Goal: Communication & Community: Ask a question

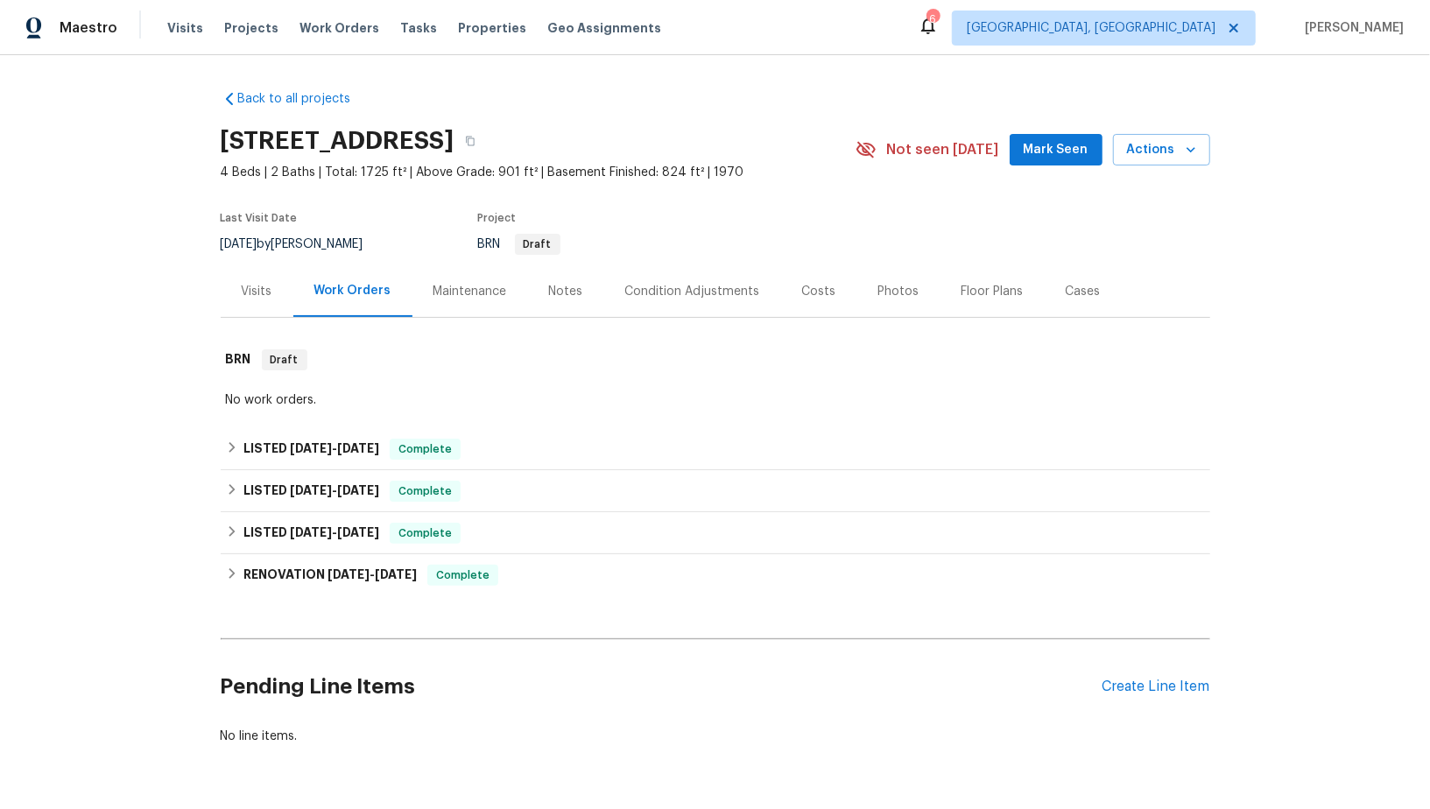
scroll to position [53, 0]
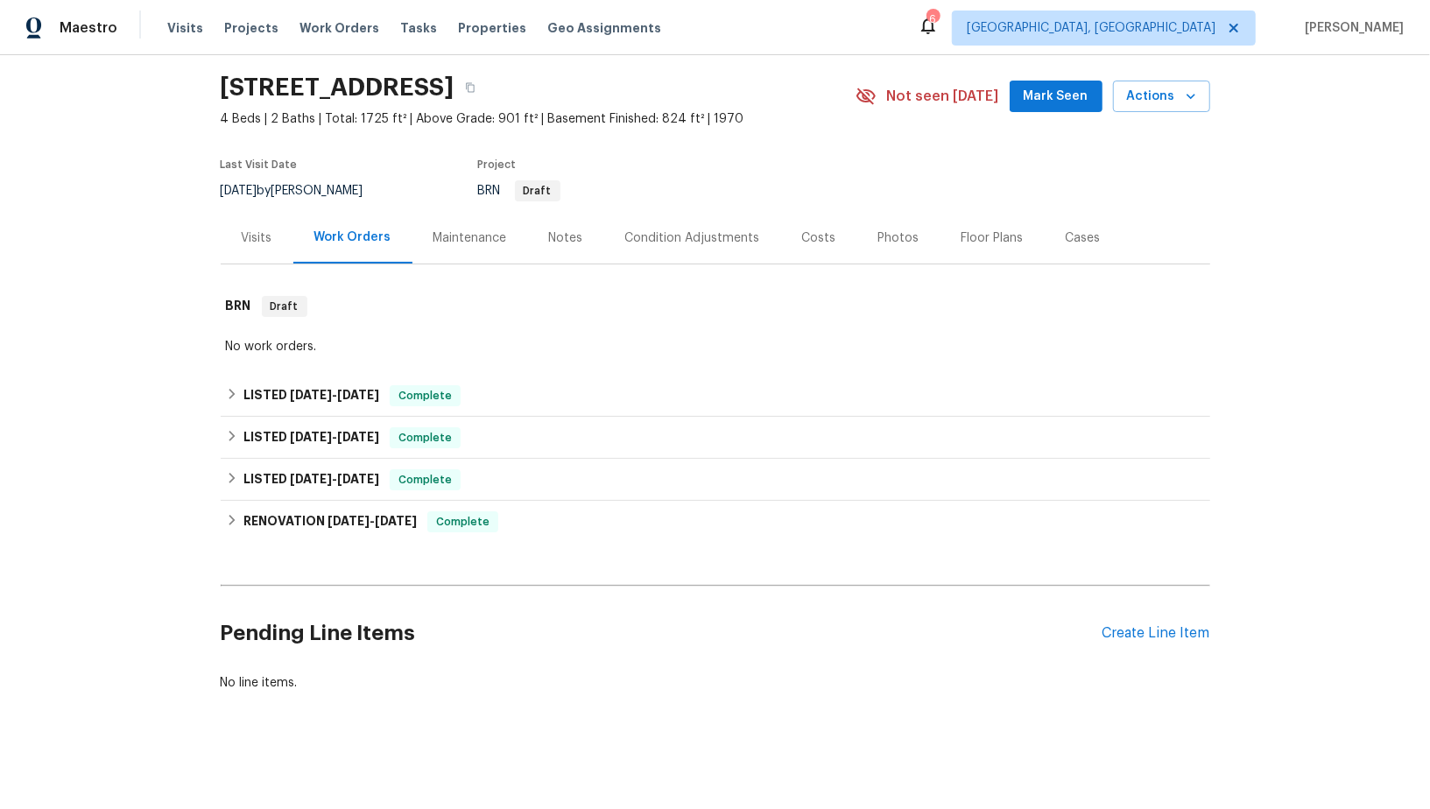
click at [1131, 622] on div "Pending Line Items Create Line Item" at bounding box center [716, 633] width 990 height 81
click at [1131, 628] on div "Create Line Item" at bounding box center [1156, 633] width 108 height 17
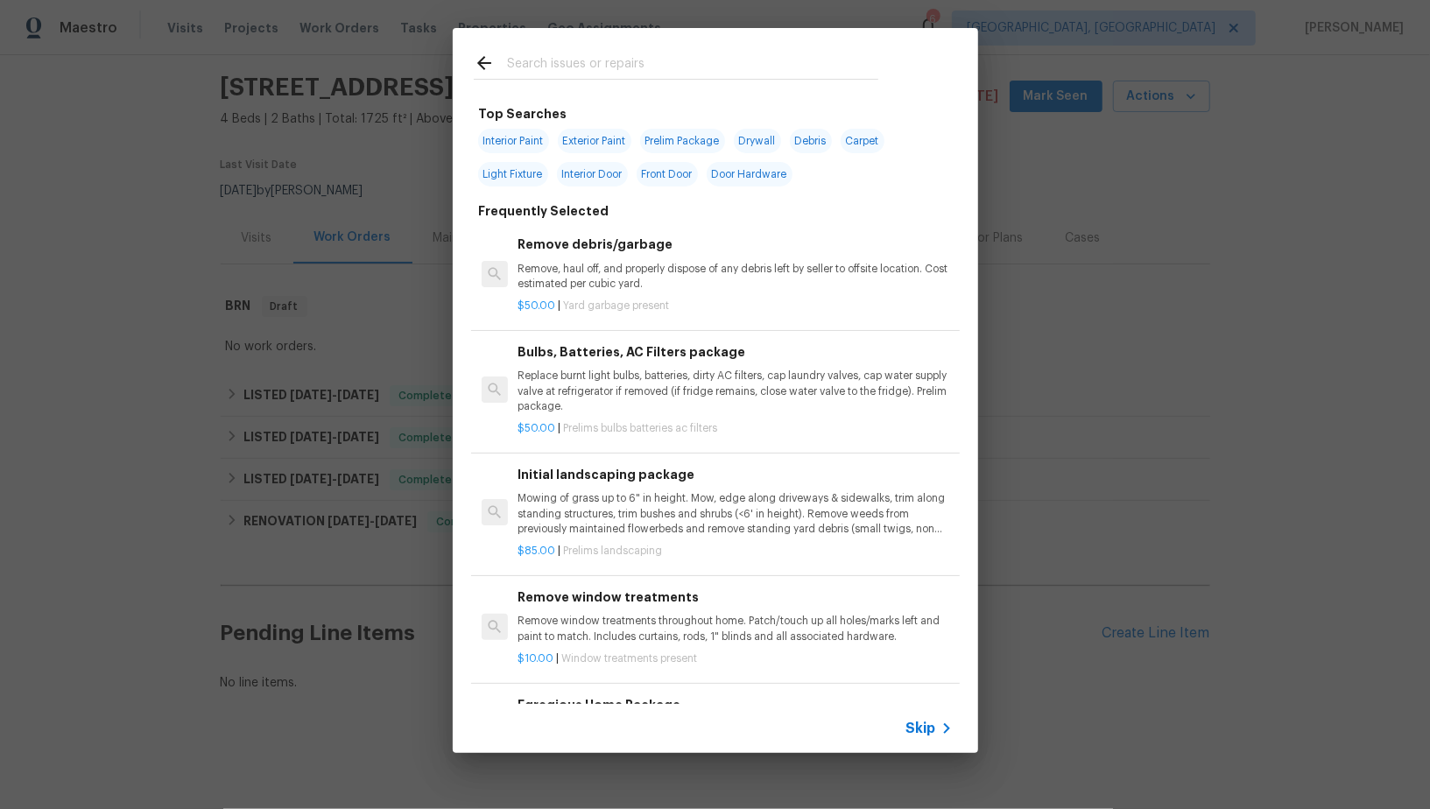
click at [923, 735] on span "Skip" at bounding box center [921, 729] width 30 height 18
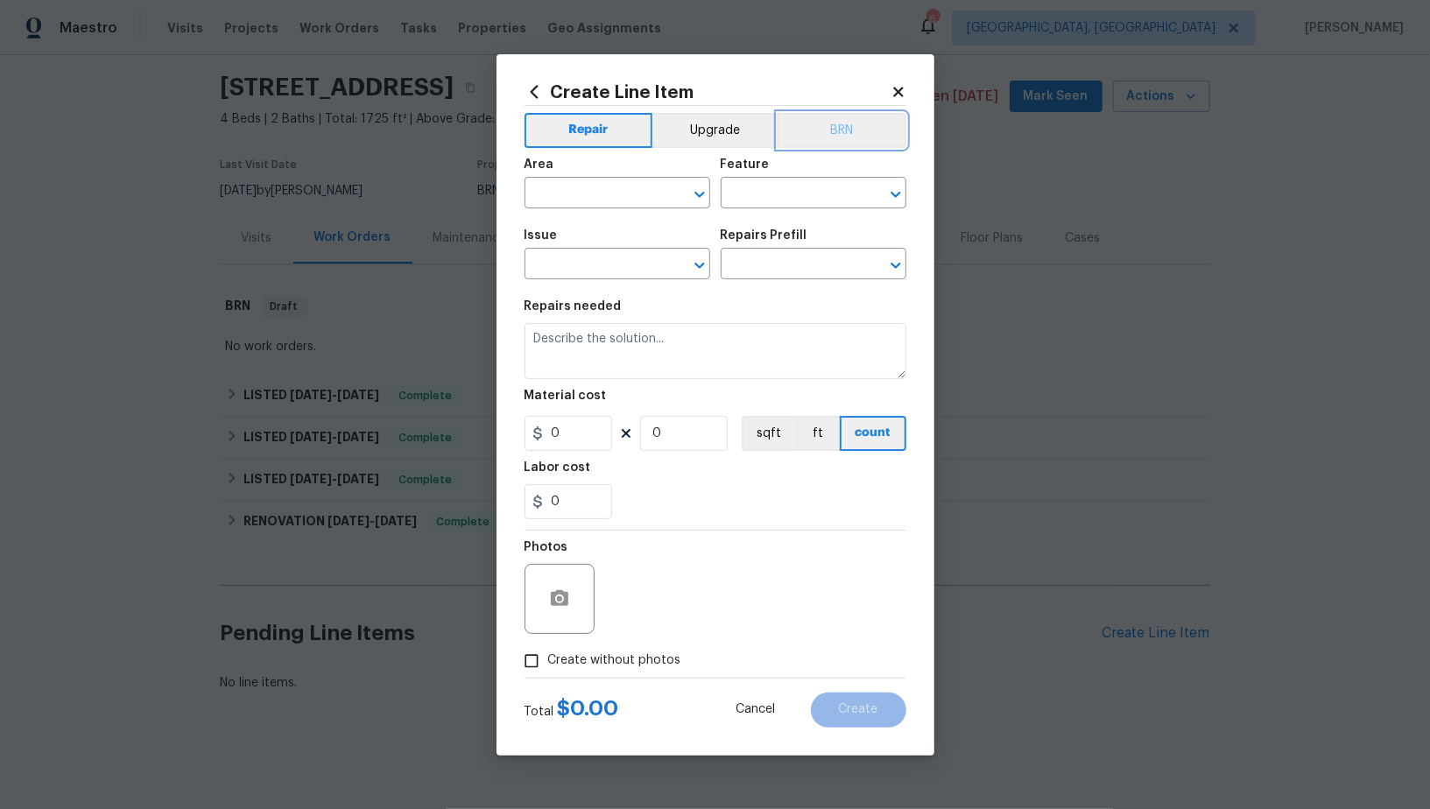
click at [844, 131] on button "BRN" at bounding box center [842, 130] width 129 height 35
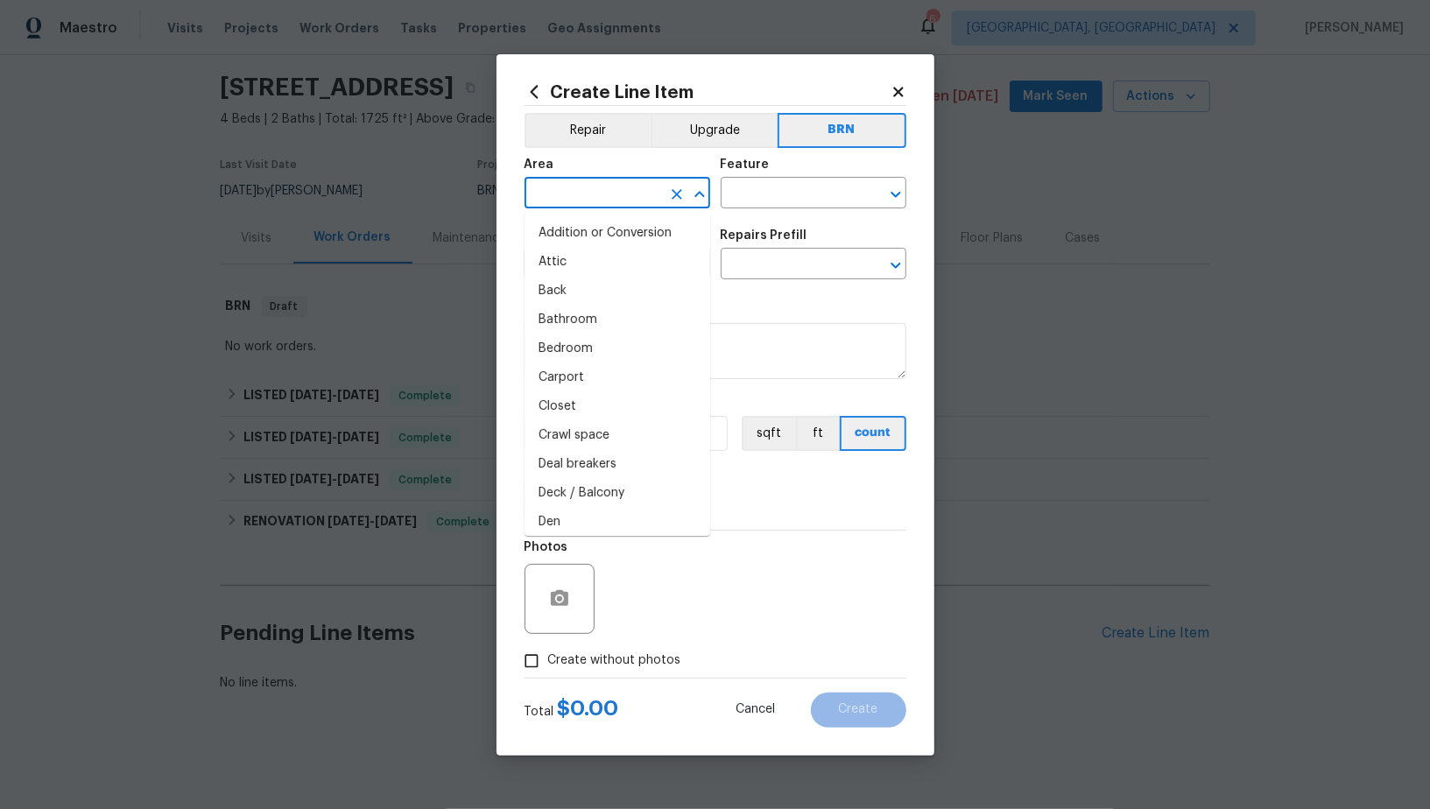
click at [630, 185] on input "text" at bounding box center [593, 194] width 137 height 27
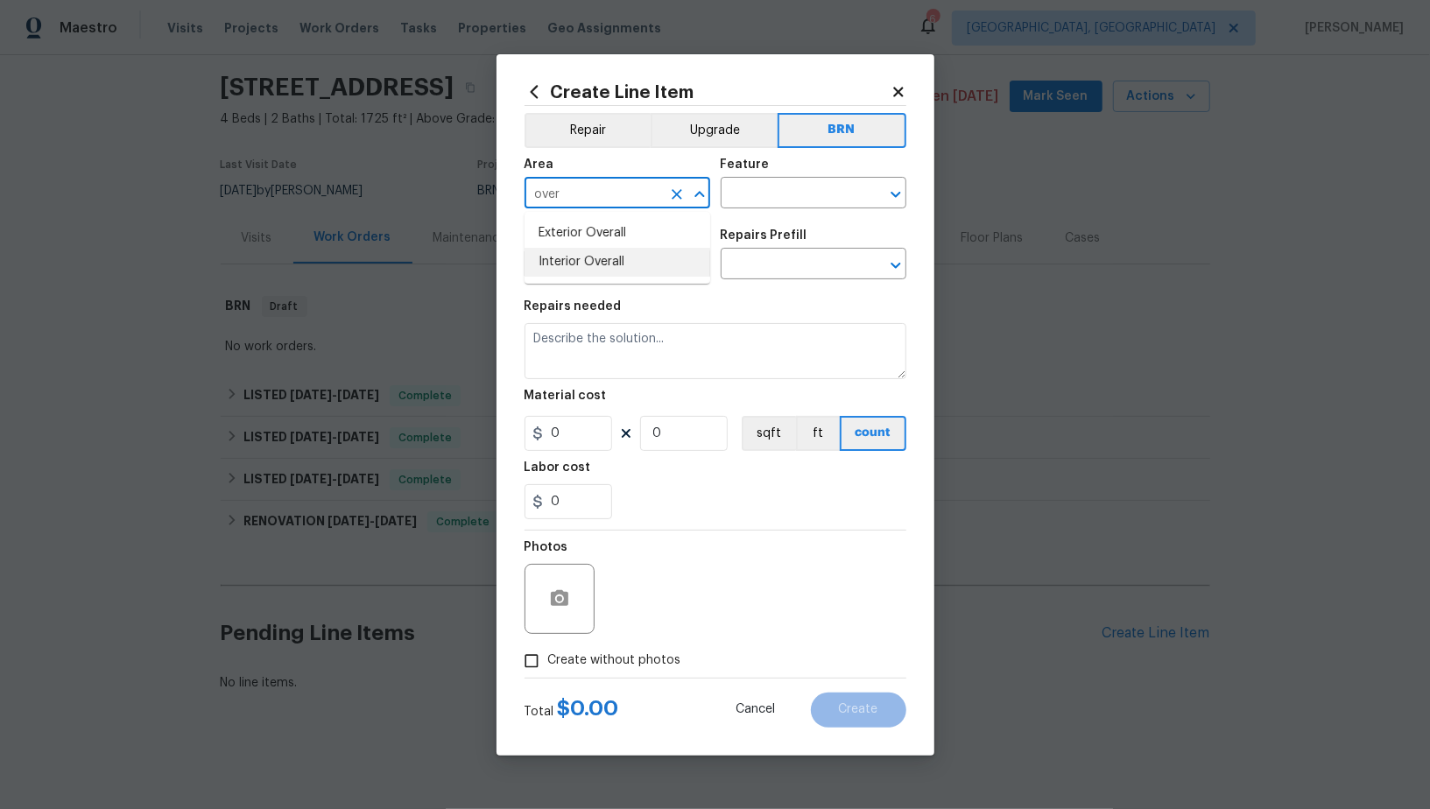
click at [623, 250] on li "Interior Overall" at bounding box center [618, 262] width 186 height 29
type input "Interior Overall"
click at [746, 186] on input "text" at bounding box center [789, 194] width 137 height 27
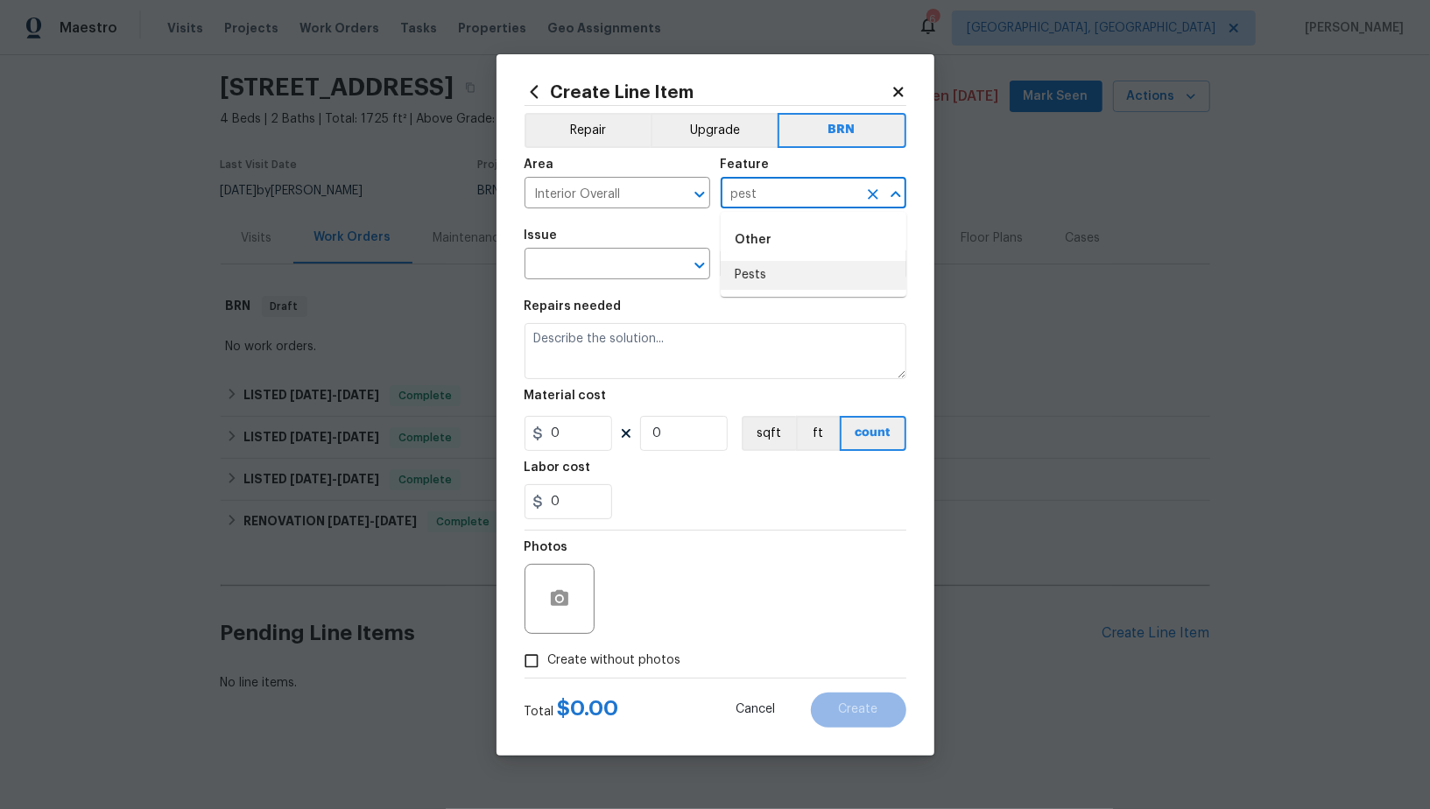
click at [760, 263] on li "Pests" at bounding box center [814, 275] width 186 height 29
type input "Pests"
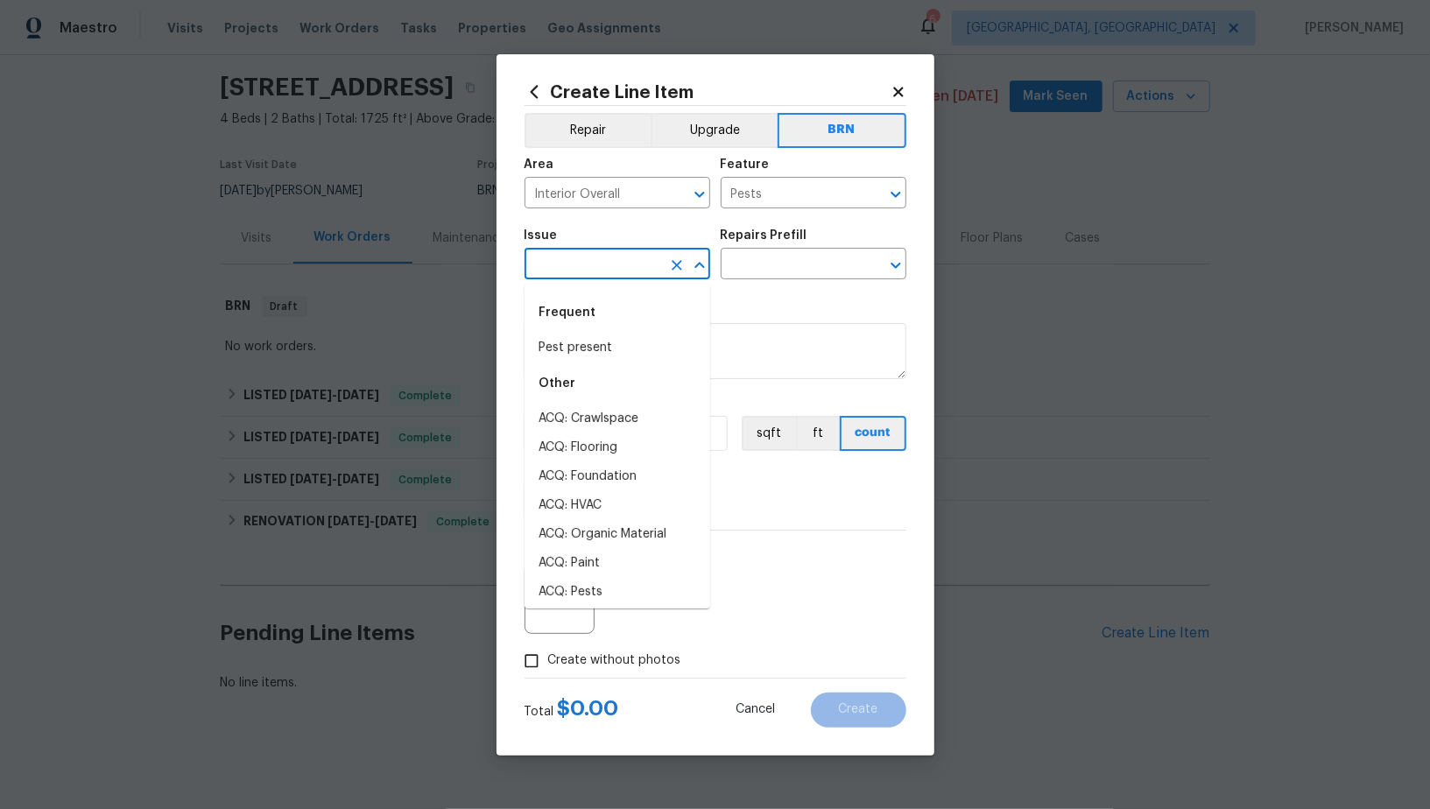
click at [567, 267] on input "text" at bounding box center [593, 265] width 137 height 27
click at [574, 355] on li "Pest present" at bounding box center [618, 348] width 186 height 29
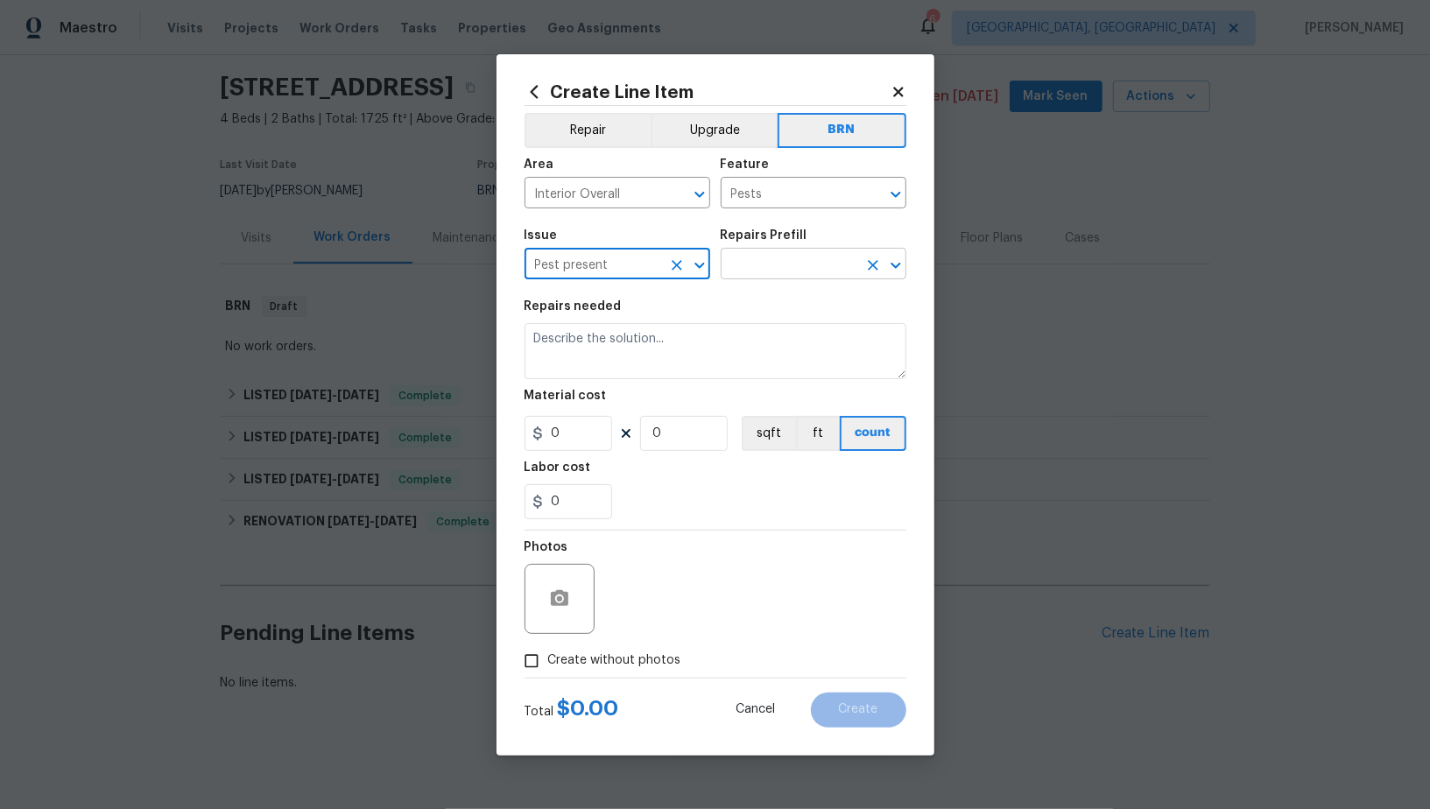
type input "Pest present"
click at [776, 252] on input "text" at bounding box center [789, 265] width 137 height 27
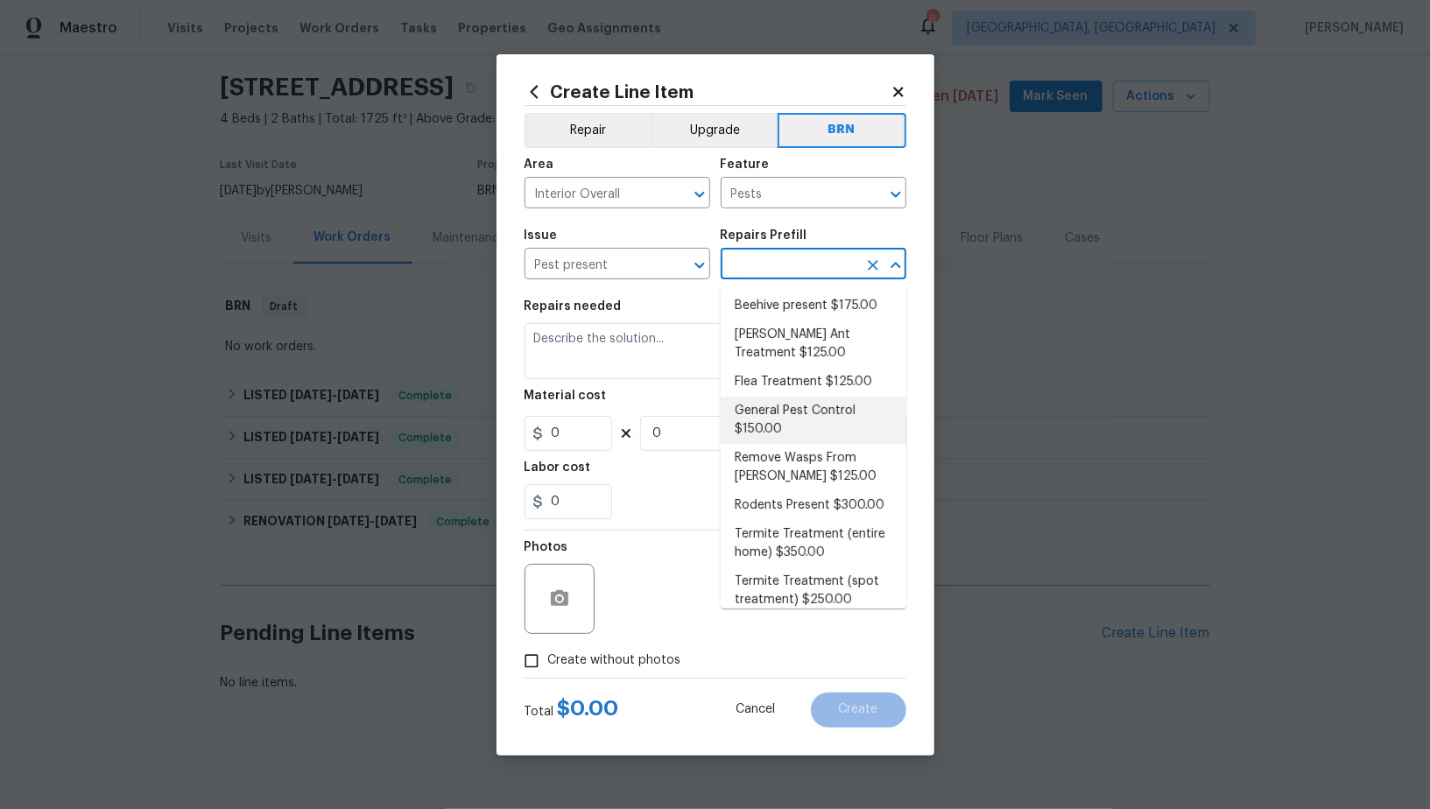
click at [806, 415] on li "General Pest Control $150.00" at bounding box center [814, 420] width 186 height 47
type input "General Pest Control $150.00"
type textarea "General pest treatment for active pest/insect infestation - non termite"
type input "150"
type input "1"
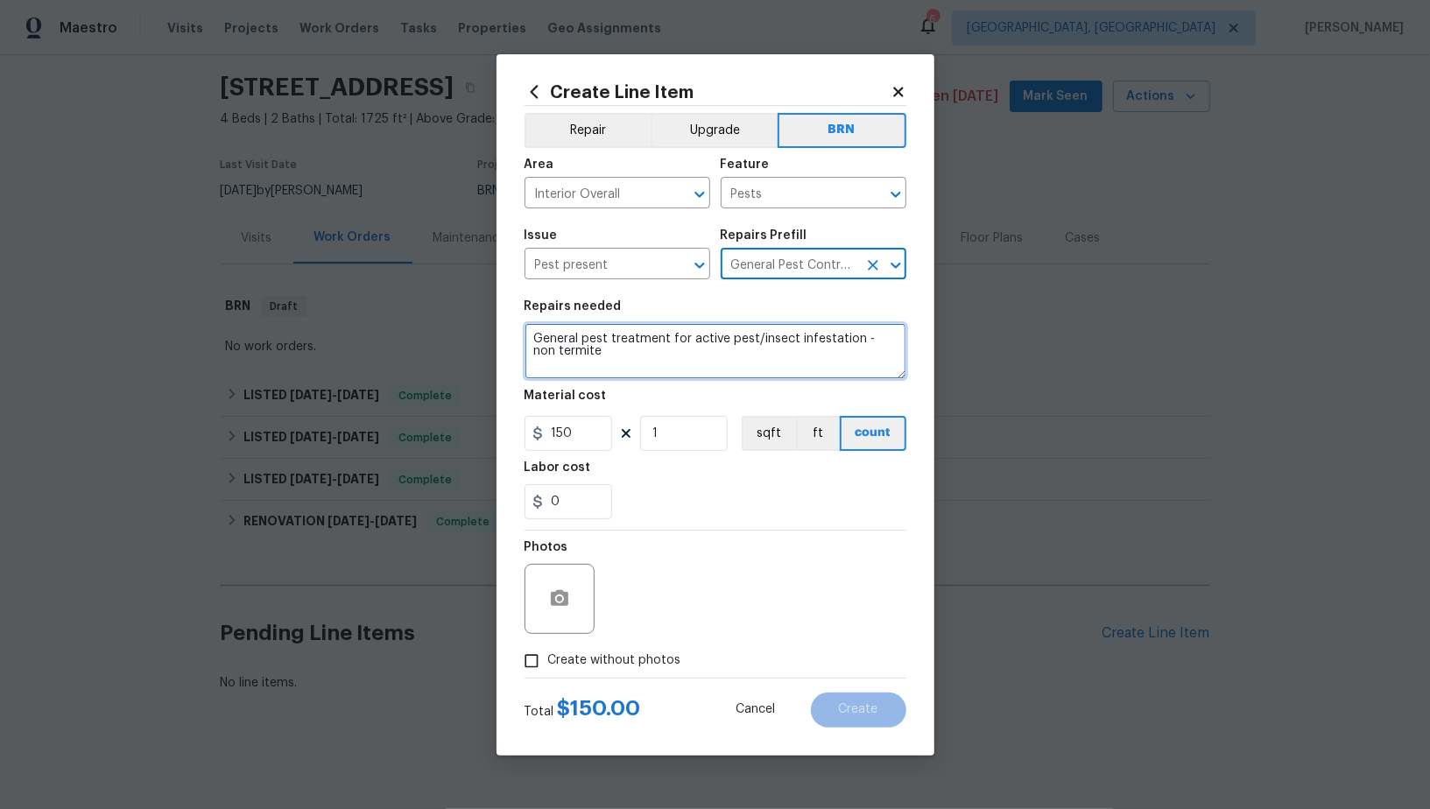
click at [722, 335] on textarea "General pest treatment for active pest/insect infestation - non termite" at bounding box center [716, 351] width 382 height 56
paste textarea "Seller to have Pest Vendor inspect for WDI, treat if needed and provide clear W…"
type textarea "Seller to have Pest Vendor inspect for WDI, treat if needed and provide clear W…"
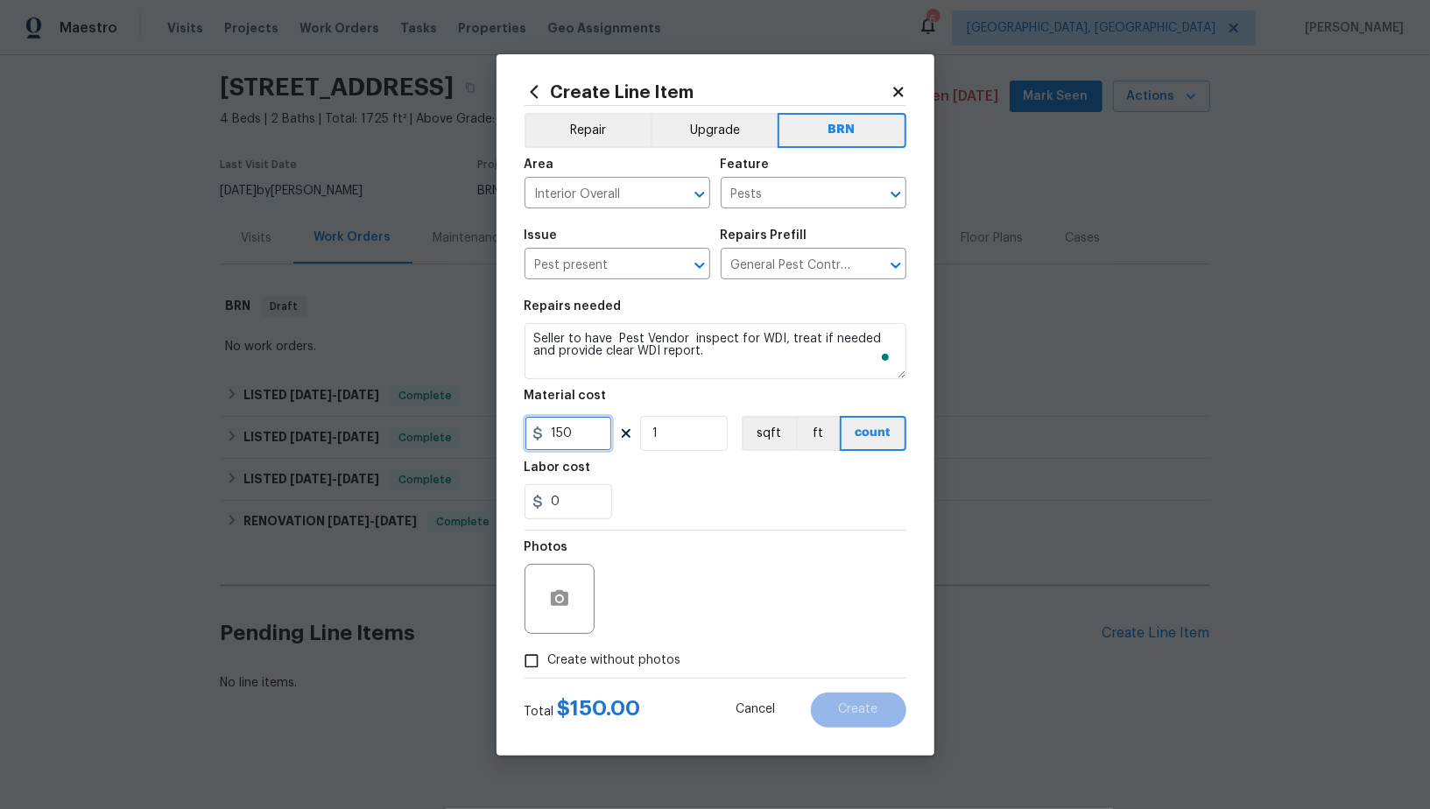
click at [591, 439] on input "150" at bounding box center [569, 433] width 88 height 35
type input "0"
click at [565, 498] on input "0" at bounding box center [569, 501] width 88 height 35
type input "150"
click at [524, 656] on input "Create without photos" at bounding box center [531, 660] width 33 height 33
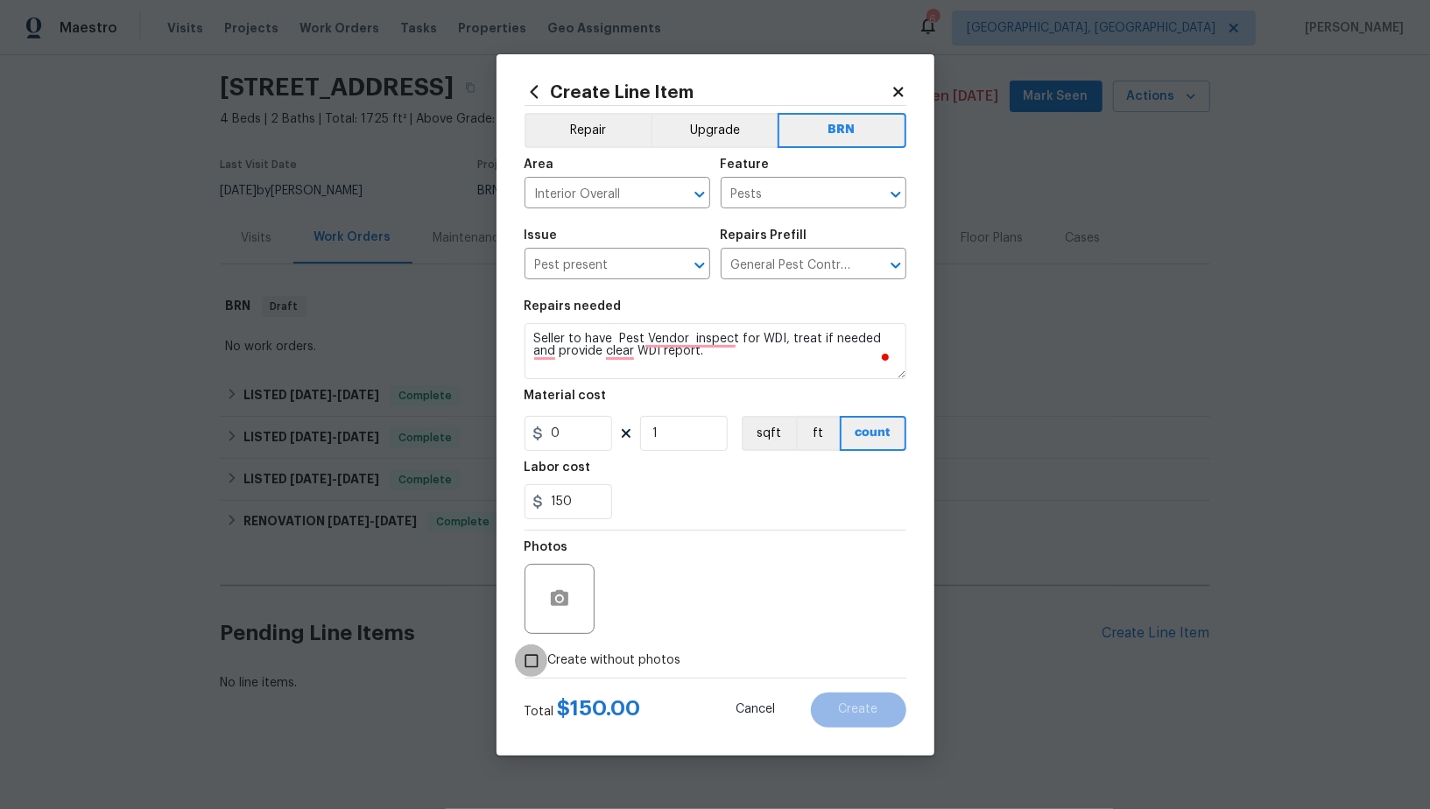
checkbox input "true"
click at [712, 624] on textarea at bounding box center [758, 599] width 298 height 70
click at [879, 711] on button "Create" at bounding box center [858, 710] width 95 height 35
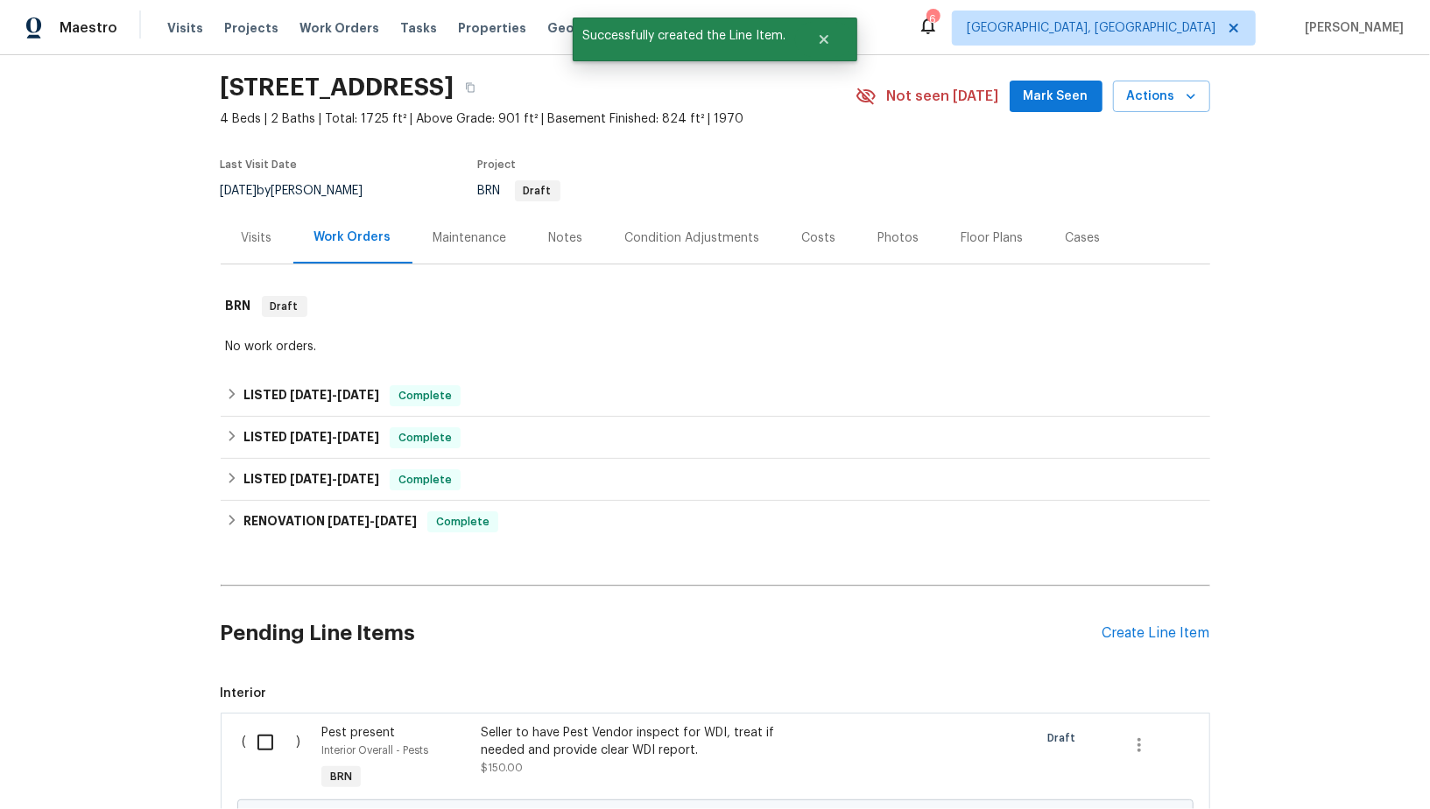
scroll to position [251, 0]
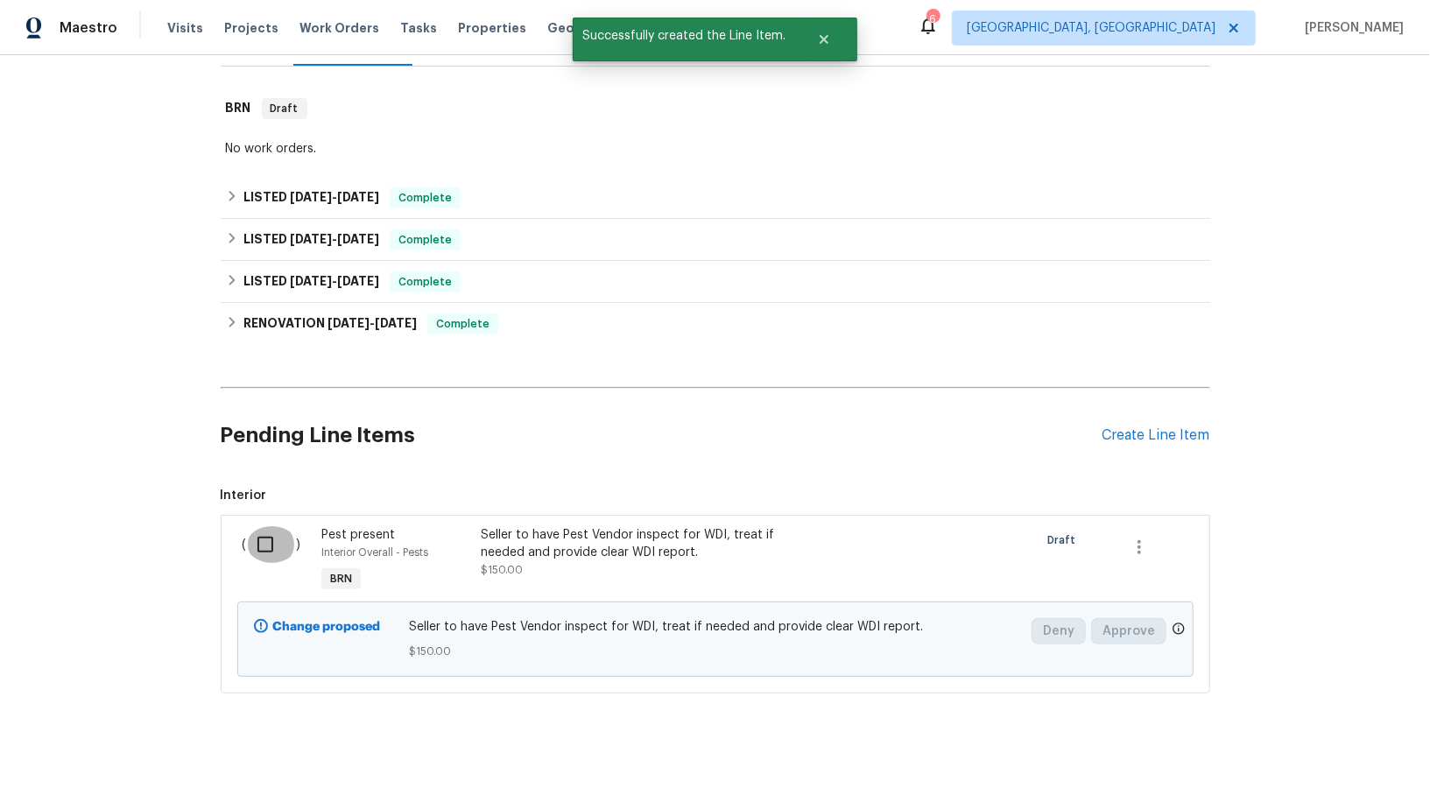
click at [257, 542] on input "checkbox" at bounding box center [272, 544] width 50 height 37
checkbox input "true"
click at [1312, 765] on span "Create Work Order" at bounding box center [1329, 766] width 116 height 22
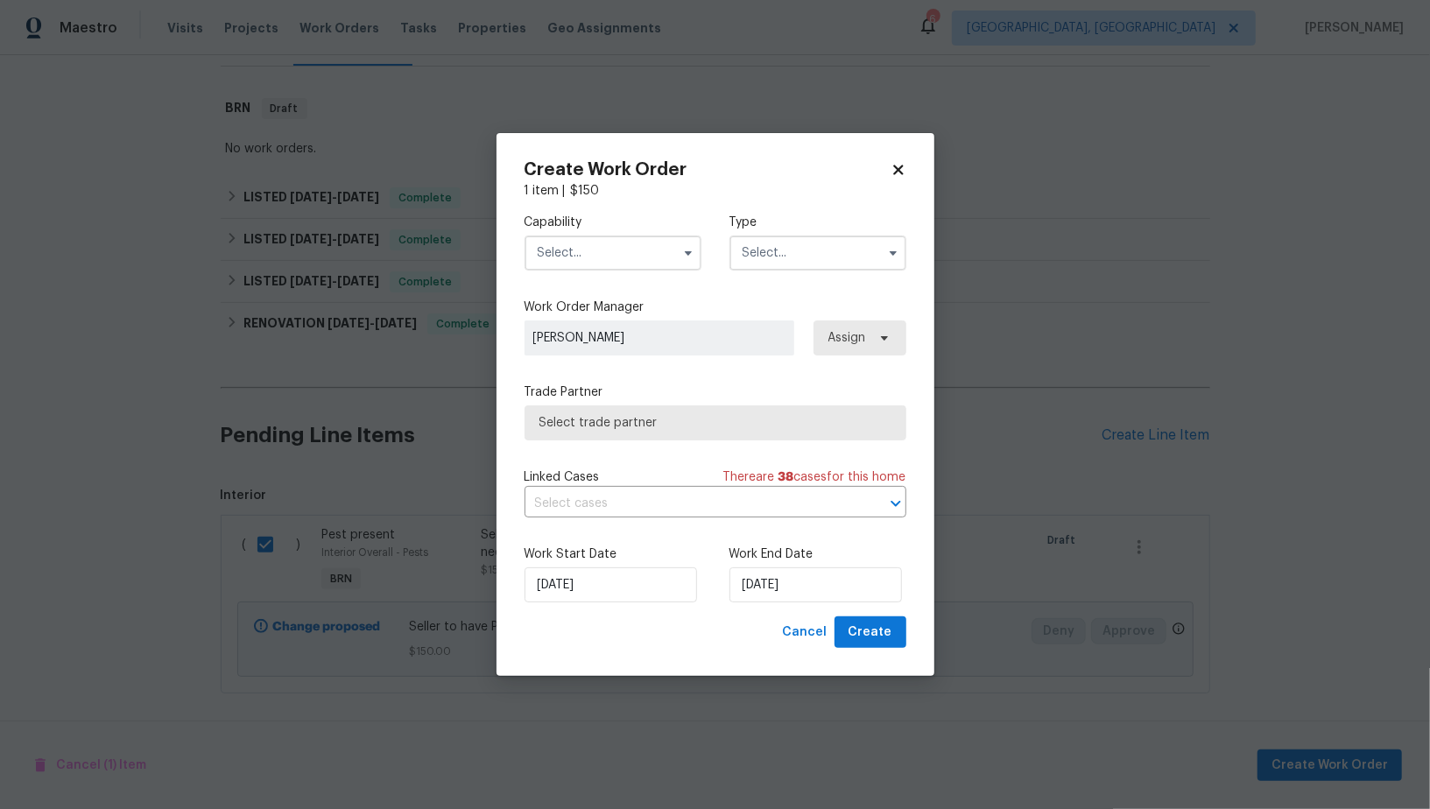
click at [604, 255] on input "text" at bounding box center [613, 253] width 177 height 35
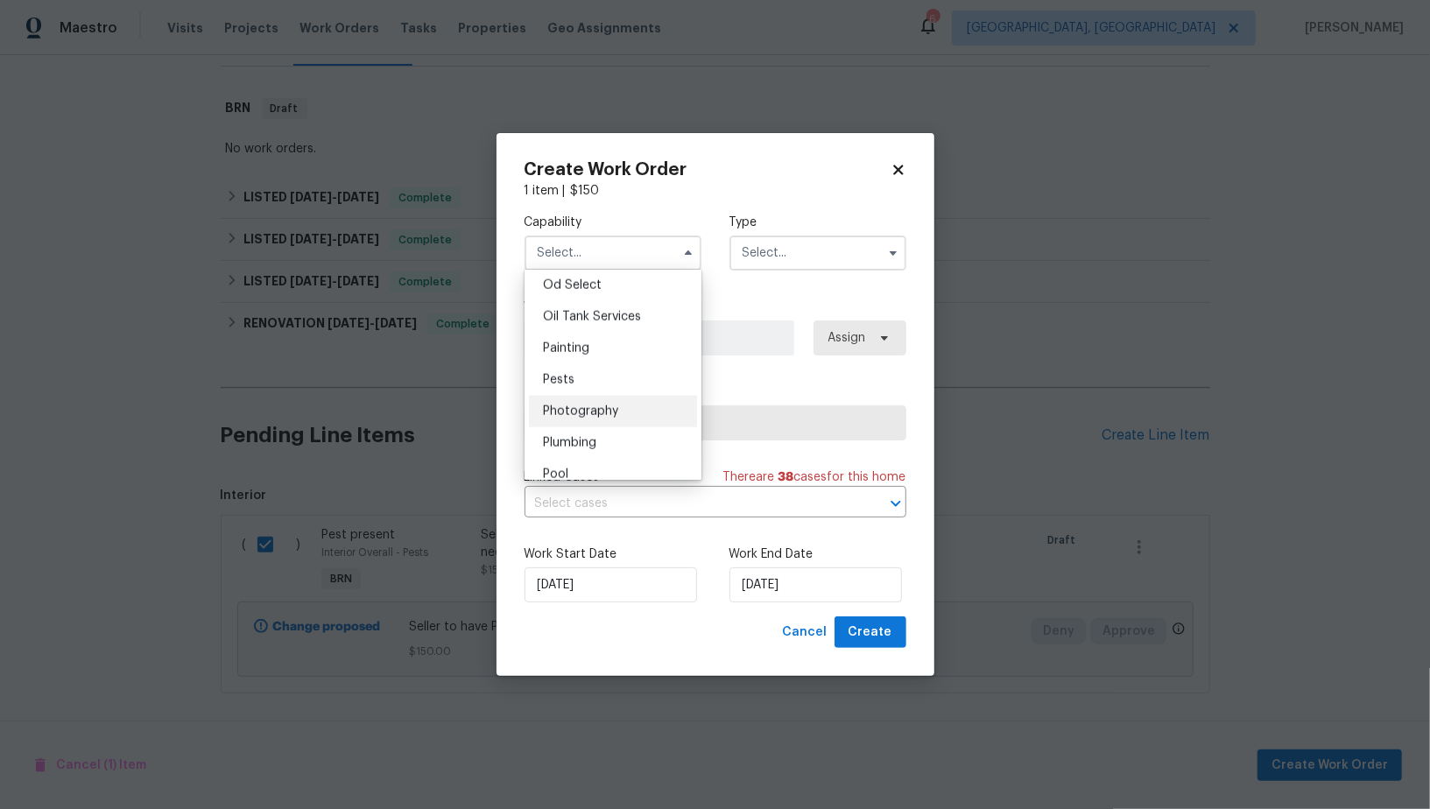
scroll to position [1417, 0]
click at [589, 383] on div "Pests" at bounding box center [613, 376] width 168 height 32
type input "Pests"
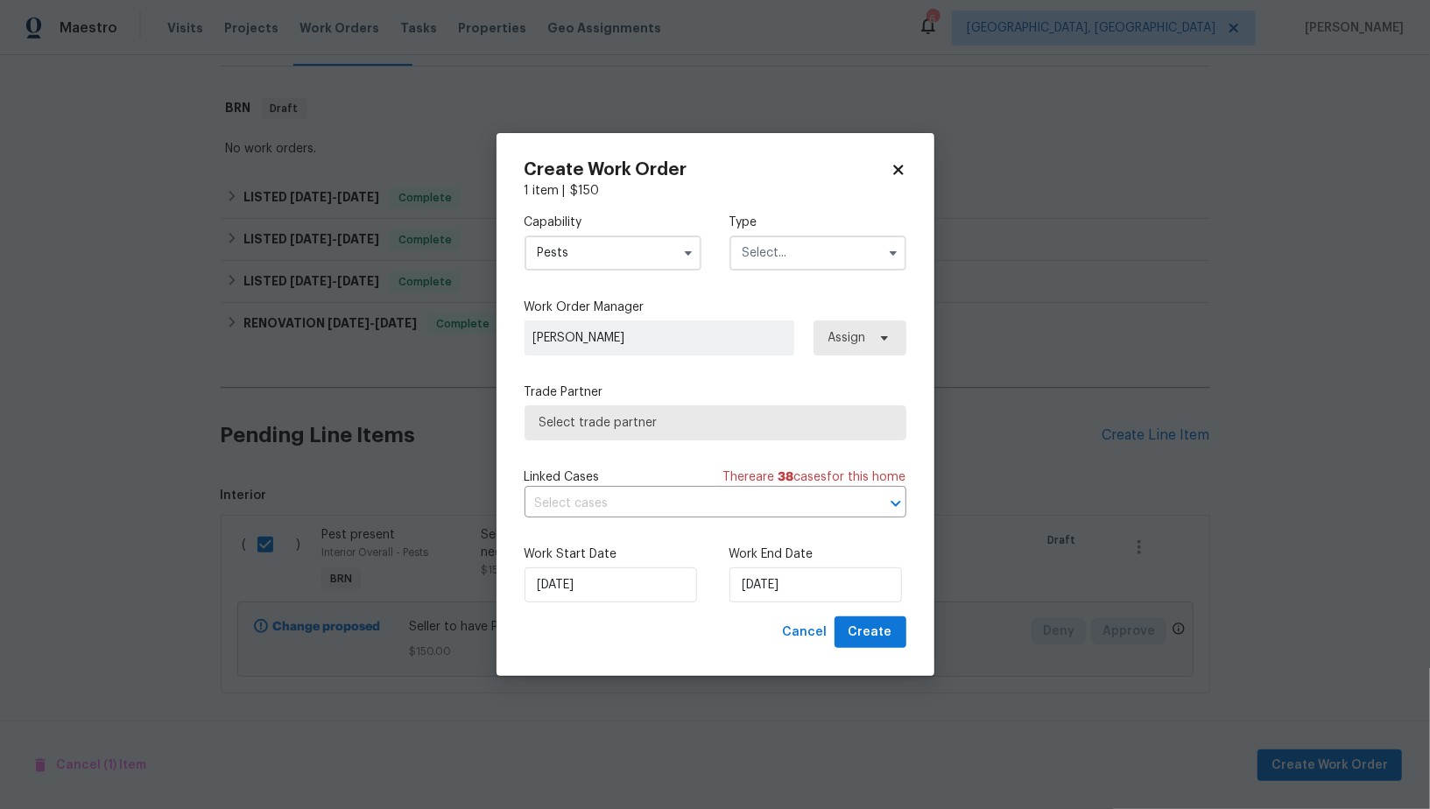
click at [812, 257] on input "text" at bounding box center [817, 253] width 177 height 35
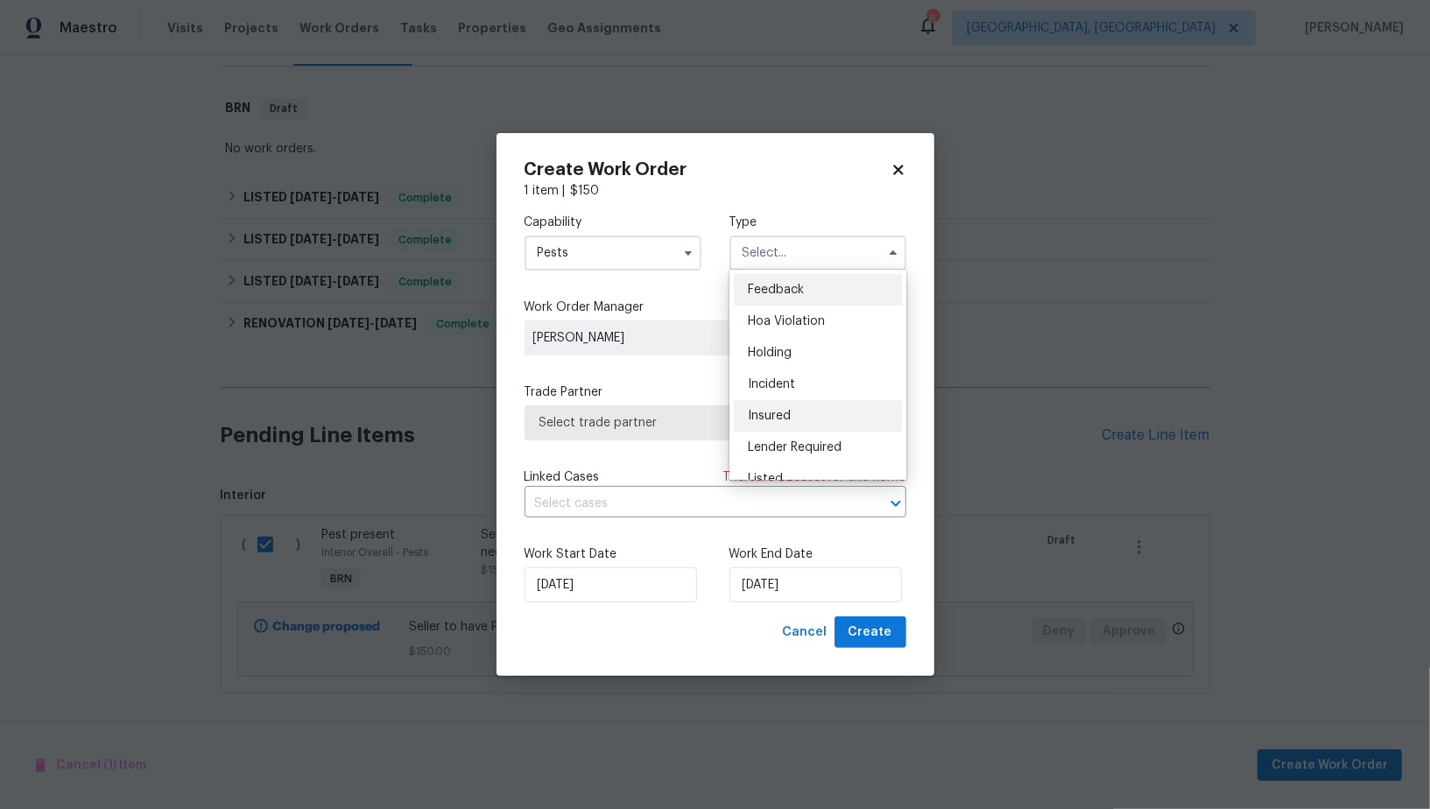
scroll to position [397, 0]
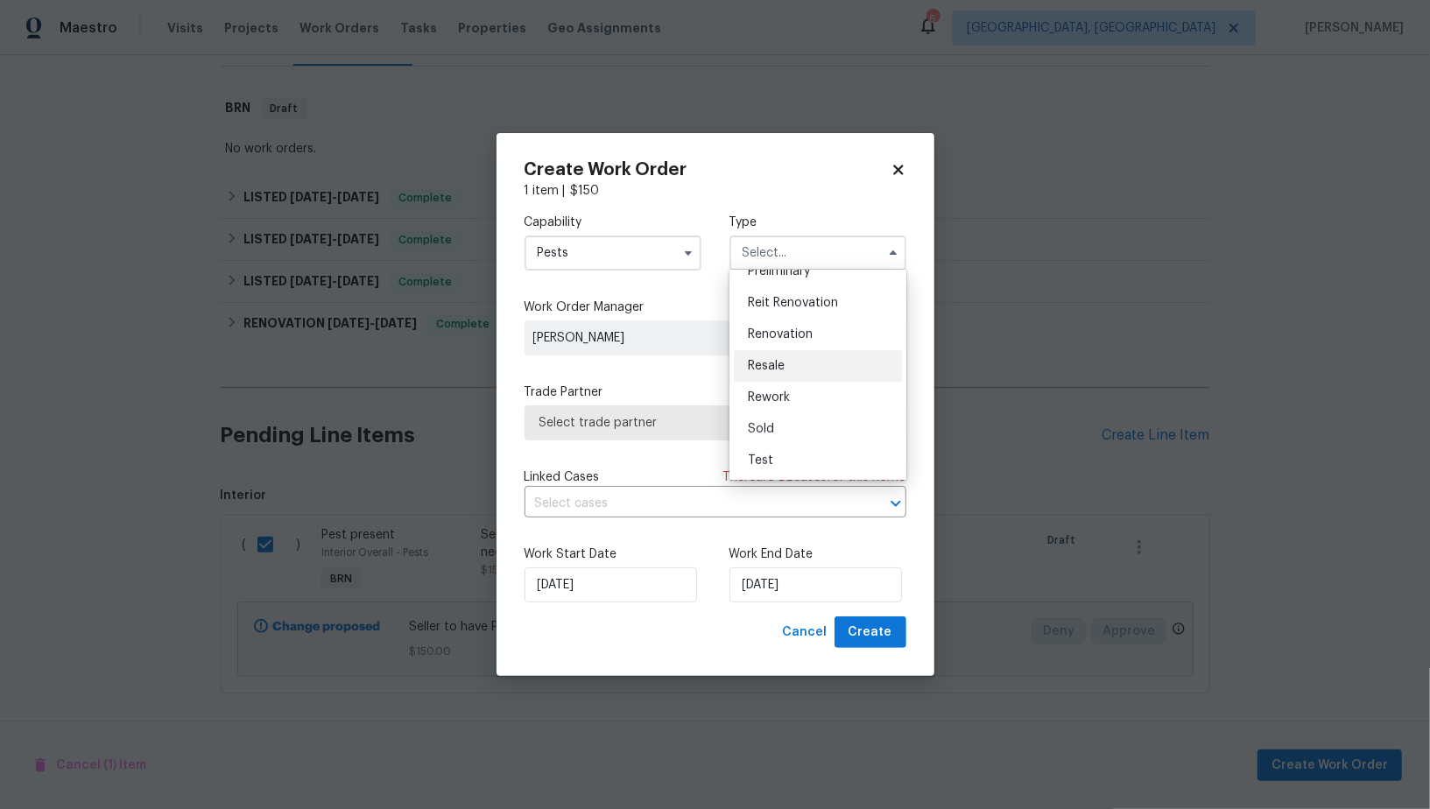
click at [783, 363] on span "Resale" at bounding box center [766, 366] width 37 height 12
type input "Resale"
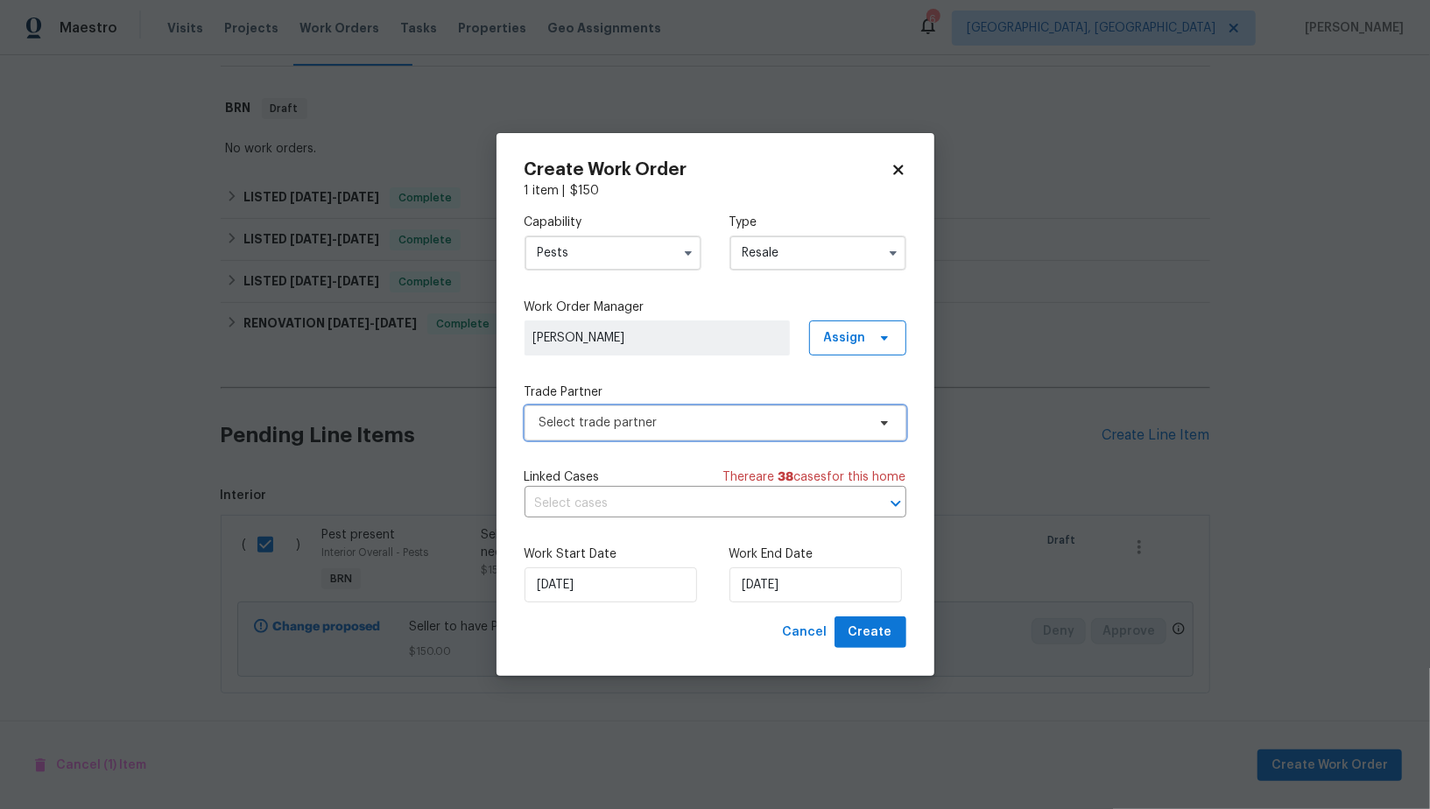
click at [757, 428] on span "Select trade partner" at bounding box center [702, 423] width 327 height 18
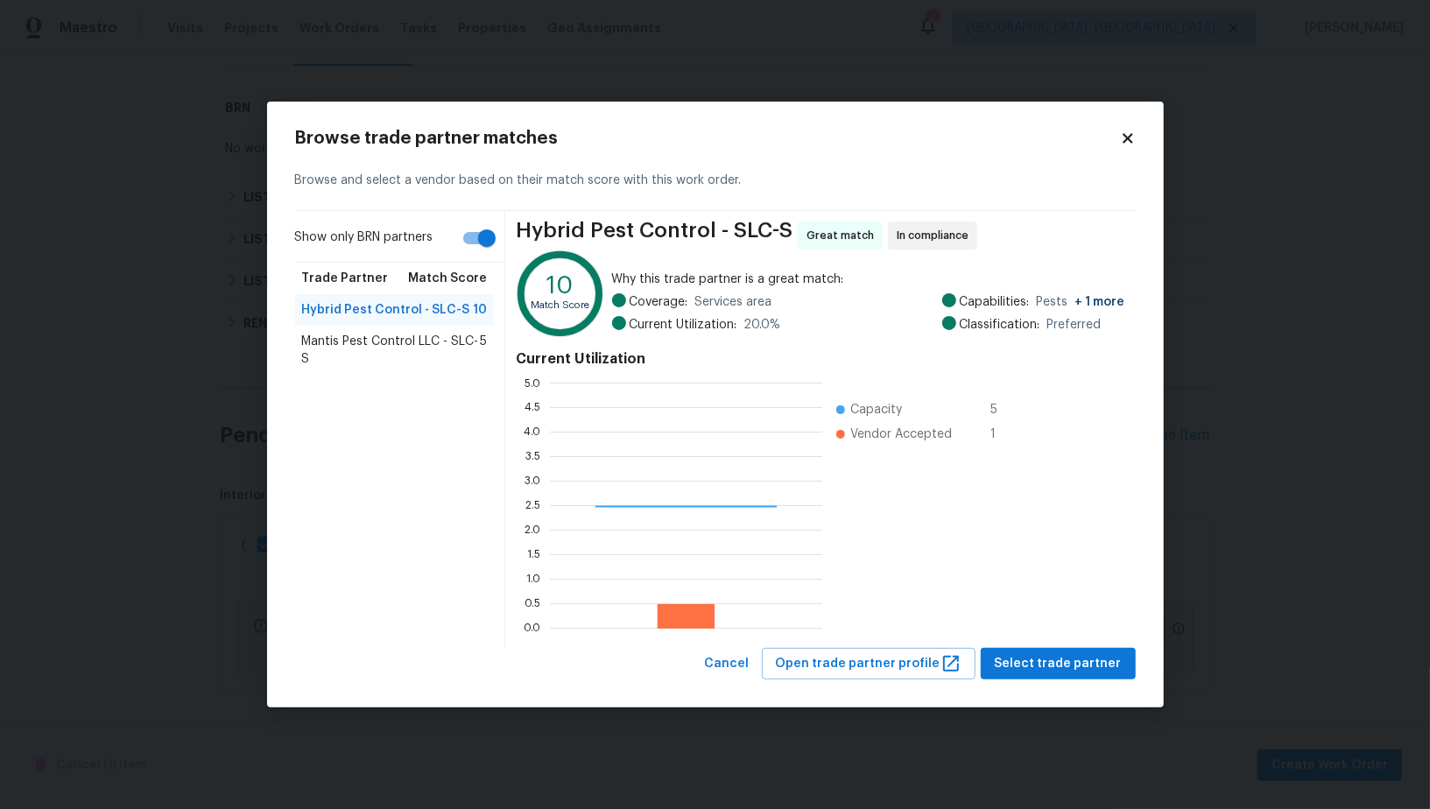
scroll to position [245, 272]
click at [481, 238] on input "Show only BRN partners" at bounding box center [487, 238] width 100 height 33
checkbox input "false"
click at [1039, 654] on span "Select trade partner" at bounding box center [1058, 664] width 127 height 22
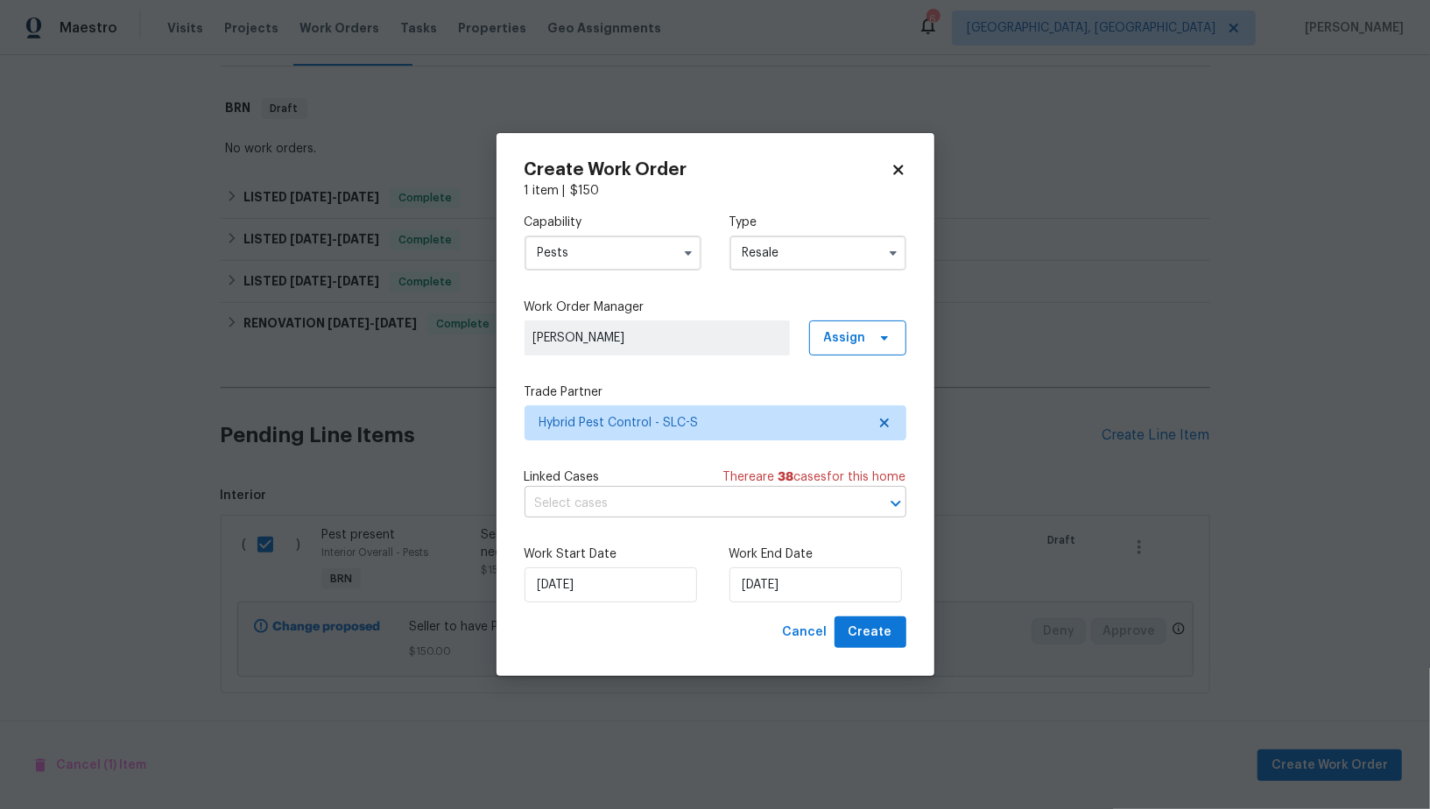
click at [748, 511] on input "text" at bounding box center [691, 503] width 333 height 27
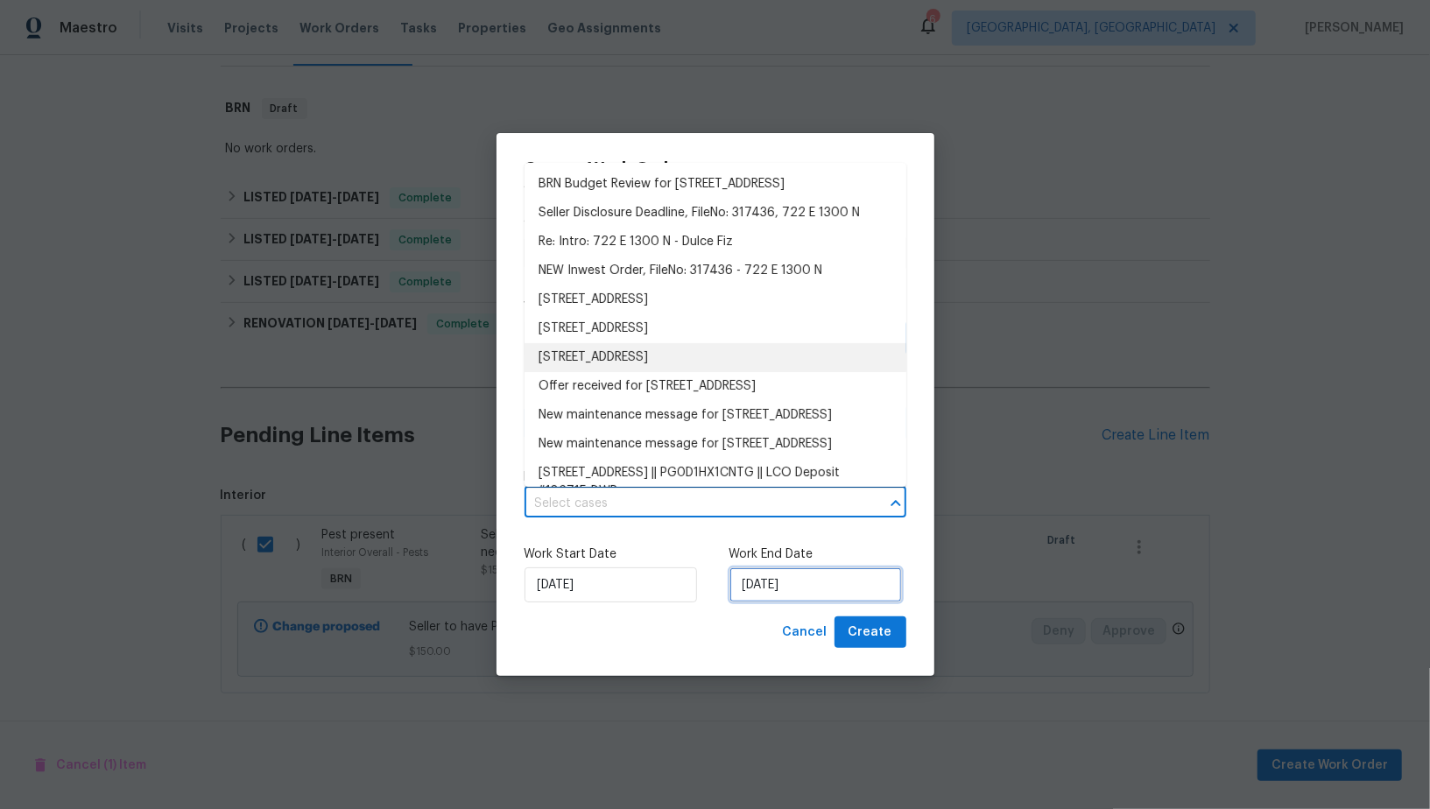
click at [802, 592] on input "14/08/2025" at bounding box center [815, 584] width 173 height 35
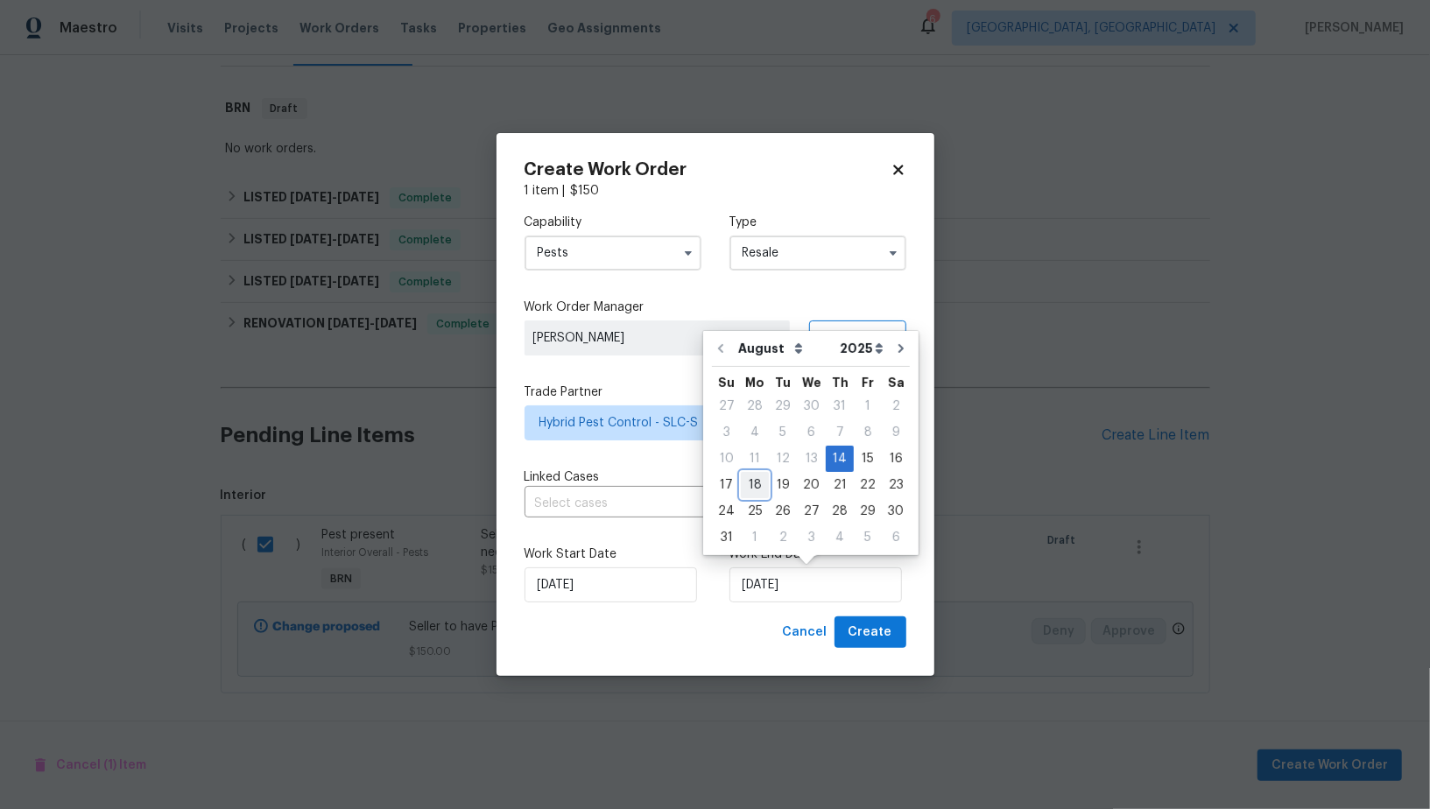
click at [757, 481] on div "18" at bounding box center [755, 485] width 28 height 25
type input "18/08/2025"
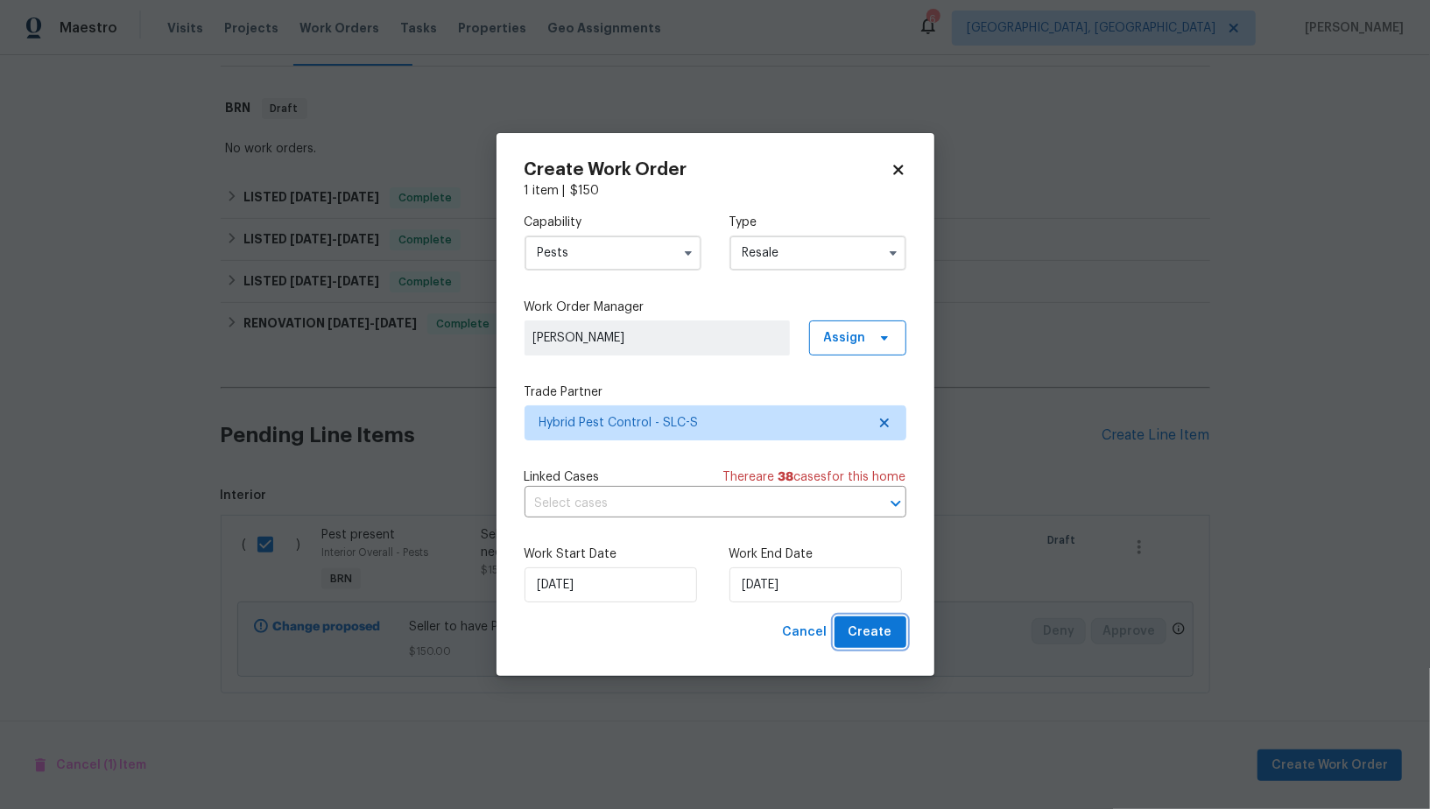
click at [878, 621] on button "Create" at bounding box center [871, 632] width 72 height 32
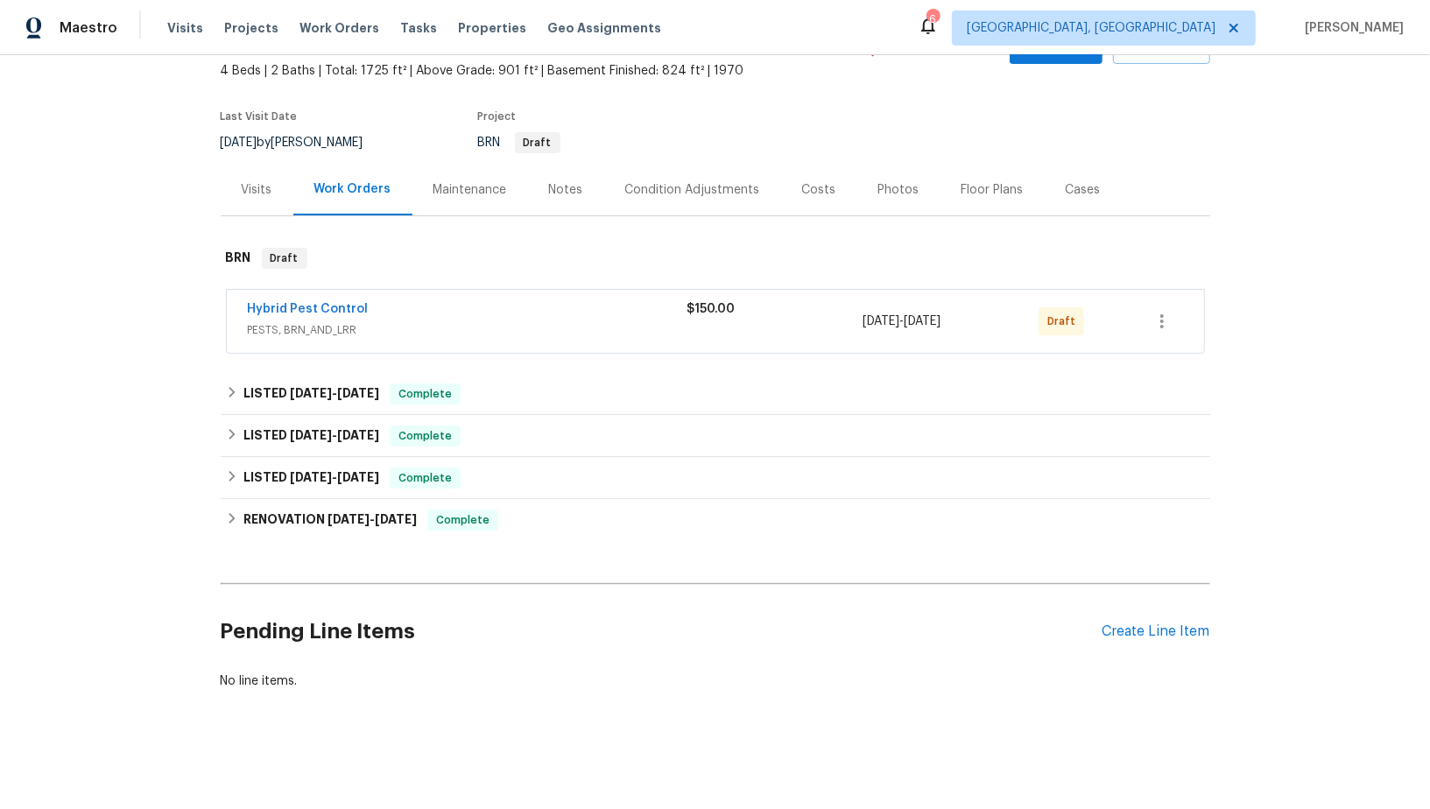
scroll to position [99, 0]
click at [305, 319] on div "Hybrid Pest Control" at bounding box center [468, 313] width 440 height 21
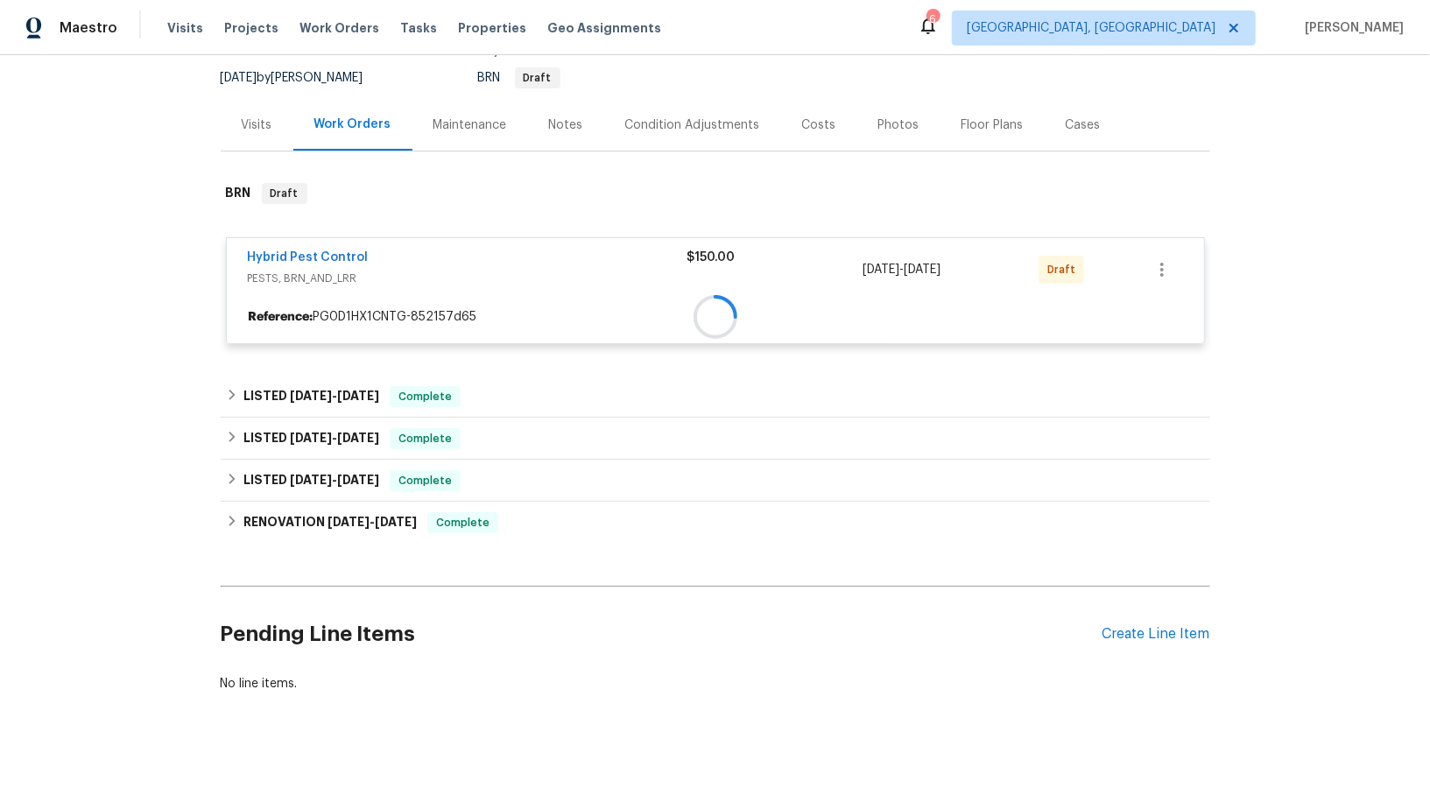
scroll to position [251, 0]
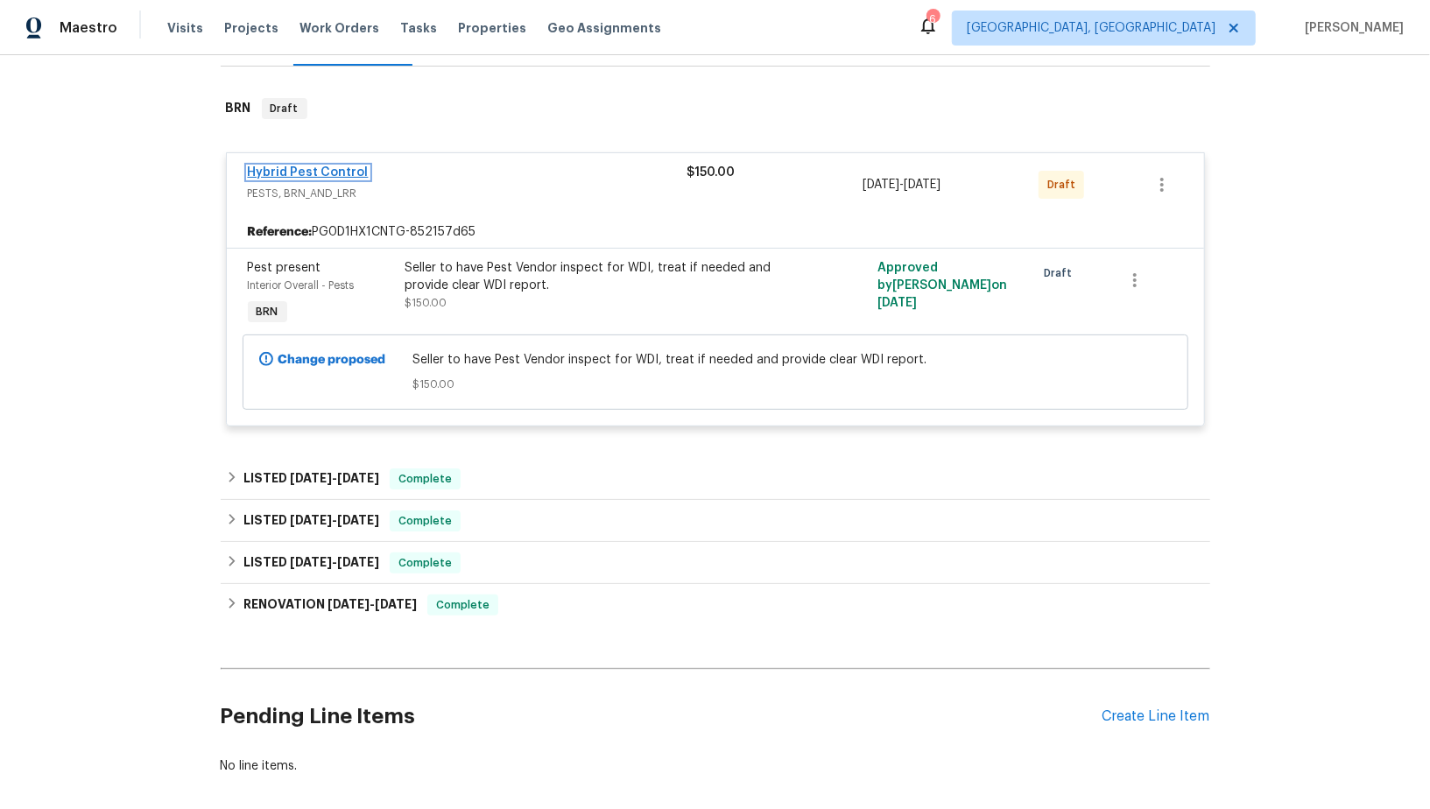
click at [308, 168] on link "Hybrid Pest Control" at bounding box center [308, 172] width 121 height 12
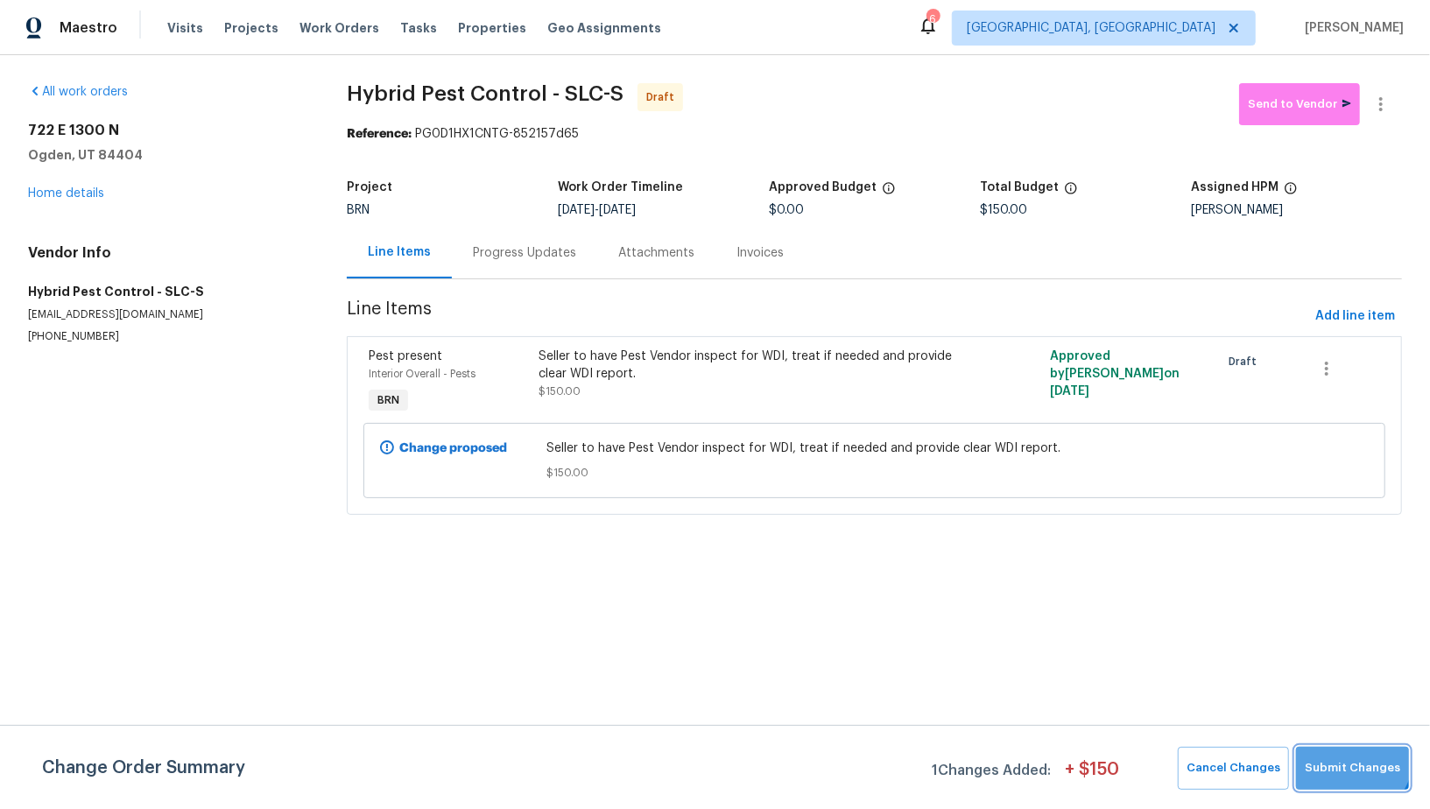
click at [1345, 754] on button "Submit Changes" at bounding box center [1352, 768] width 113 height 43
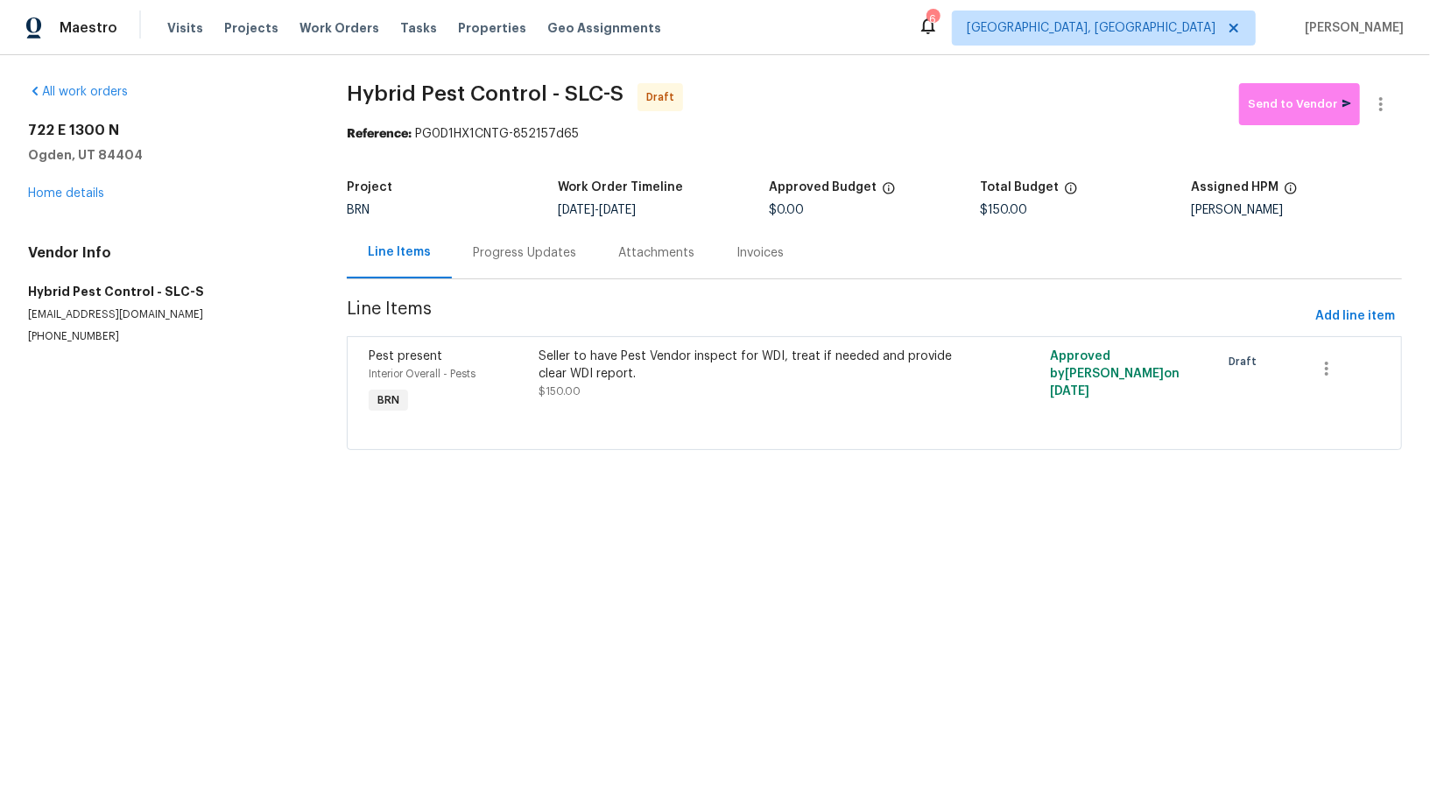
click at [498, 257] on div "Progress Updates" at bounding box center [524, 253] width 103 height 18
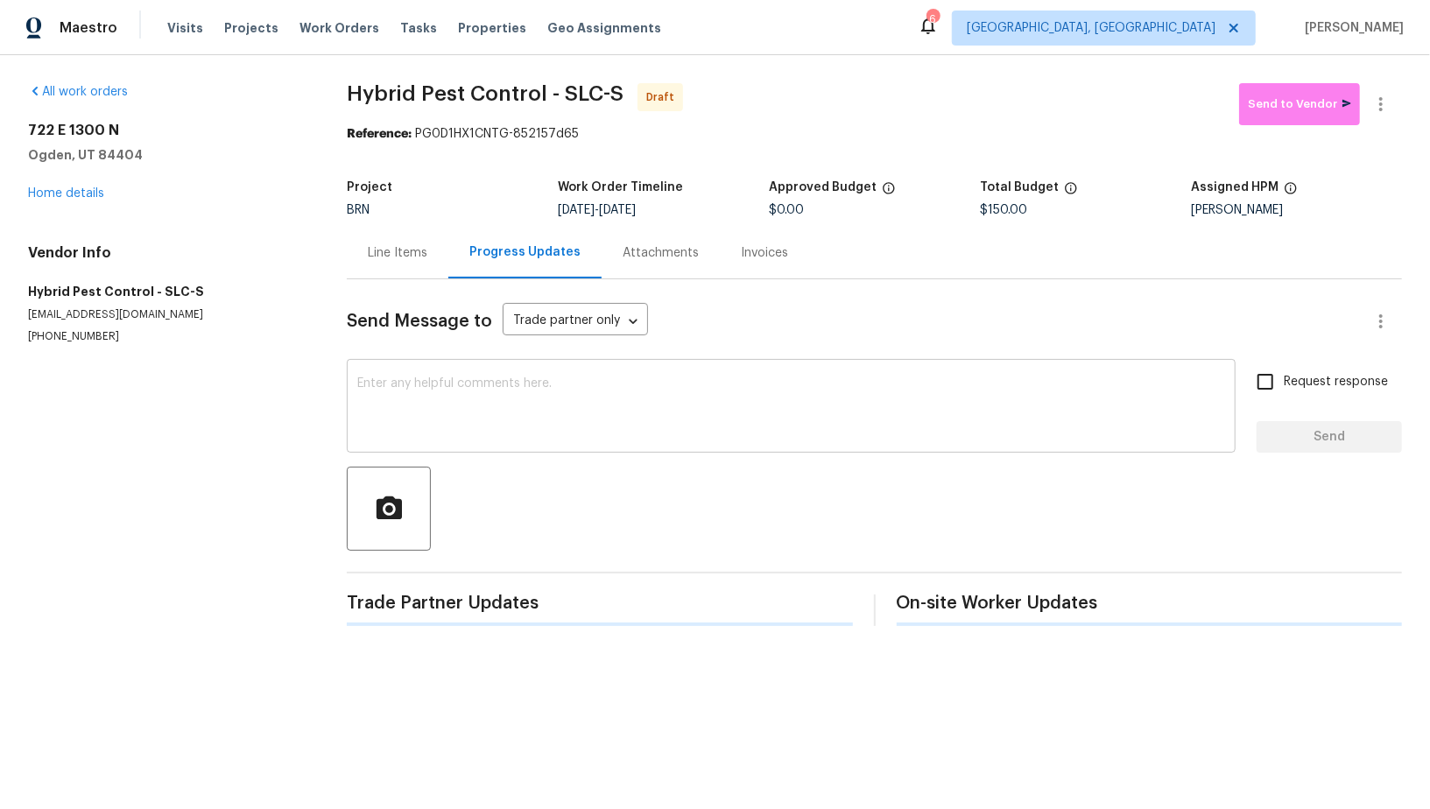
click at [558, 431] on textarea at bounding box center [791, 407] width 868 height 61
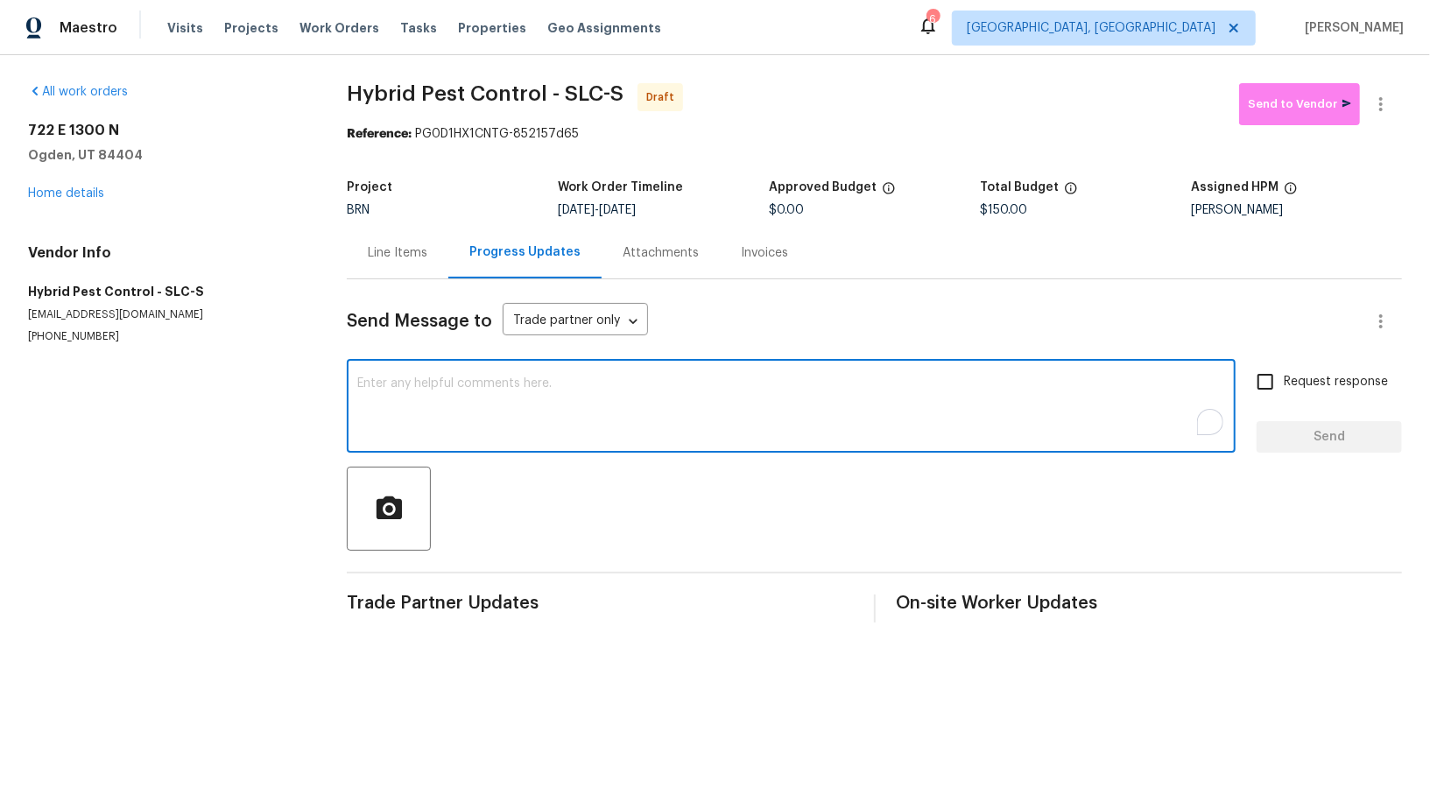
paste textarea "Hi, I'm Padmapriya from Opendoor. Just wanted to check if you received the WO f…"
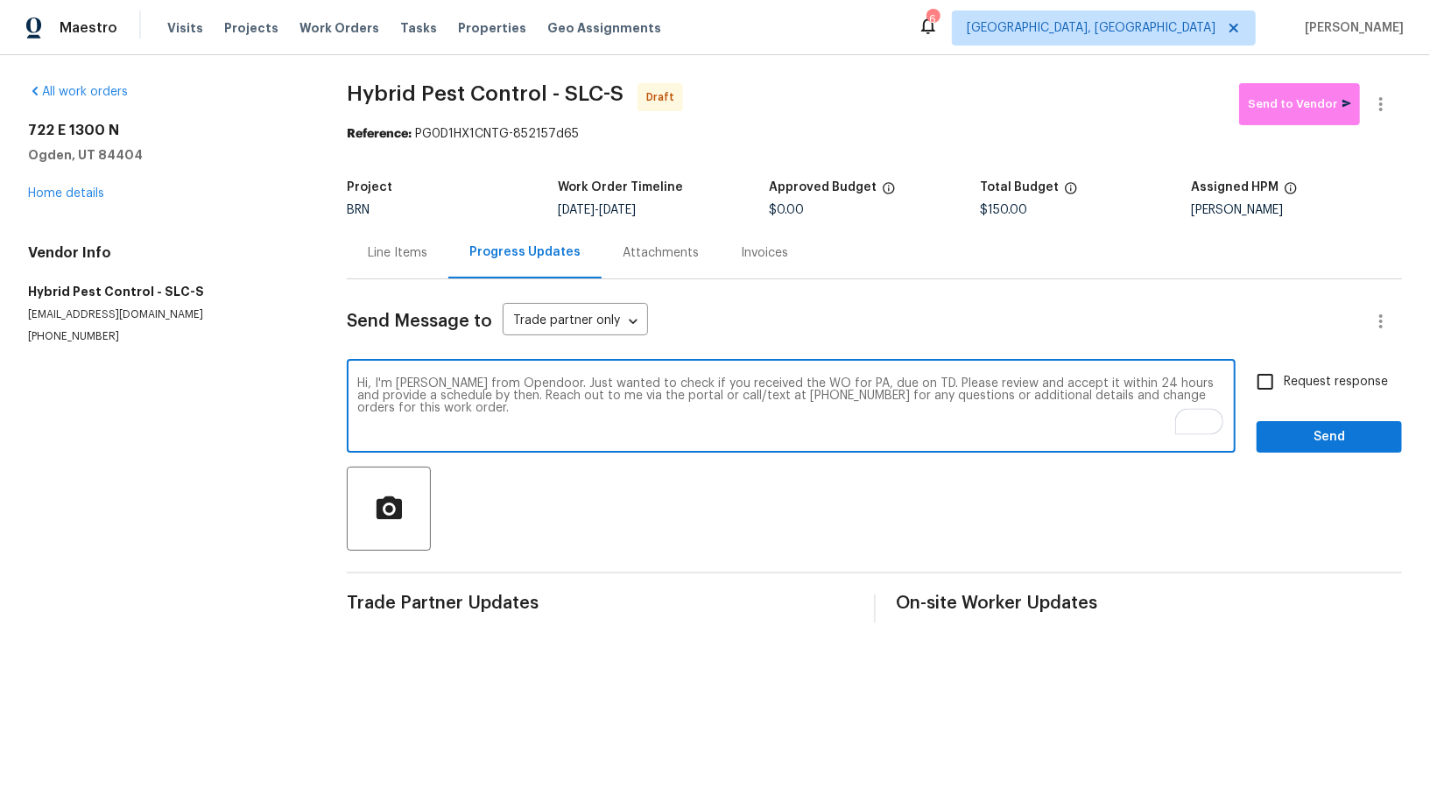
click at [853, 383] on textarea "Hi, I'm Padmapriya from Opendoor. Just wanted to check if you received the WO f…" at bounding box center [791, 407] width 868 height 61
paste textarea "722 E 1300 N, Ogden, UT 84404"
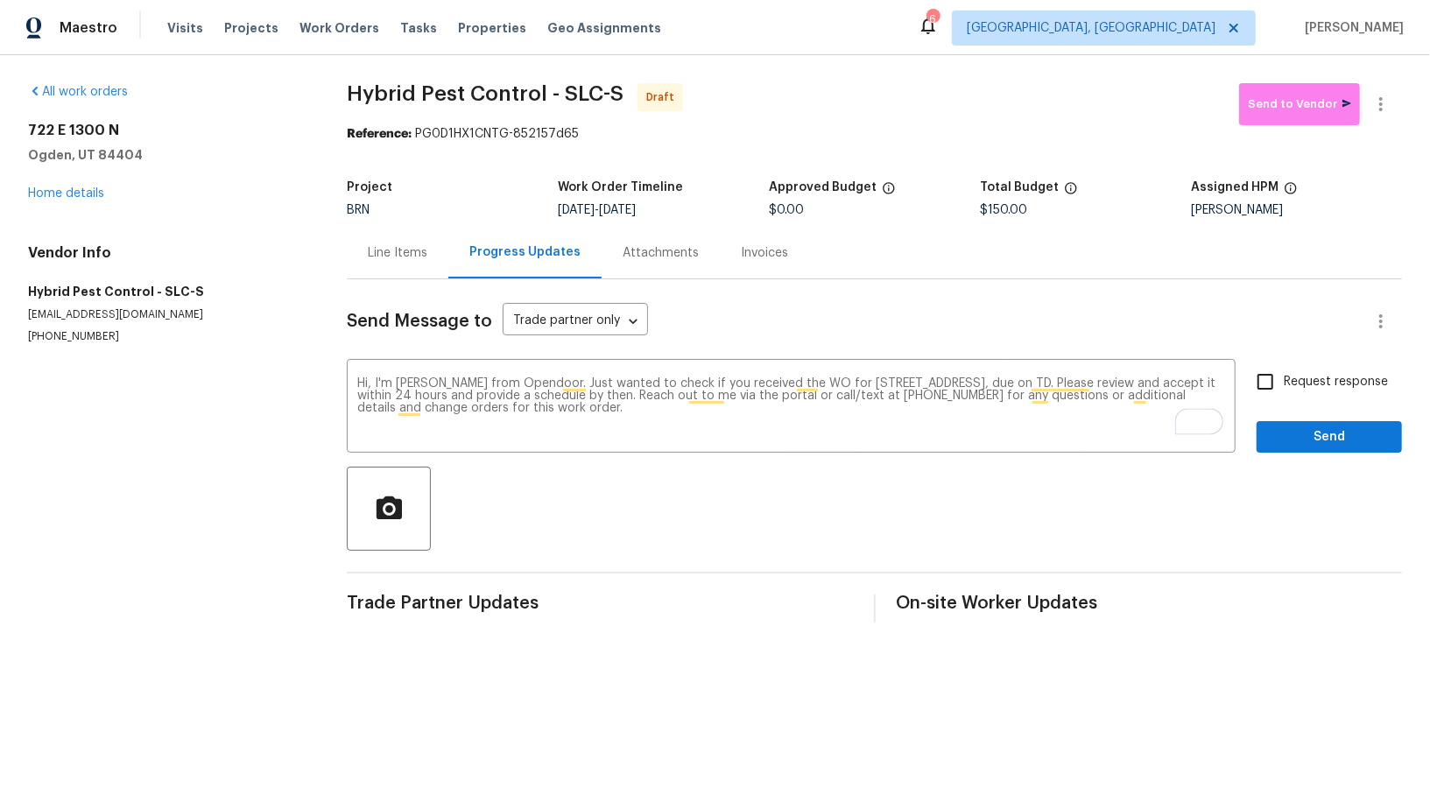
drag, startPoint x: 625, startPoint y: 207, endPoint x: 723, endPoint y: 206, distance: 98.1
click at [723, 206] on div "8/14/2025 - 8/18/2025" at bounding box center [663, 210] width 211 height 12
copy span "8/18/2025"
click at [1088, 384] on textarea "Hi, I'm Padmapriya from Opendoor. Just wanted to check if you received the WO f…" at bounding box center [791, 407] width 868 height 61
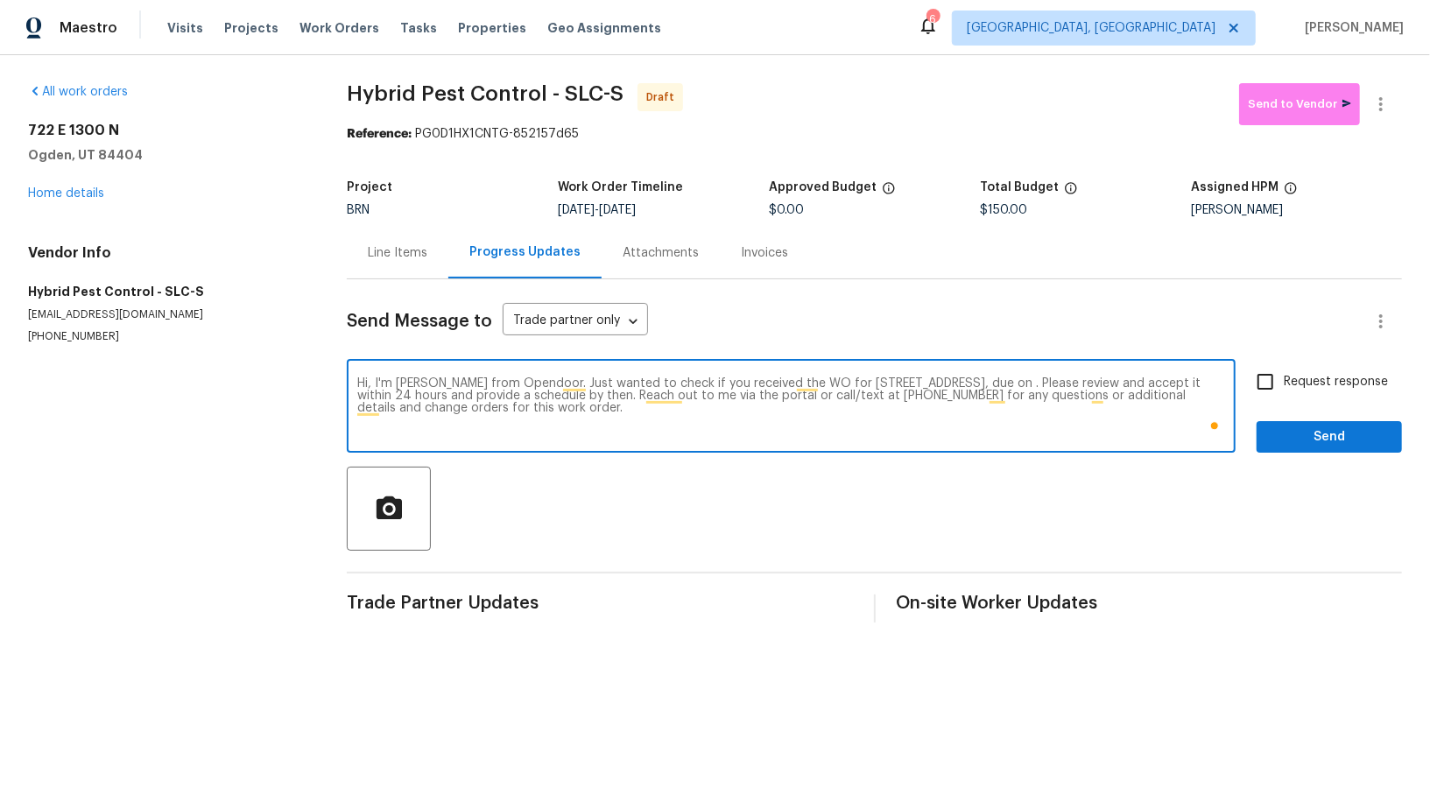
paste textarea "8/18/2025"
type textarea "Hi, I'm Padmapriya from Opendoor. Just wanted to check if you received the WO f…"
click at [1280, 390] on input "Request response" at bounding box center [1265, 381] width 37 height 37
checkbox input "true"
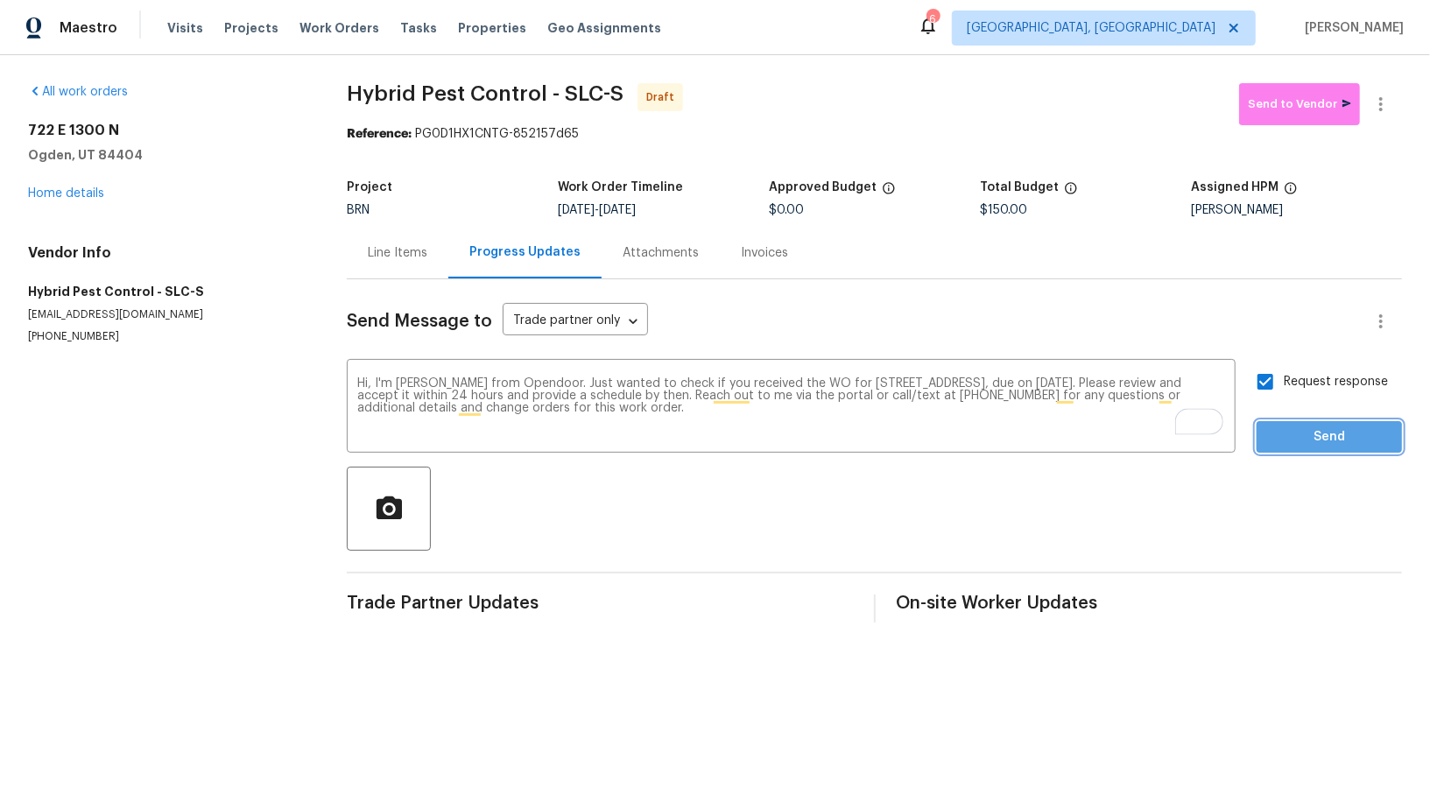
click at [1287, 447] on span "Send" at bounding box center [1329, 437] width 117 height 22
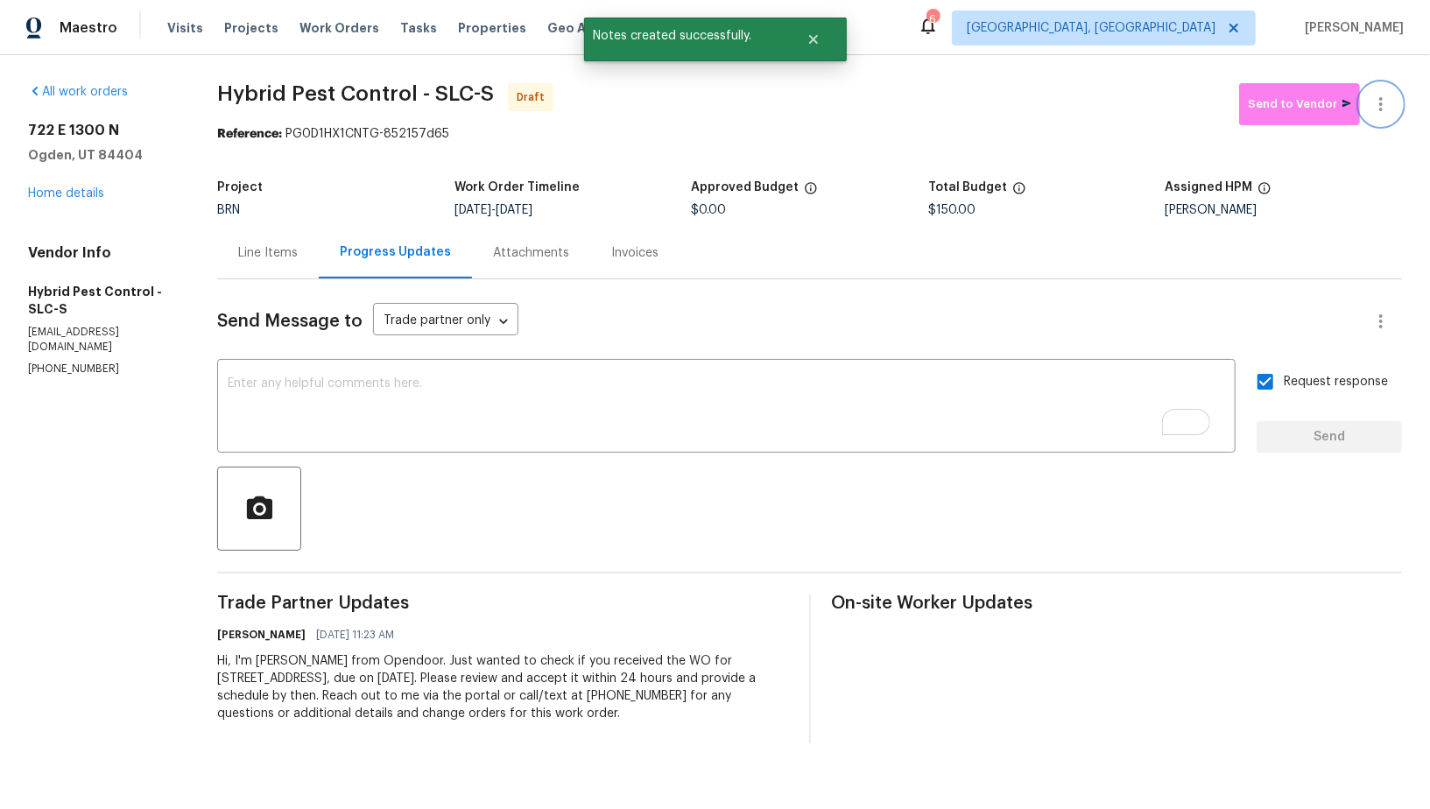
click at [1377, 94] on icon "button" at bounding box center [1380, 104] width 21 height 21
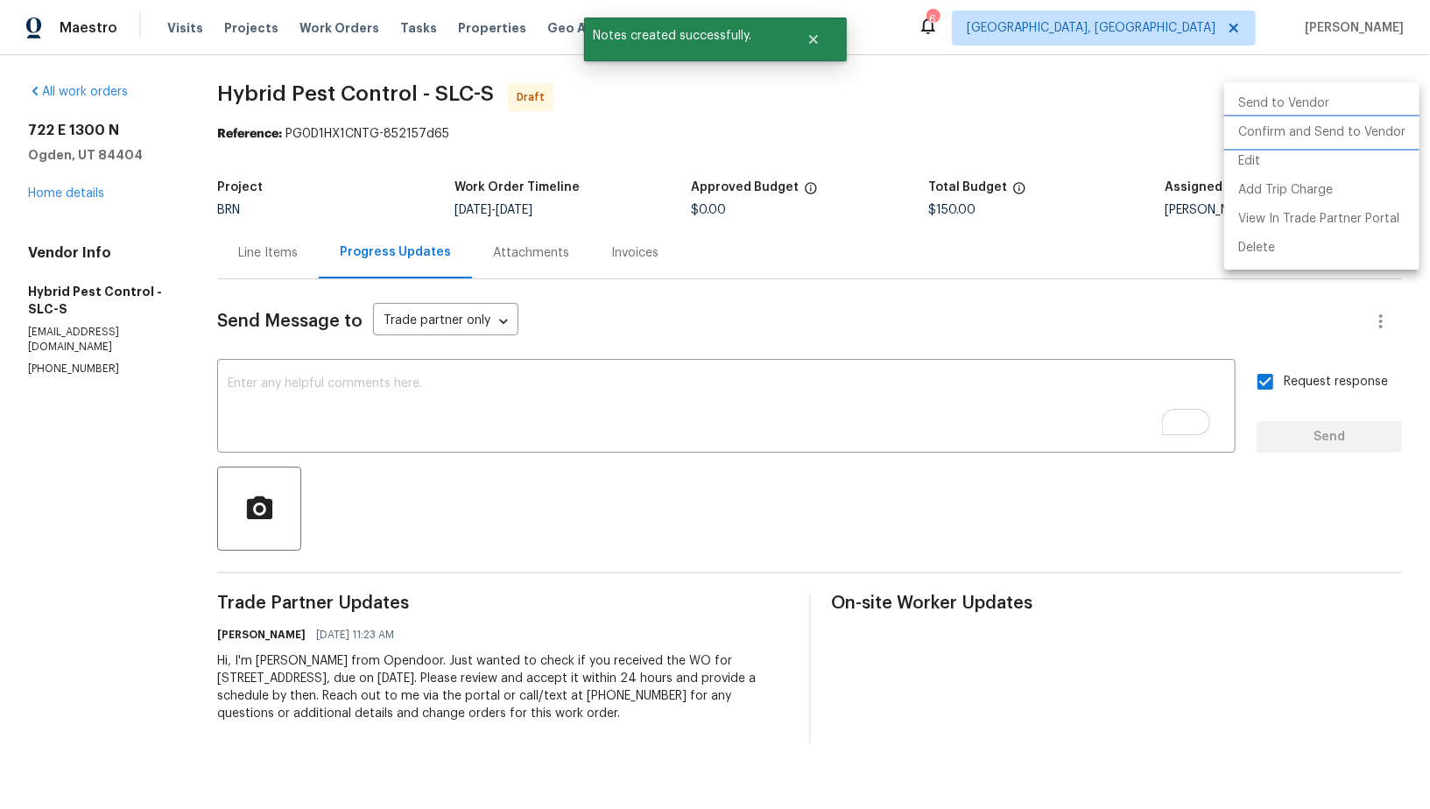
click at [1333, 138] on li "Confirm and Send to Vendor" at bounding box center [1321, 132] width 195 height 29
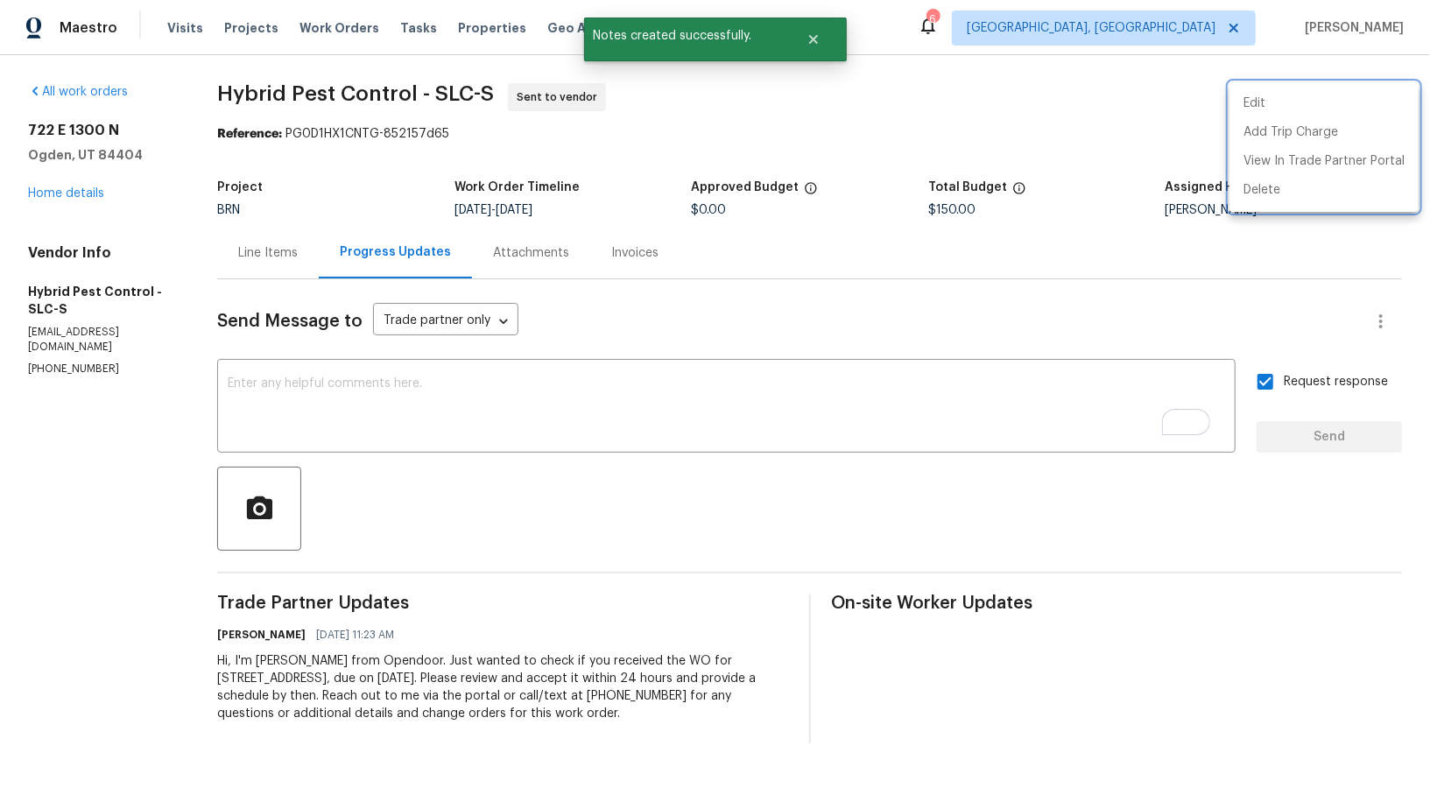
click at [299, 269] on div at bounding box center [715, 404] width 1430 height 809
click at [299, 269] on div "Line Items" at bounding box center [268, 253] width 102 height 52
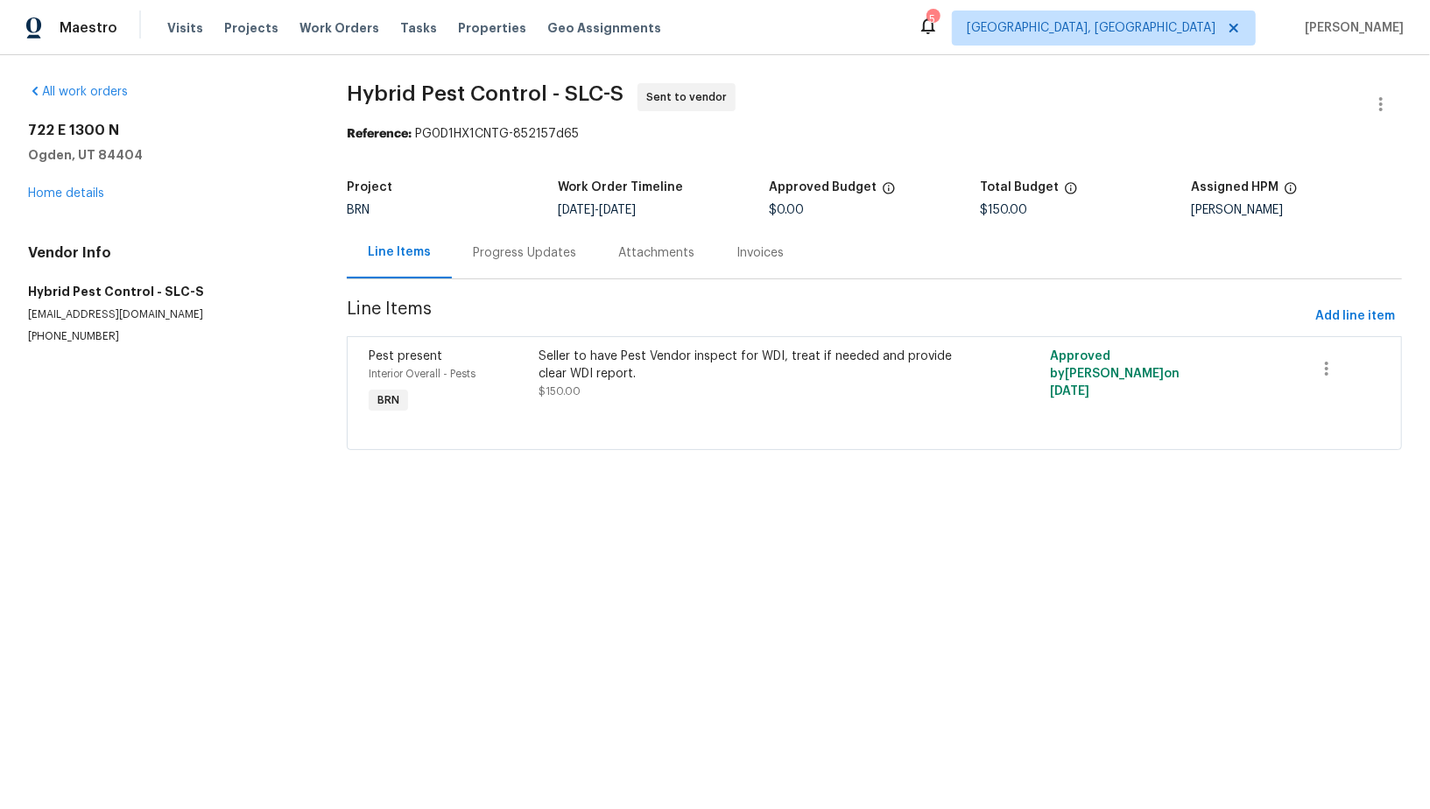
drag, startPoint x: 626, startPoint y: 208, endPoint x: 719, endPoint y: 208, distance: 92.8
click at [719, 208] on div "8/14/2025 - 8/18/2025" at bounding box center [663, 210] width 211 height 12
copy span "8/18/2025"
drag, startPoint x: 3, startPoint y: 283, endPoint x: 146, endPoint y: 284, distance: 143.6
click at [146, 284] on div "All work orders 722 E 1300 N Ogden, UT 84404 Home details Vendor Info Hybrid Pe…" at bounding box center [715, 277] width 1430 height 444
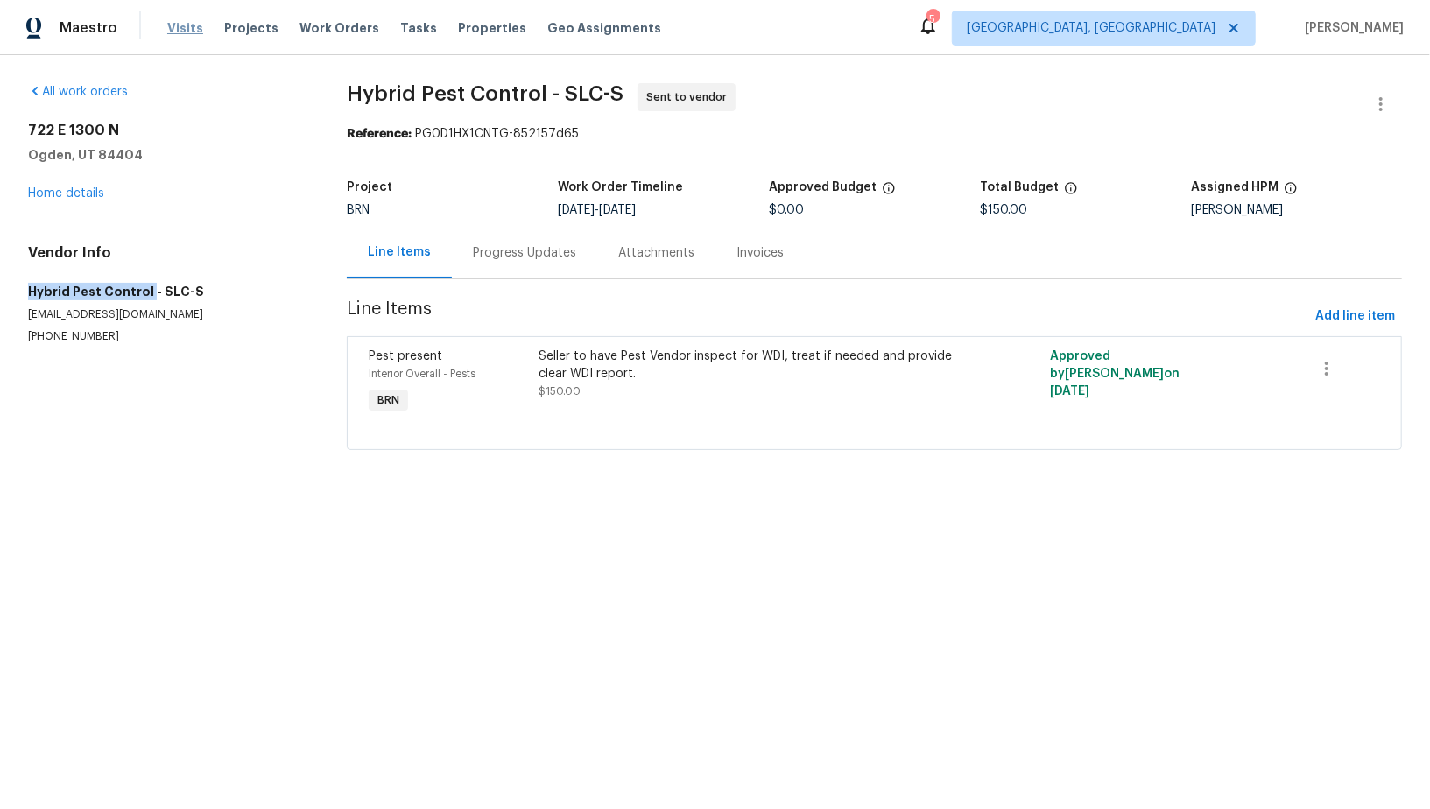
copy h5 "Hybrid Pest Control"
click at [74, 198] on link "Home details" at bounding box center [66, 193] width 76 height 12
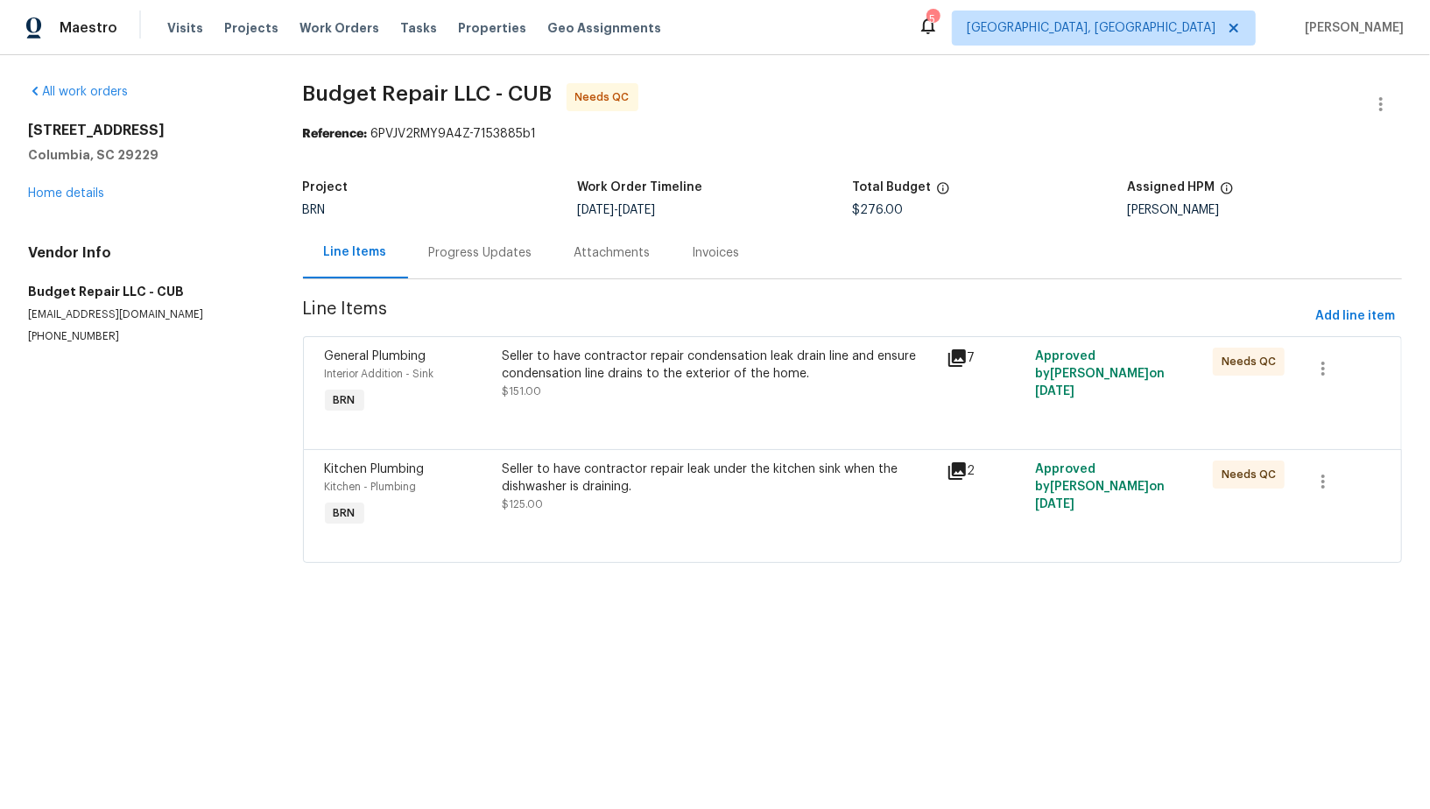
click at [521, 340] on div "General Plumbing Interior Addition - Sink BRN Seller to have contractor repair …" at bounding box center [852, 392] width 1099 height 113
click at [552, 363] on div "Seller to have contractor repair condensation leak drain line and ensure conden…" at bounding box center [718, 365] width 433 height 35
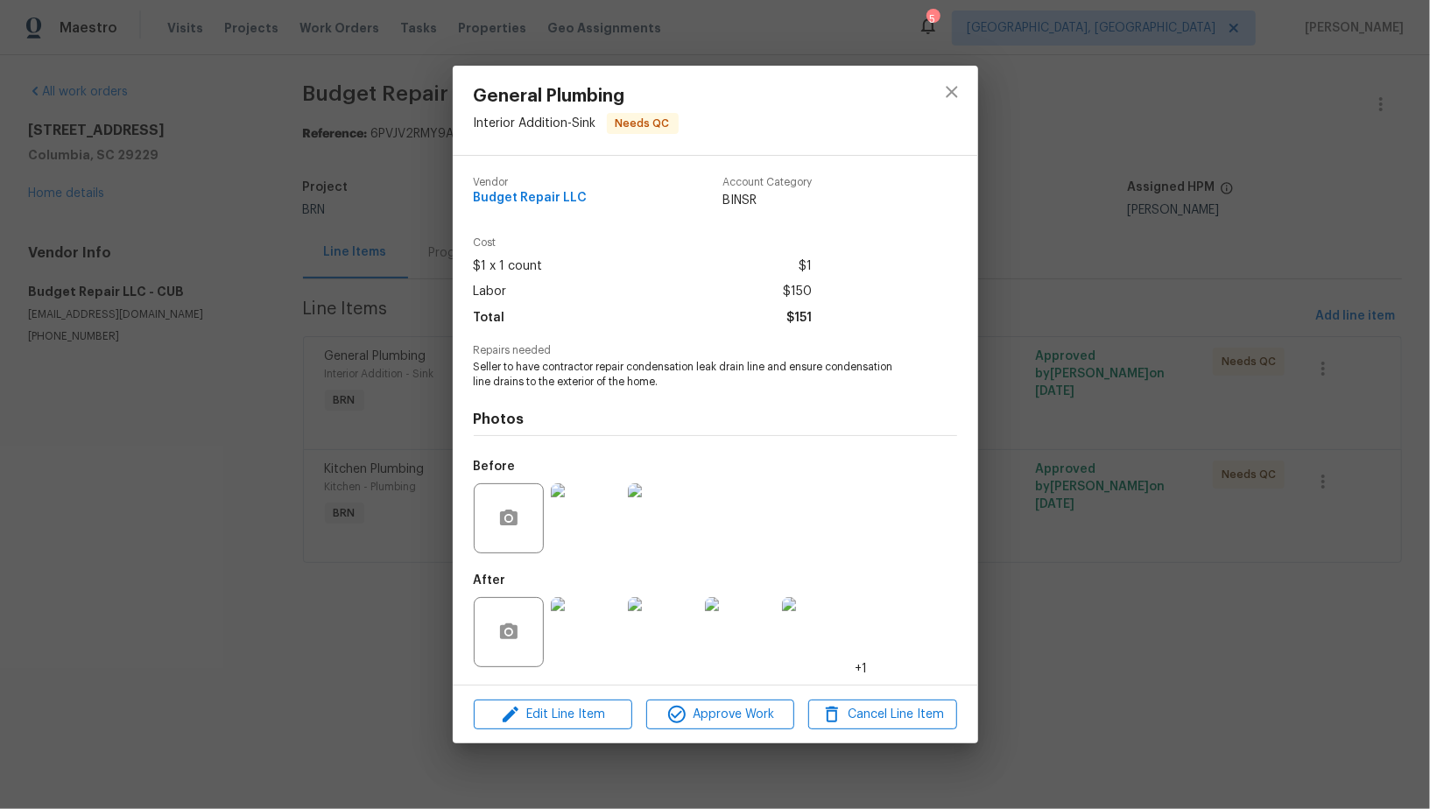
click at [586, 537] on img at bounding box center [586, 518] width 70 height 70
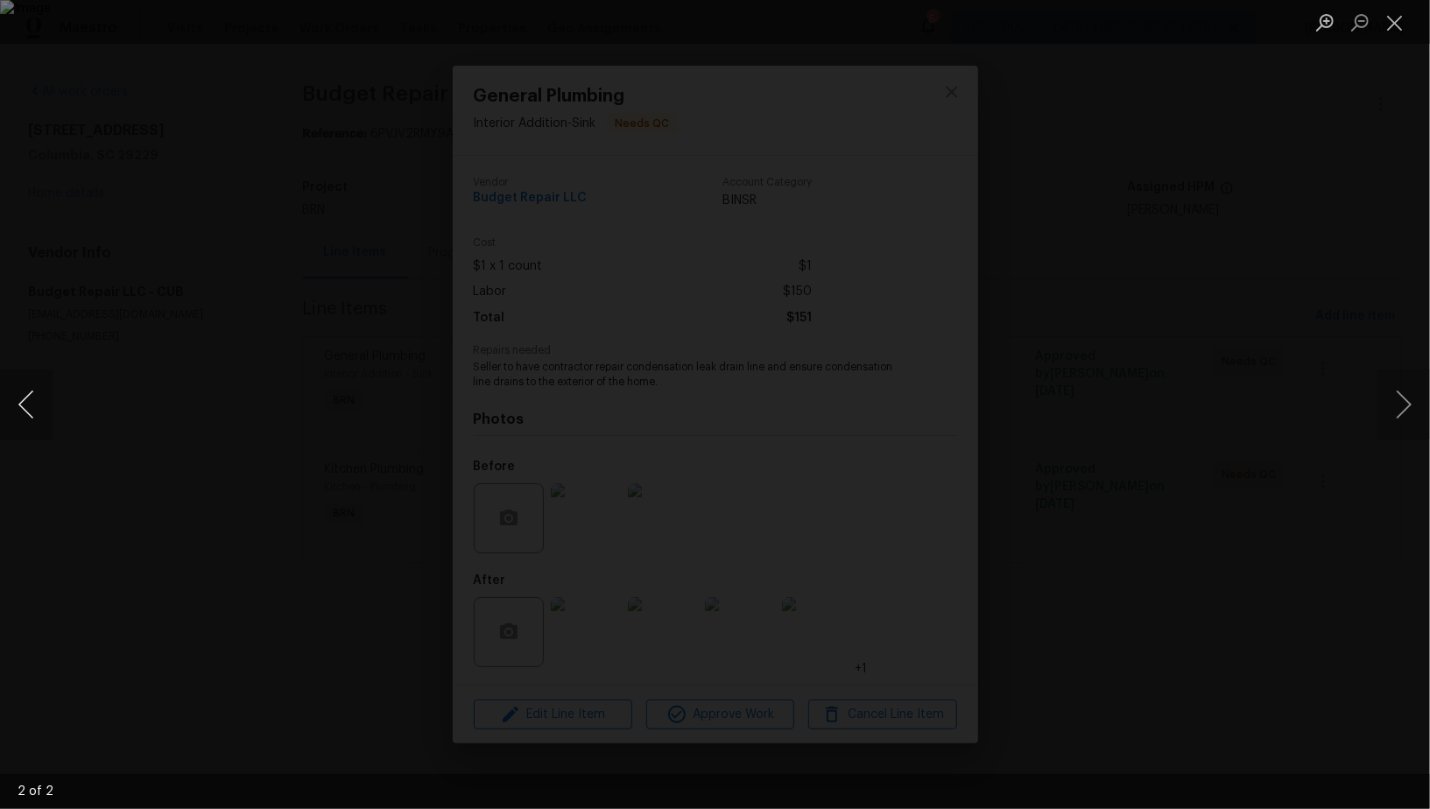
click at [25, 420] on button "Previous image" at bounding box center [26, 405] width 53 height 70
click at [241, 494] on div "Lightbox" at bounding box center [715, 404] width 1430 height 809
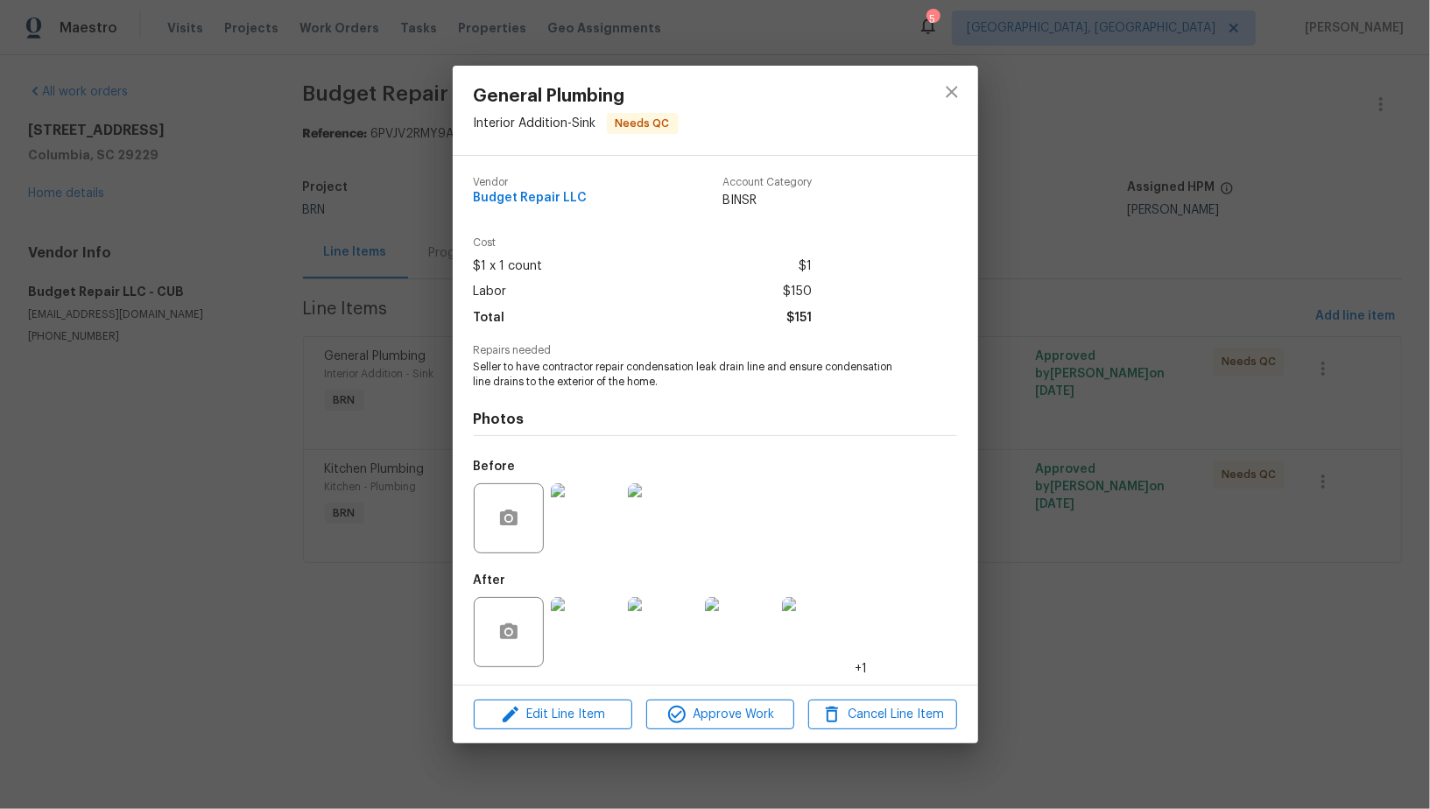
click at [591, 640] on img at bounding box center [586, 632] width 70 height 70
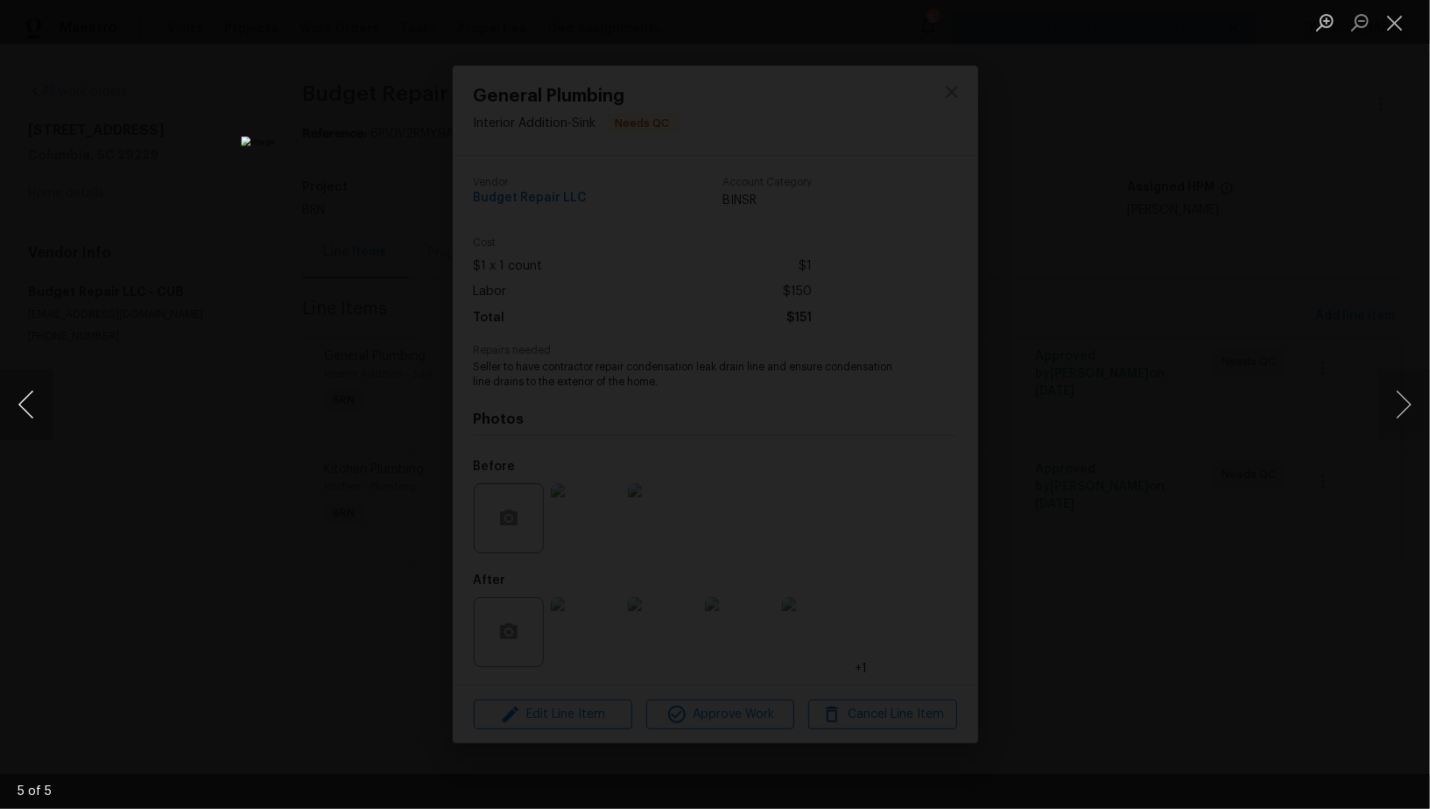
click at [19, 424] on button "Previous image" at bounding box center [26, 405] width 53 height 70
click at [81, 473] on div "Lightbox" at bounding box center [715, 404] width 1430 height 809
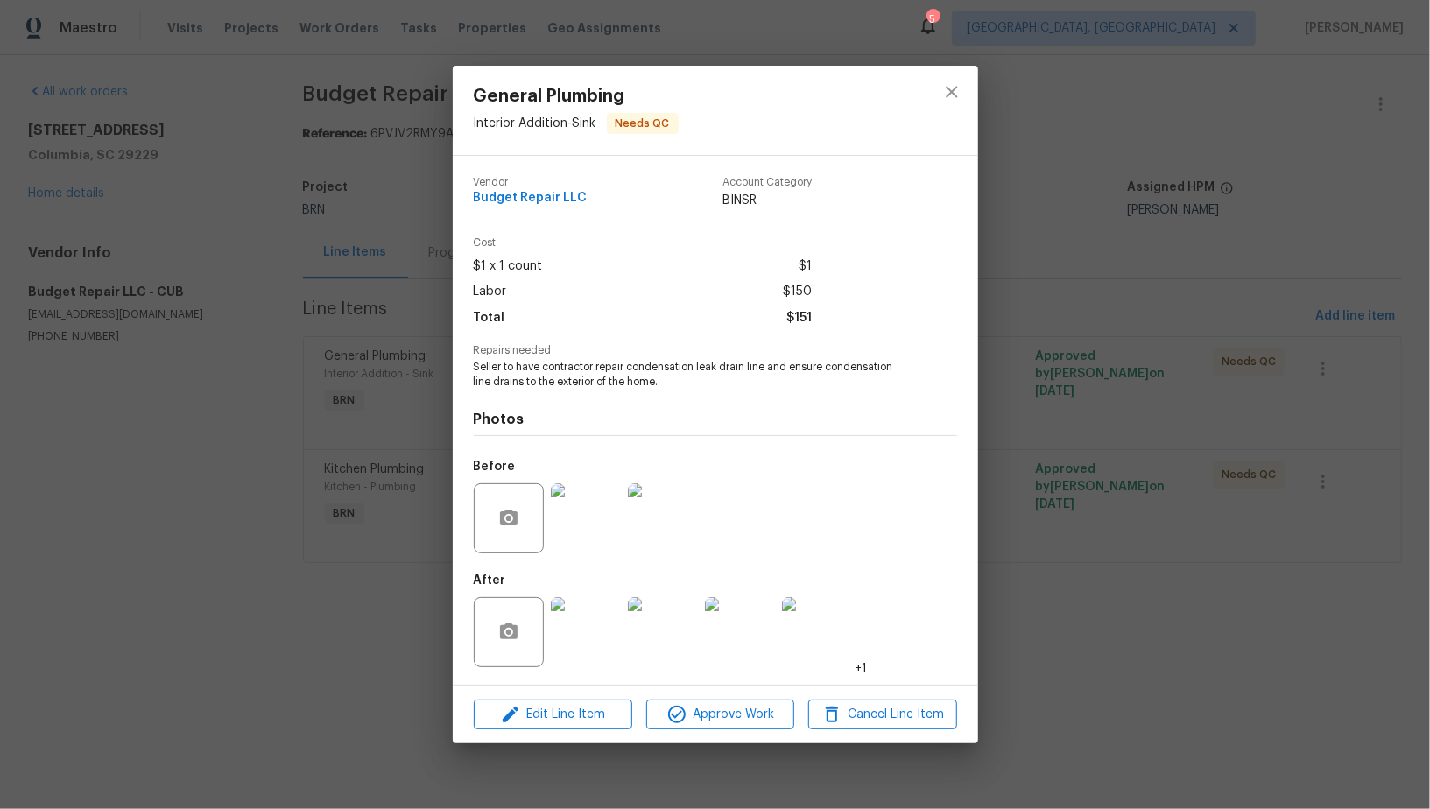
click at [687, 546] on img at bounding box center [663, 518] width 70 height 70
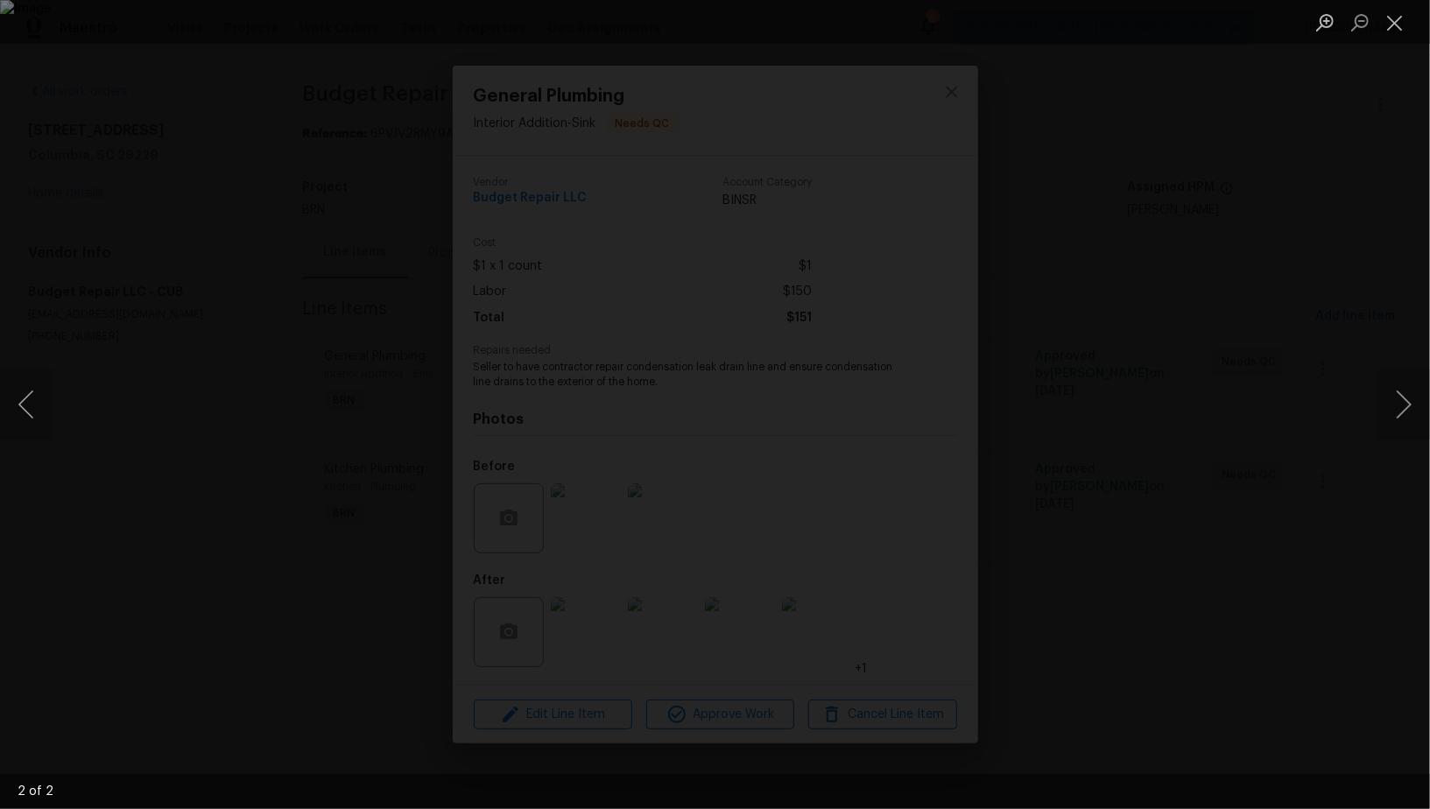
click at [1159, 623] on div "Lightbox" at bounding box center [715, 404] width 1430 height 809
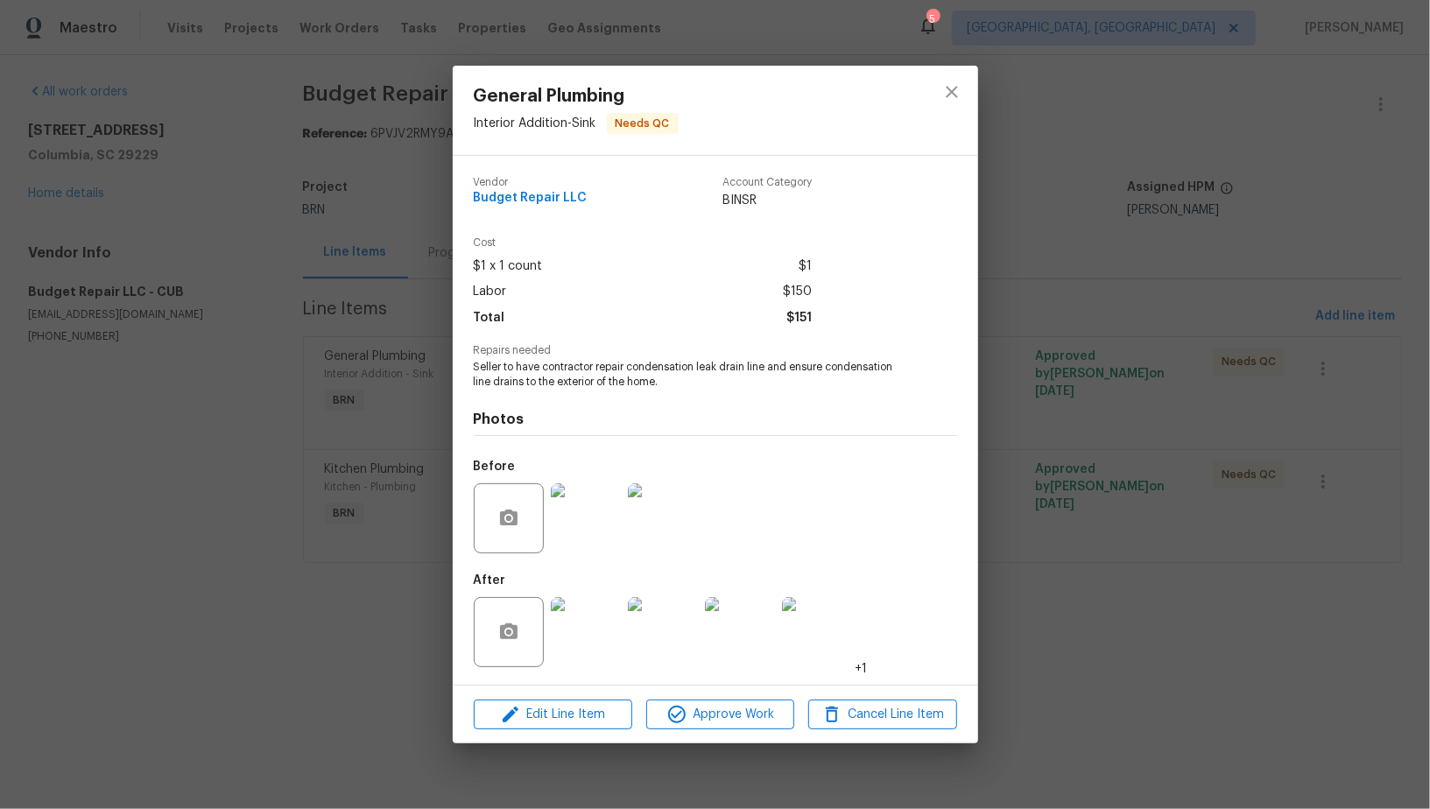
click at [1159, 623] on div "General Plumbing Interior Addition - Sink Needs QC Vendor Budget Repair LLC Acc…" at bounding box center [715, 404] width 1430 height 809
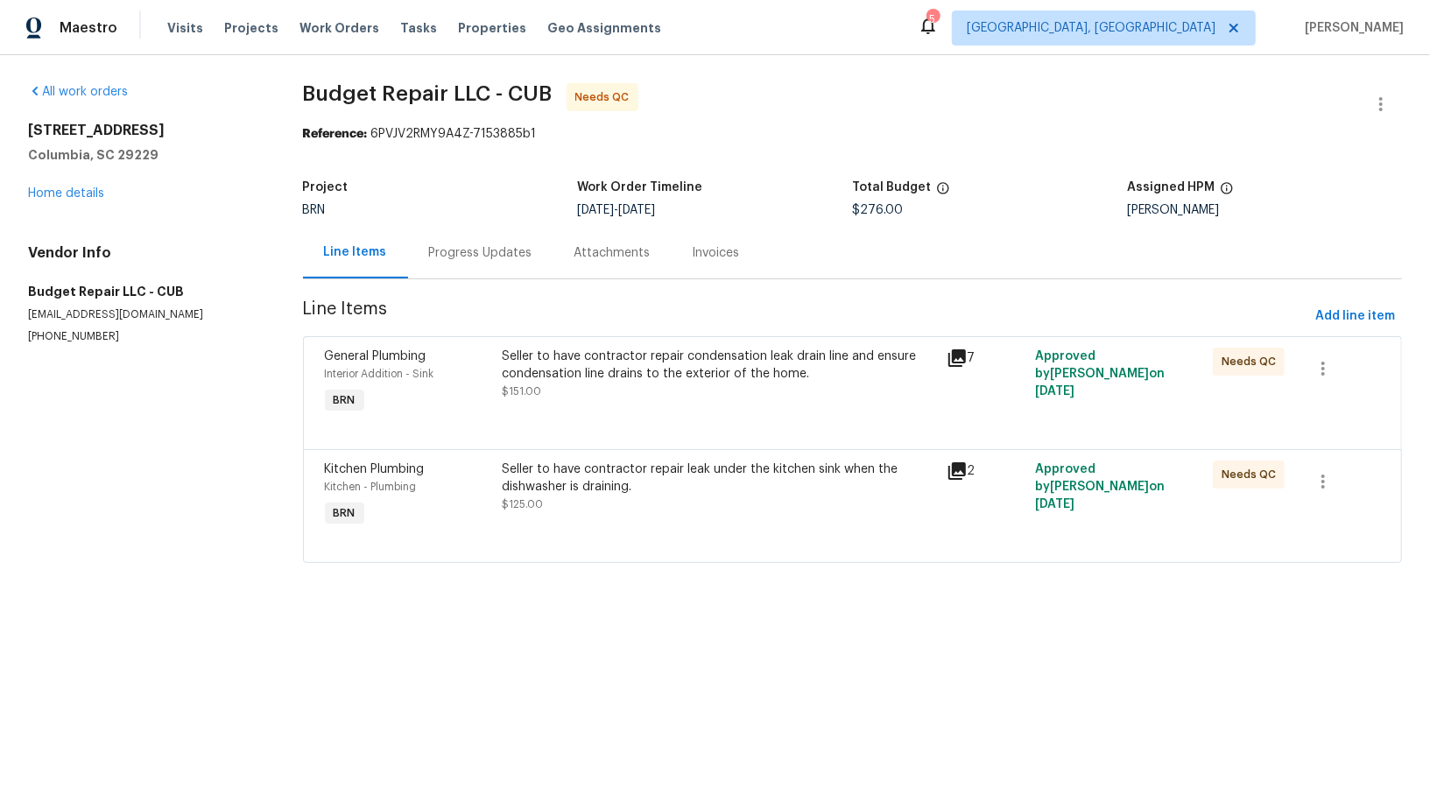
click at [588, 494] on div "Seller to have contractor repair leak under the kitchen sink when the dishwashe…" at bounding box center [718, 478] width 433 height 35
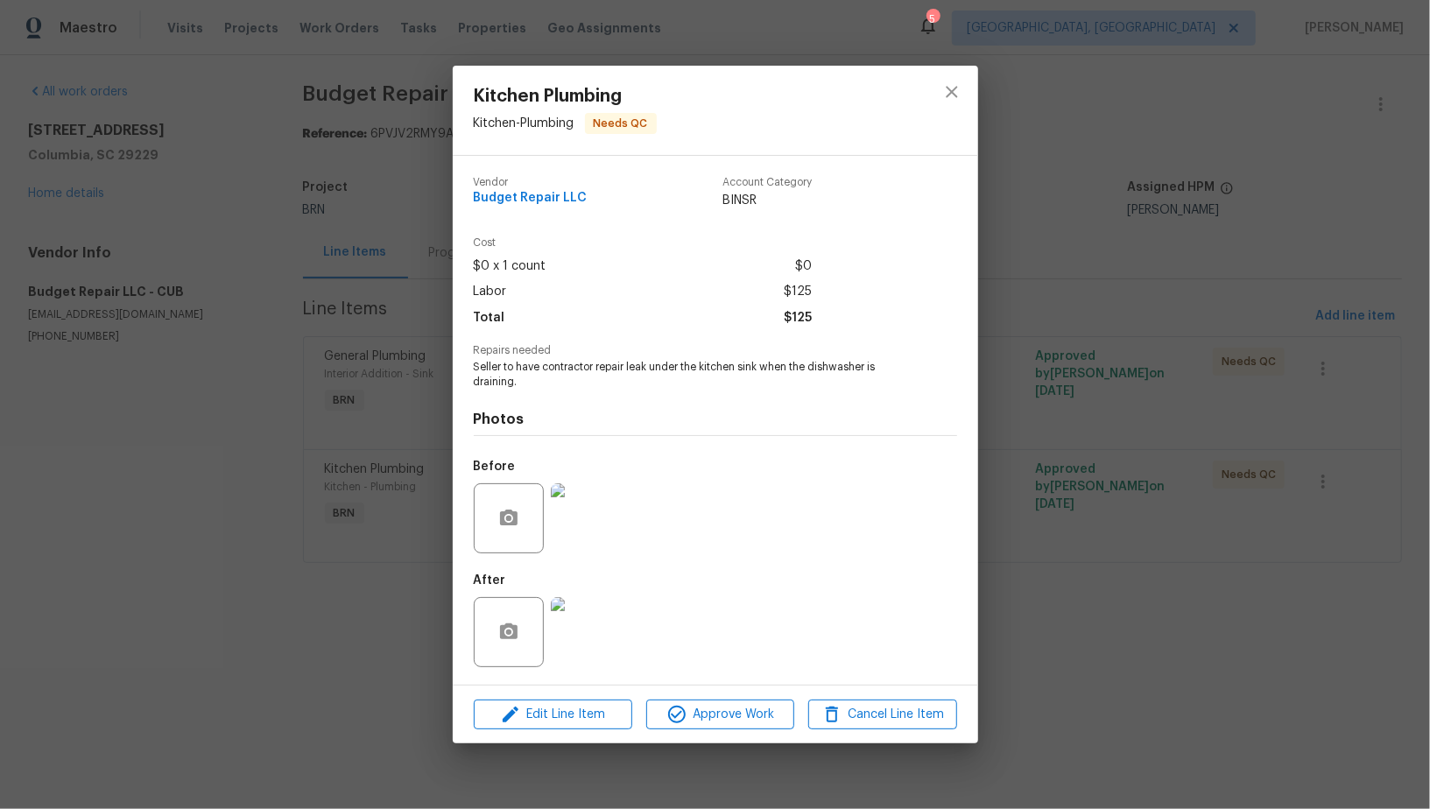
click at [595, 529] on img at bounding box center [586, 518] width 70 height 70
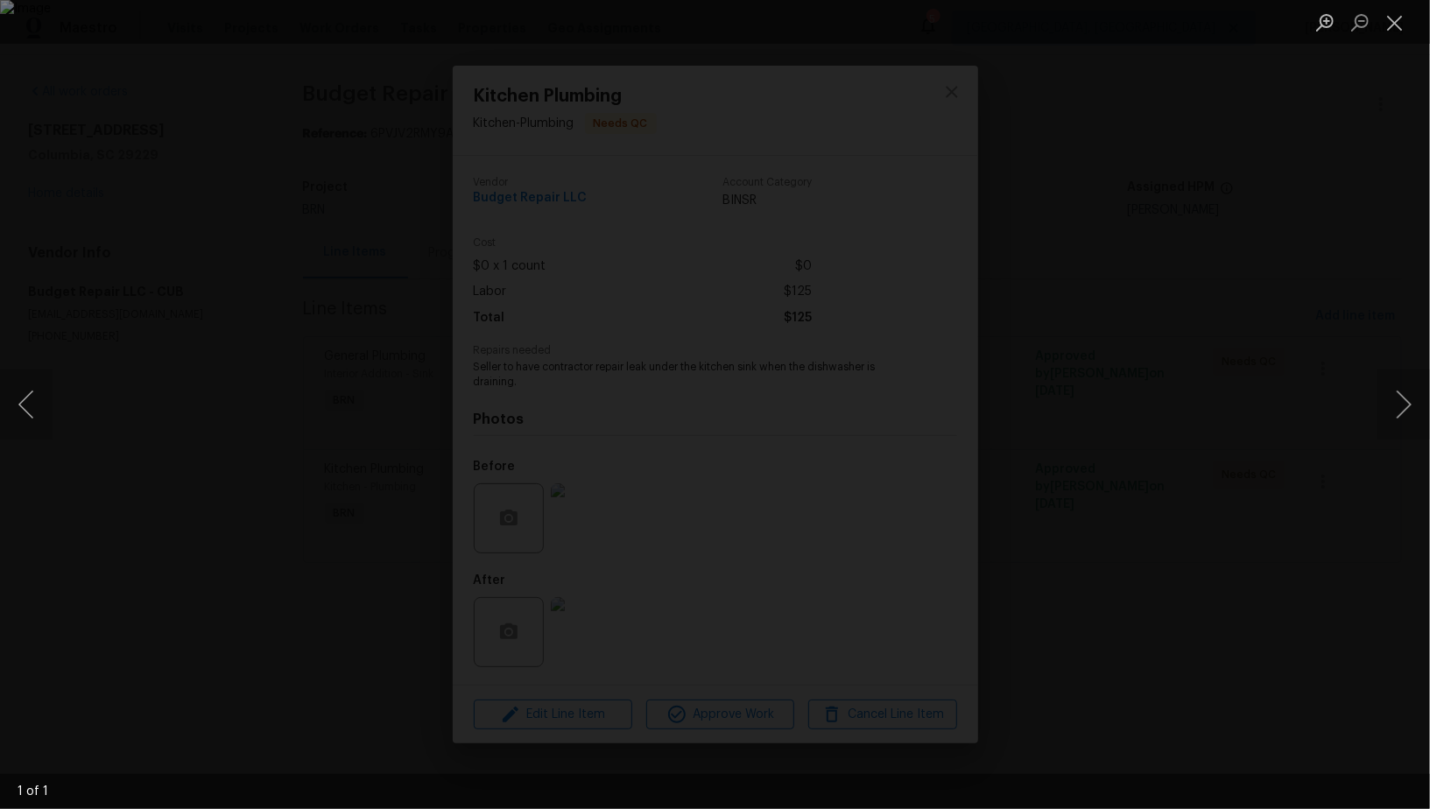
click at [564, 582] on div "Lightbox" at bounding box center [715, 404] width 1430 height 809
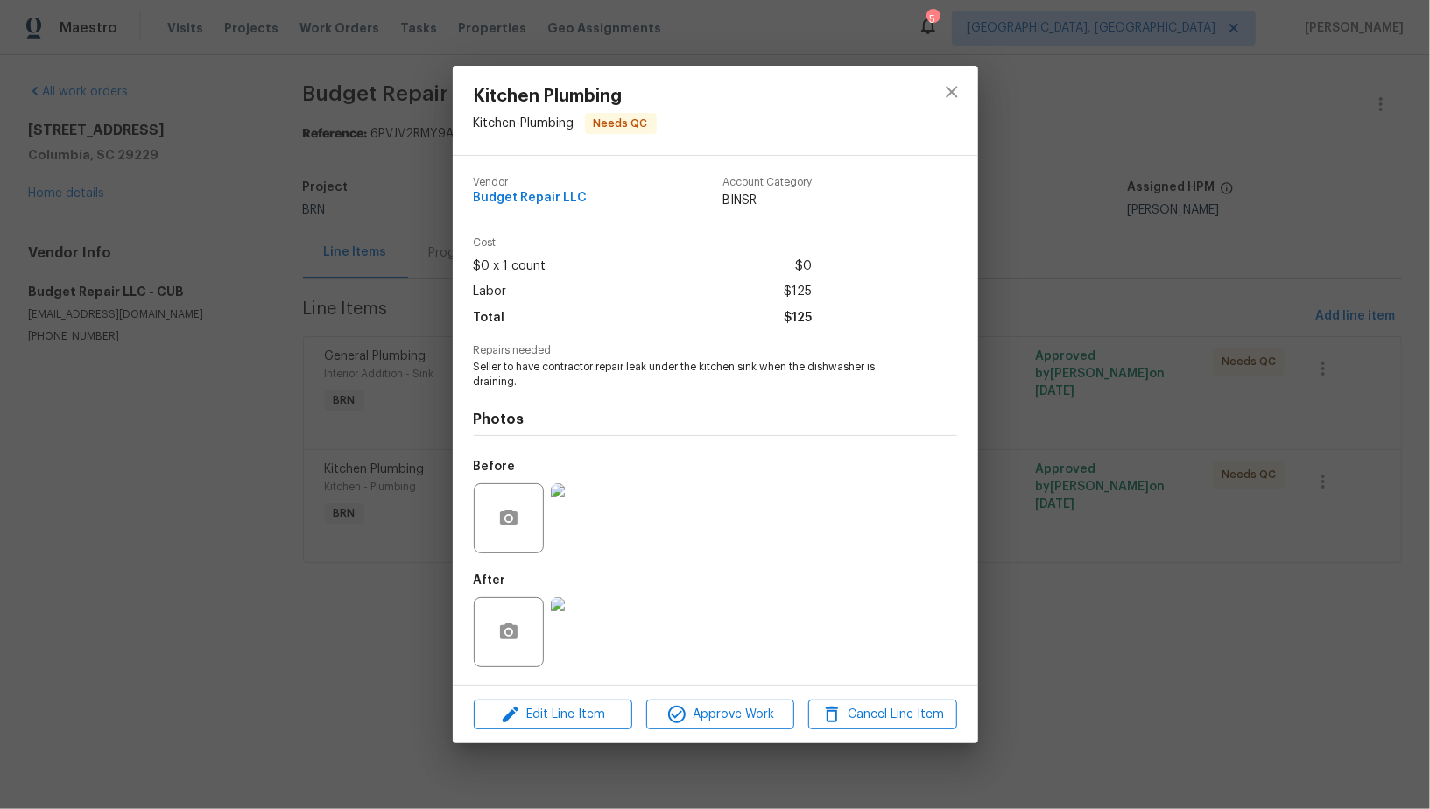
click at [605, 637] on img at bounding box center [586, 632] width 70 height 70
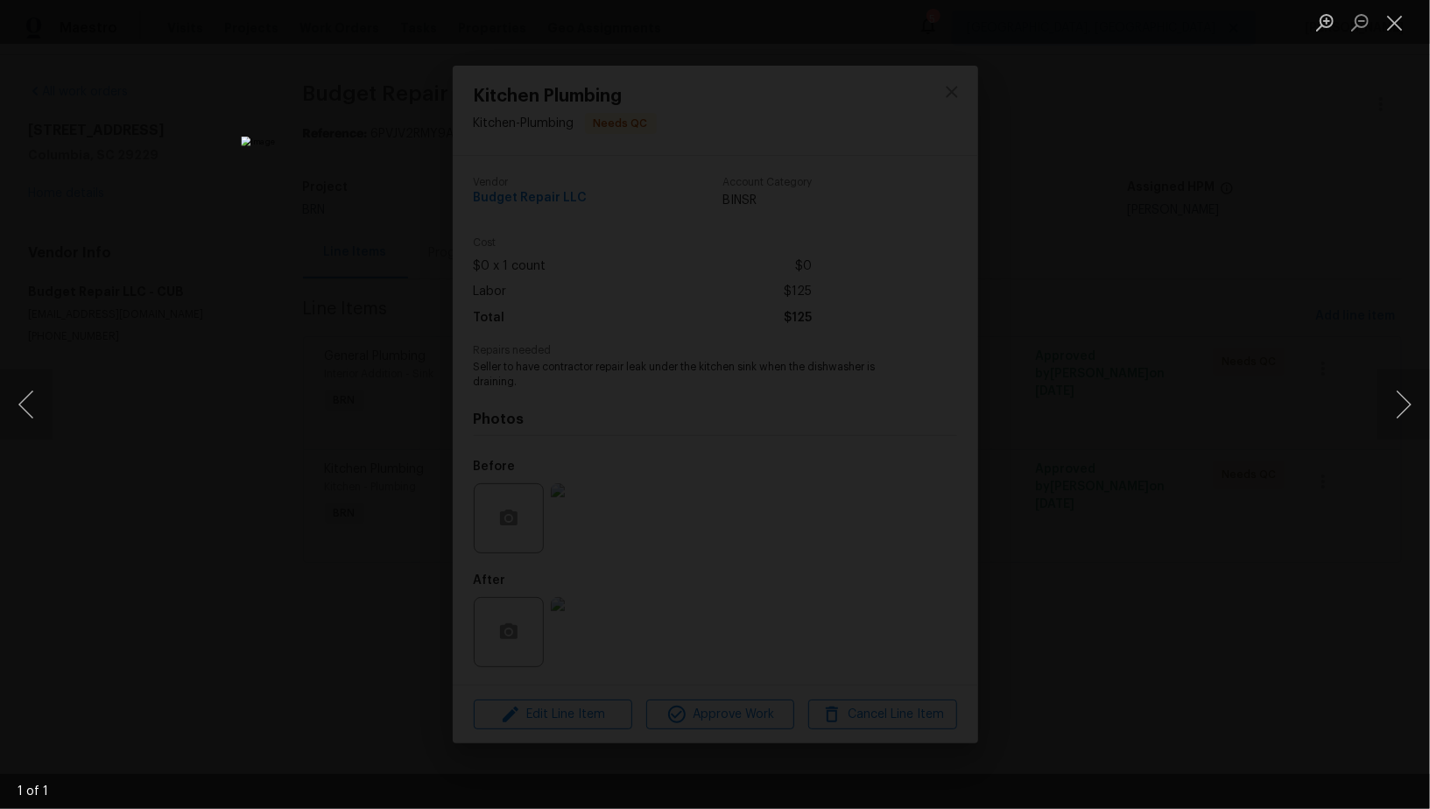
click at [1153, 685] on div "Lightbox" at bounding box center [715, 404] width 1430 height 809
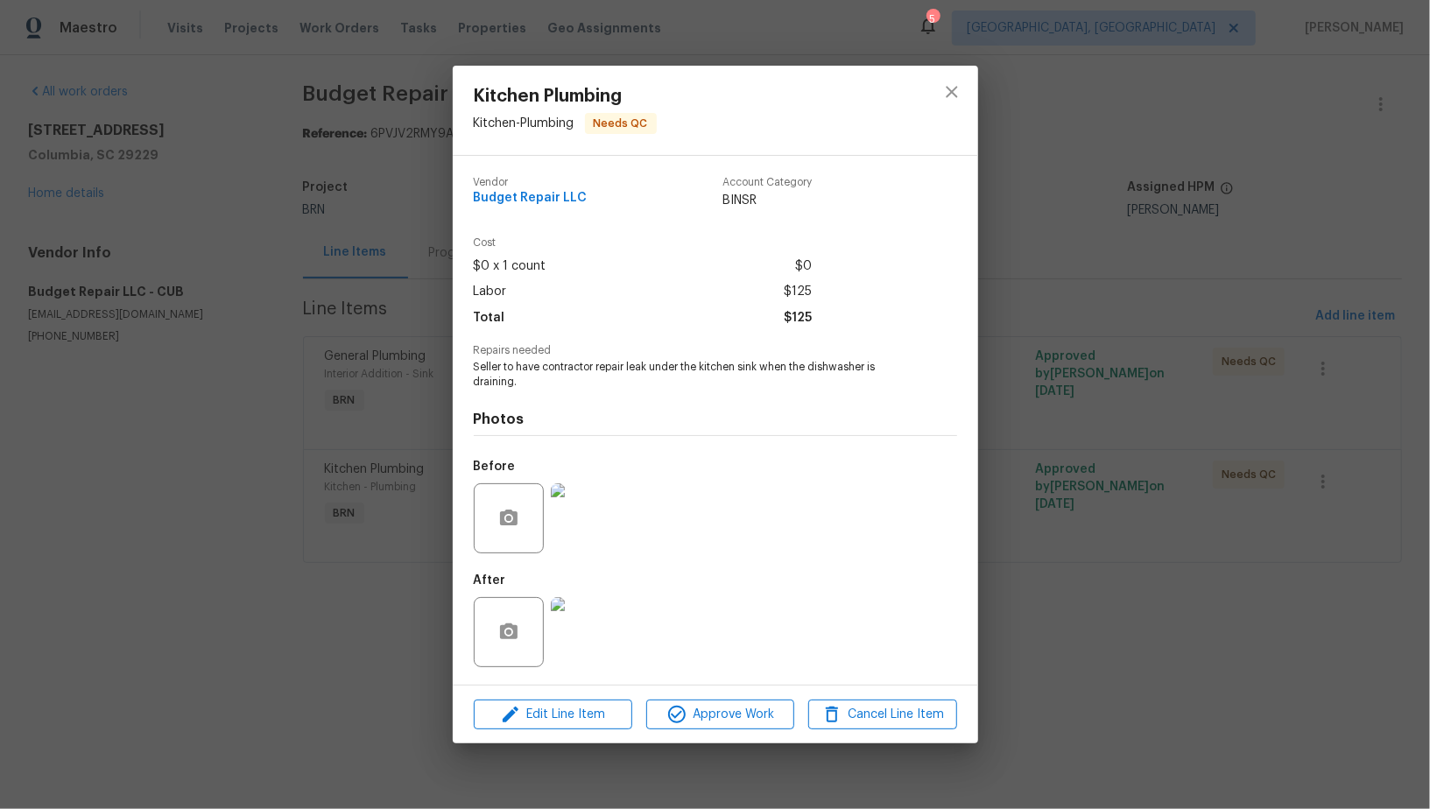
click at [605, 515] on img at bounding box center [586, 518] width 70 height 70
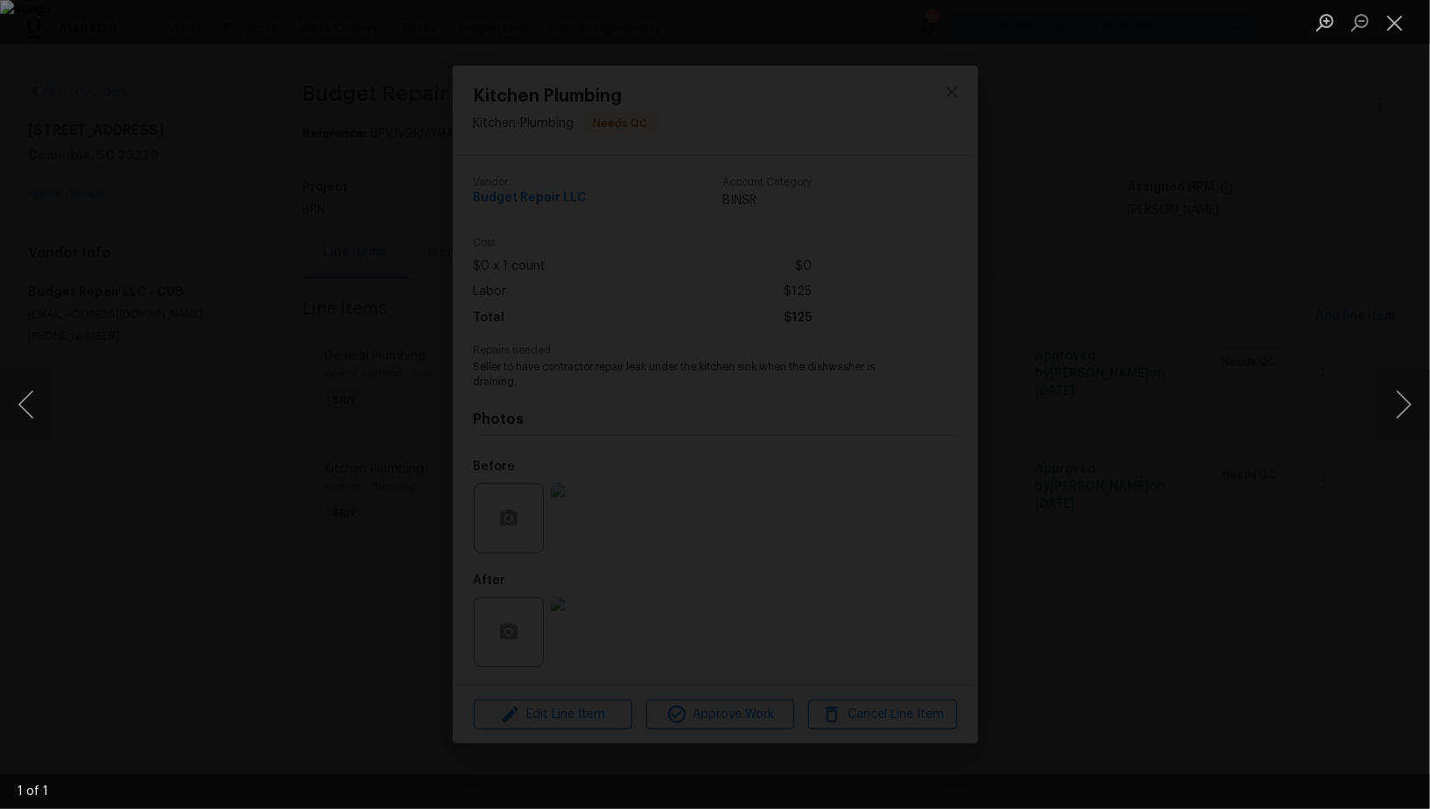
click at [690, 649] on div "Lightbox" at bounding box center [715, 404] width 1430 height 809
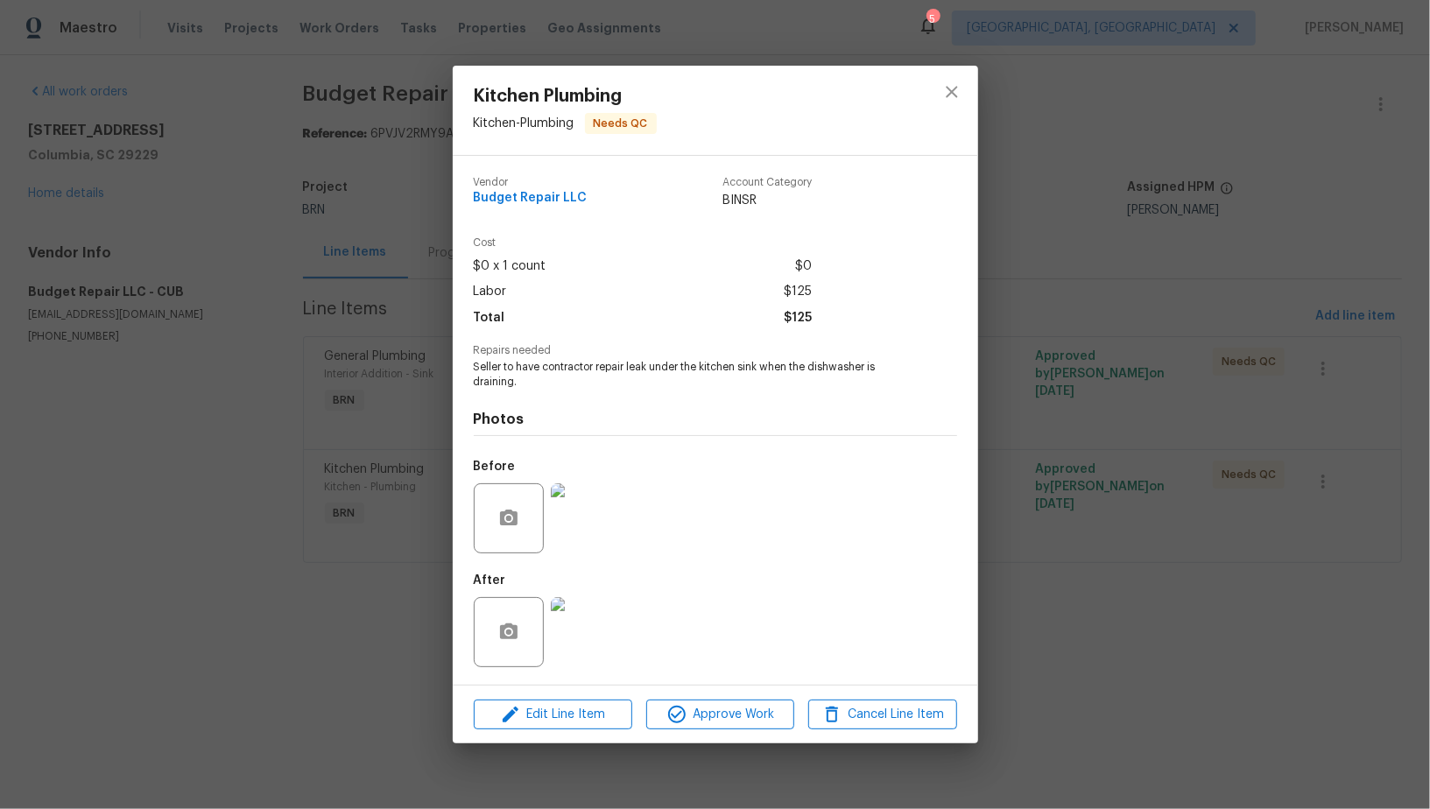
click at [526, 655] on div at bounding box center [509, 632] width 70 height 70
click at [581, 649] on img at bounding box center [586, 632] width 70 height 70
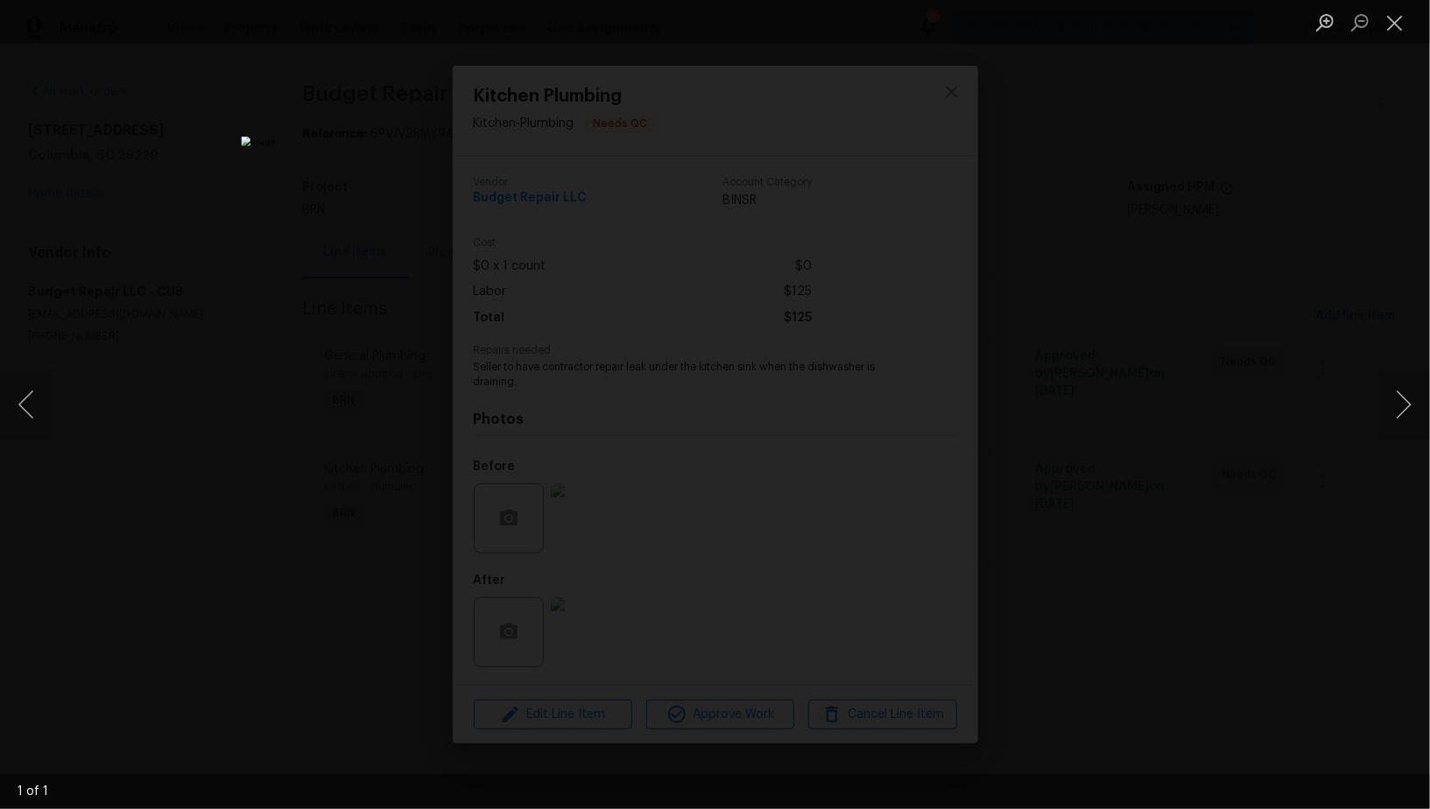
click at [1350, 528] on div "Lightbox" at bounding box center [715, 404] width 1430 height 809
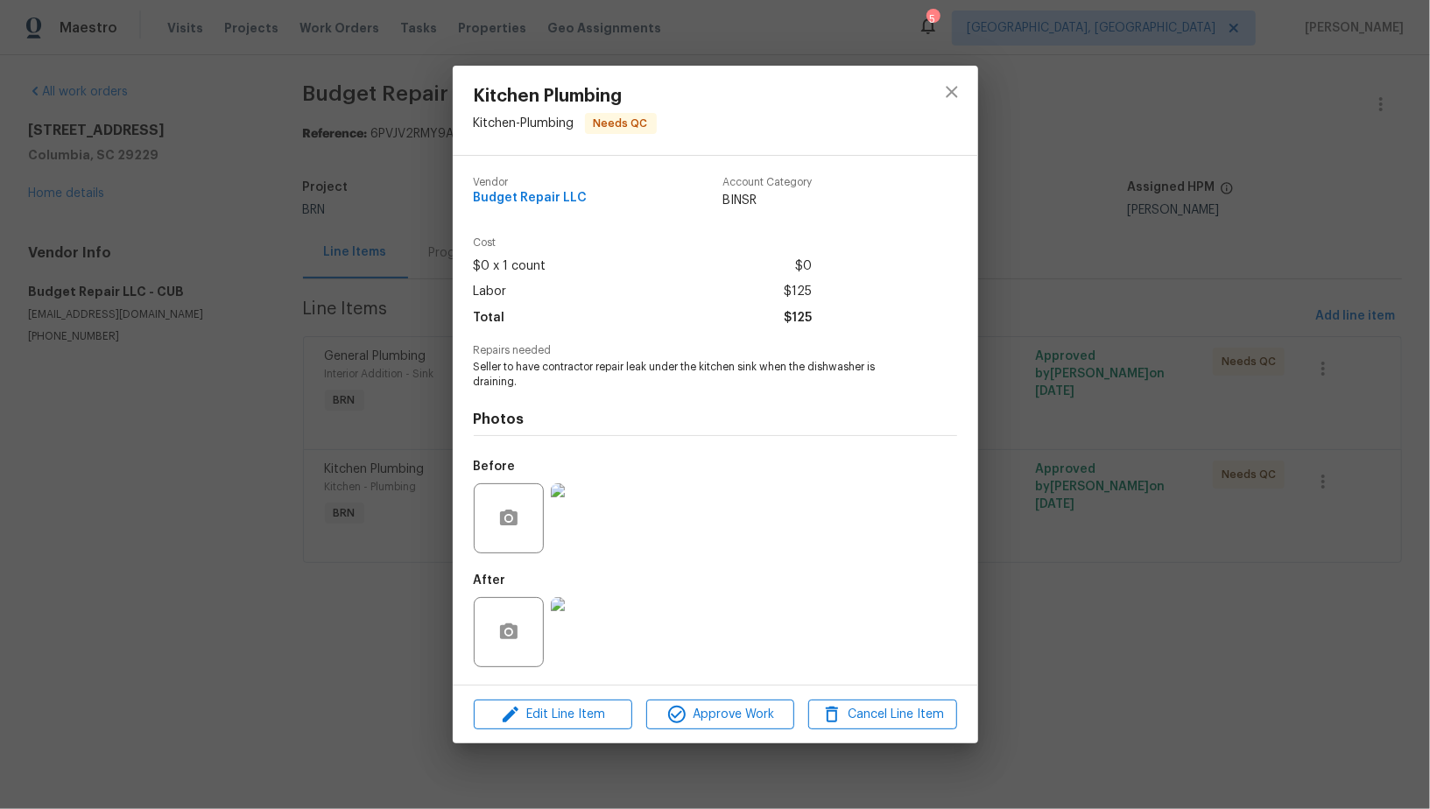
click at [630, 535] on div "Before" at bounding box center [715, 507] width 483 height 114
click at [599, 532] on img at bounding box center [586, 518] width 70 height 70
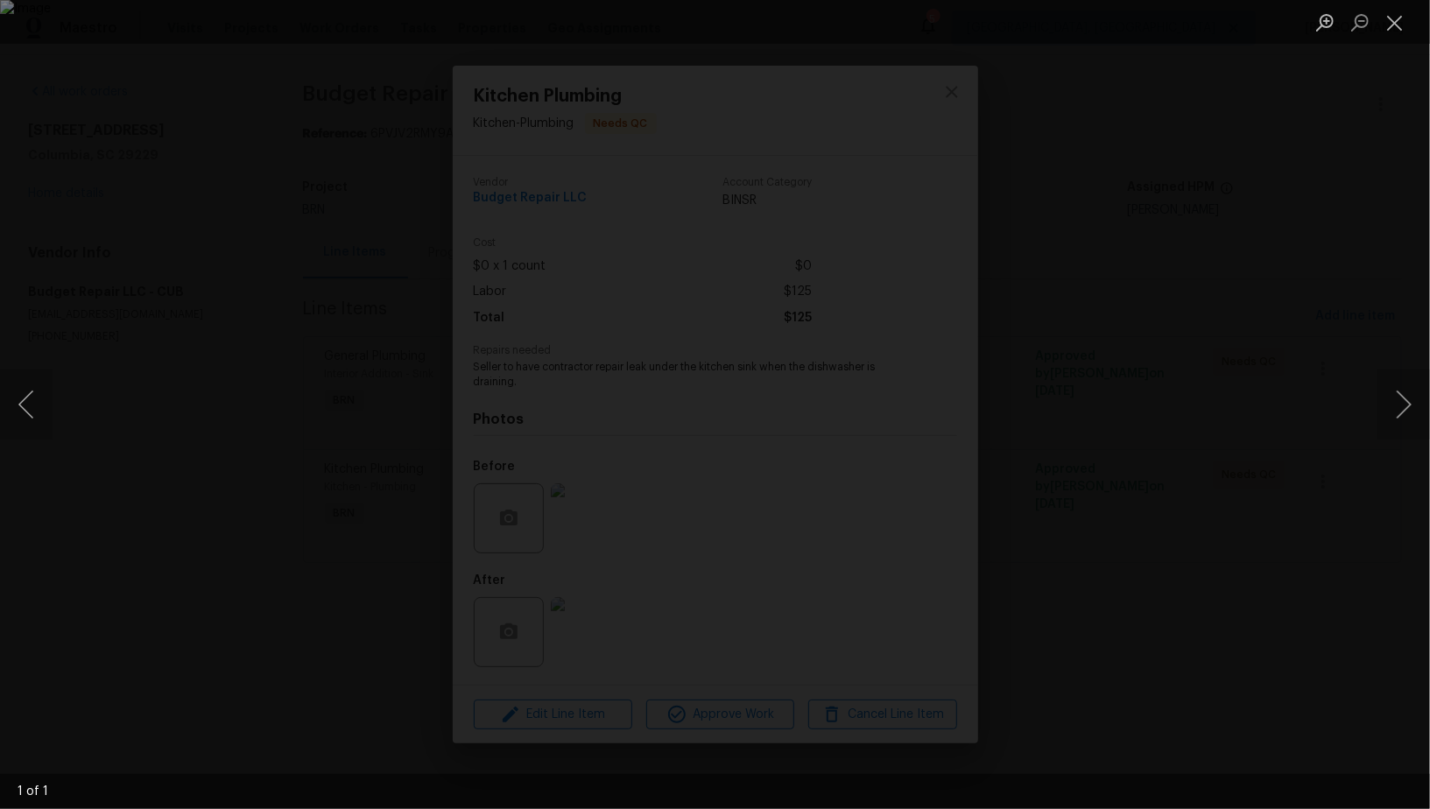
click at [1067, 601] on div "Lightbox" at bounding box center [715, 404] width 1430 height 809
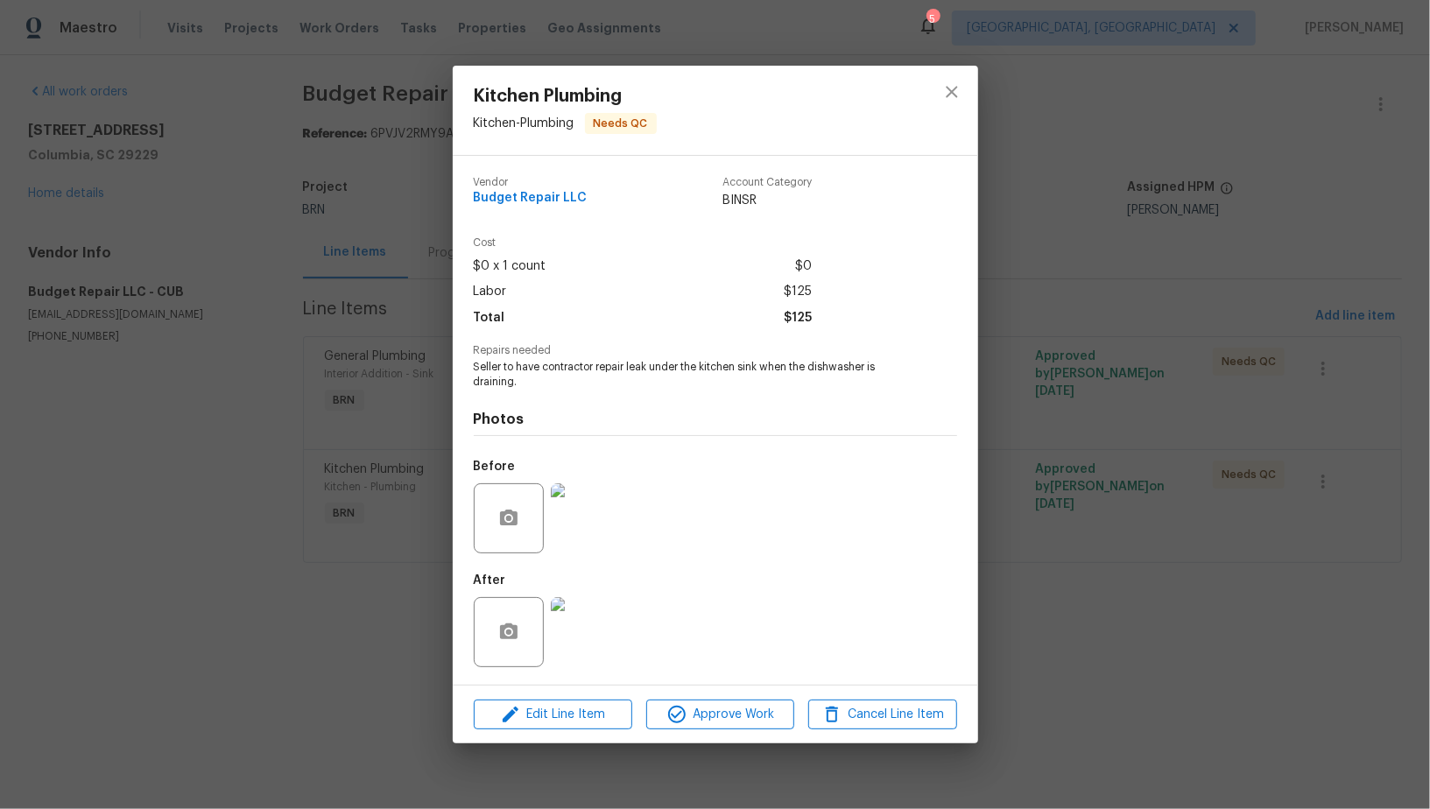
click at [1067, 601] on div "Kitchen Plumbing Kitchen - Plumbing Needs QC Vendor Budget Repair LLC Account C…" at bounding box center [715, 404] width 1430 height 809
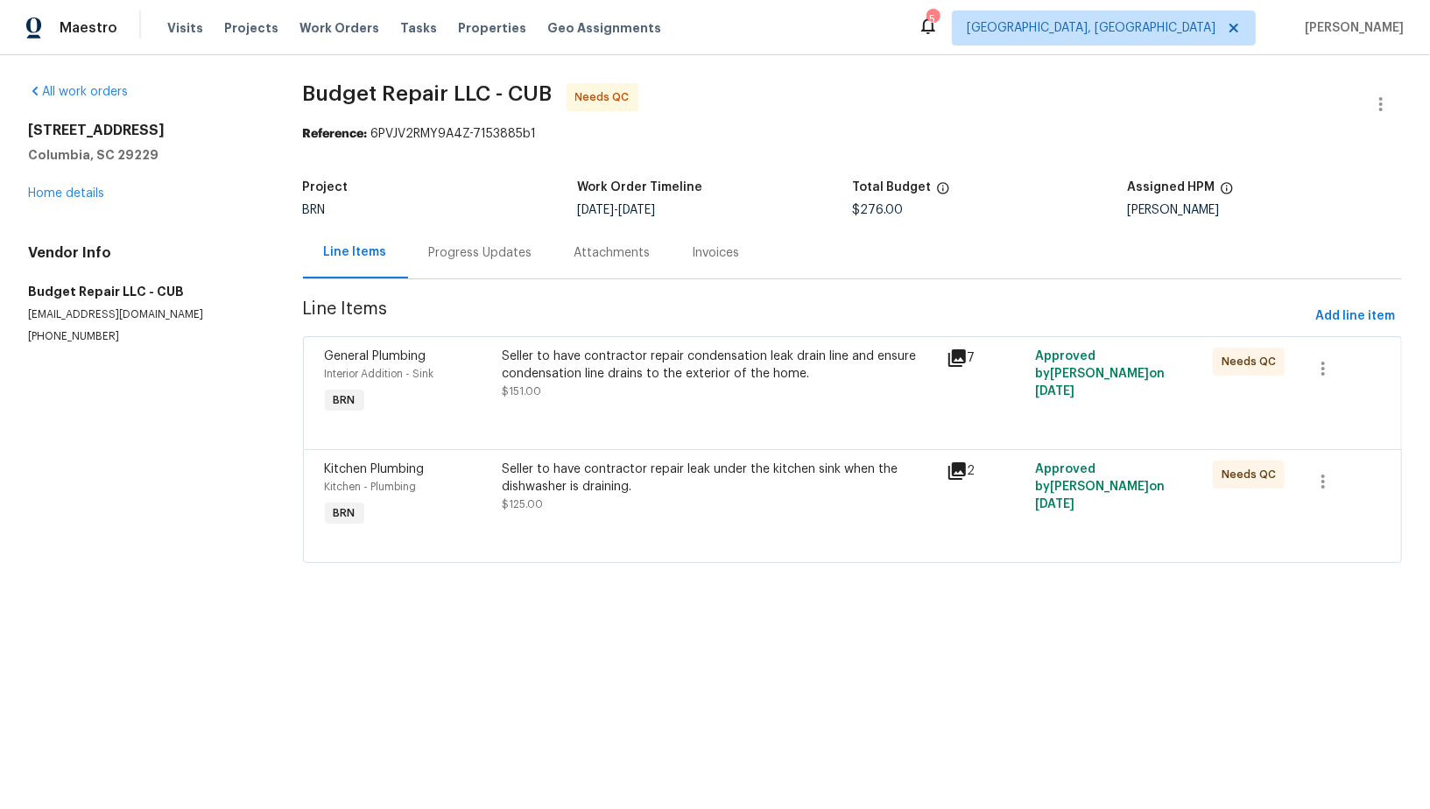
click at [503, 266] on div "Progress Updates" at bounding box center [480, 253] width 145 height 52
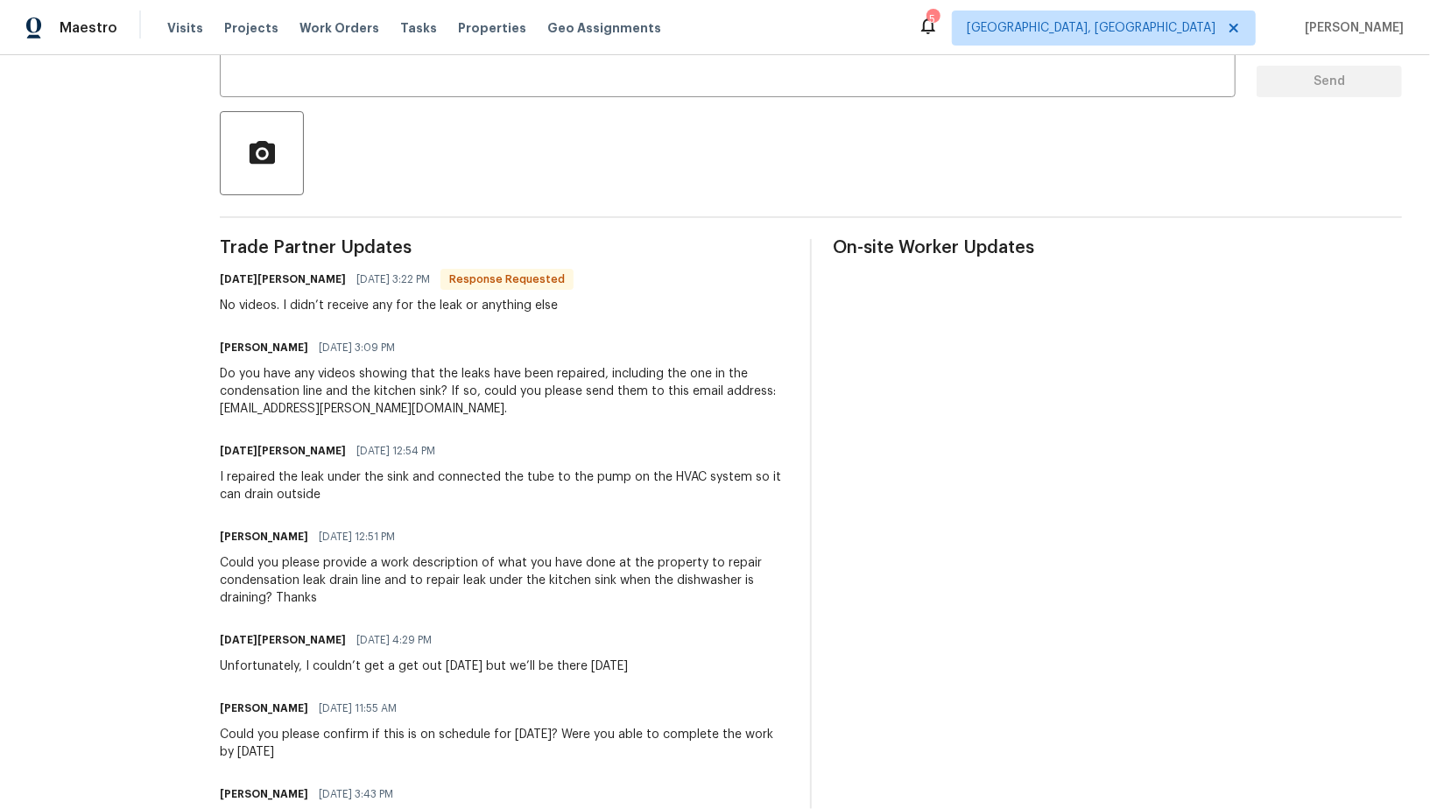
scroll to position [371, 0]
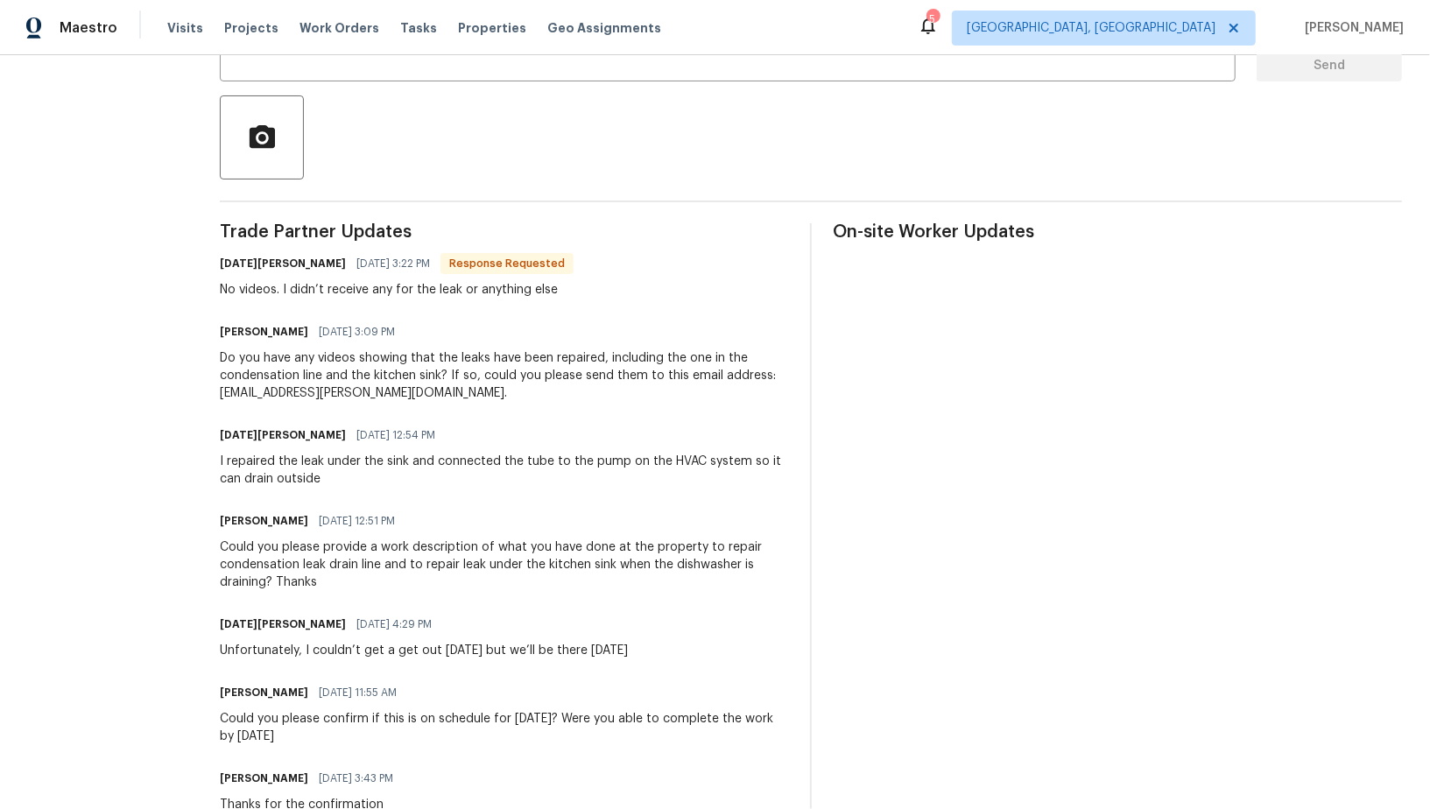
click at [488, 426] on div "Toussaint Snowden 08/13/2025 12:54 PM" at bounding box center [504, 435] width 569 height 25
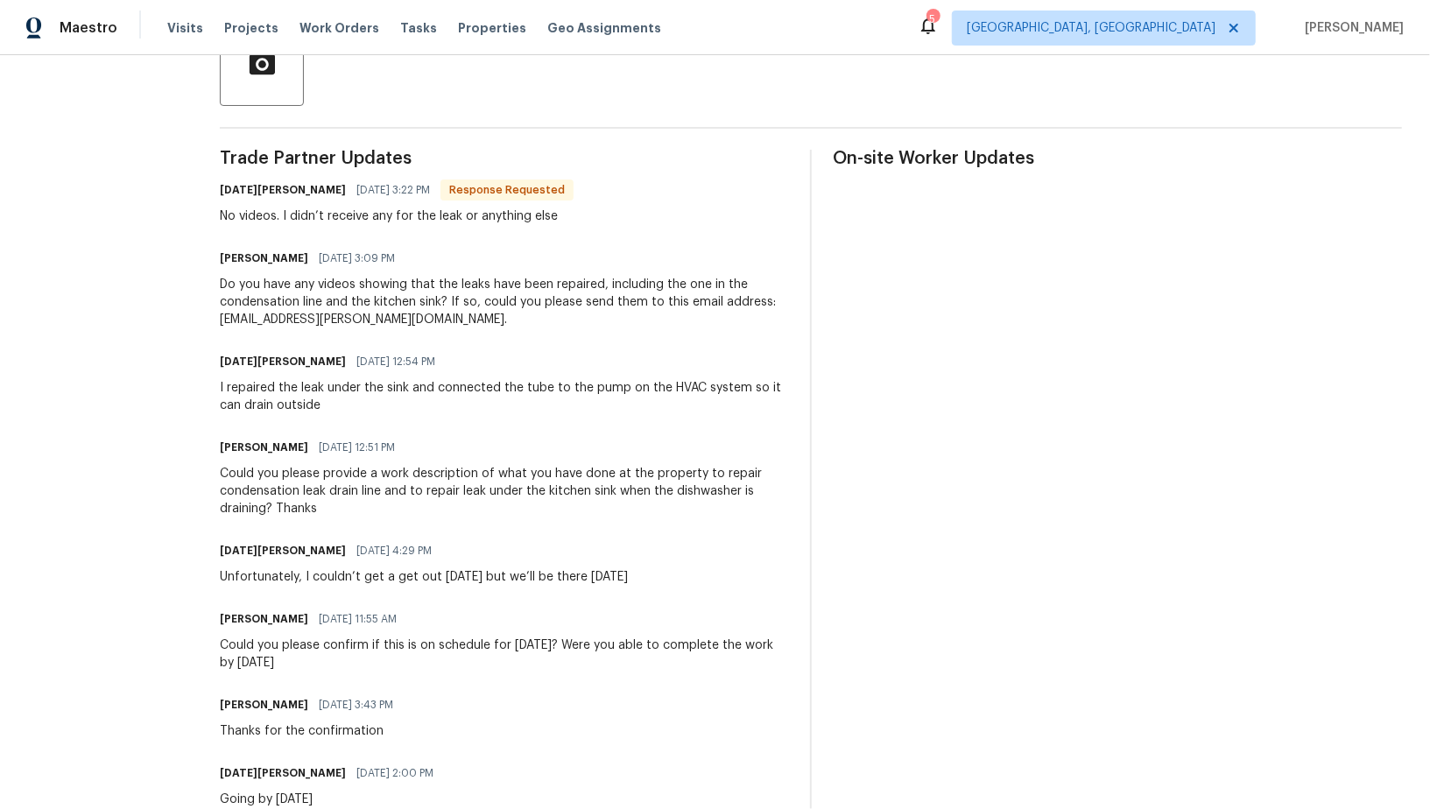
scroll to position [464, 0]
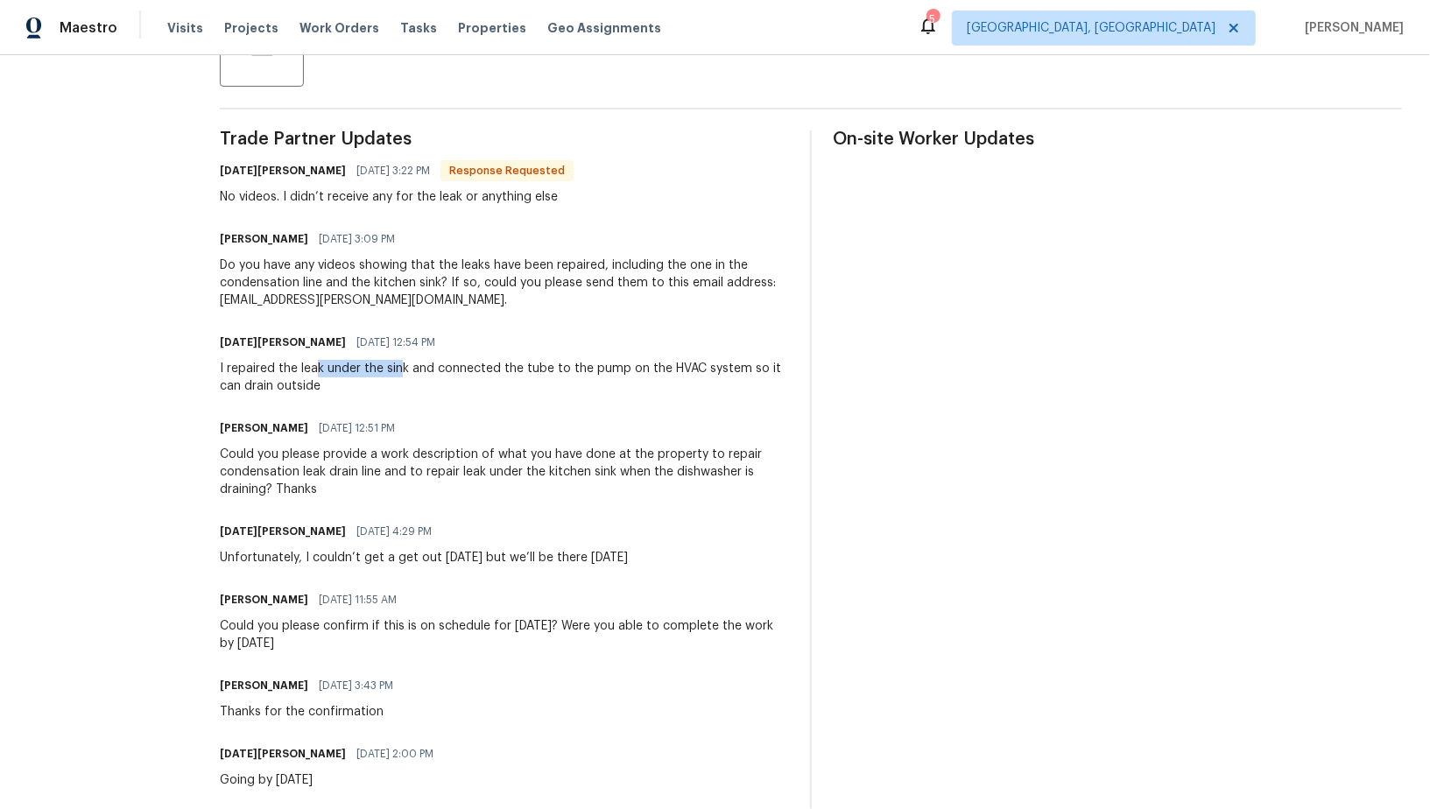
drag, startPoint x: 313, startPoint y: 370, endPoint x: 399, endPoint y: 370, distance: 86.7
click at [399, 370] on div "I repaired the leak under the sink and connected the tube to the pump on the HV…" at bounding box center [504, 377] width 569 height 35
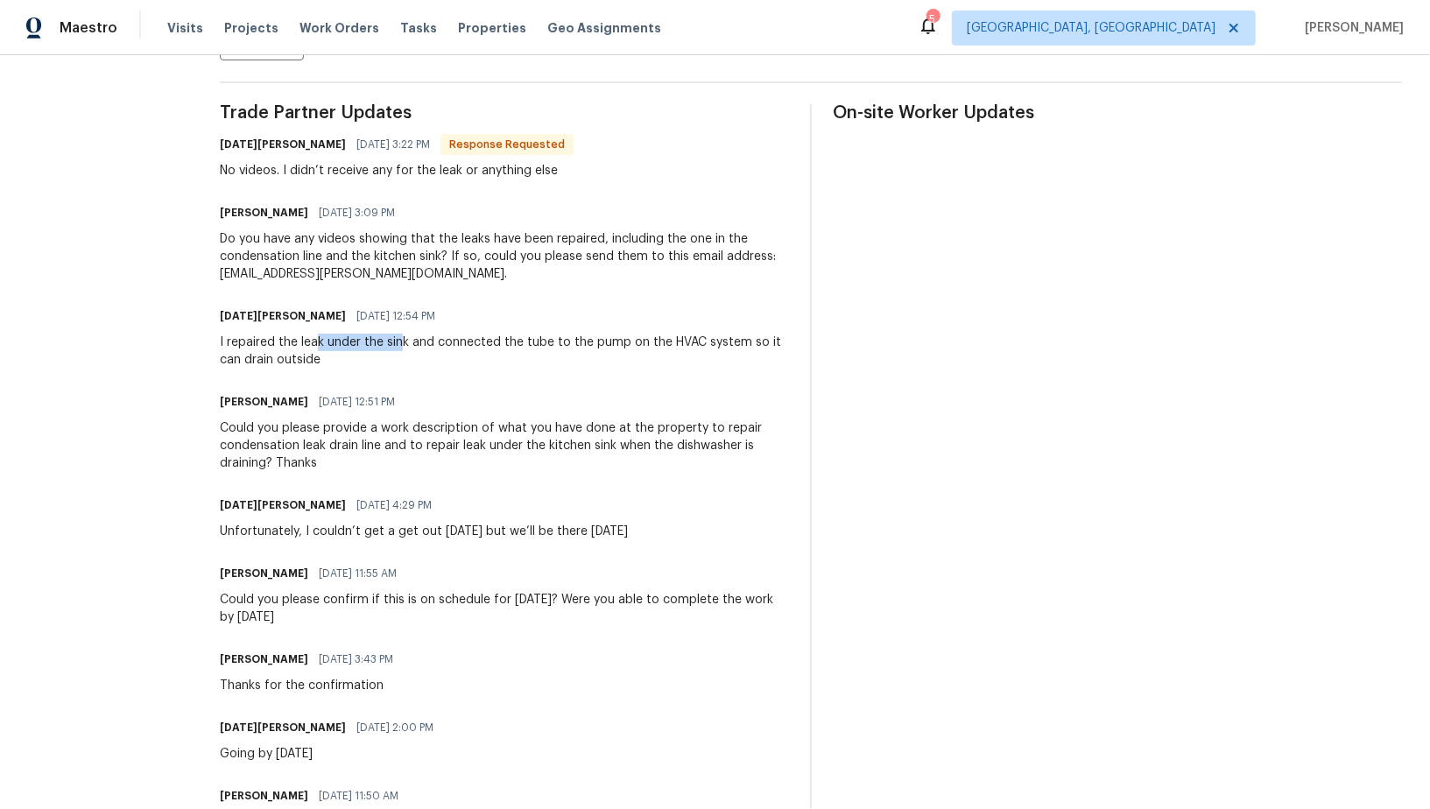
scroll to position [495, 0]
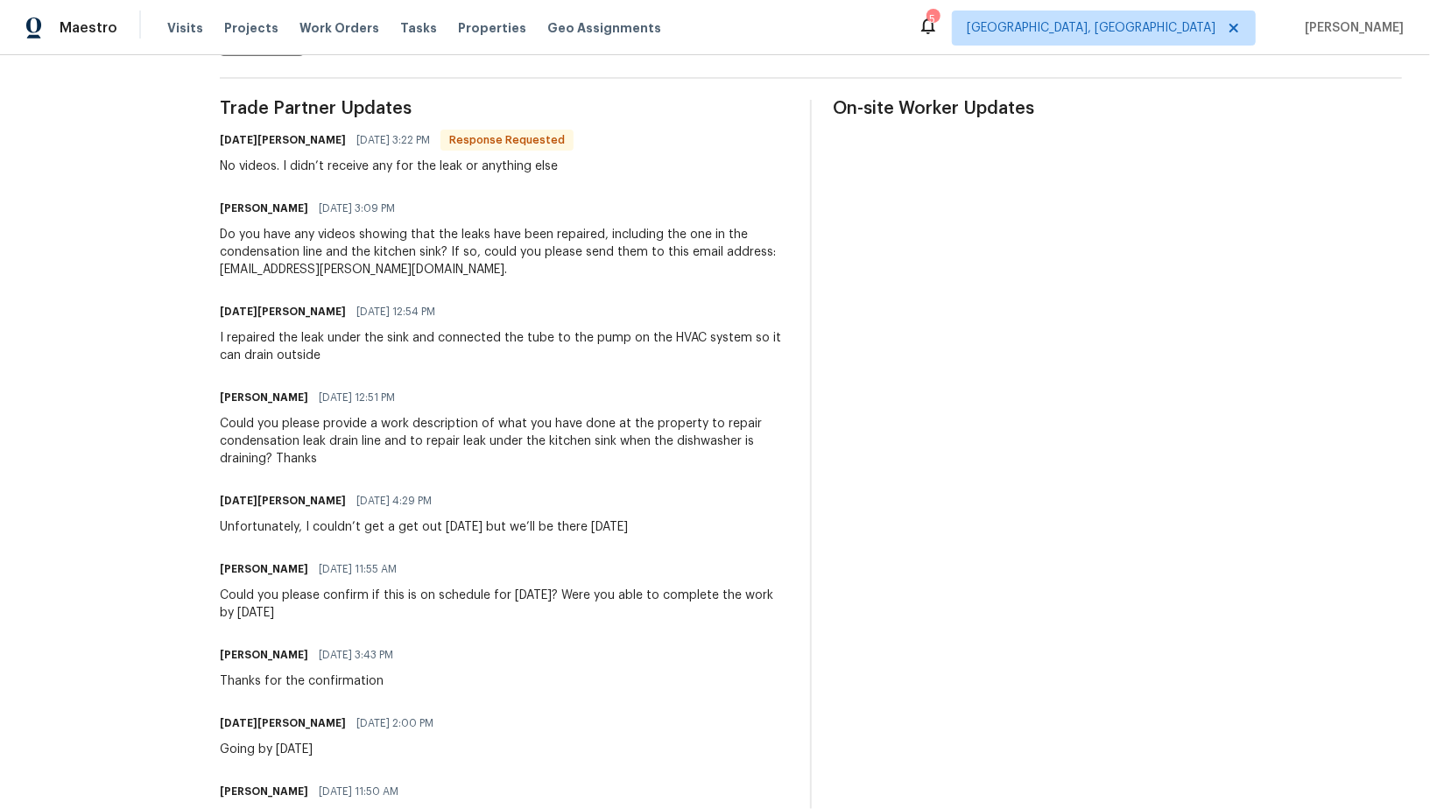
click at [497, 317] on div "Toussaint Snowden 08/13/2025 12:54 PM" at bounding box center [504, 311] width 569 height 25
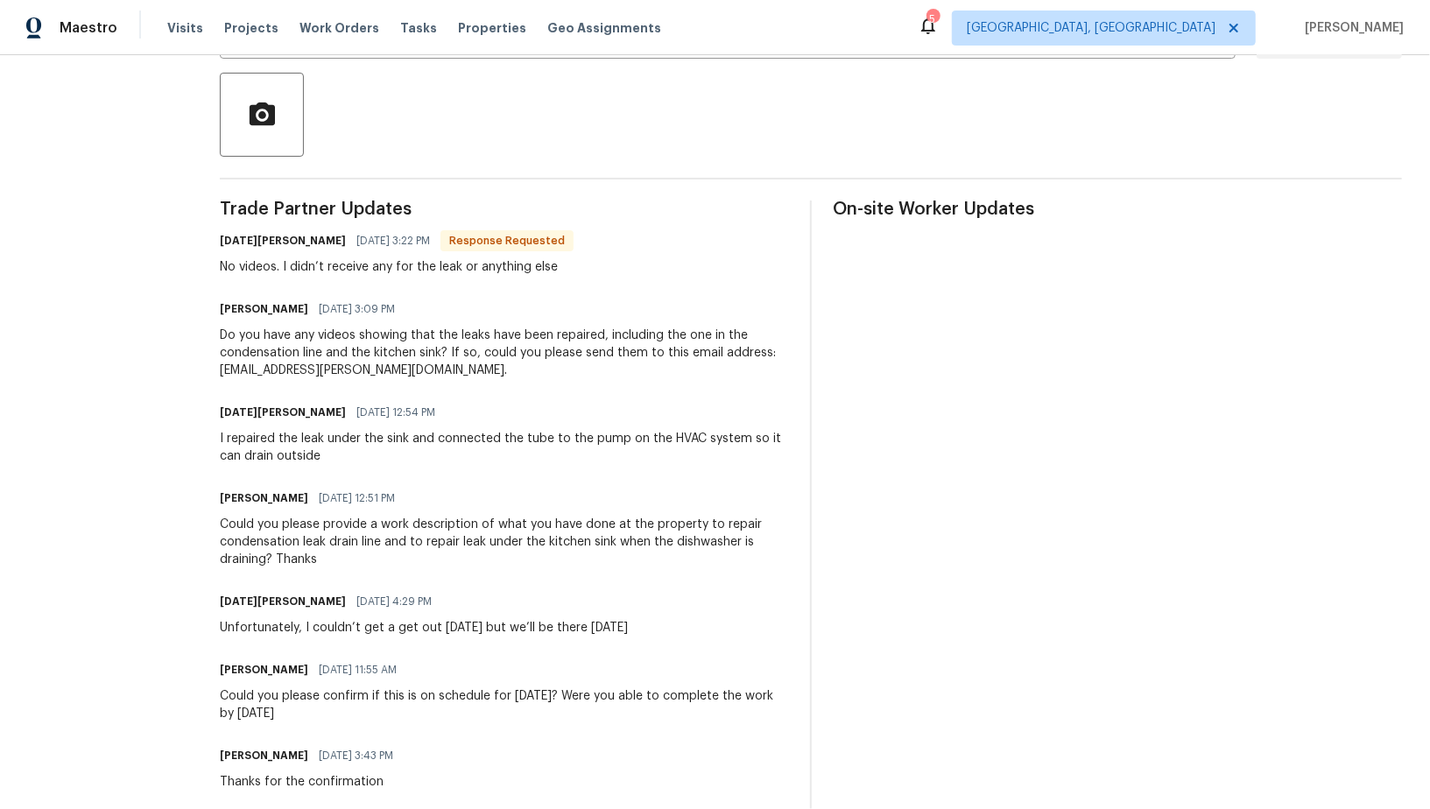
scroll to position [370, 0]
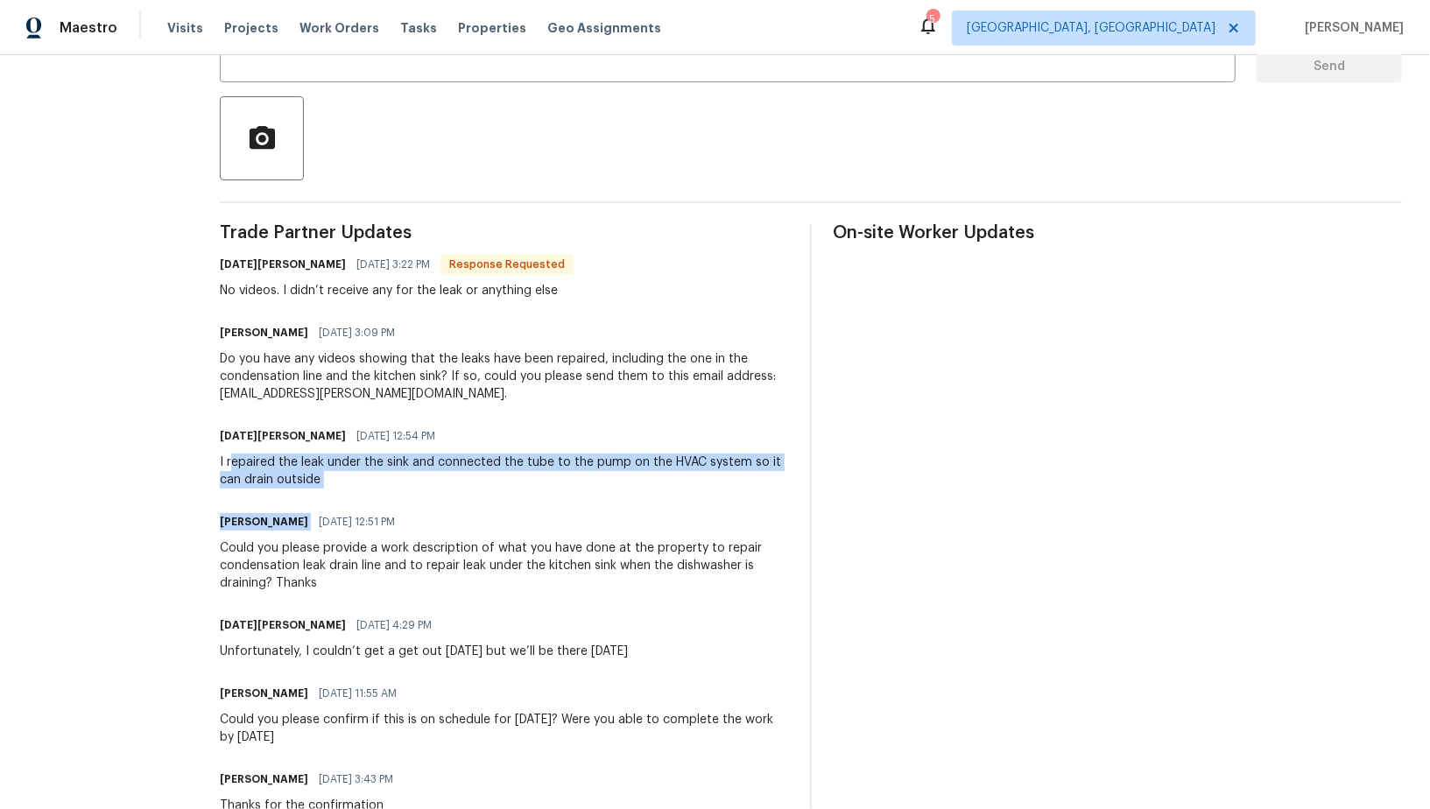
drag, startPoint x: 226, startPoint y: 468, endPoint x: 364, endPoint y: 500, distance: 141.9
click at [364, 500] on div "Trade Partner Updates Toussaint Snowden 08/13/2025 3:22 PM Response Requested N…" at bounding box center [504, 658] width 569 height 869
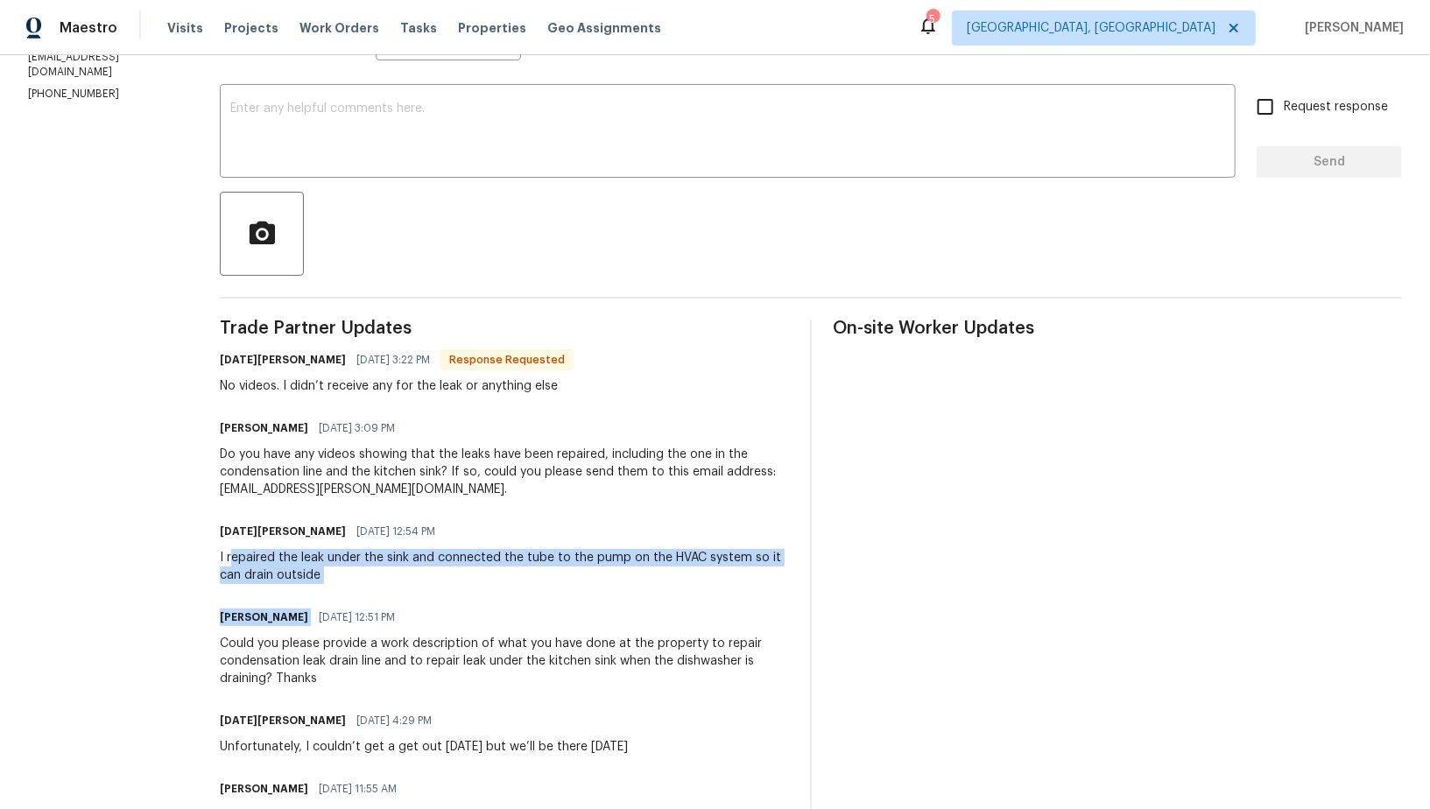
scroll to position [175, 0]
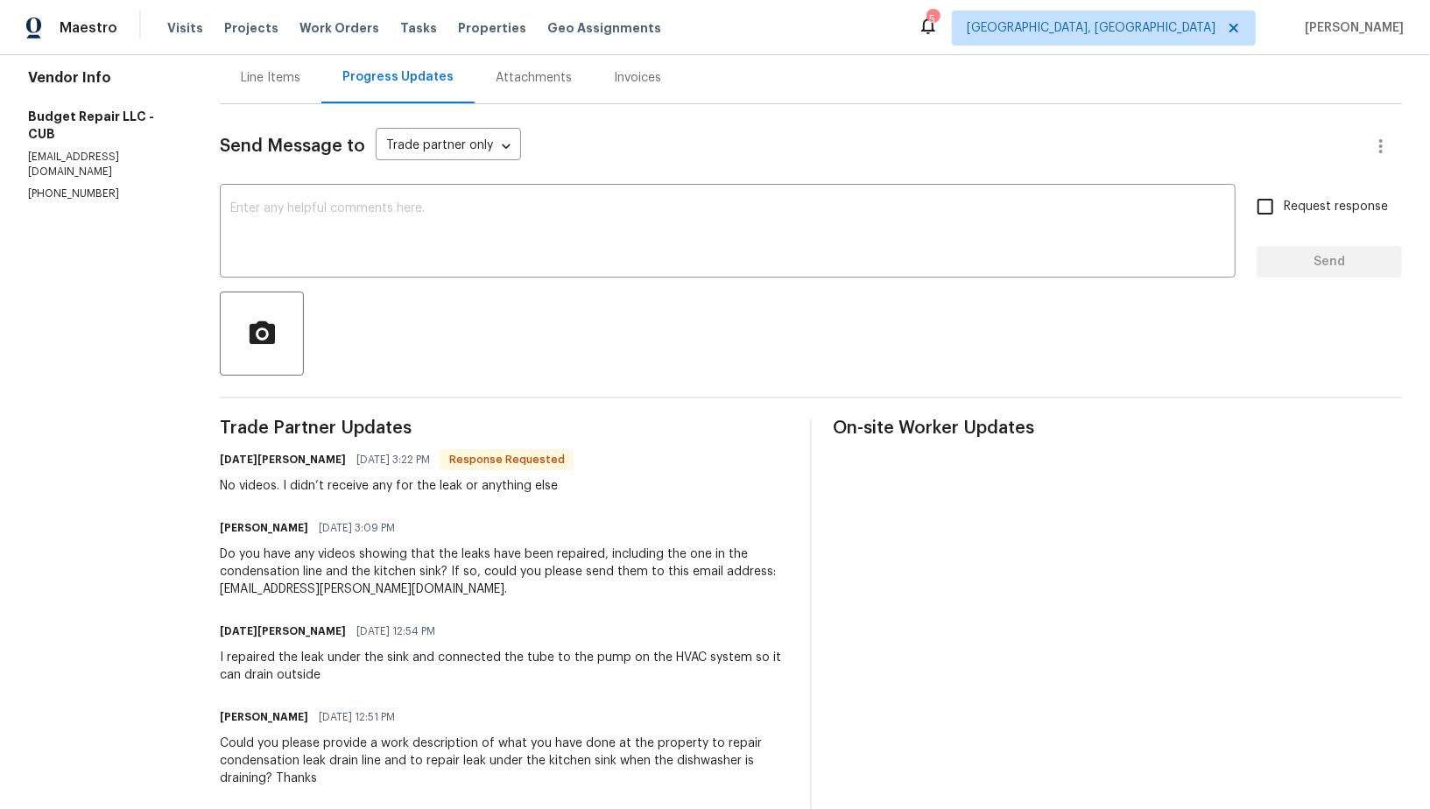
click at [243, 94] on div "Line Items" at bounding box center [271, 78] width 102 height 52
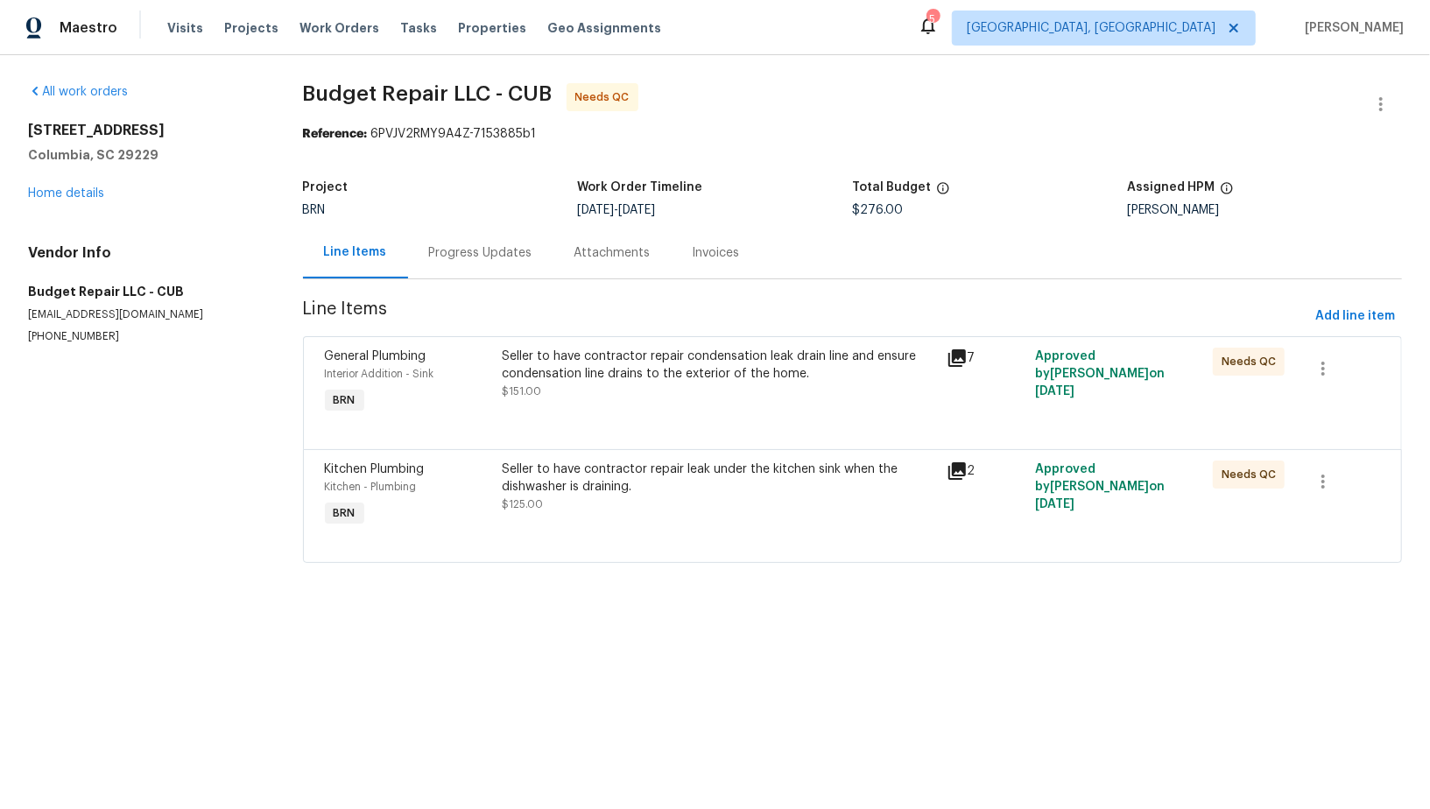
click at [559, 339] on div "General Plumbing Interior Addition - Sink BRN Seller to have contractor repair …" at bounding box center [852, 392] width 1099 height 113
click at [567, 370] on div "Seller to have contractor repair condensation leak drain line and ensure conden…" at bounding box center [718, 365] width 433 height 35
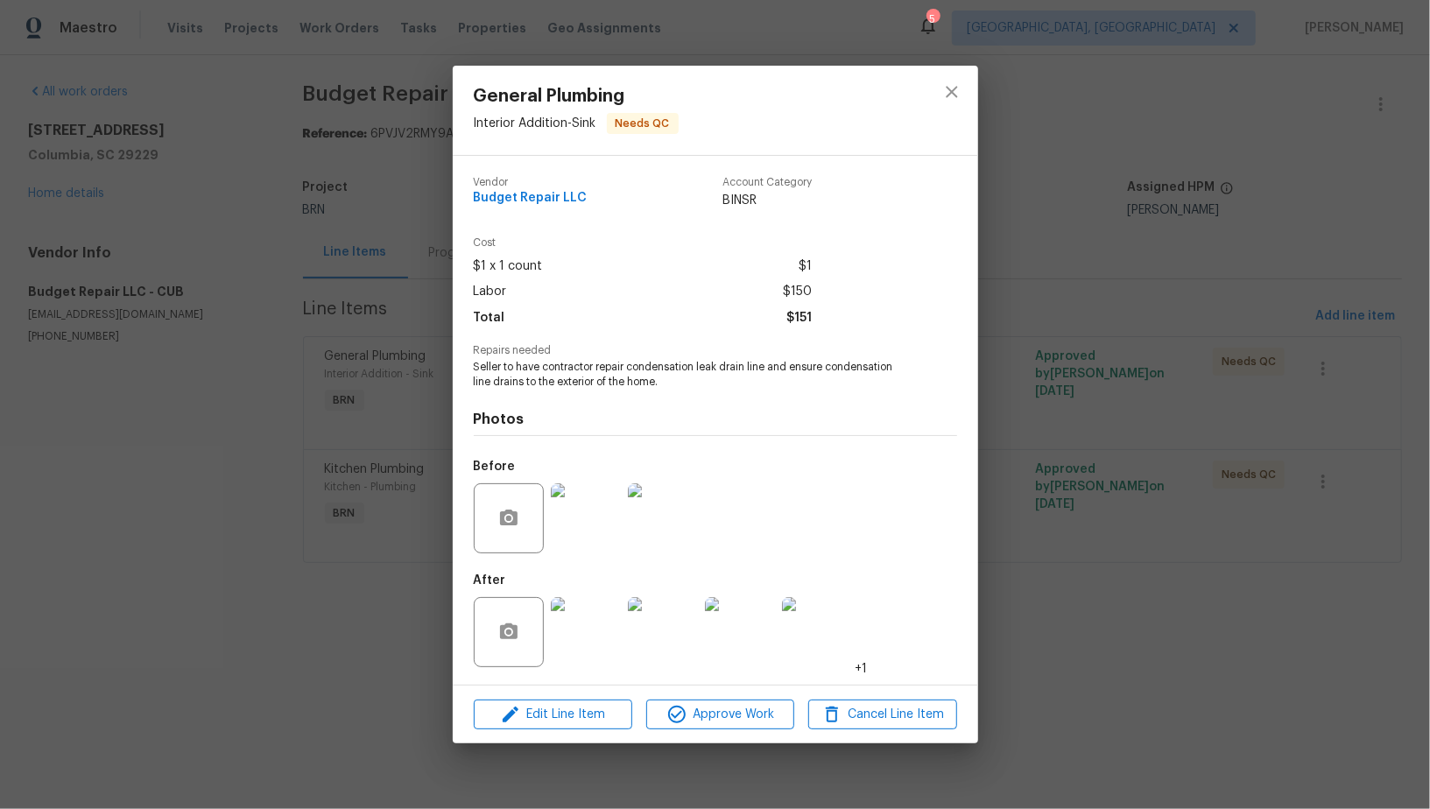
click at [629, 636] on img at bounding box center [663, 632] width 70 height 70
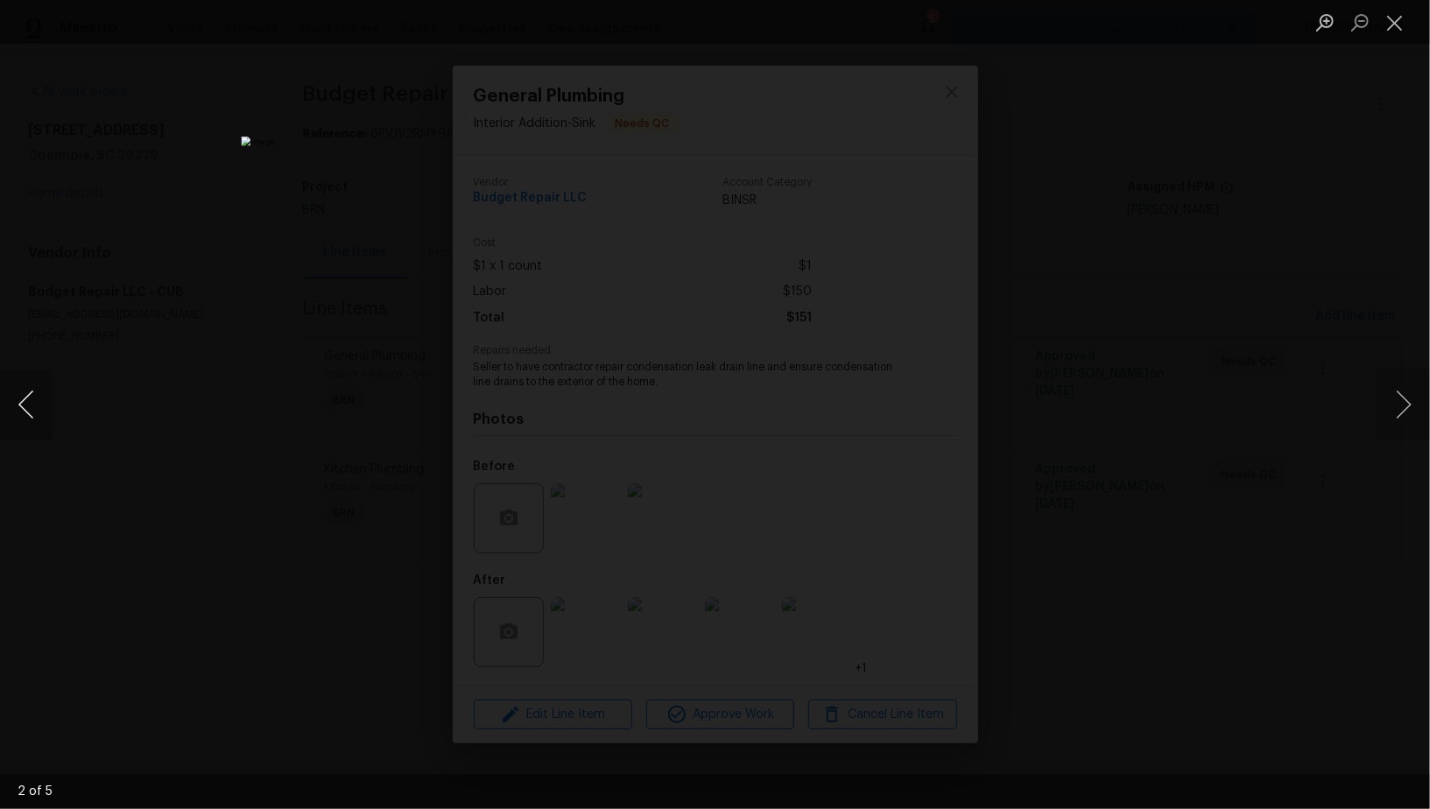
click at [28, 413] on button "Previous image" at bounding box center [26, 405] width 53 height 70
click at [1149, 410] on div "Lightbox" at bounding box center [715, 404] width 1430 height 809
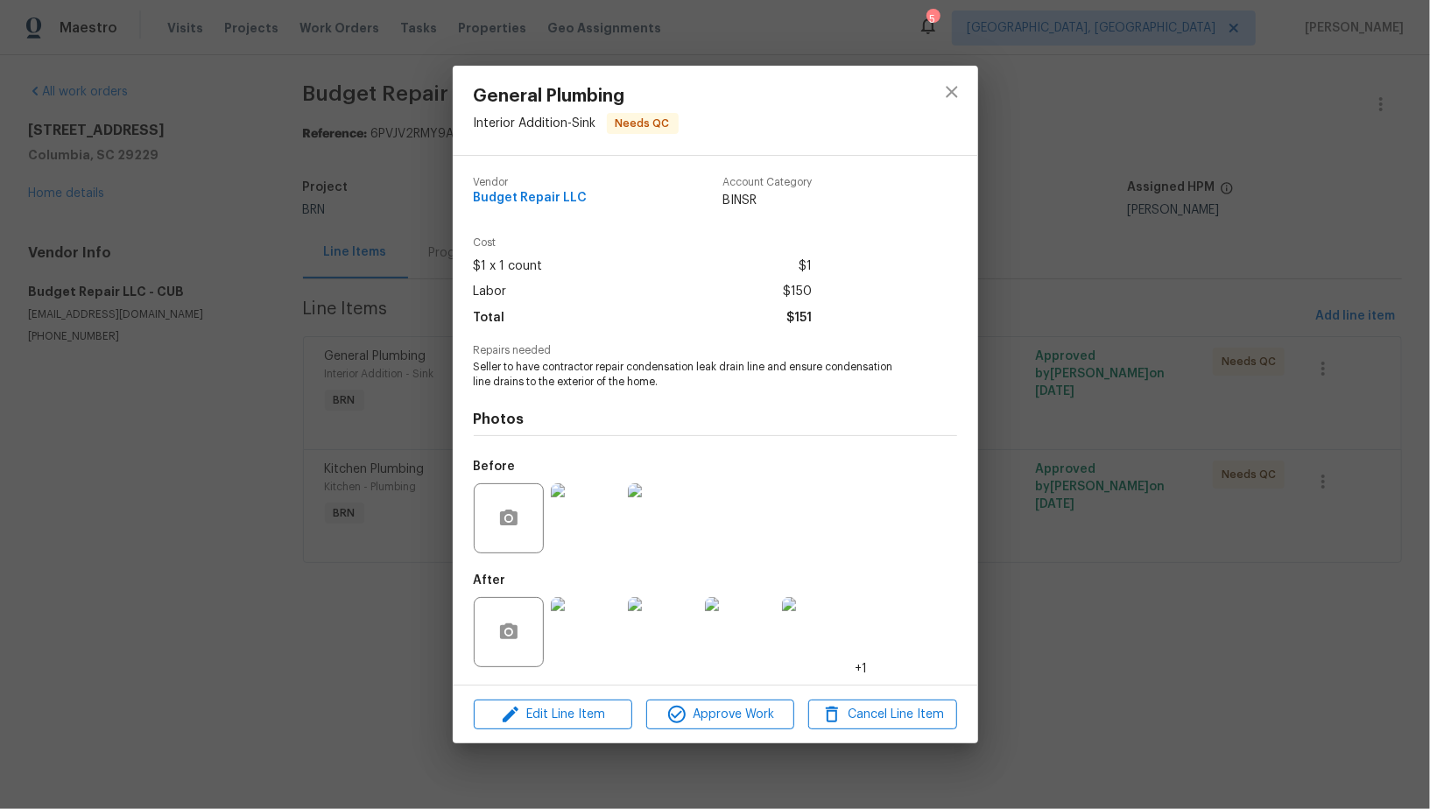
click at [591, 526] on img at bounding box center [586, 518] width 70 height 70
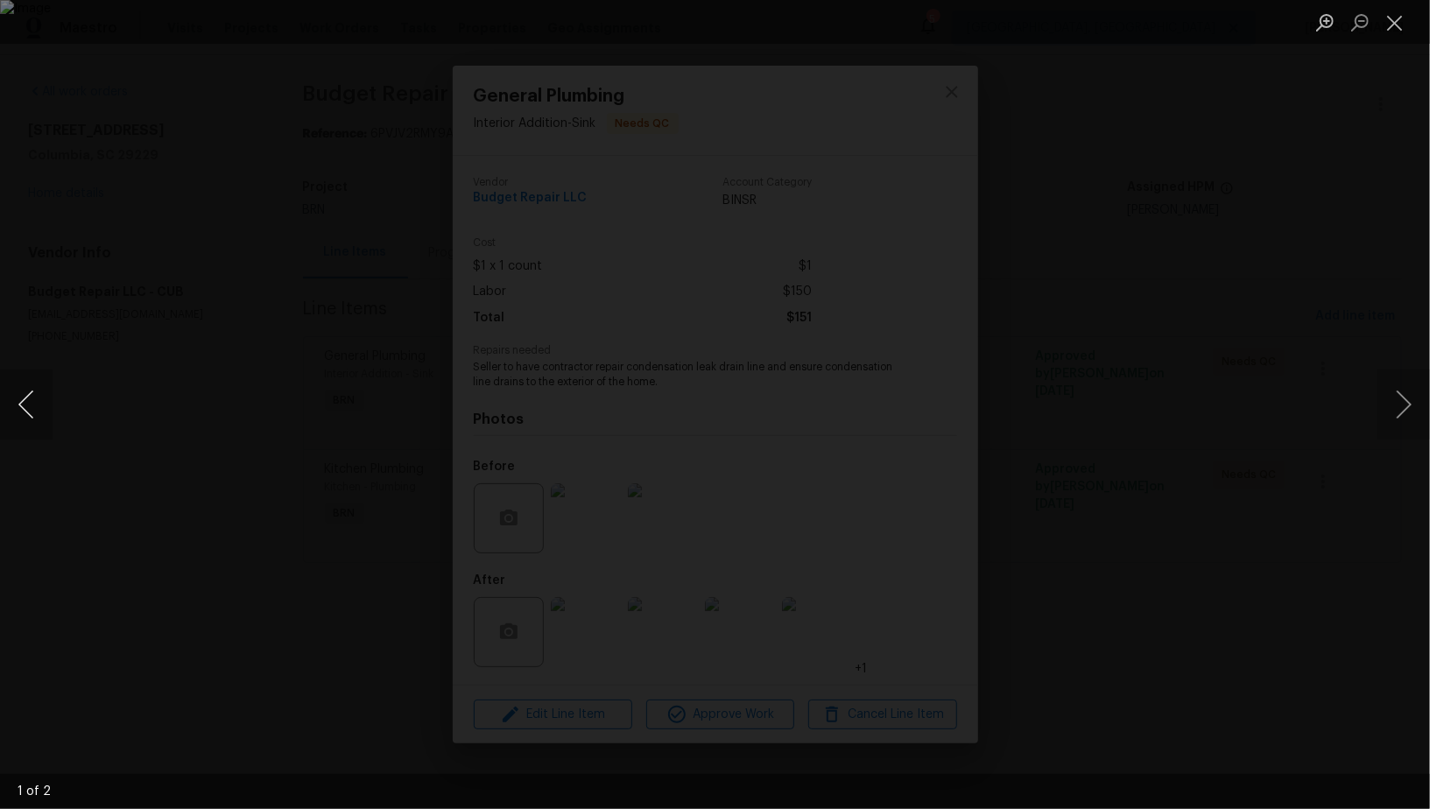
click at [21, 404] on button "Previous image" at bounding box center [26, 405] width 53 height 70
click at [187, 505] on div "Lightbox" at bounding box center [715, 404] width 1430 height 809
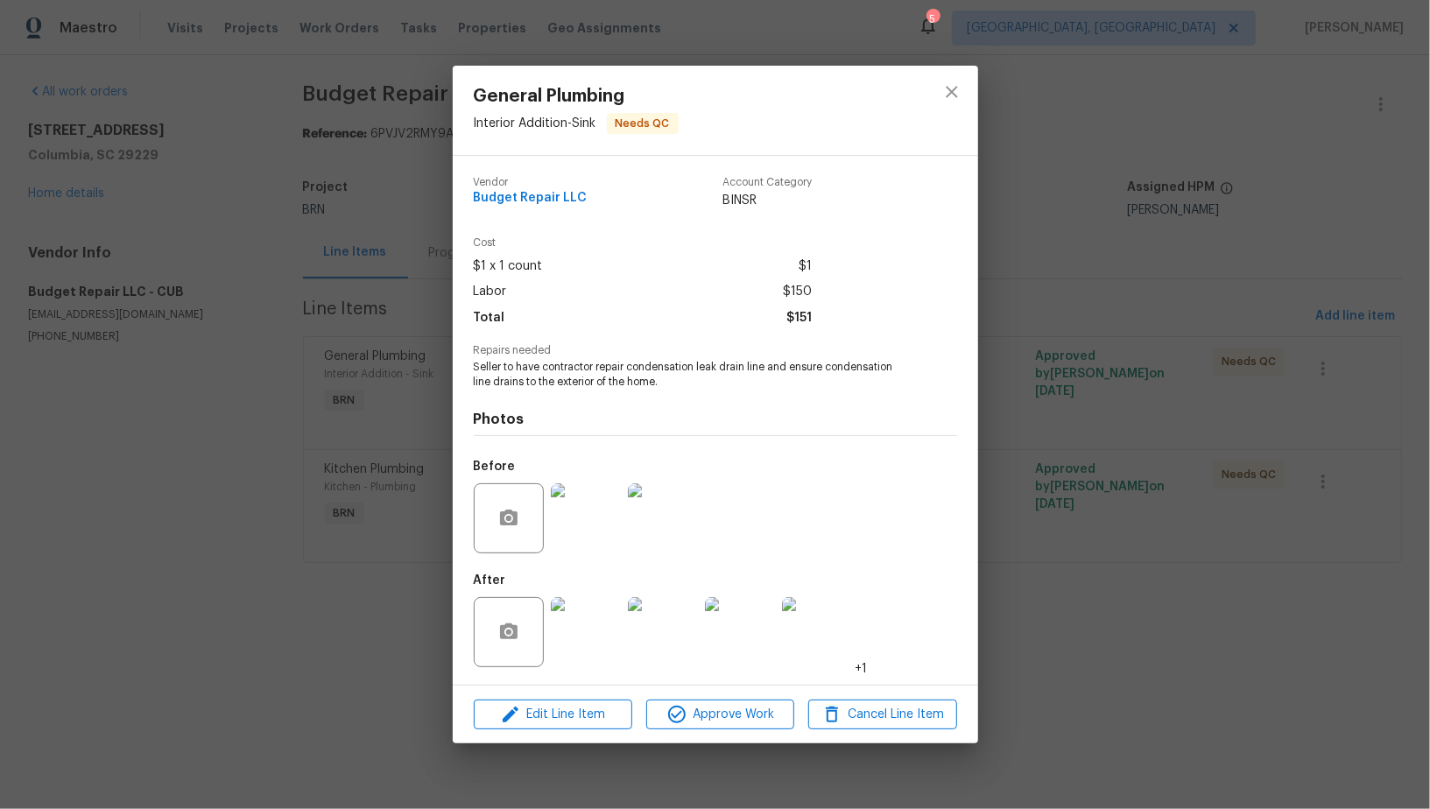
click at [577, 636] on img at bounding box center [586, 632] width 70 height 70
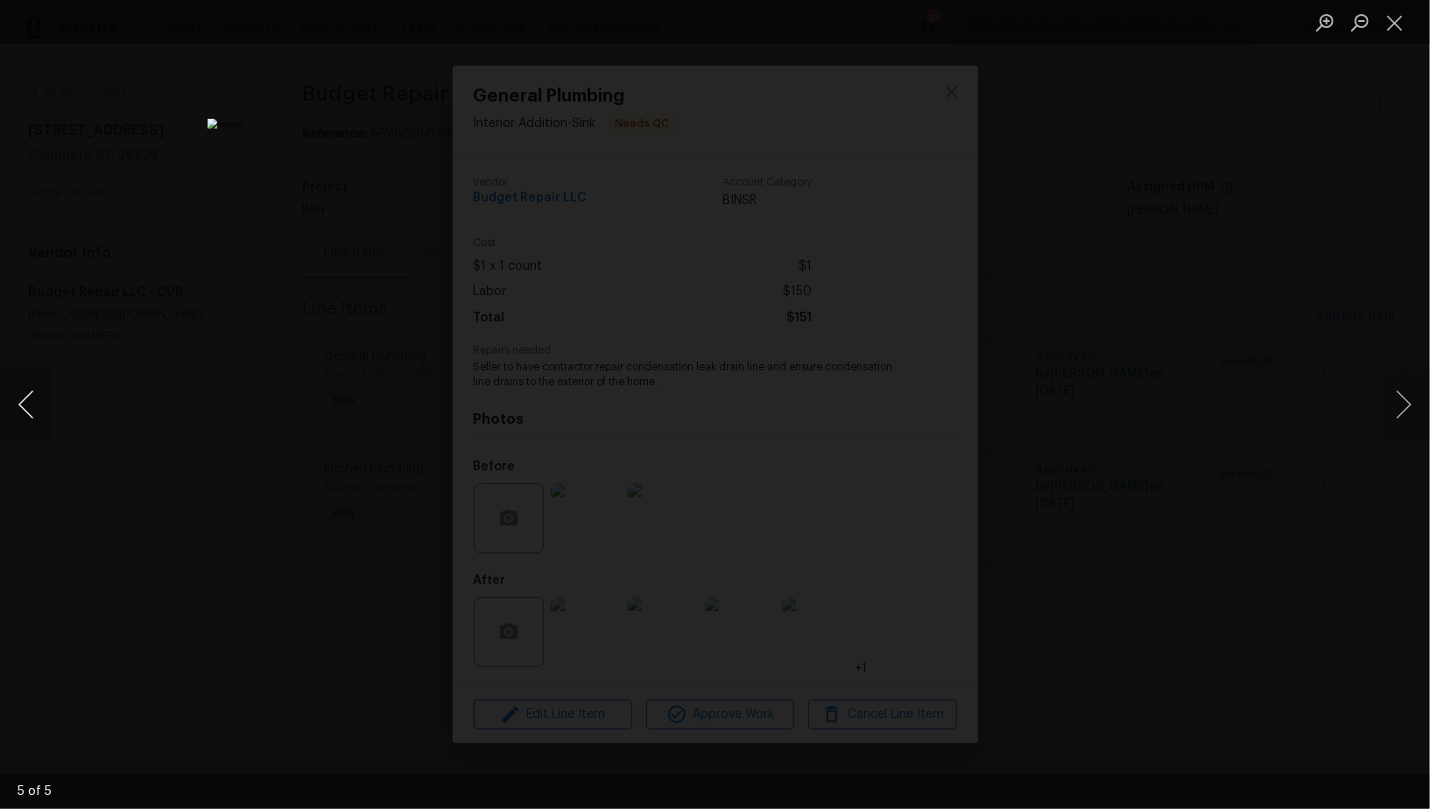
click at [30, 429] on button "Previous image" at bounding box center [26, 405] width 53 height 70
click at [1137, 393] on div "Lightbox" at bounding box center [715, 404] width 1430 height 809
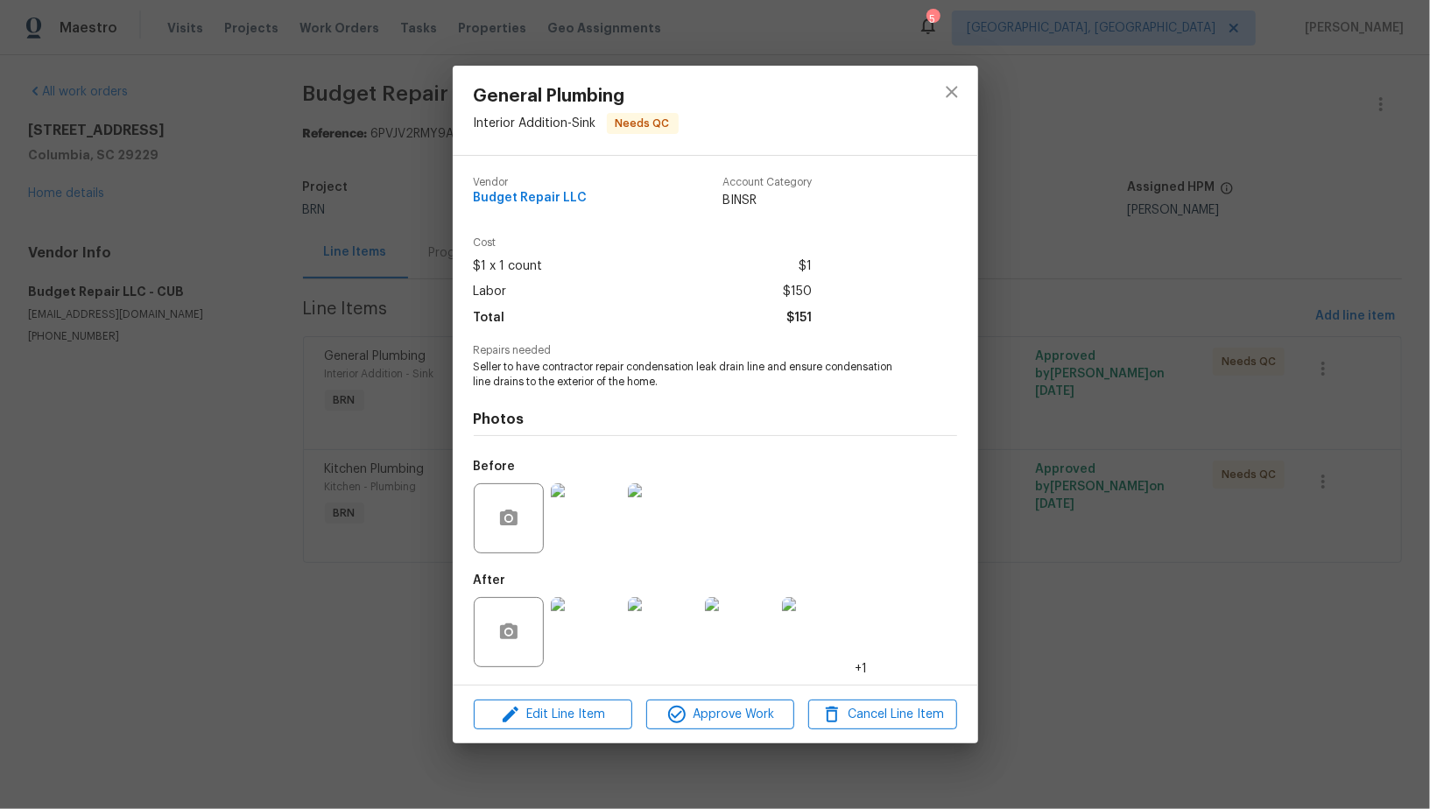
click at [1018, 427] on div "General Plumbing Interior Addition - Sink Needs QC Vendor Budget Repair LLC Acc…" at bounding box center [715, 404] width 1430 height 809
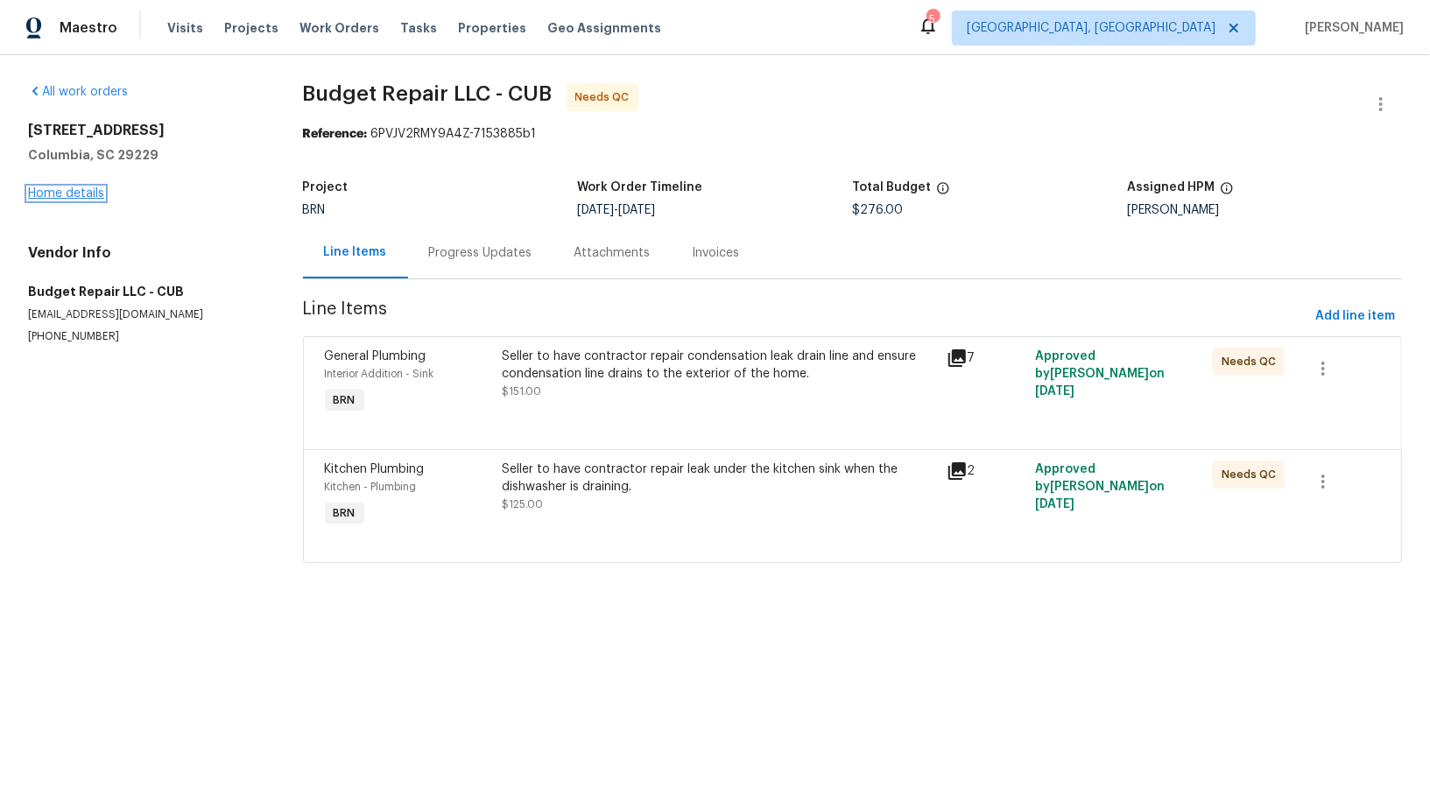
click at [79, 191] on link "Home details" at bounding box center [66, 193] width 76 height 12
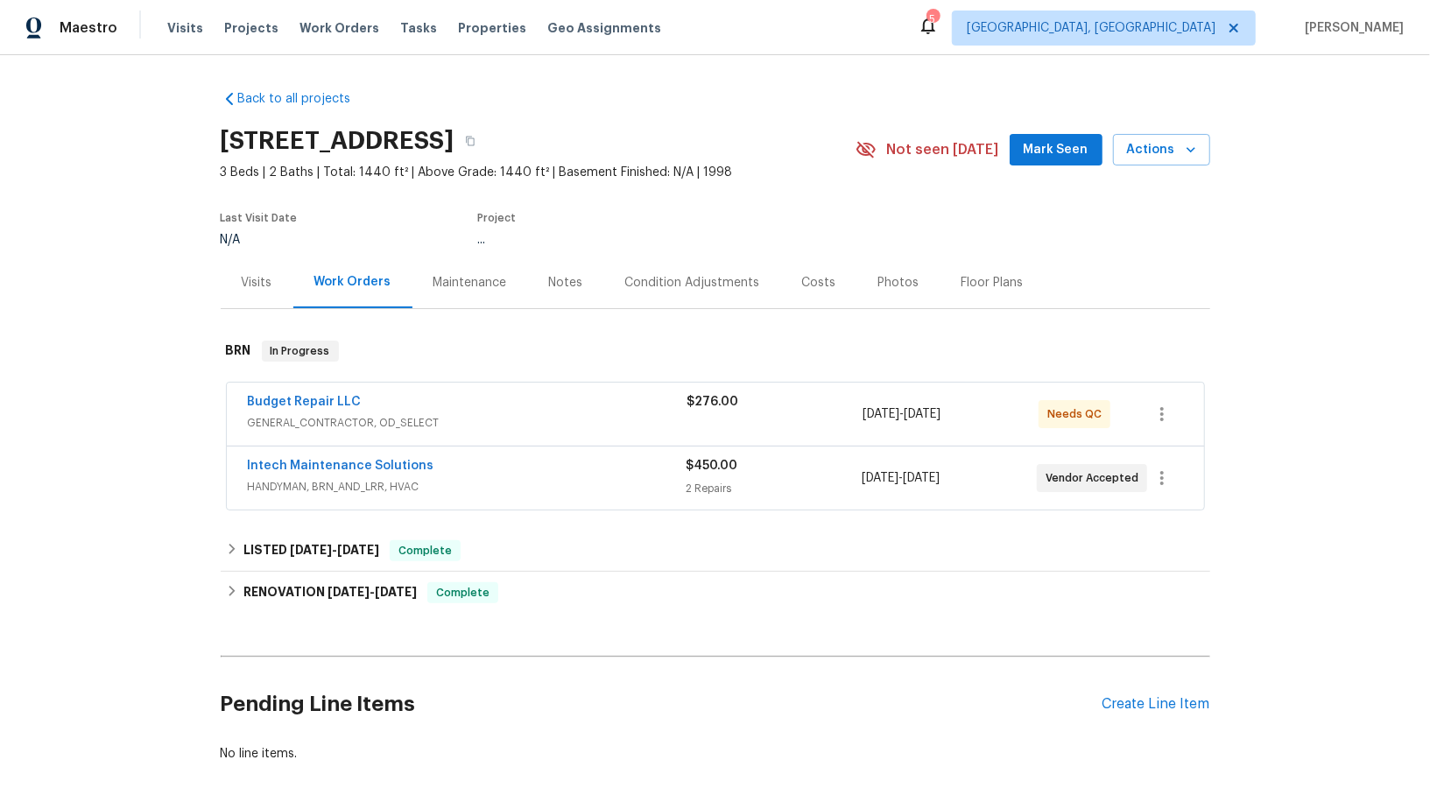
scroll to position [77, 0]
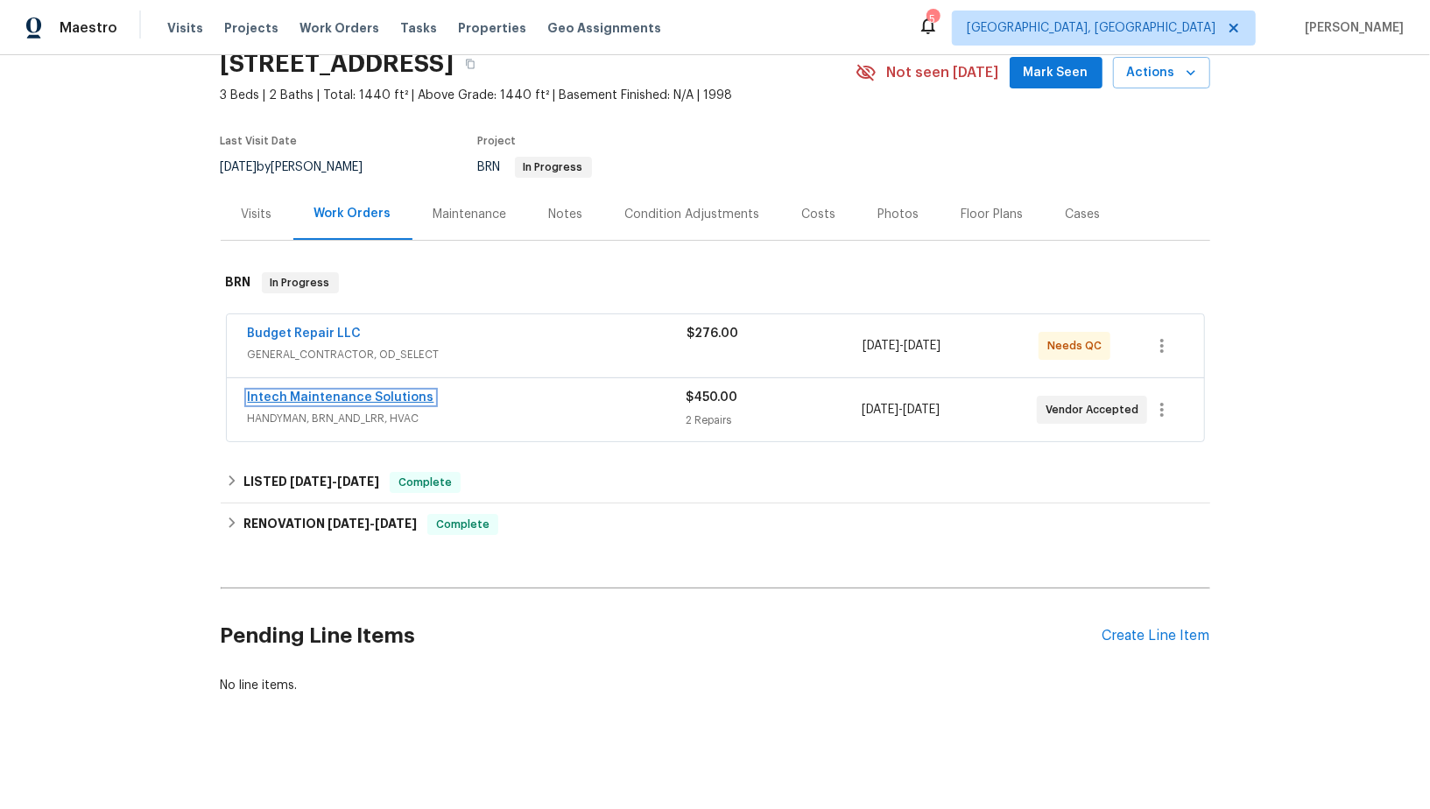
click at [294, 391] on link "Intech Maintenance Solutions" at bounding box center [341, 397] width 187 height 12
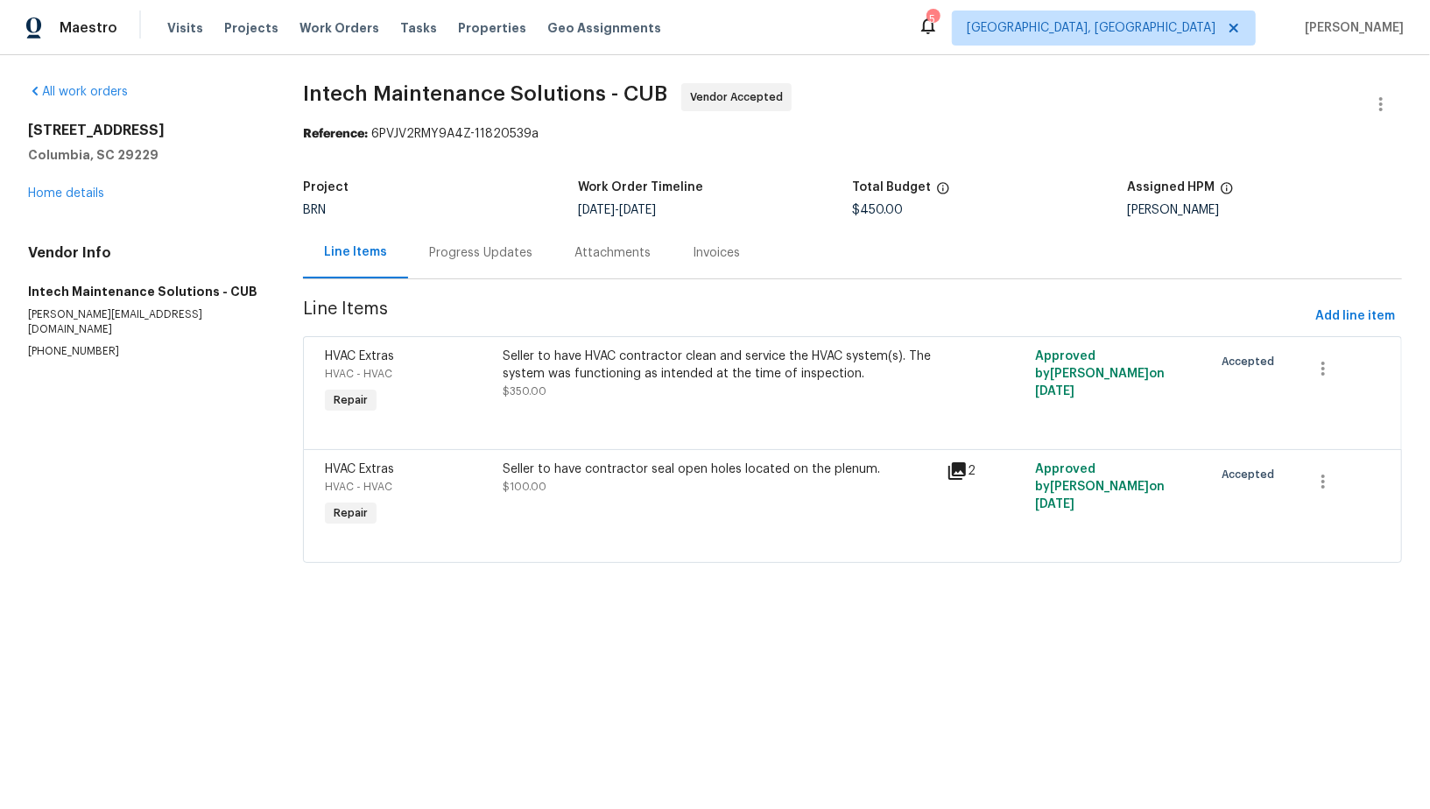
click at [746, 387] on div "Seller to have HVAC contractor clean and service the HVAC system(s). The system…" at bounding box center [719, 374] width 433 height 53
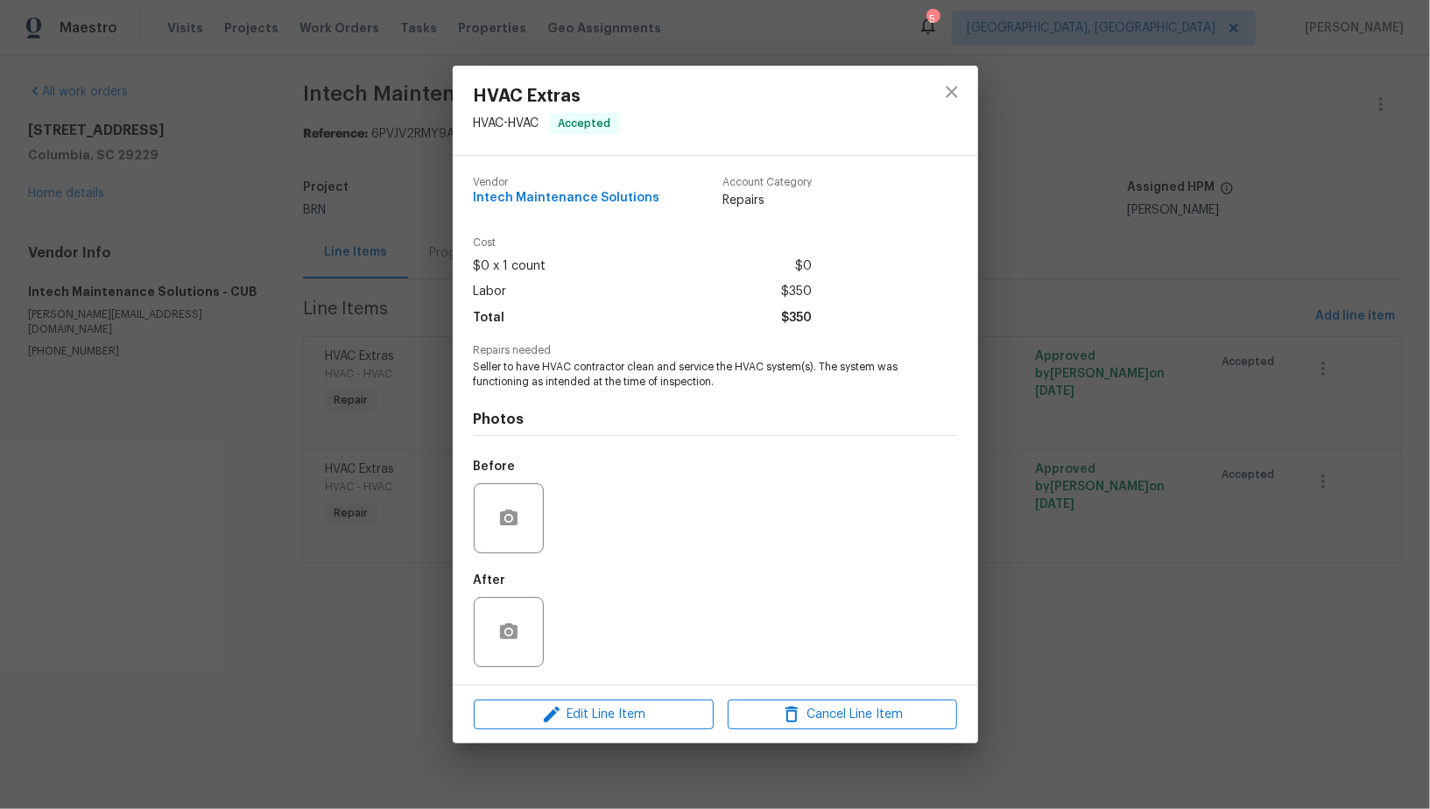
click at [242, 313] on div "HVAC Extras HVAC - HVAC Accepted Vendor Intech Maintenance Solutions Account Ca…" at bounding box center [715, 404] width 1430 height 809
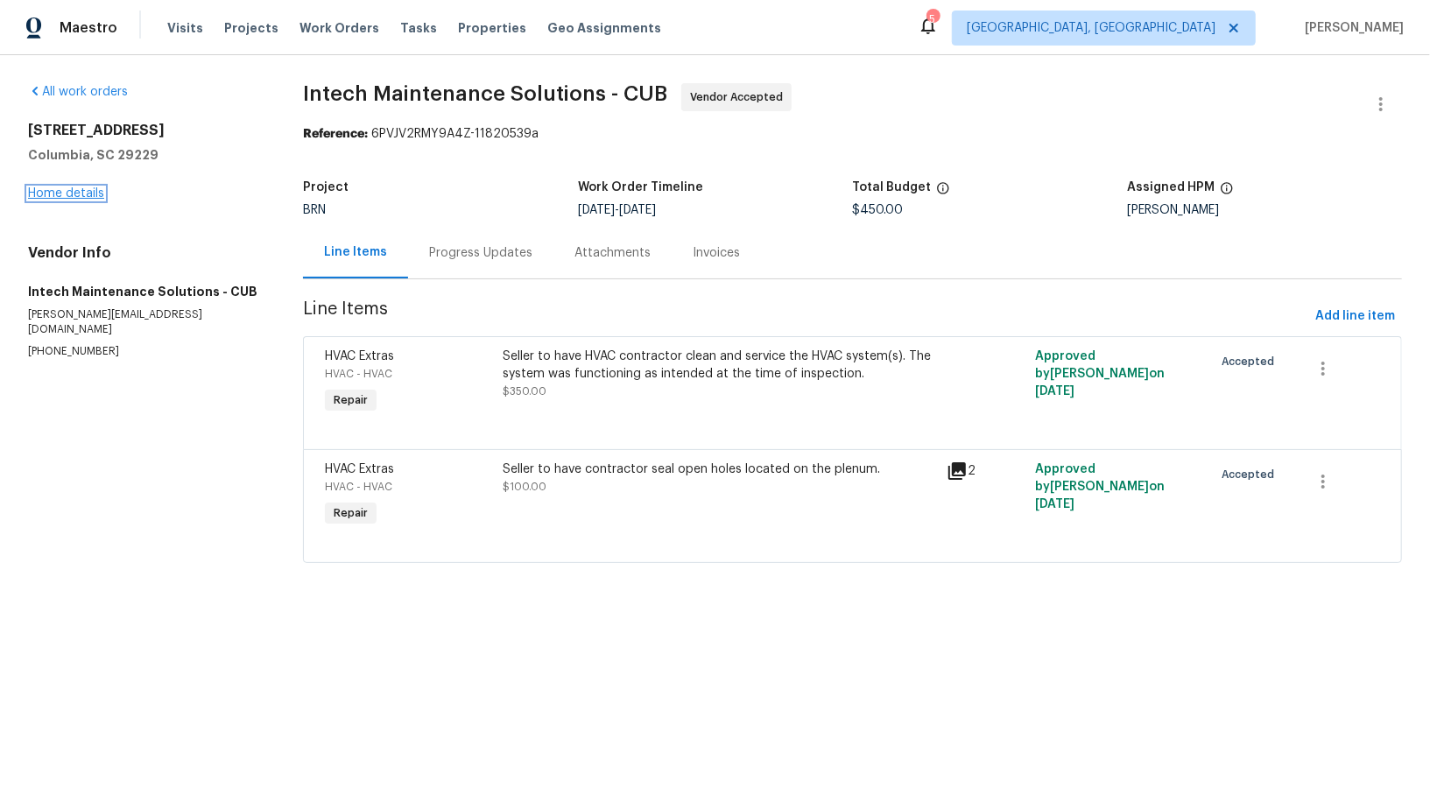
click at [46, 189] on link "Home details" at bounding box center [66, 193] width 76 height 12
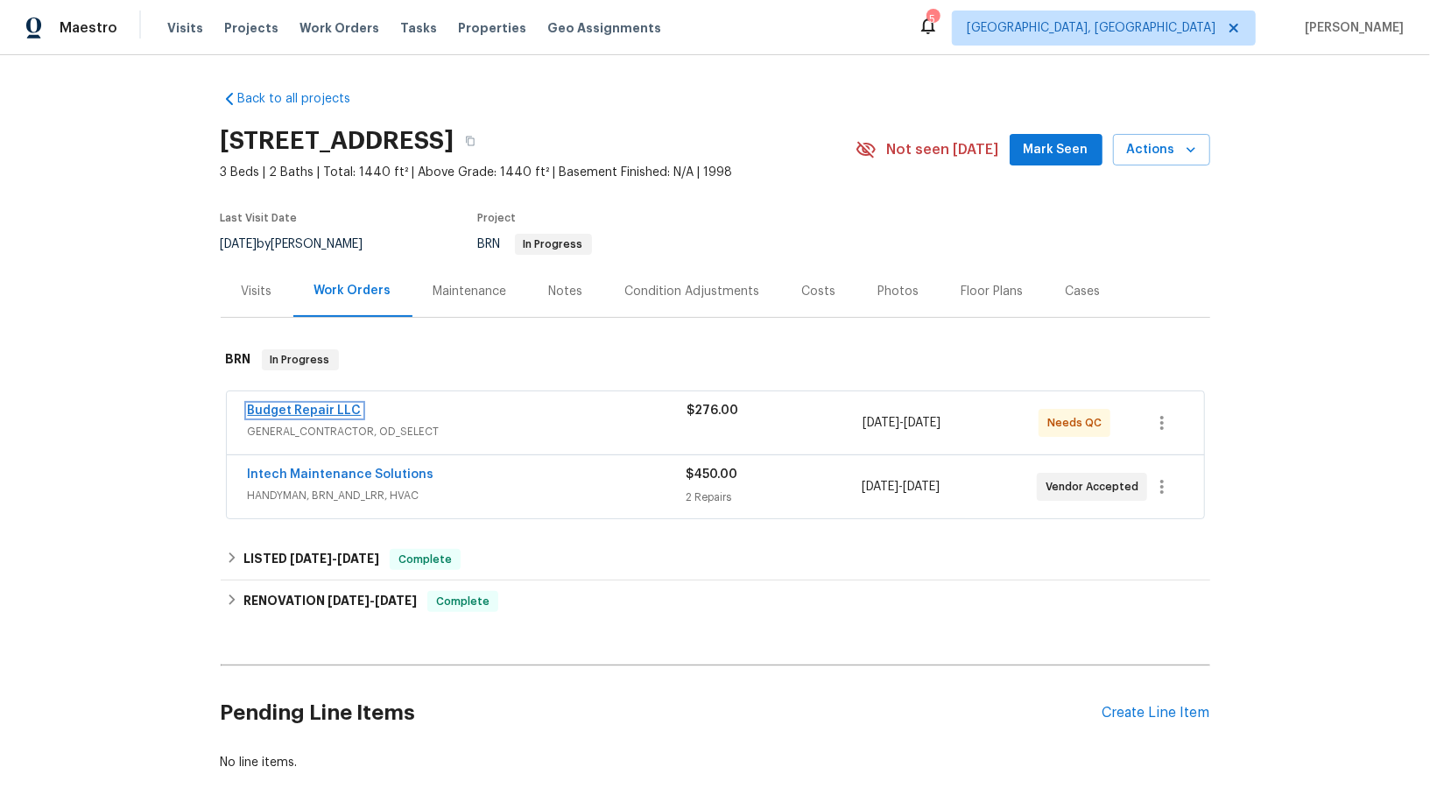
click at [308, 410] on link "Budget Repair LLC" at bounding box center [305, 411] width 114 height 12
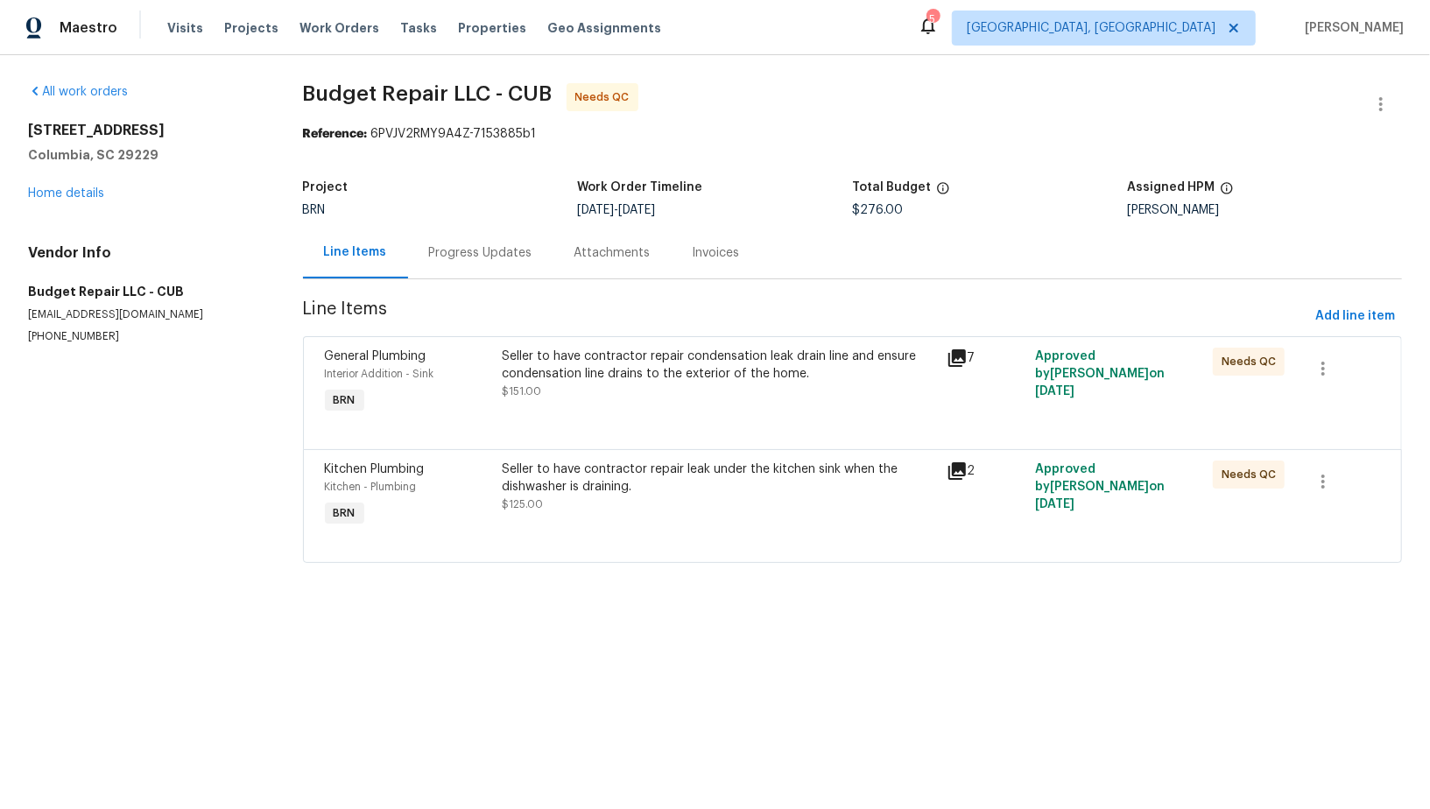
click at [592, 490] on div "Seller to have contractor repair leak under the kitchen sink when the dishwashe…" at bounding box center [718, 478] width 433 height 35
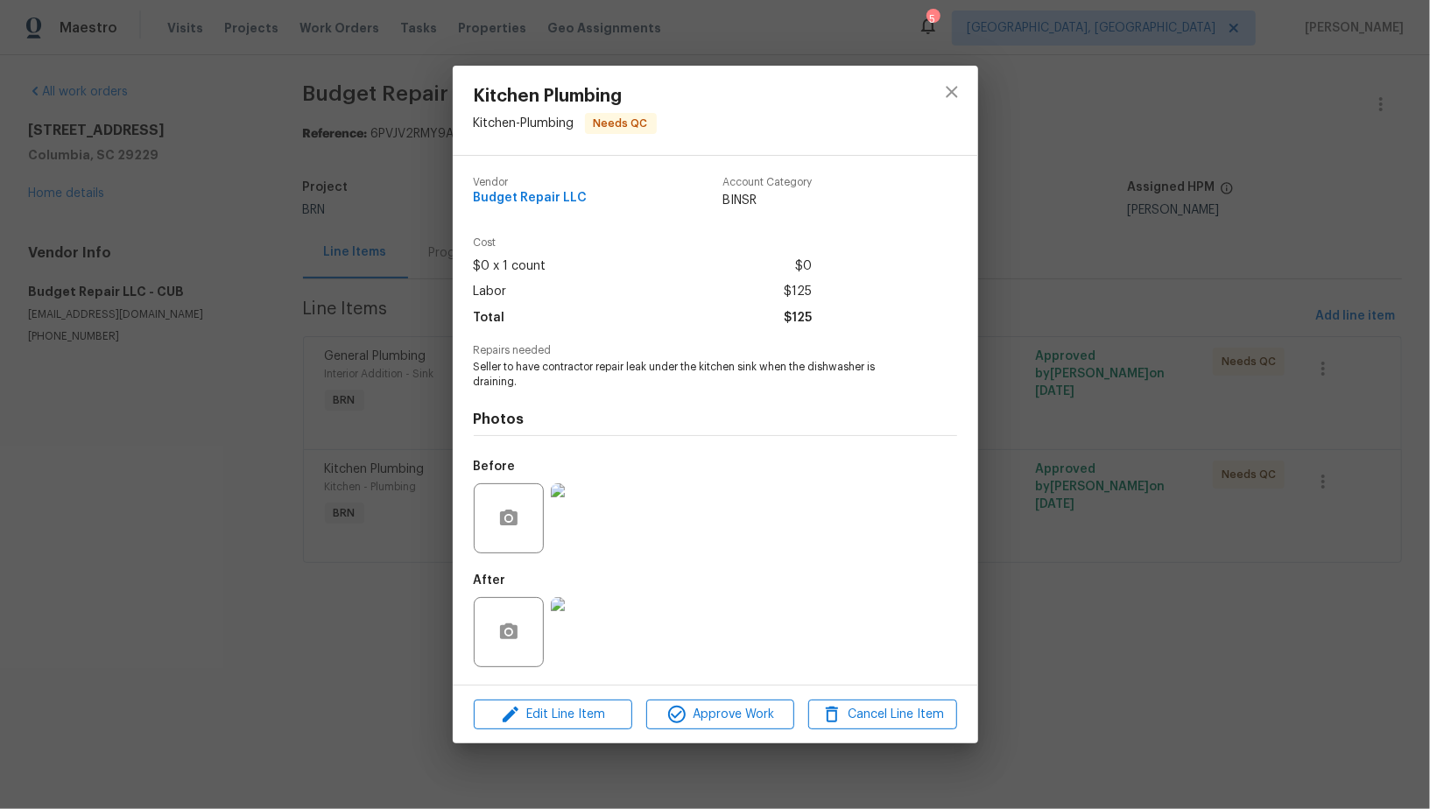
click at [567, 519] on img at bounding box center [586, 518] width 70 height 70
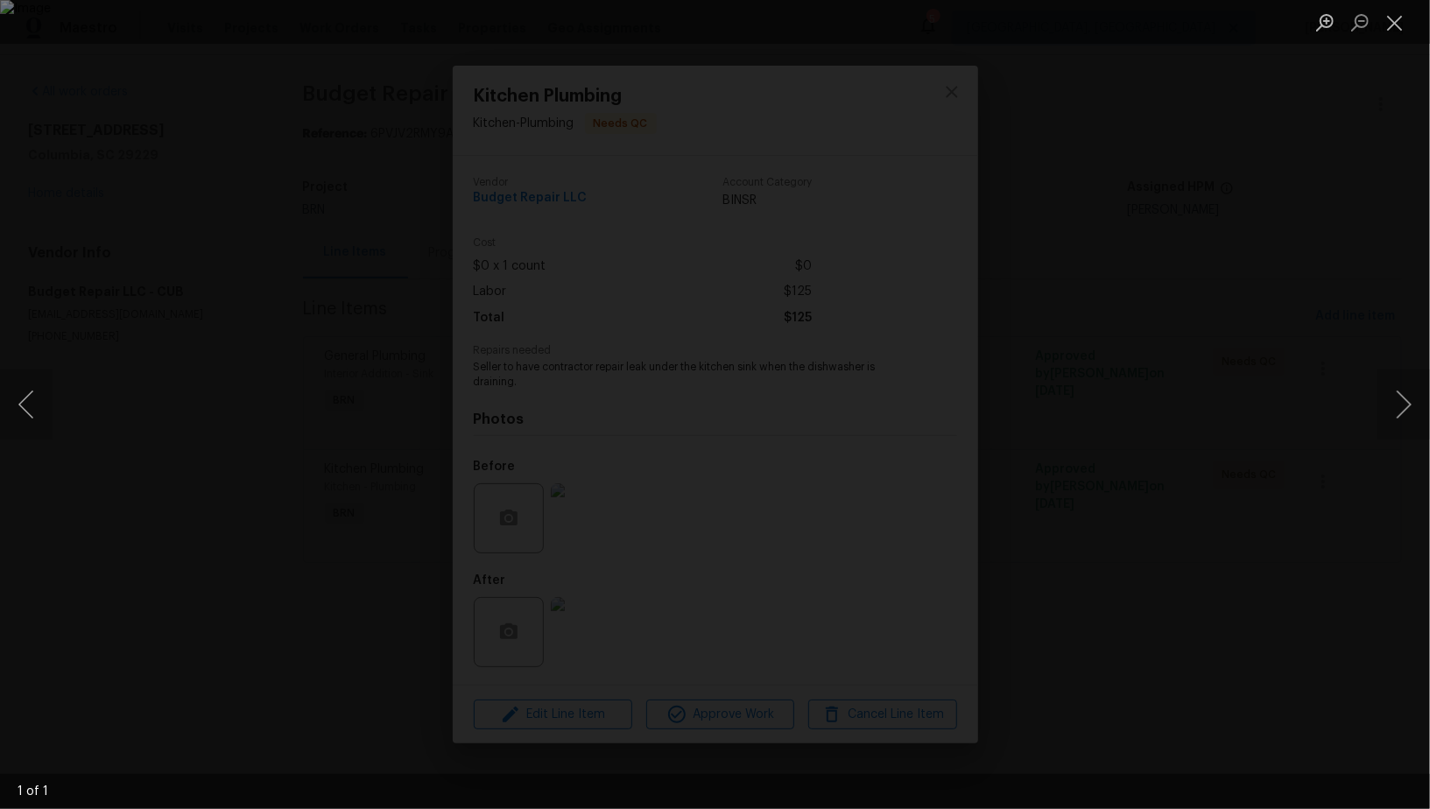
click at [1025, 584] on div "Lightbox" at bounding box center [715, 404] width 1430 height 809
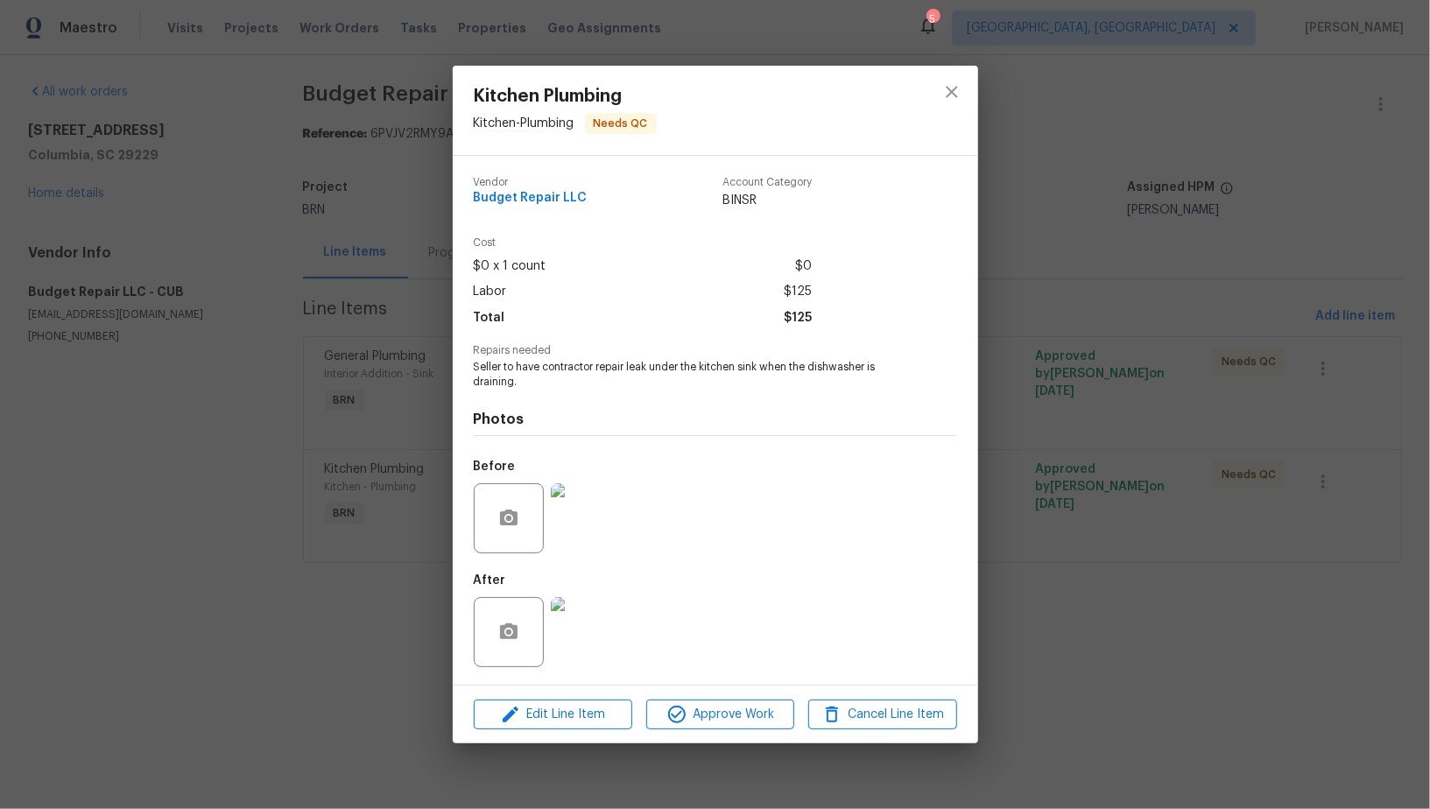
click at [1025, 584] on div "Kitchen Plumbing Kitchen - Plumbing Needs QC Vendor Budget Repair LLC Account C…" at bounding box center [715, 404] width 1430 height 809
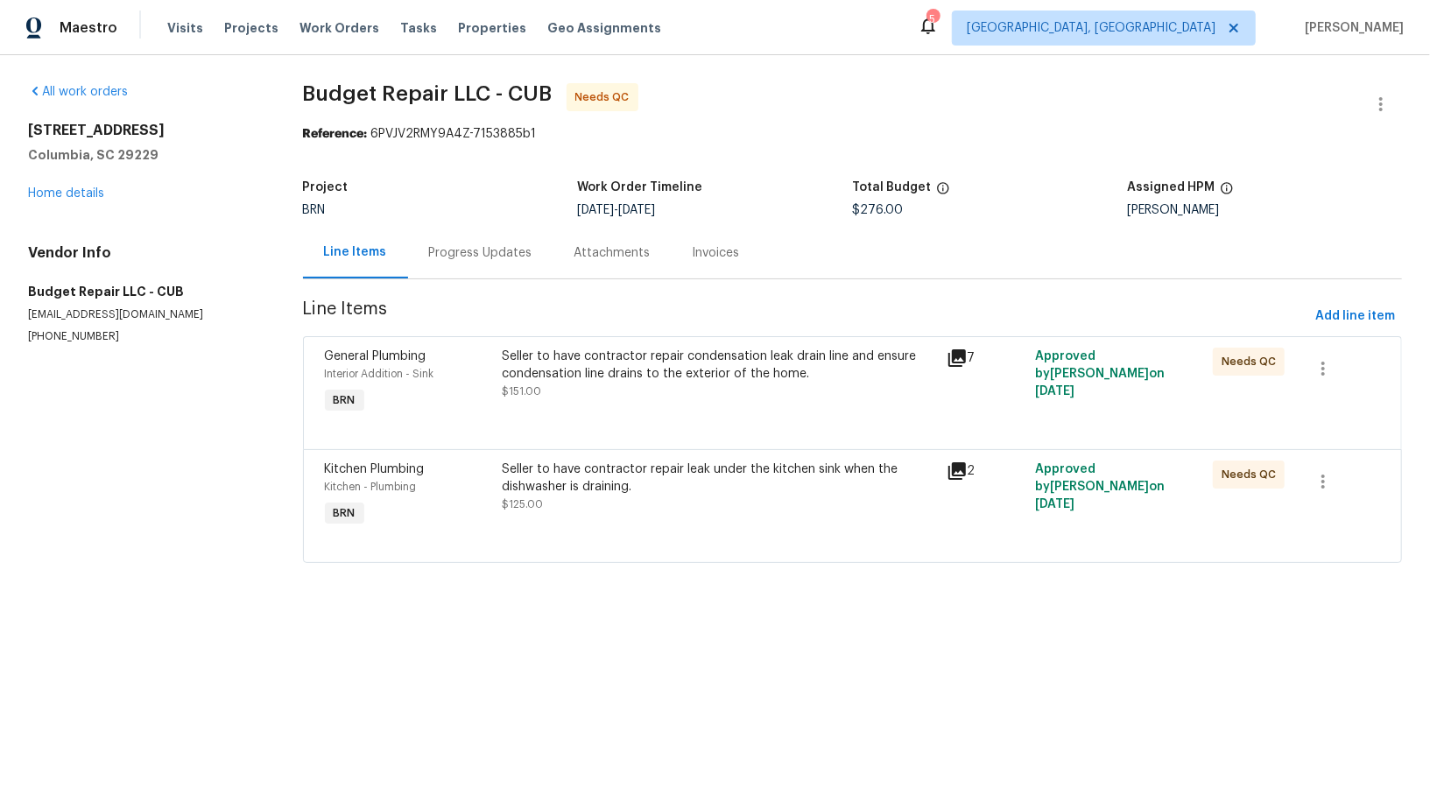
click at [594, 492] on div "Seller to have contractor repair leak under the kitchen sink when the dishwashe…" at bounding box center [718, 478] width 433 height 35
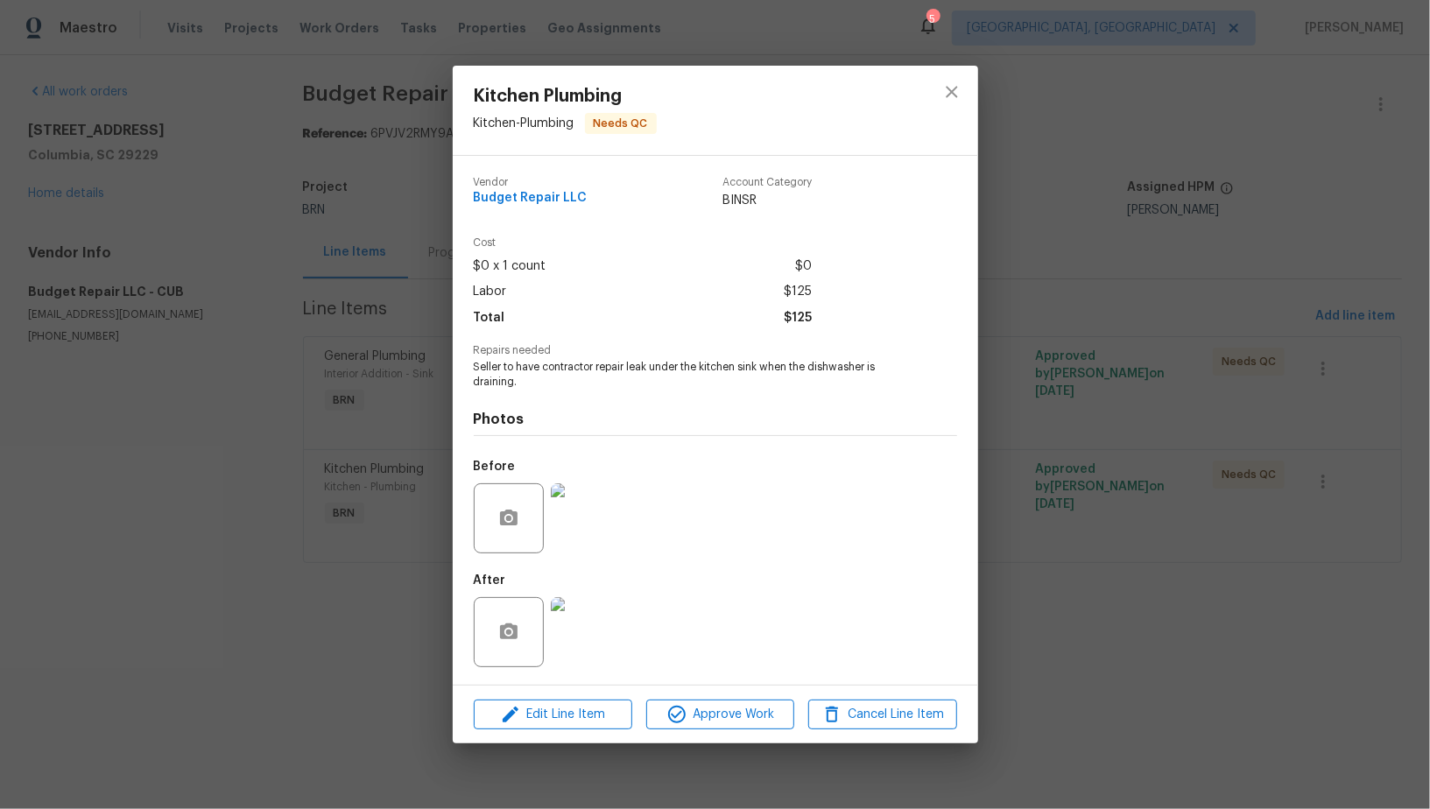
click at [560, 623] on img at bounding box center [586, 632] width 70 height 70
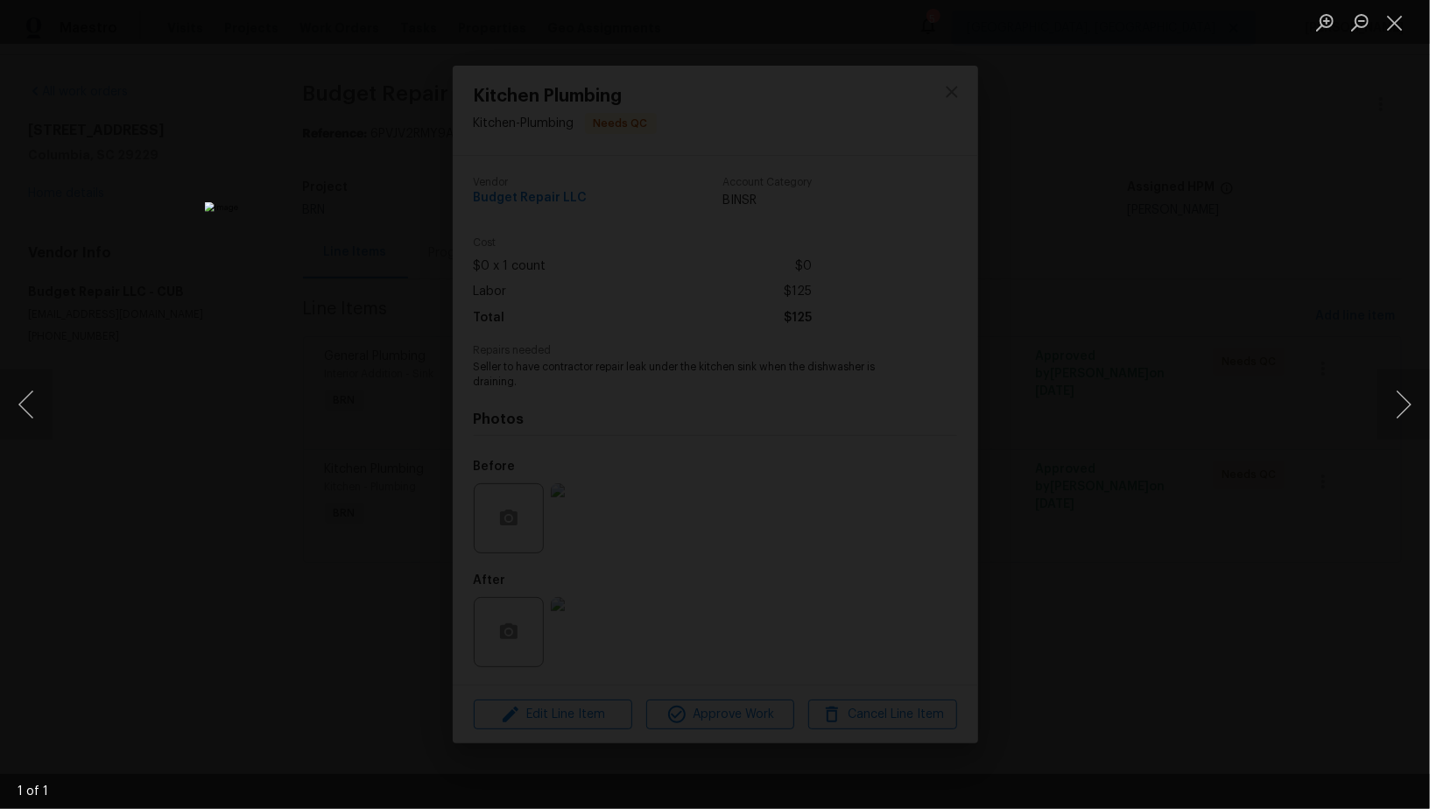
click at [1151, 475] on div "Lightbox" at bounding box center [715, 404] width 1430 height 809
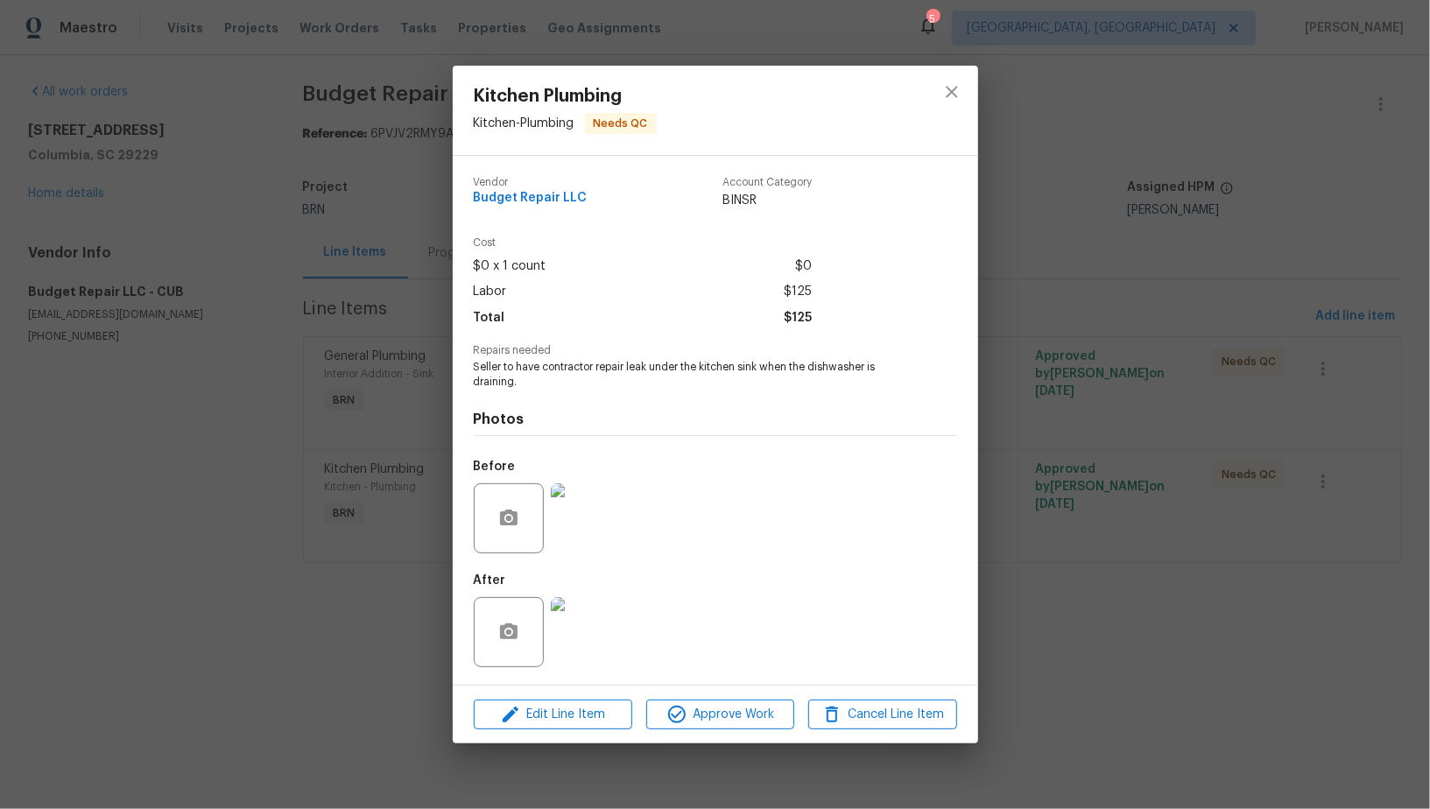
click at [601, 511] on img at bounding box center [586, 518] width 70 height 70
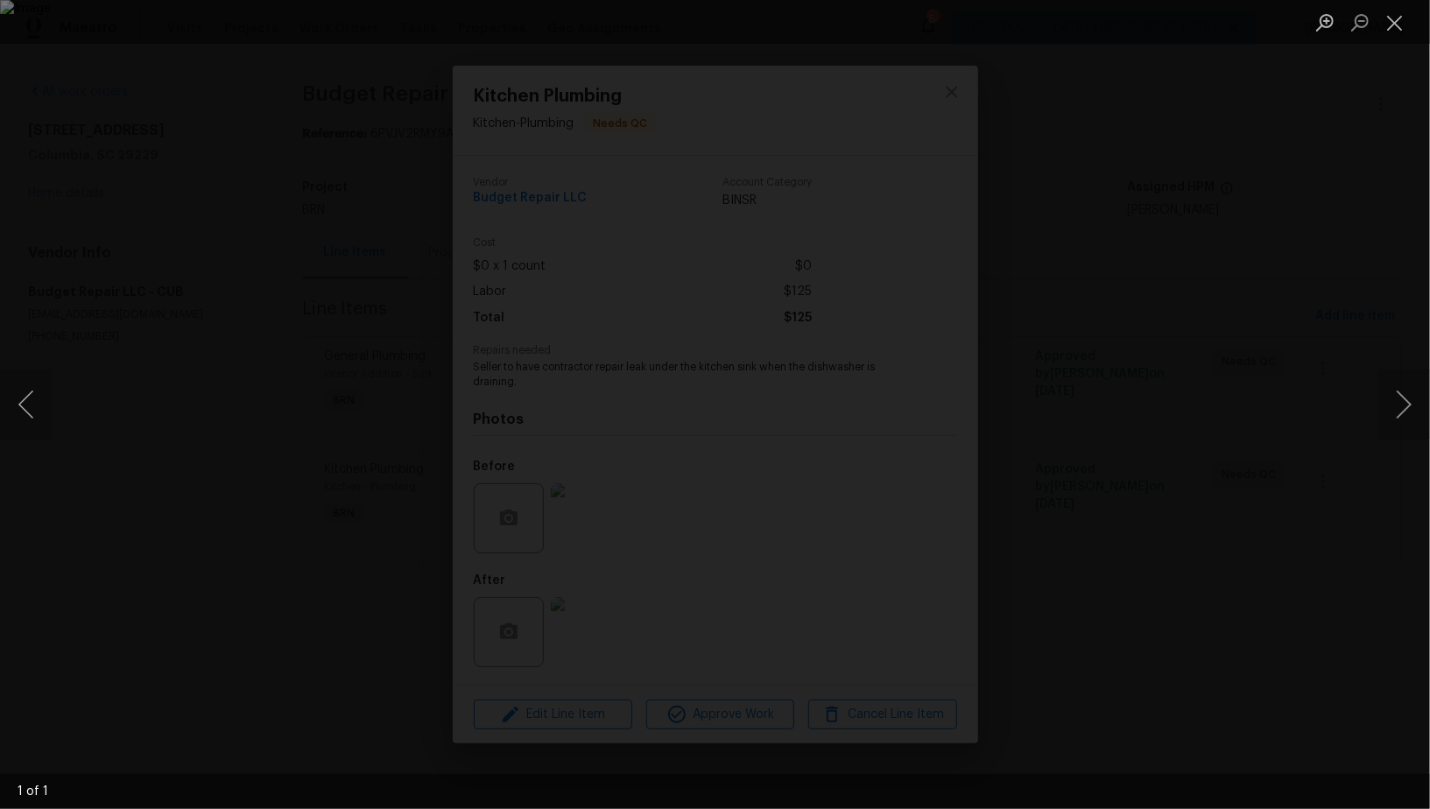
click at [795, 593] on div "Lightbox" at bounding box center [715, 404] width 1430 height 809
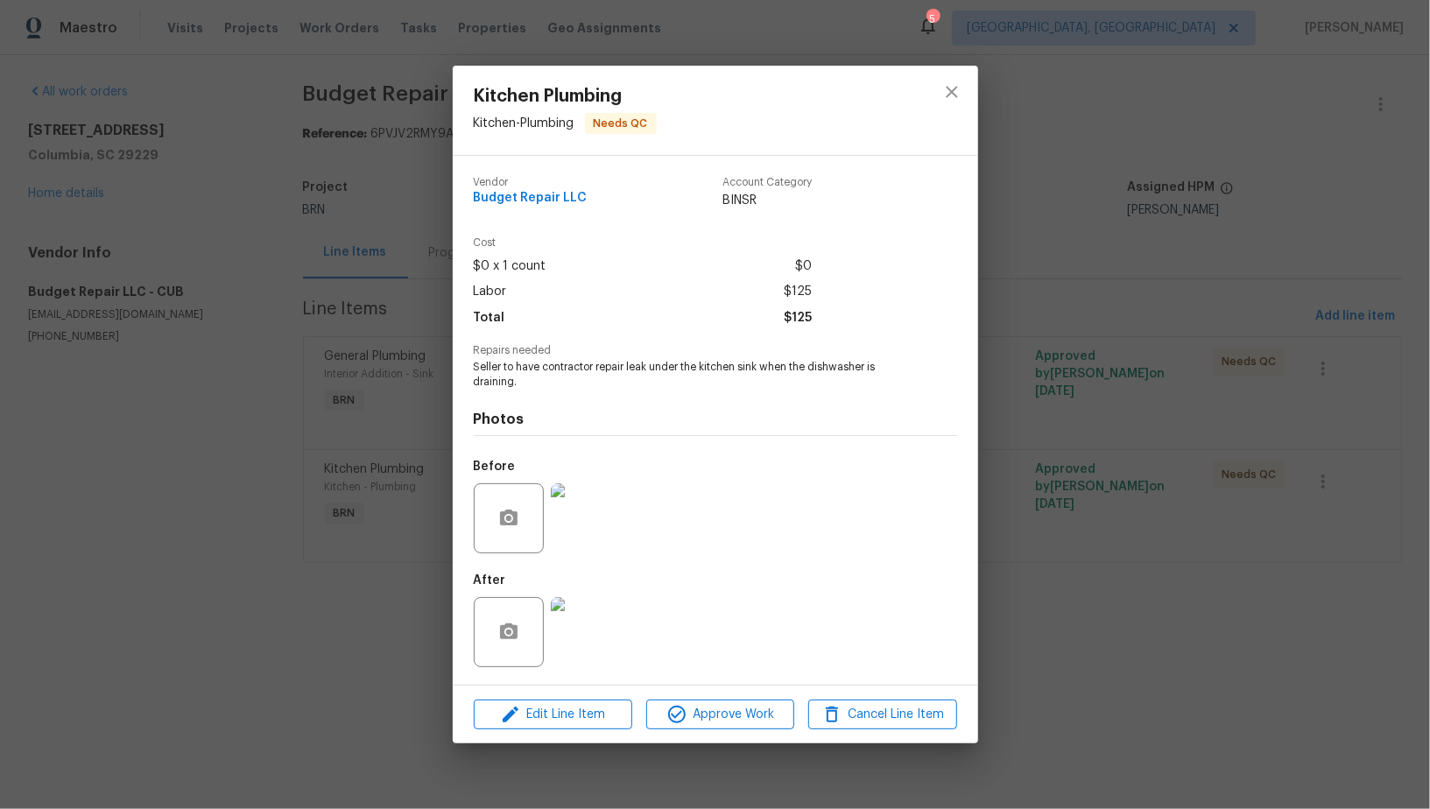
click at [585, 626] on img at bounding box center [586, 632] width 70 height 70
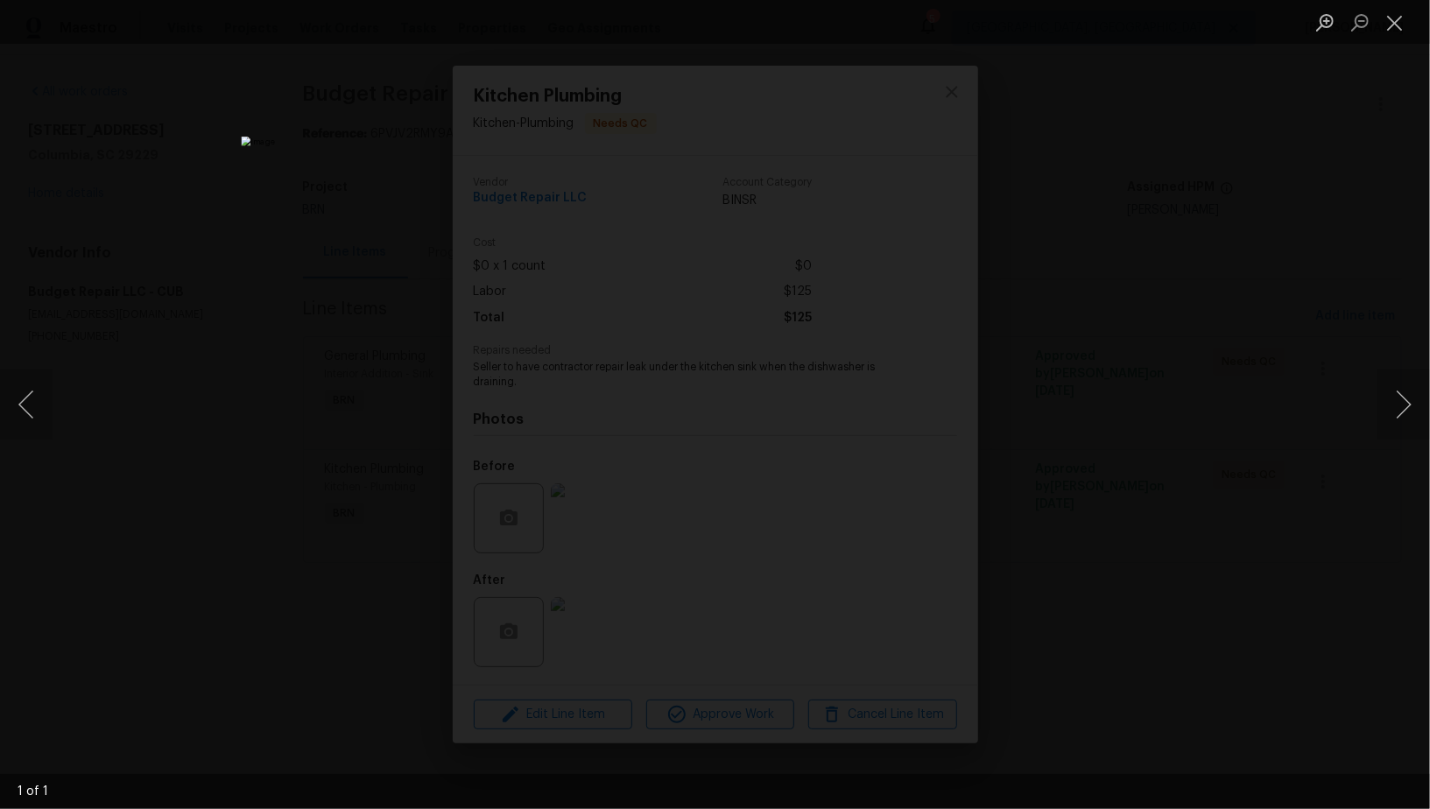
click at [1082, 353] on div "Lightbox" at bounding box center [715, 404] width 1430 height 809
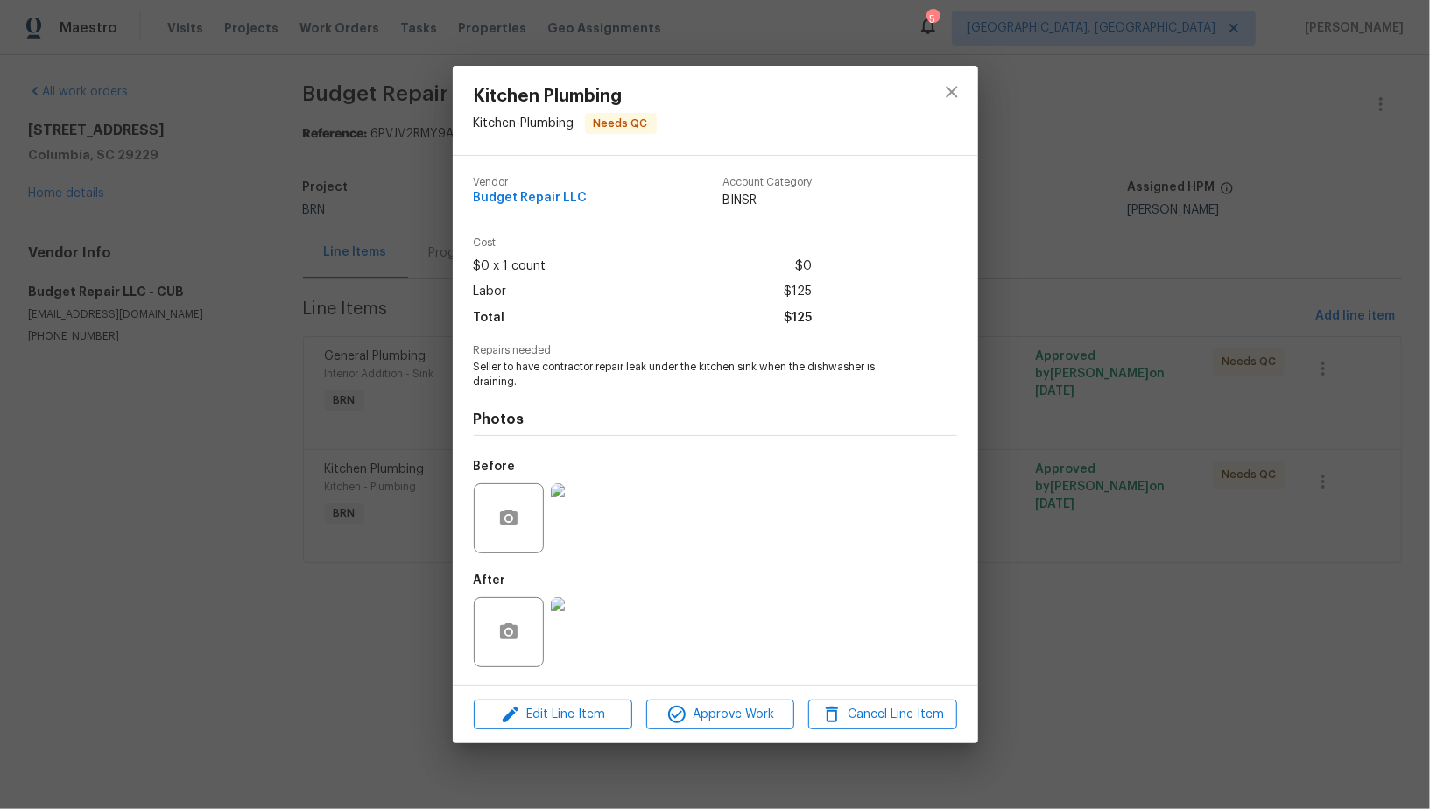
click at [1082, 353] on div "Kitchen Plumbing Kitchen - Plumbing Needs QC Vendor Budget Repair LLC Account C…" at bounding box center [715, 404] width 1430 height 809
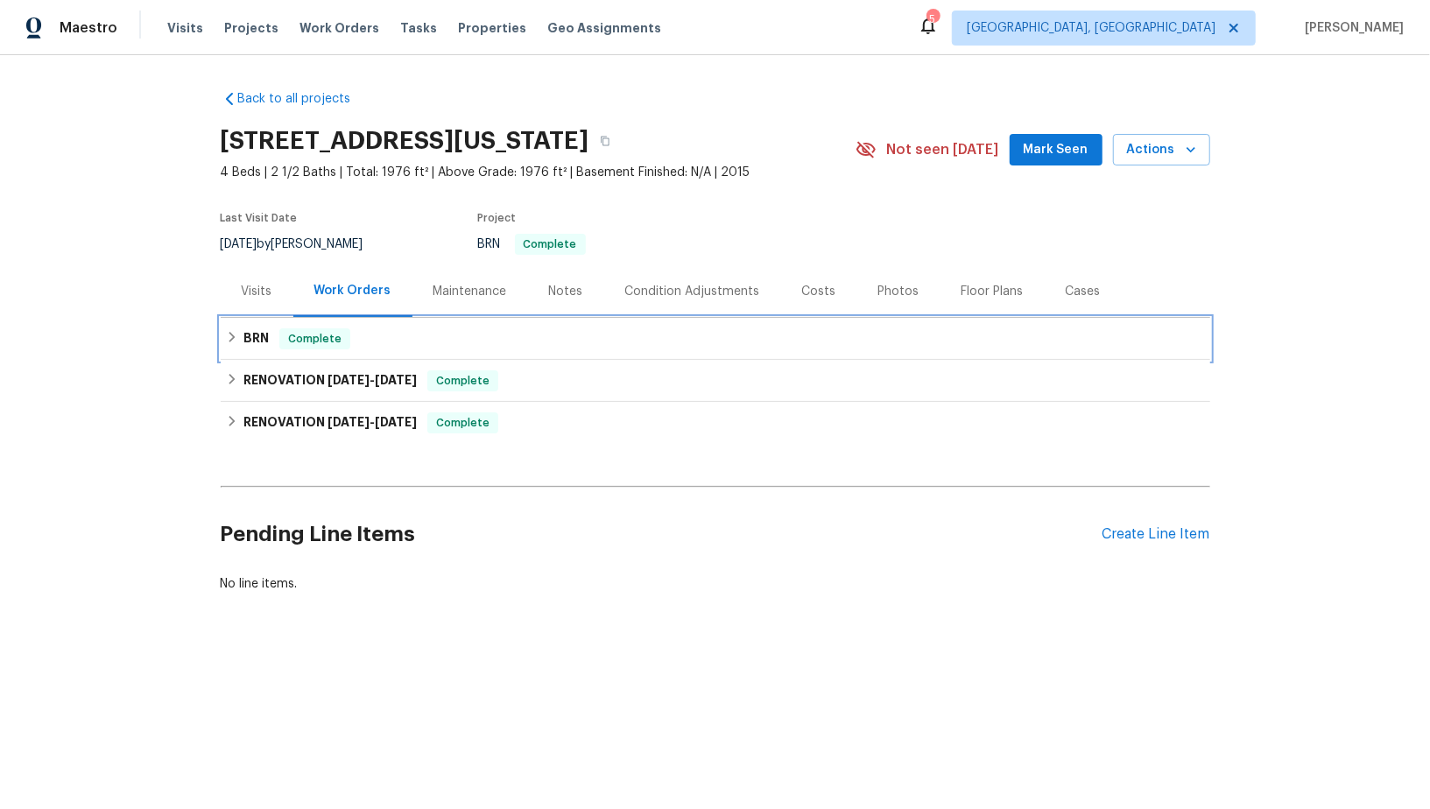
click at [223, 347] on div "BRN Complete" at bounding box center [716, 339] width 990 height 42
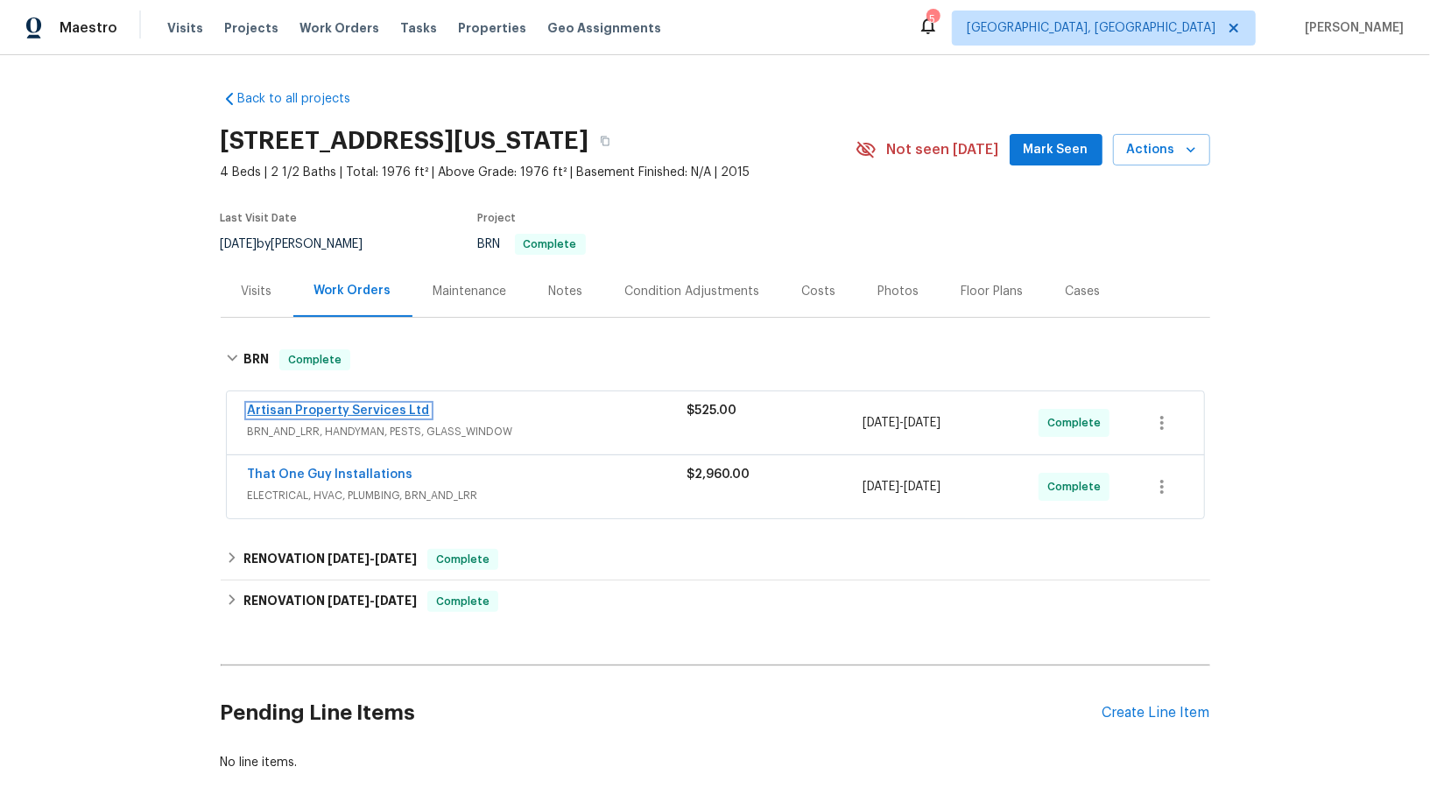
click at [328, 409] on link "Artisan Property Services Ltd" at bounding box center [339, 411] width 182 height 12
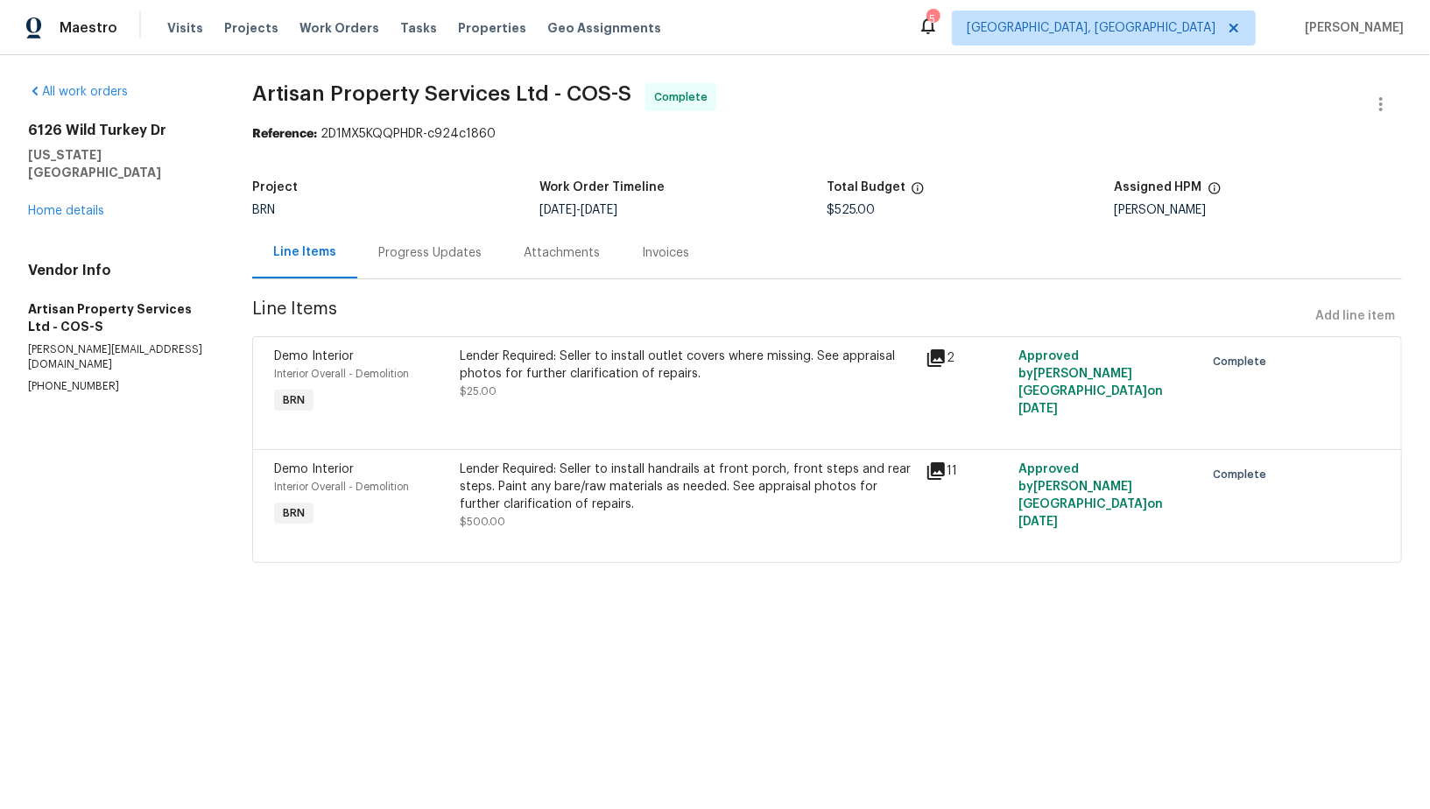
click at [474, 277] on div "Progress Updates" at bounding box center [429, 253] width 145 height 52
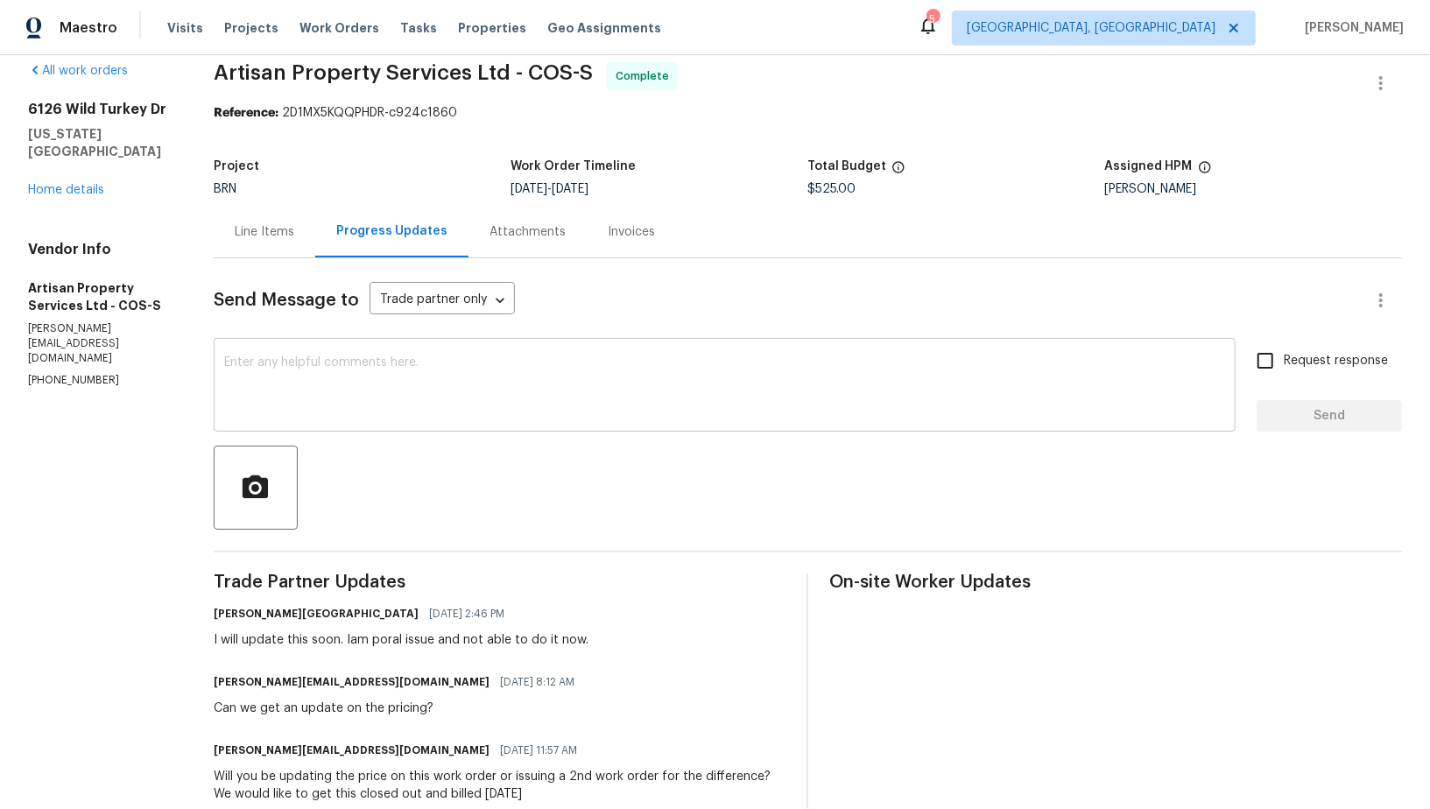
scroll to position [4, 0]
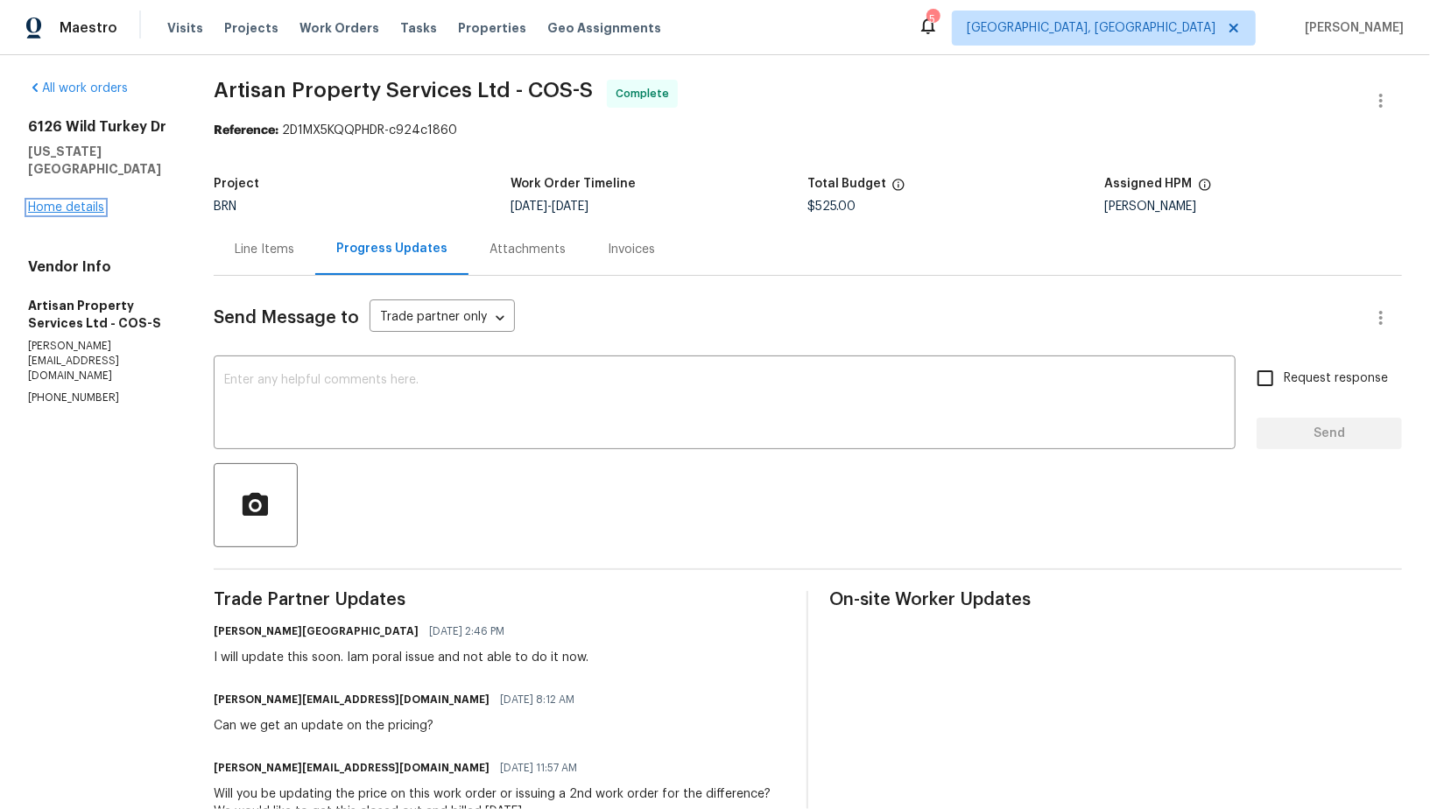
click at [63, 205] on link "Home details" at bounding box center [66, 207] width 76 height 12
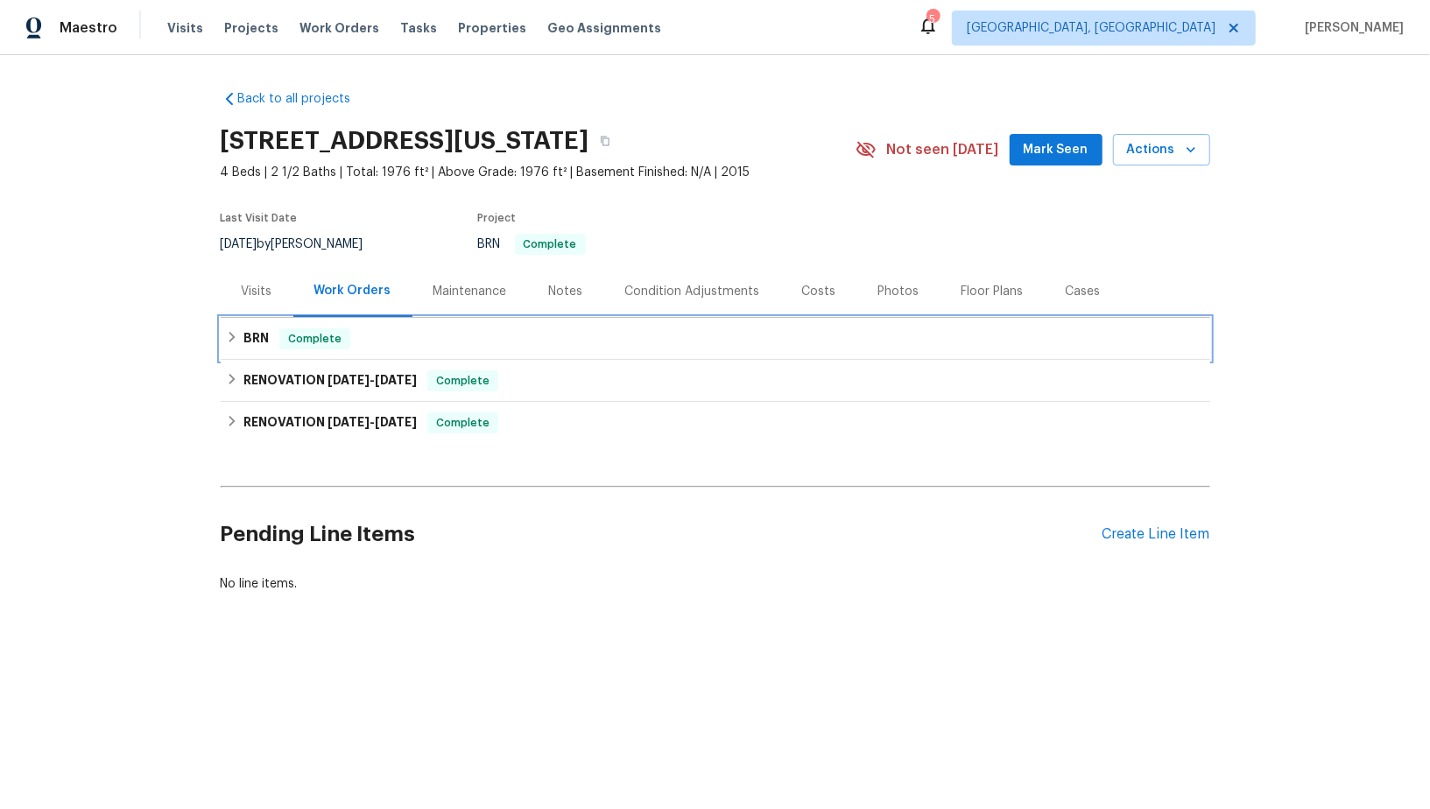
click at [241, 353] on div "BRN Complete" at bounding box center [716, 339] width 990 height 42
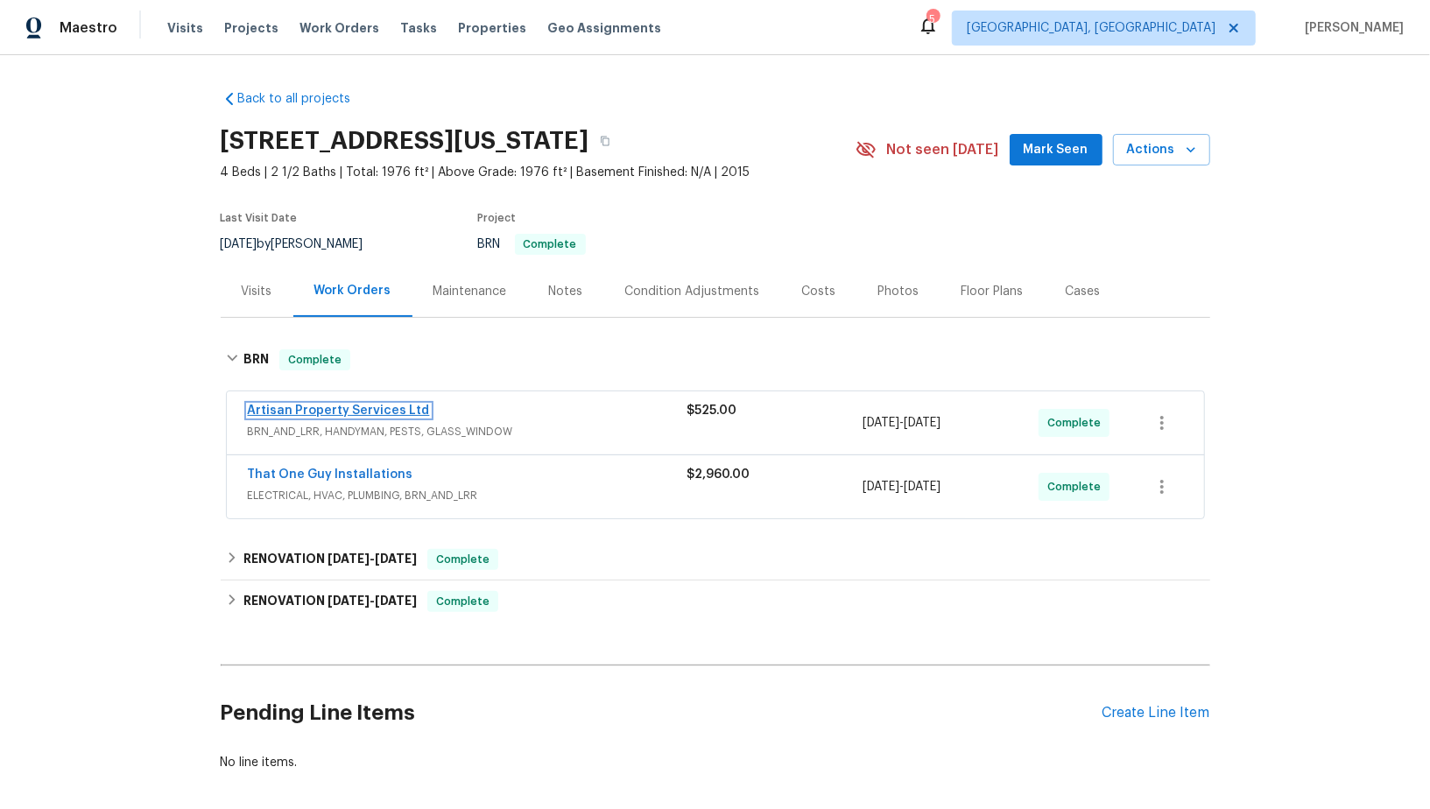
click at [313, 410] on link "Artisan Property Services Ltd" at bounding box center [339, 411] width 182 height 12
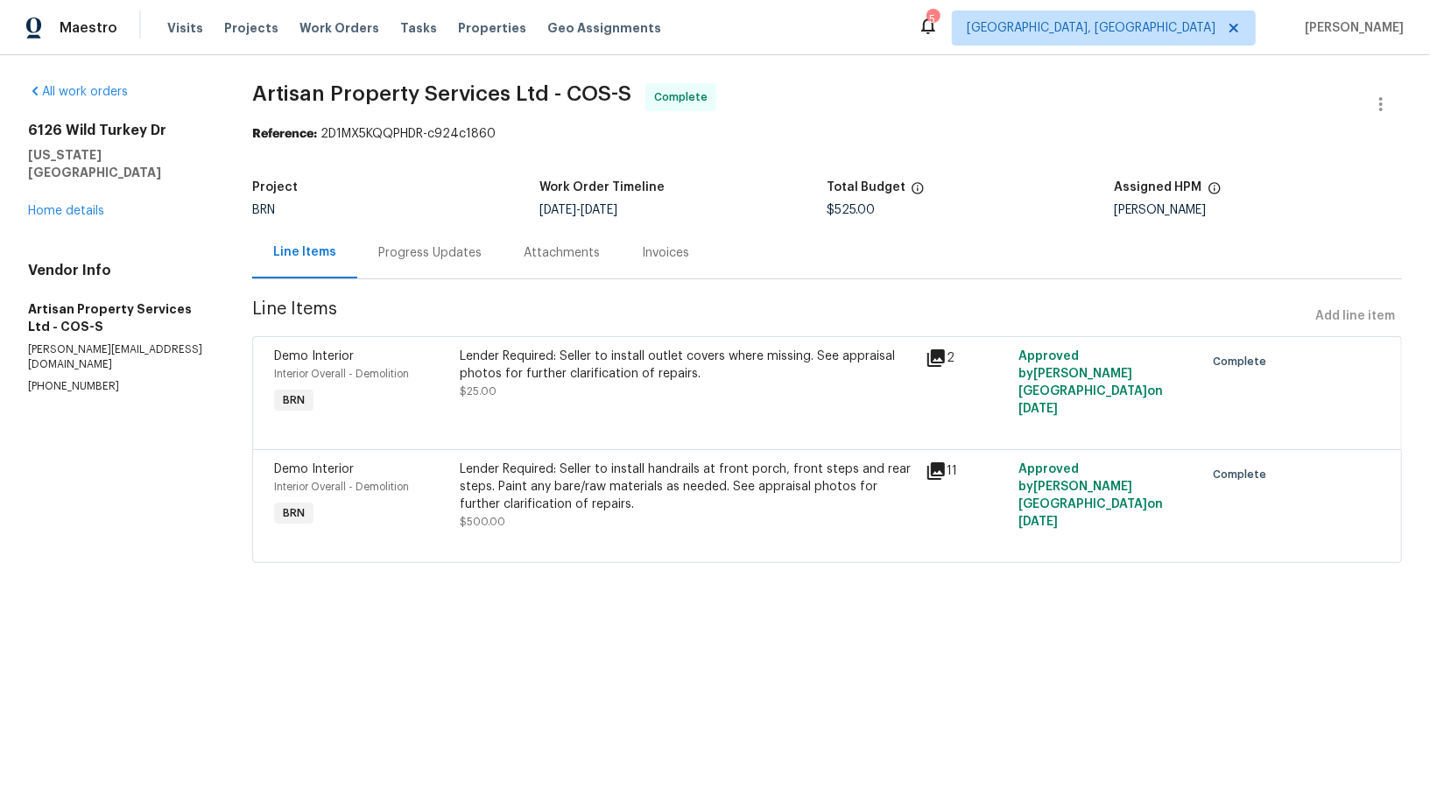
click at [405, 243] on div "Progress Updates" at bounding box center [429, 253] width 145 height 52
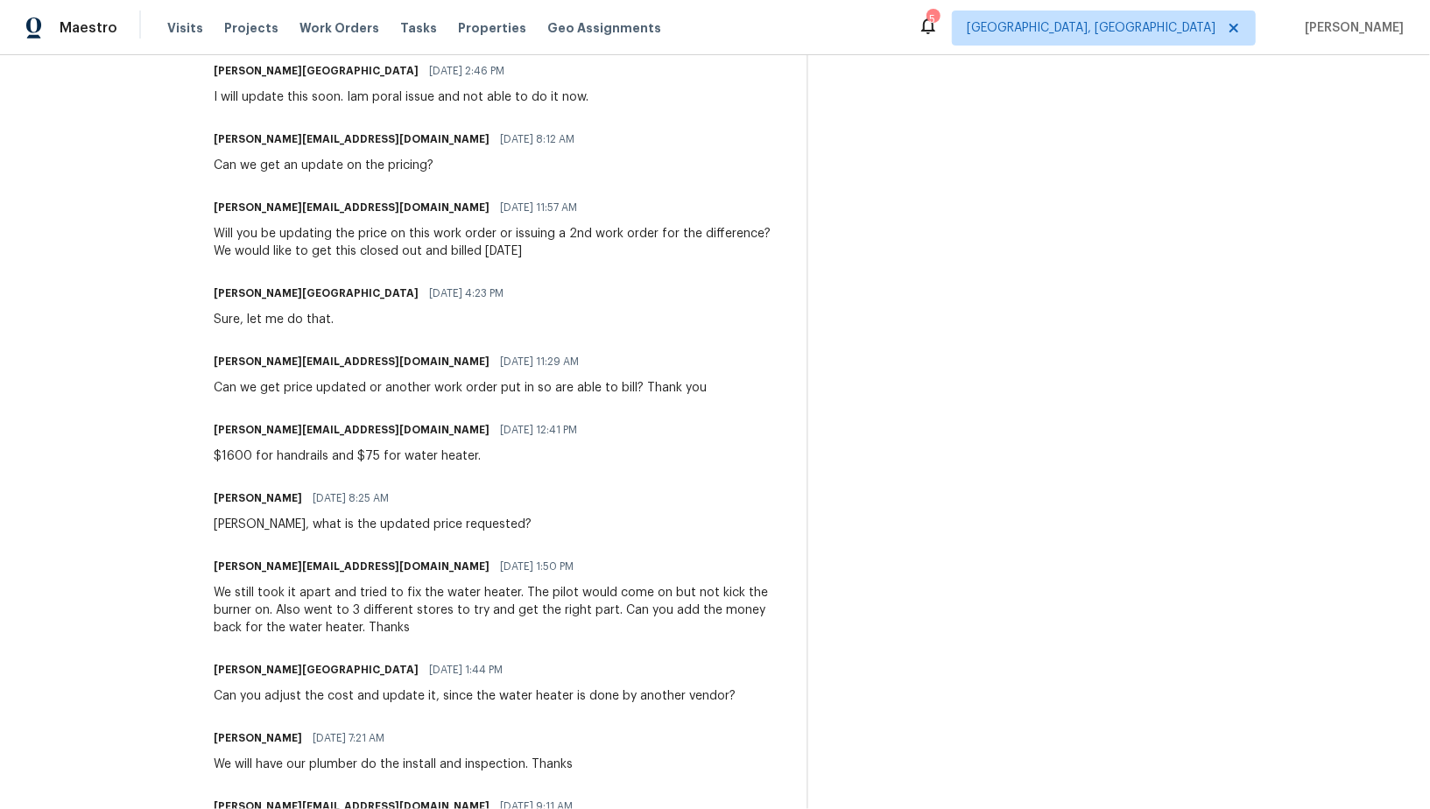
scroll to position [499, 0]
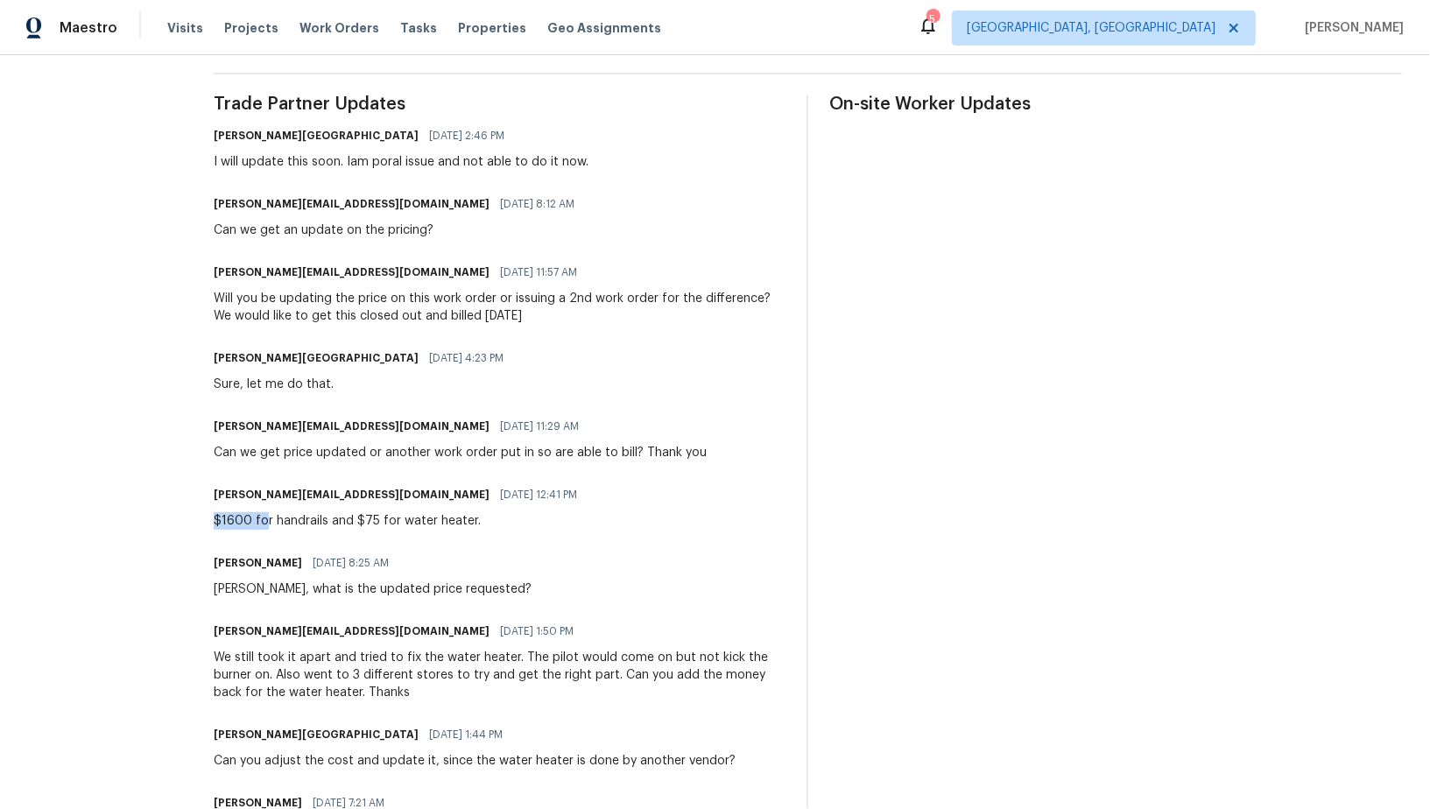
drag, startPoint x: 209, startPoint y: 522, endPoint x: 264, endPoint y: 523, distance: 55.2
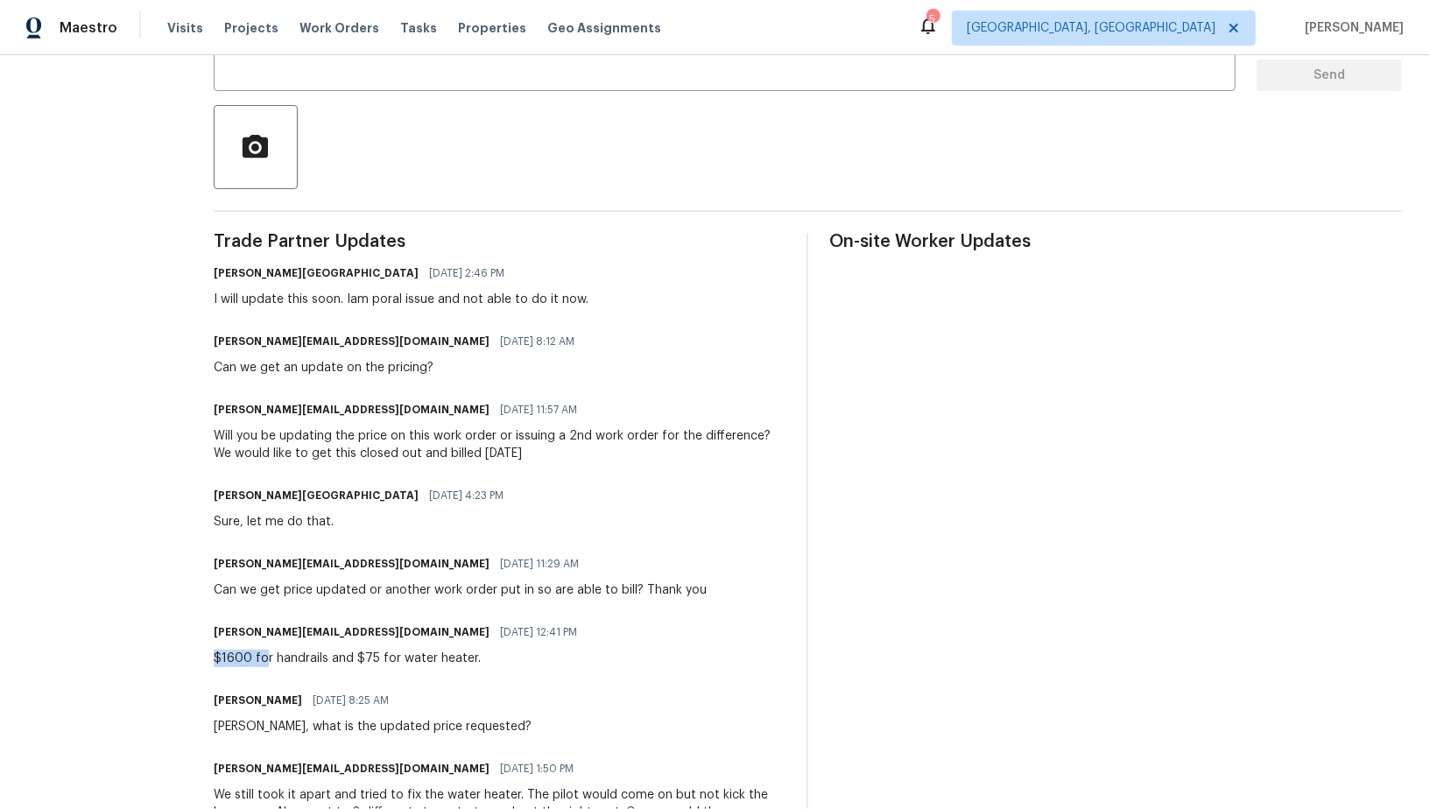
scroll to position [0, 0]
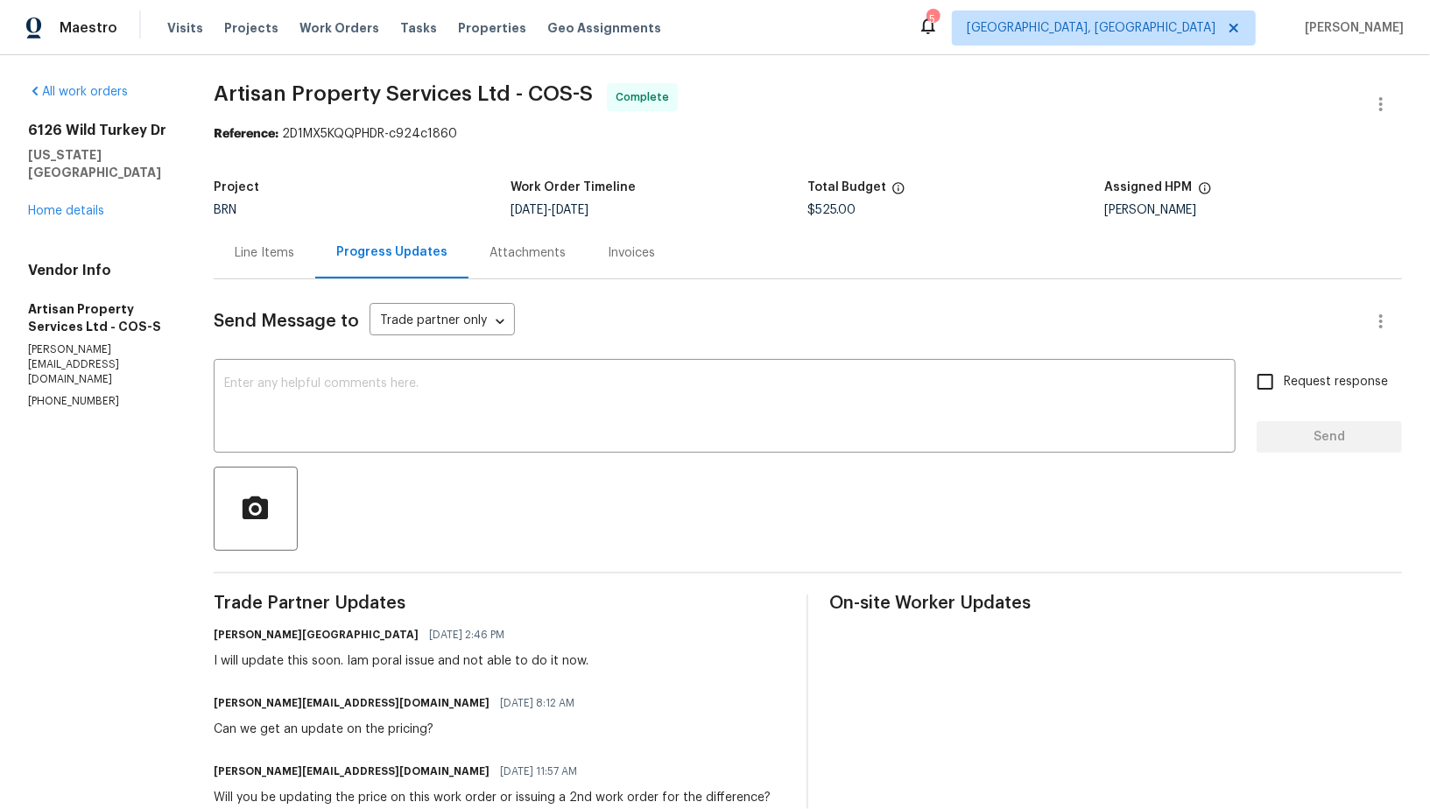
click at [246, 253] on div "Line Items" at bounding box center [265, 253] width 60 height 18
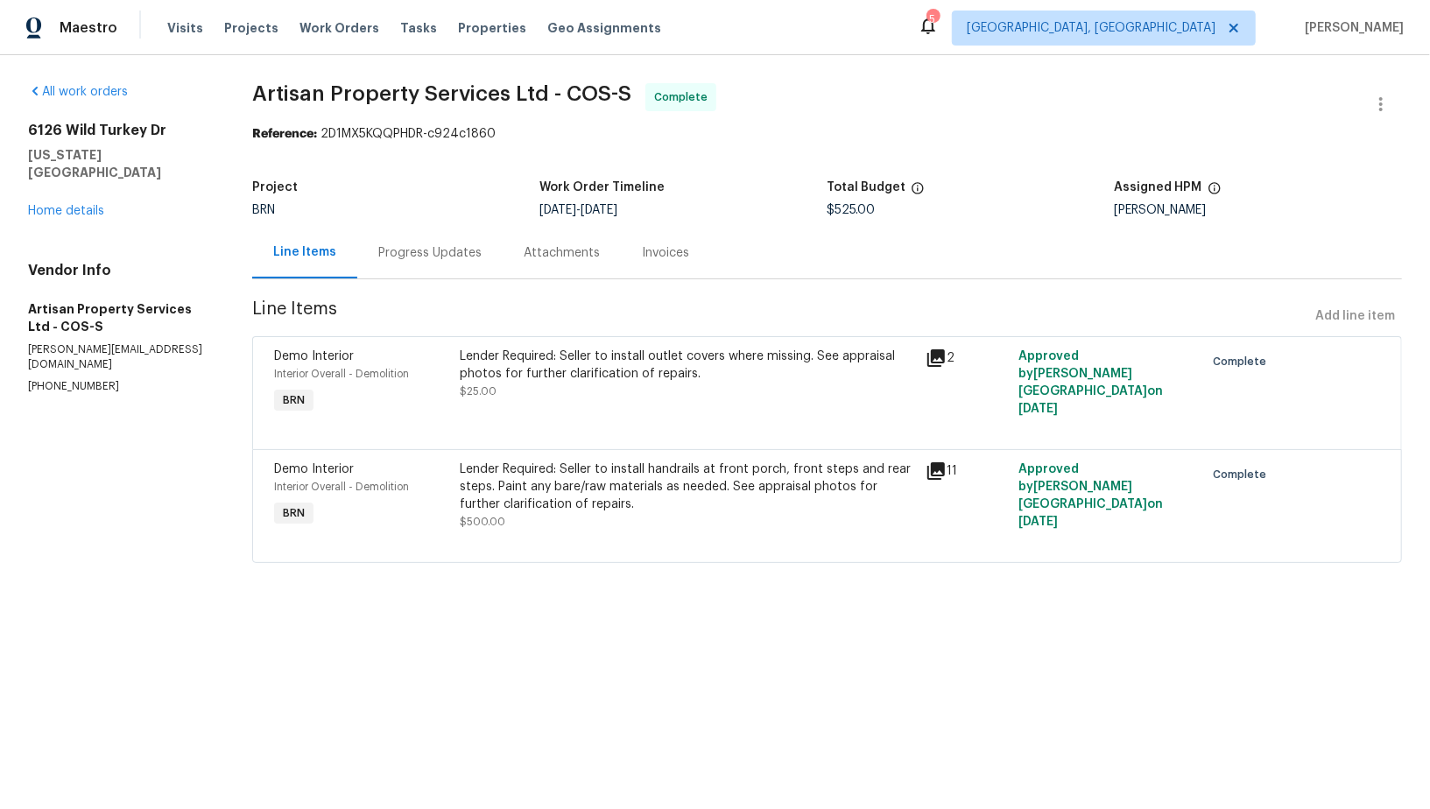
click at [425, 254] on div "Progress Updates" at bounding box center [429, 253] width 103 height 18
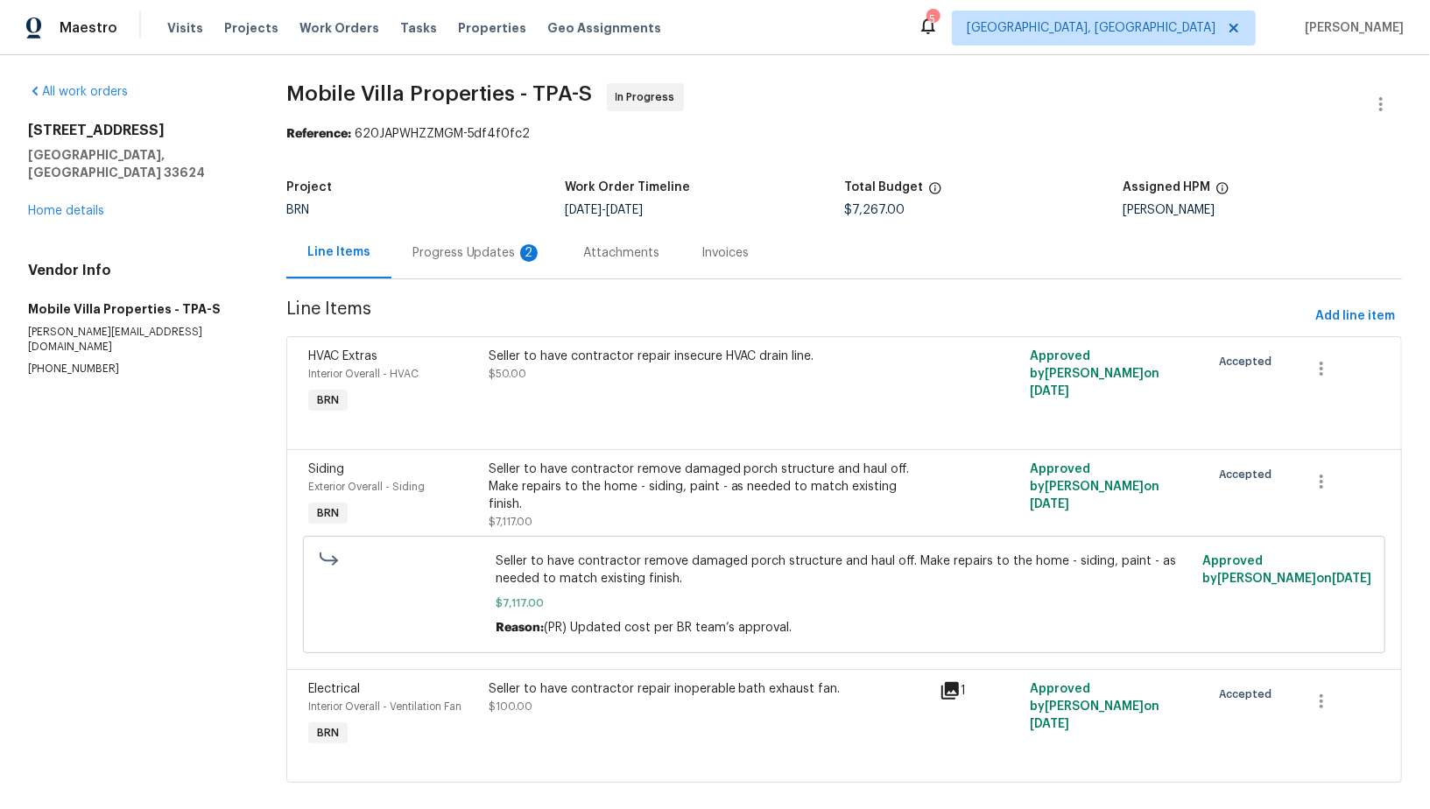
click at [470, 247] on div "Progress Updates 2" at bounding box center [477, 253] width 130 height 18
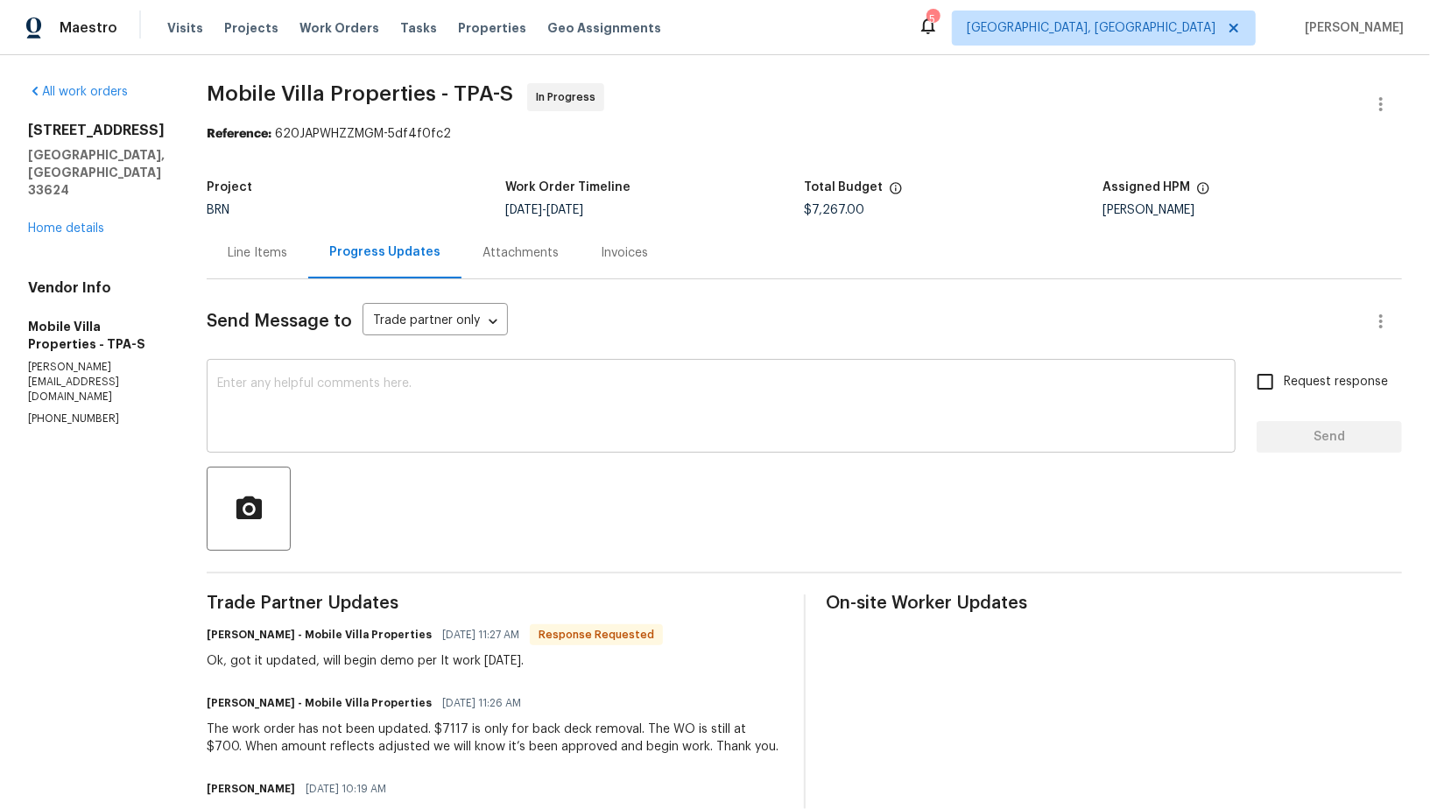
click at [353, 412] on textarea at bounding box center [721, 407] width 1008 height 61
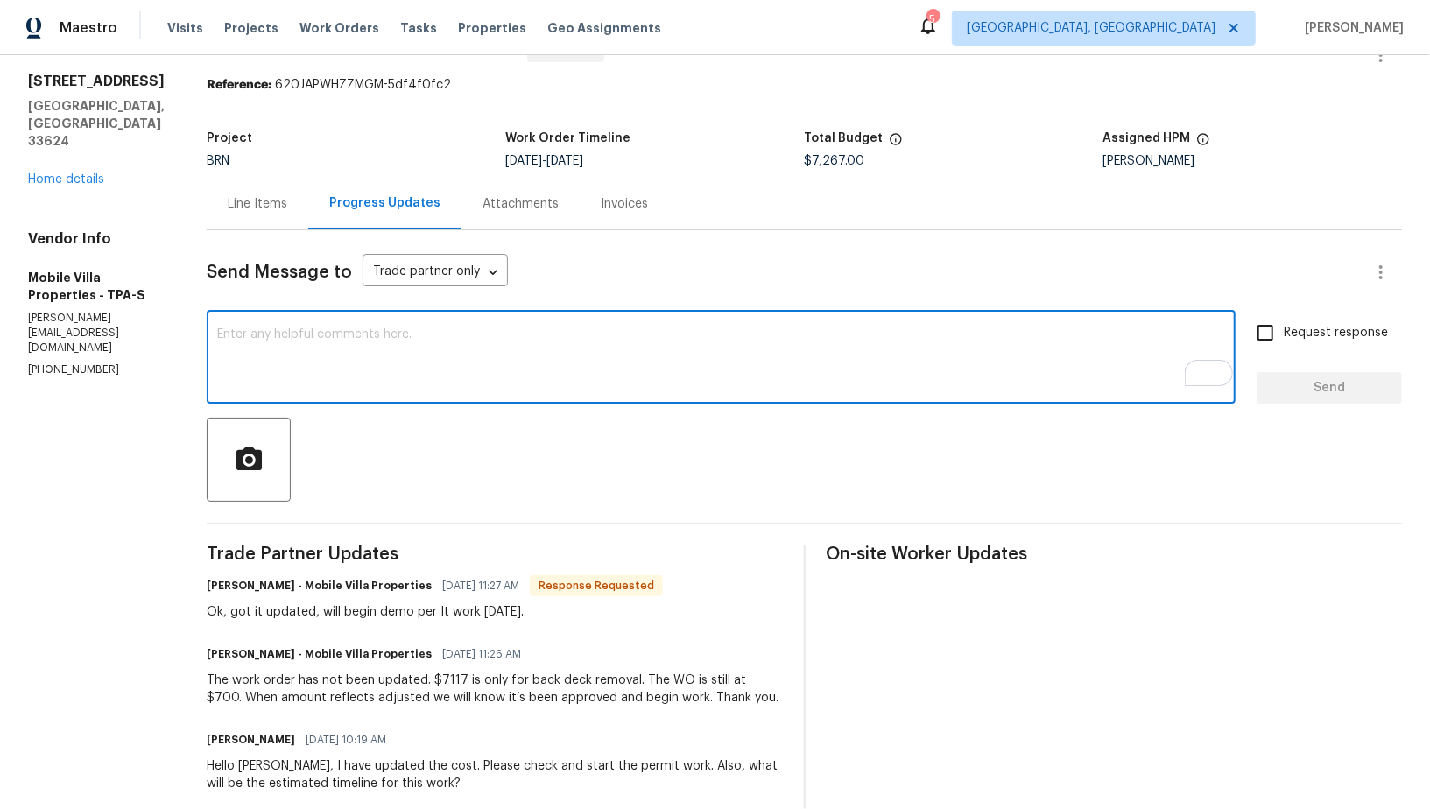
scroll to position [49, 0]
click at [567, 377] on textarea "To enrich screen reader interactions, please activate Accessibility in Grammarl…" at bounding box center [721, 358] width 1008 height 61
type textarea "hEY"
type textarea "h"
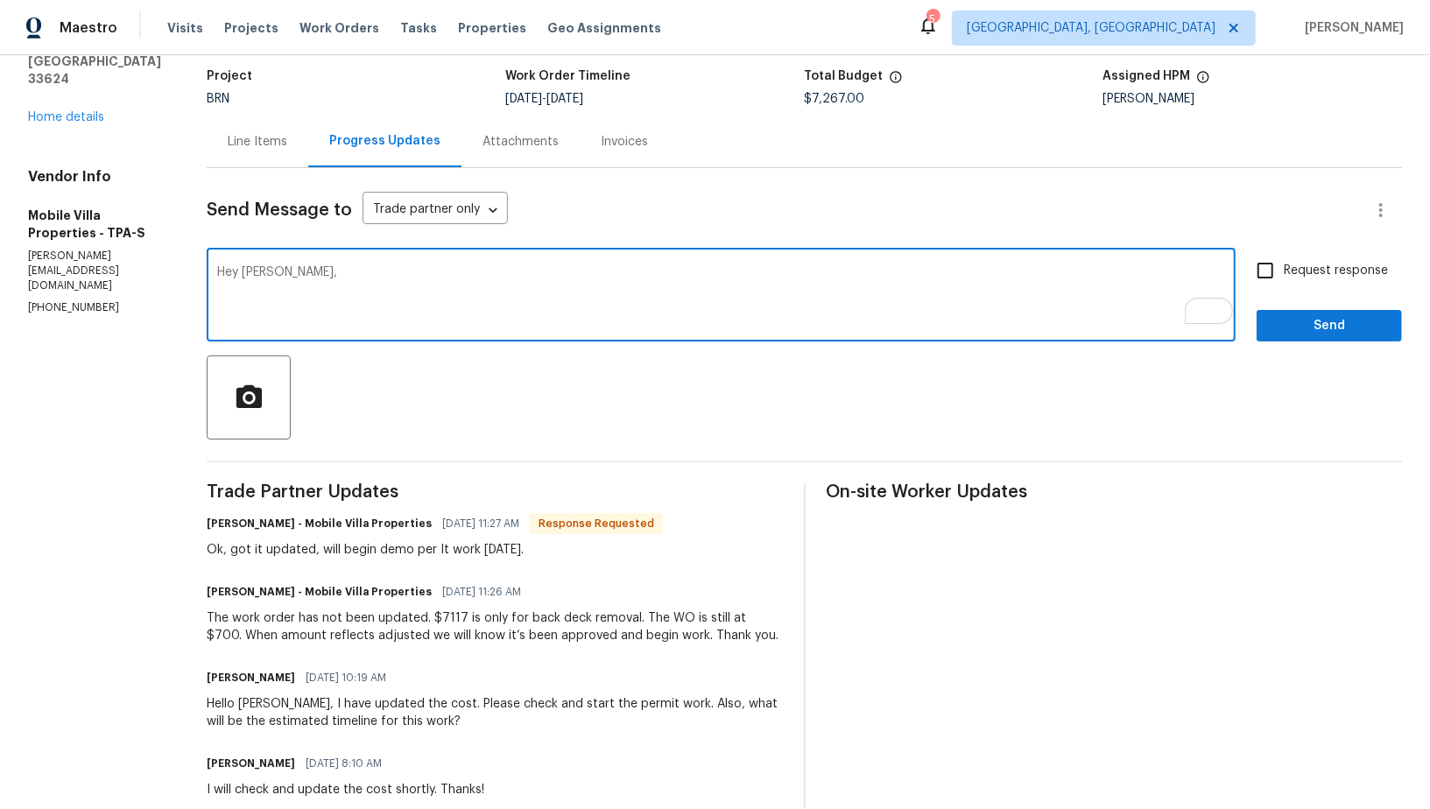
scroll to position [0, 0]
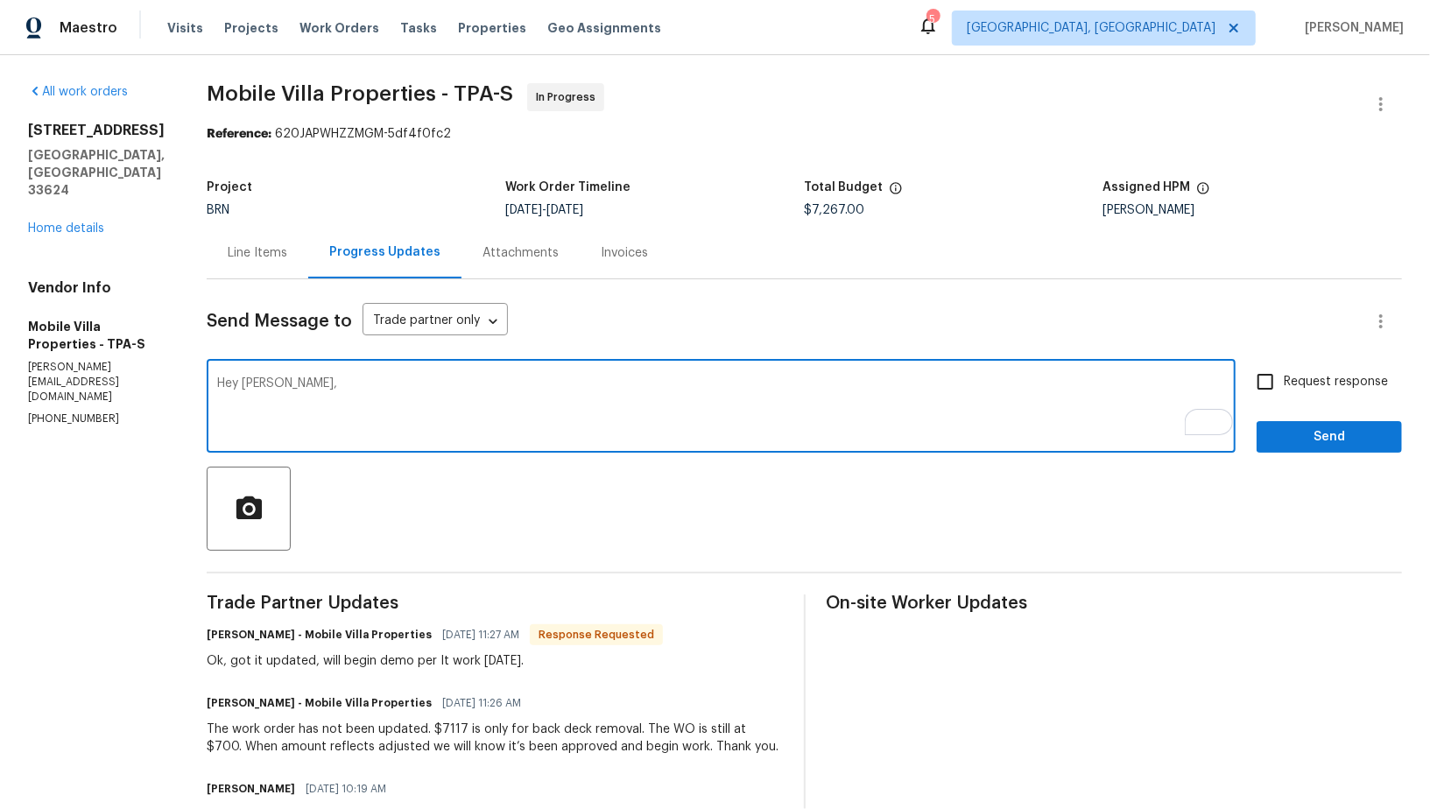
click at [316, 403] on textarea "Hey [PERSON_NAME]," at bounding box center [721, 407] width 1008 height 61
click at [306, 391] on textarea "Hey [PERSON_NAME]," at bounding box center [721, 407] width 1008 height 61
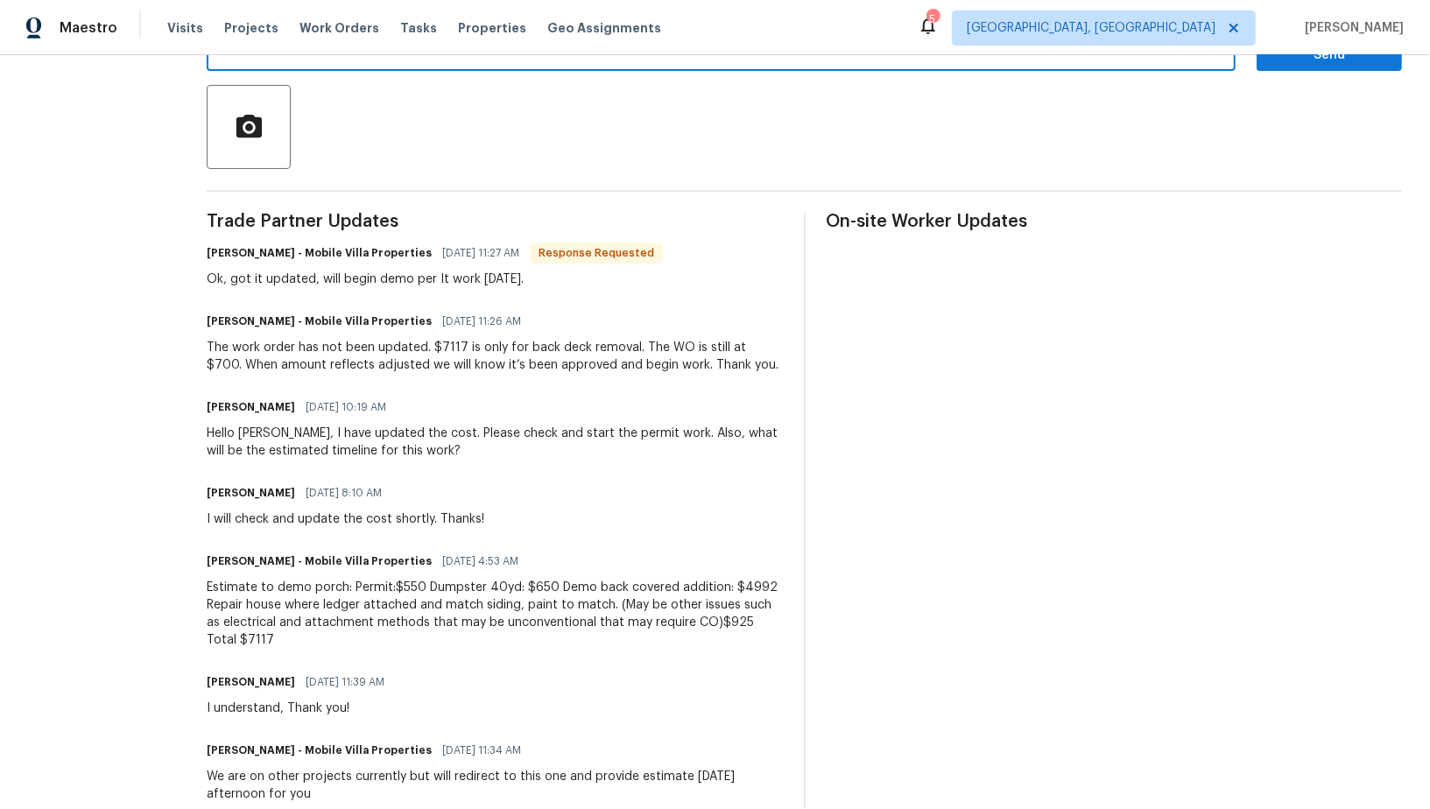
scroll to position [360, 0]
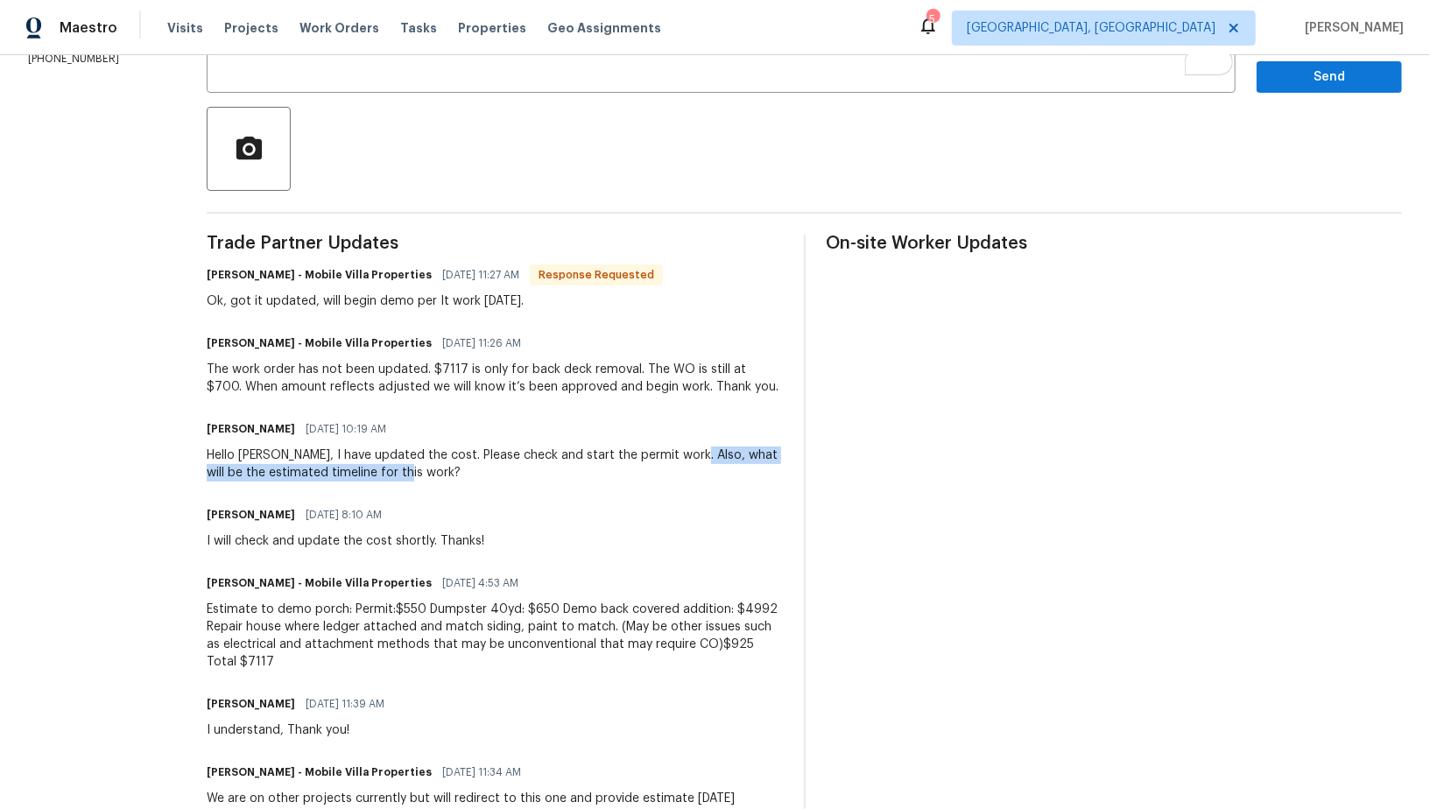
drag, startPoint x: 677, startPoint y: 451, endPoint x: 715, endPoint y: 489, distance: 53.3
copy div "what will be the estimated timeline for this work?"
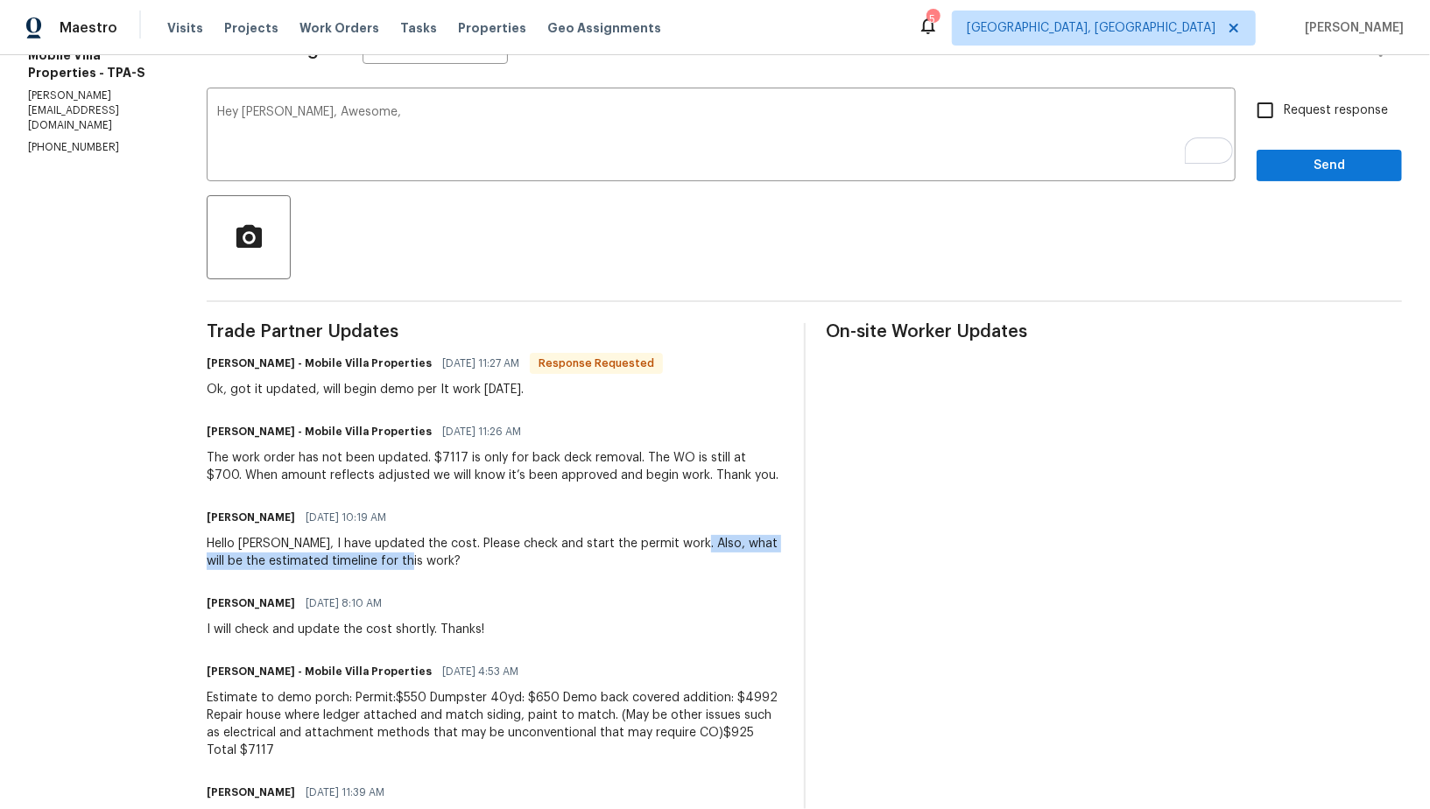
scroll to position [249, 0]
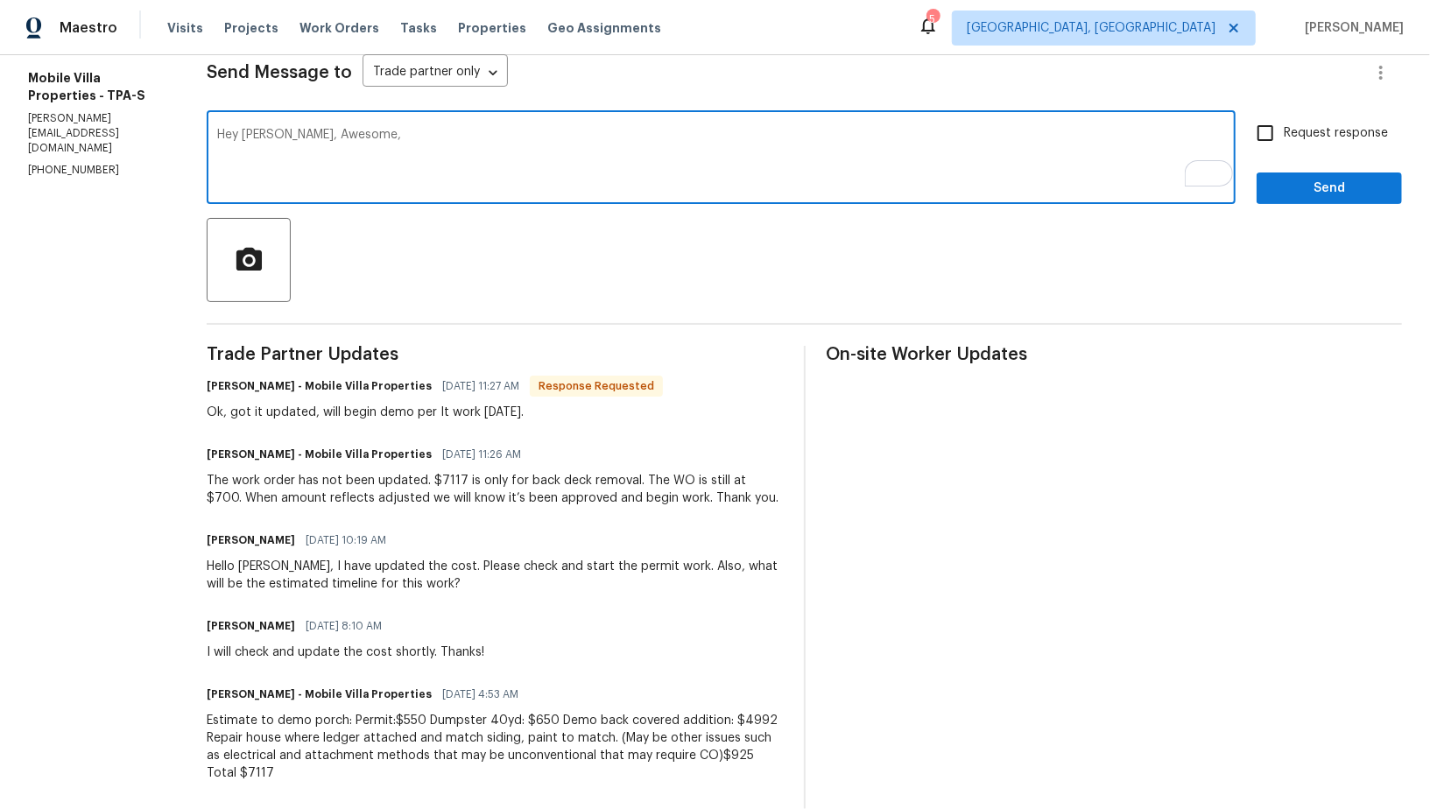
click at [375, 152] on textarea "Hey [PERSON_NAME], Awesome," at bounding box center [721, 159] width 1008 height 61
paste textarea "what will be the estimated timeline for this work?"
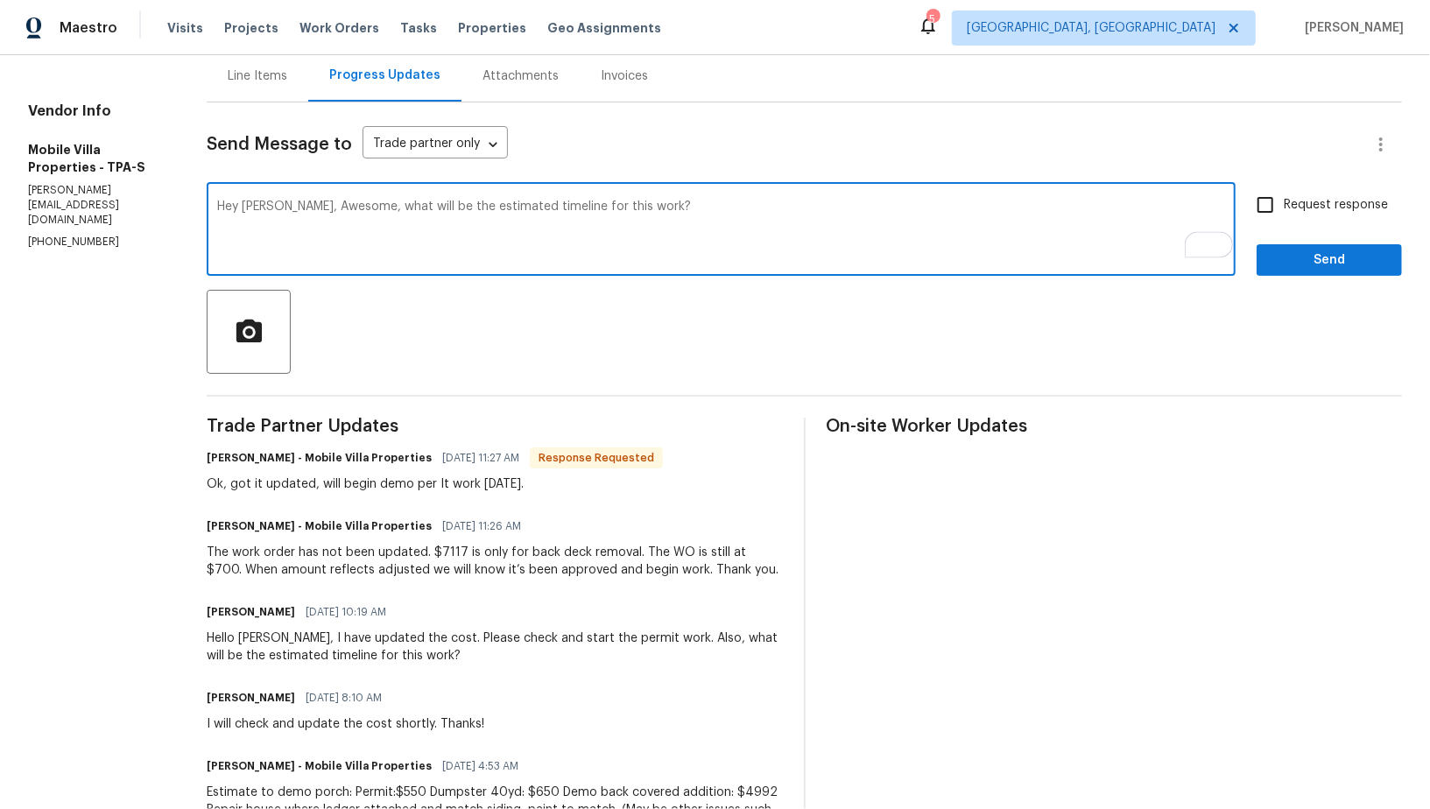
type textarea "Hey [PERSON_NAME], Awesome, what will be the estimated timeline for this work?"
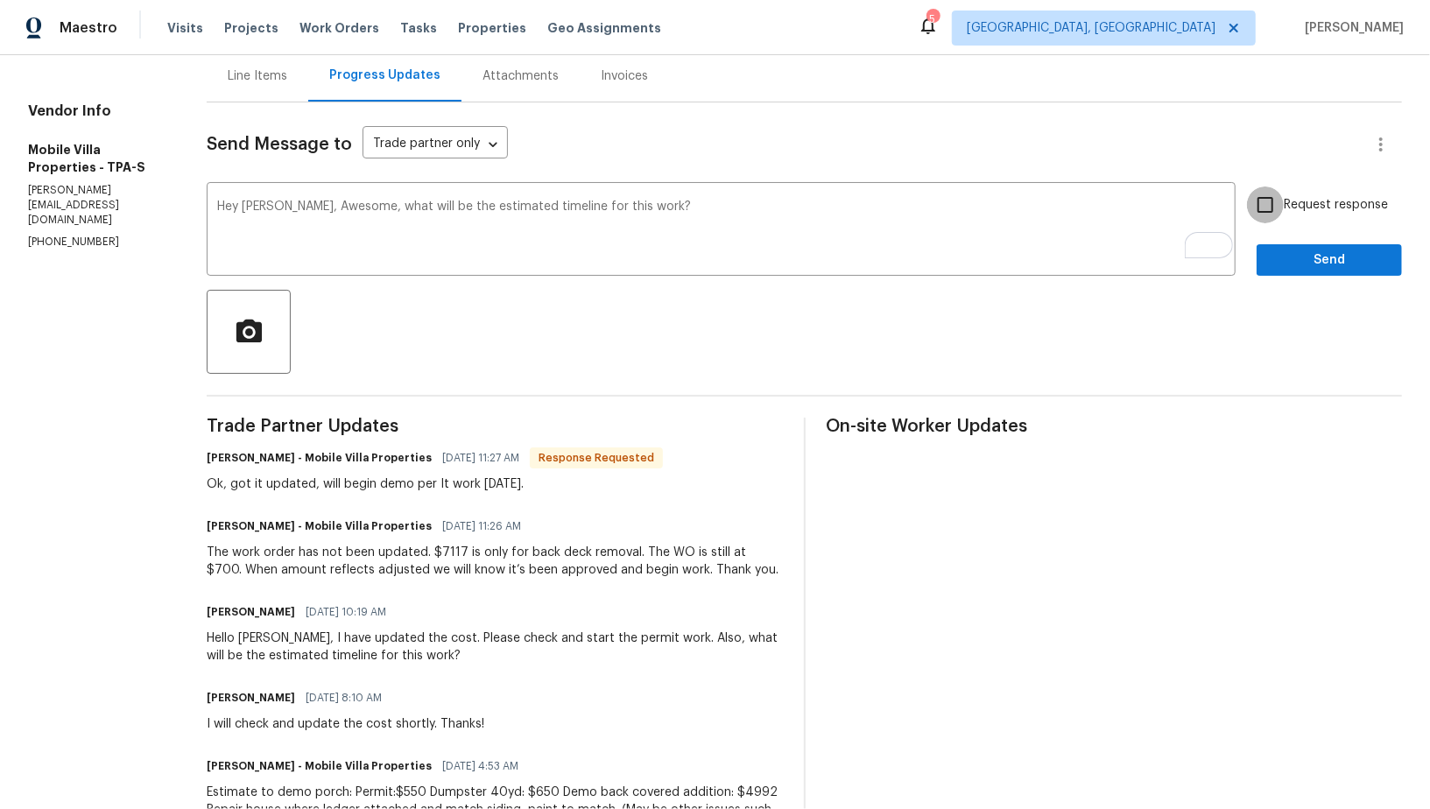
click at [1267, 201] on input "Request response" at bounding box center [1265, 205] width 37 height 37
checkbox input "true"
click at [1281, 265] on span "Send" at bounding box center [1329, 261] width 117 height 22
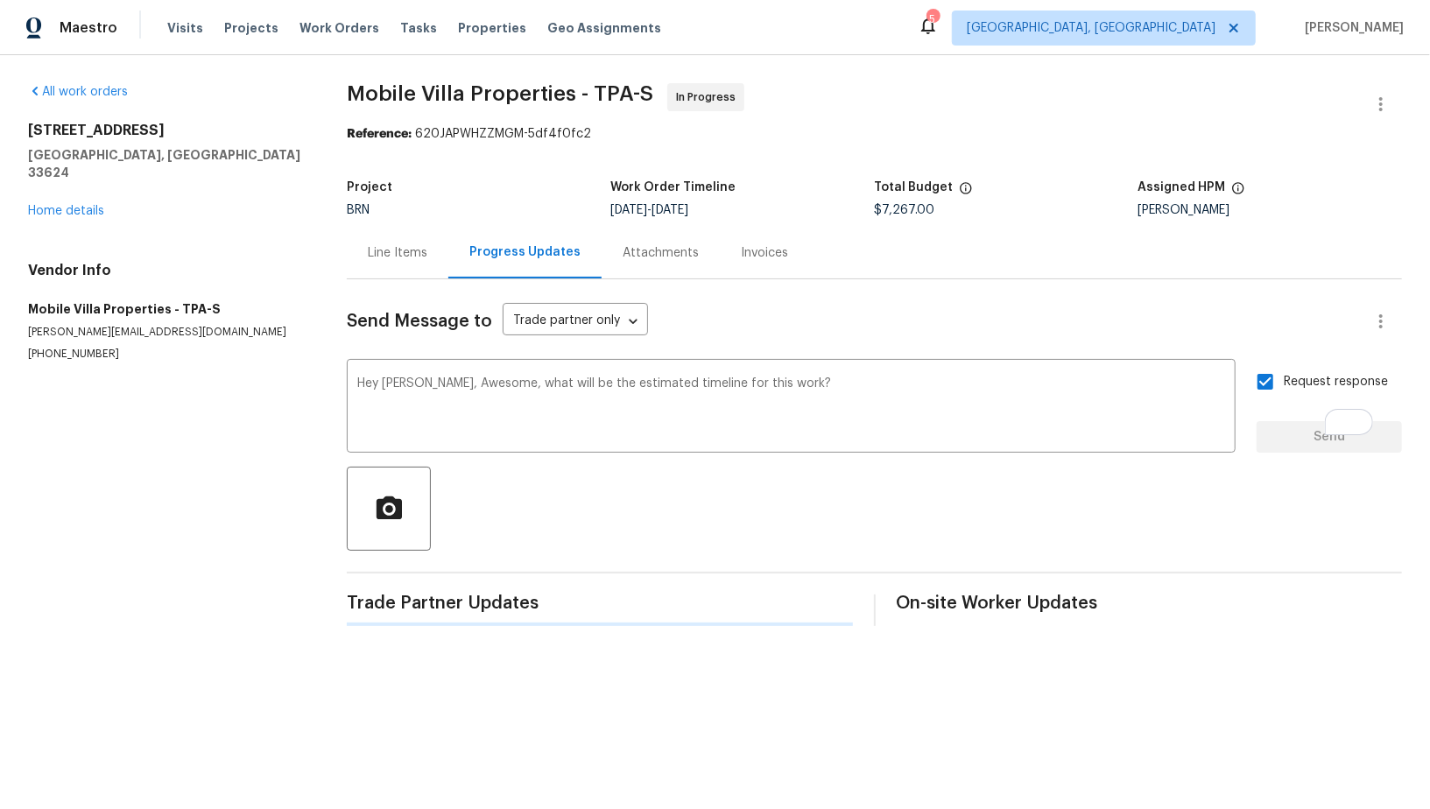
scroll to position [0, 0]
